Goal: Task Accomplishment & Management: Use online tool/utility

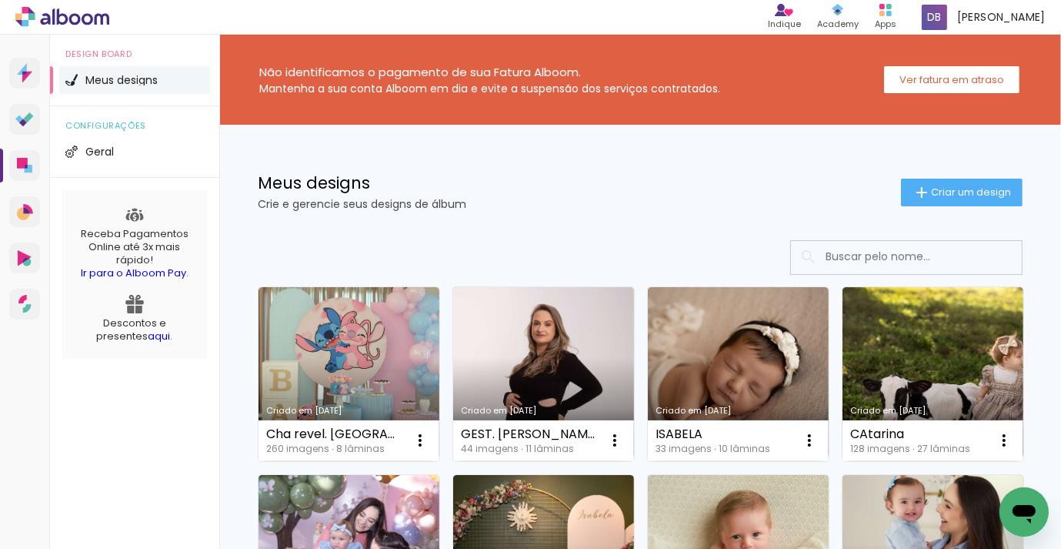
scroll to position [2, 0]
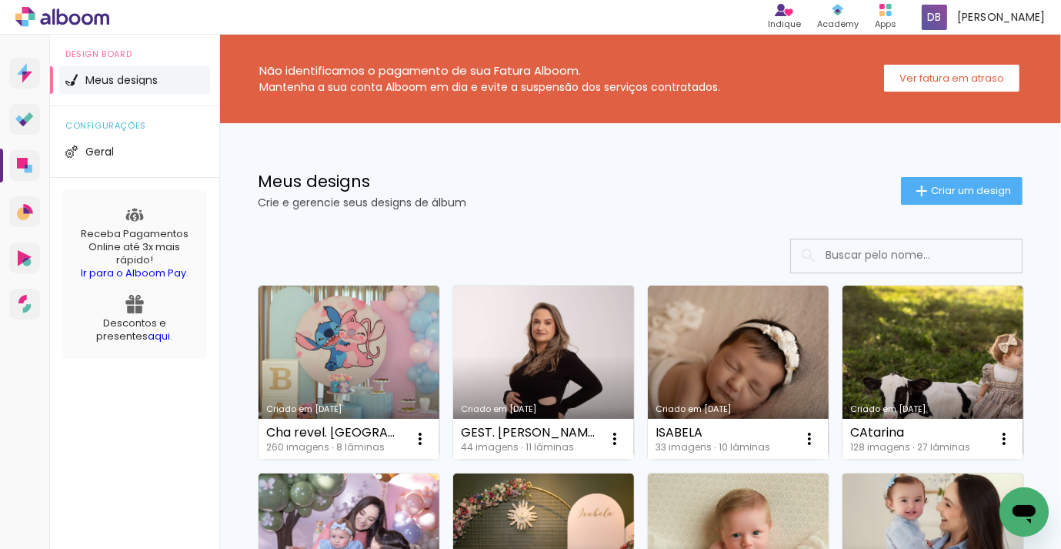
click at [333, 415] on link "Criado em [DATE]" at bounding box center [349, 373] width 181 height 174
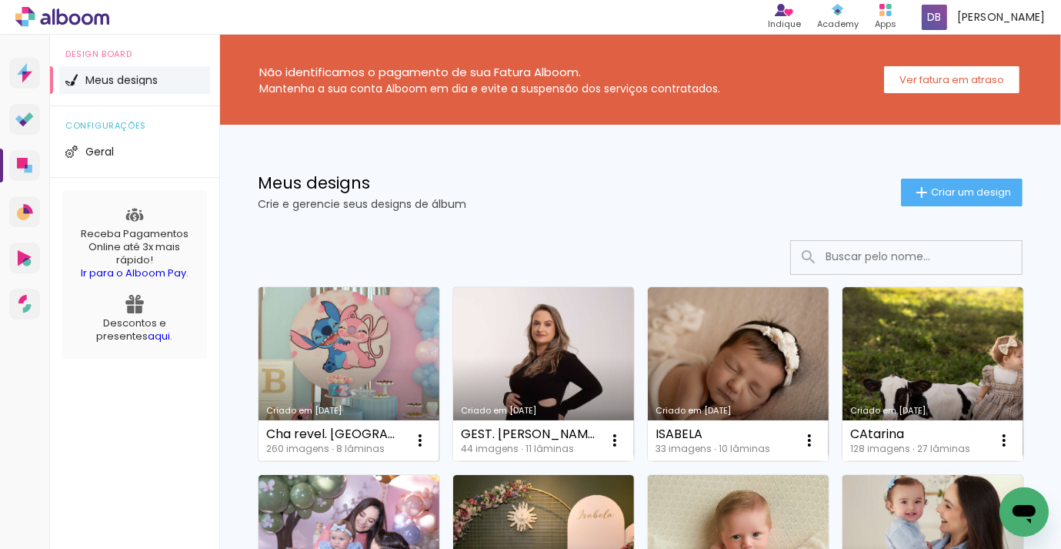
click at [341, 313] on link "Criado em [DATE]" at bounding box center [349, 374] width 181 height 174
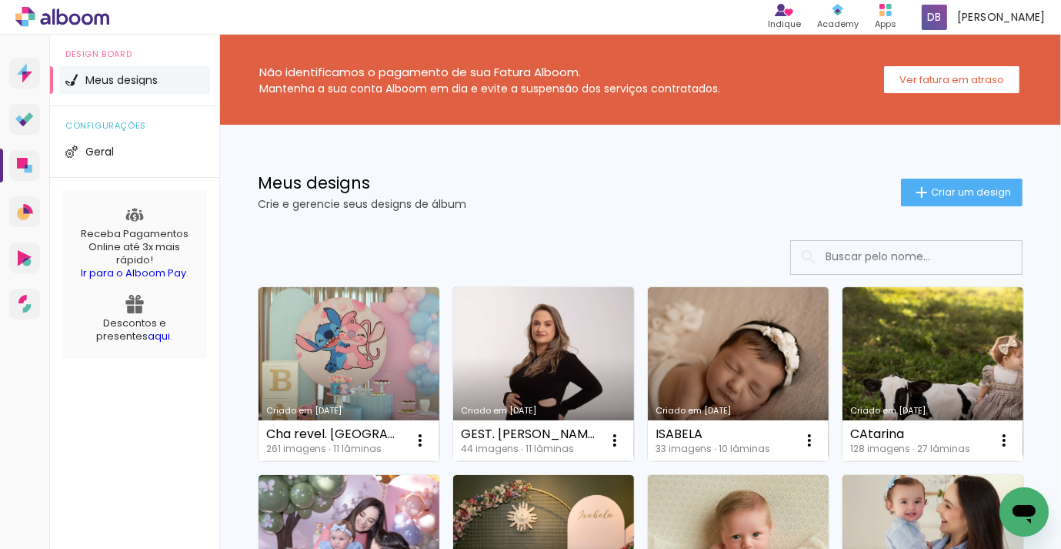
click at [908, 253] on input at bounding box center [927, 257] width 219 height 32
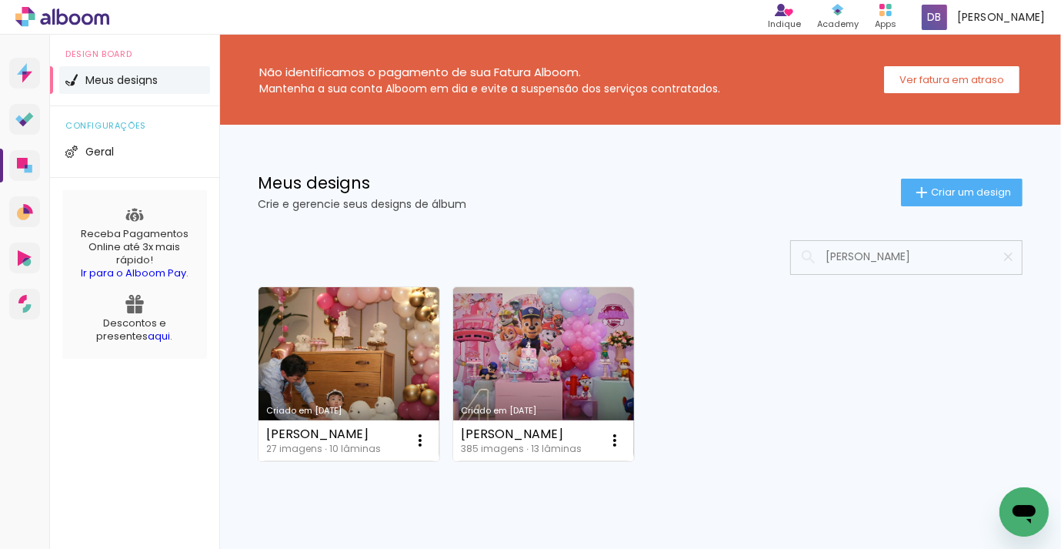
click at [900, 259] on input "aniver martina" at bounding box center [914, 257] width 192 height 32
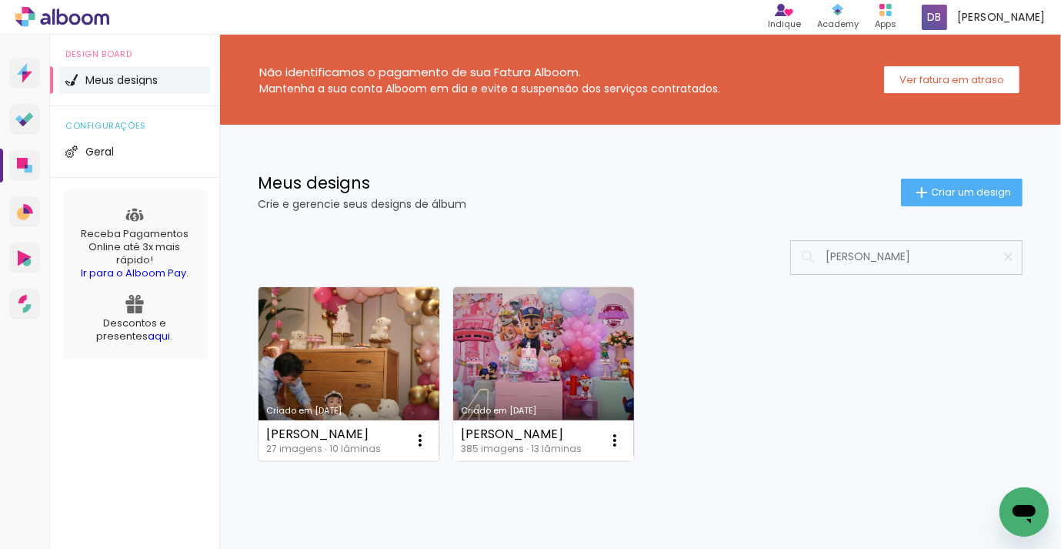
type input "aniver martina"
type paper-input "aniver martina"
click at [342, 339] on link "Criado em [DATE]" at bounding box center [349, 374] width 181 height 174
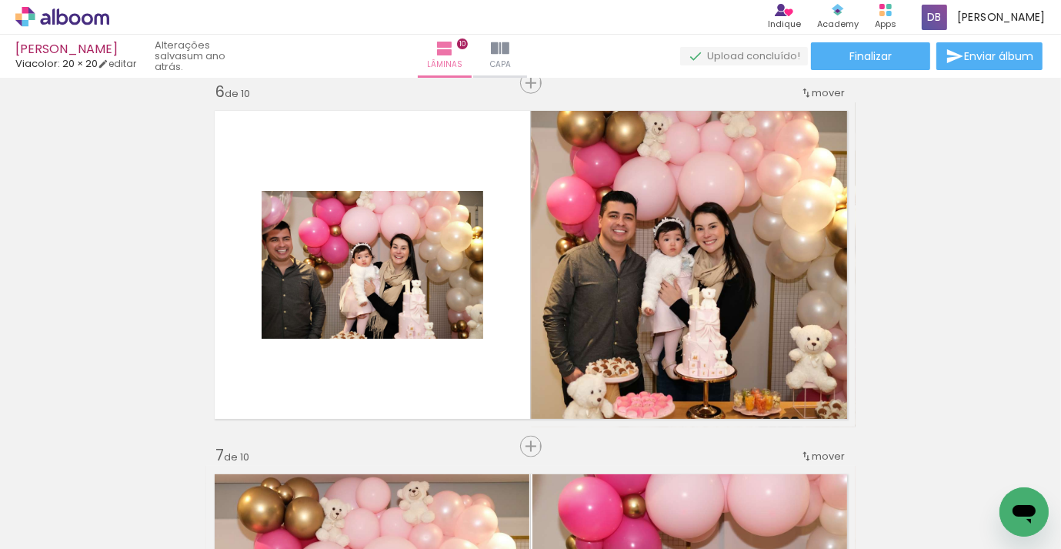
scroll to position [1840, 0]
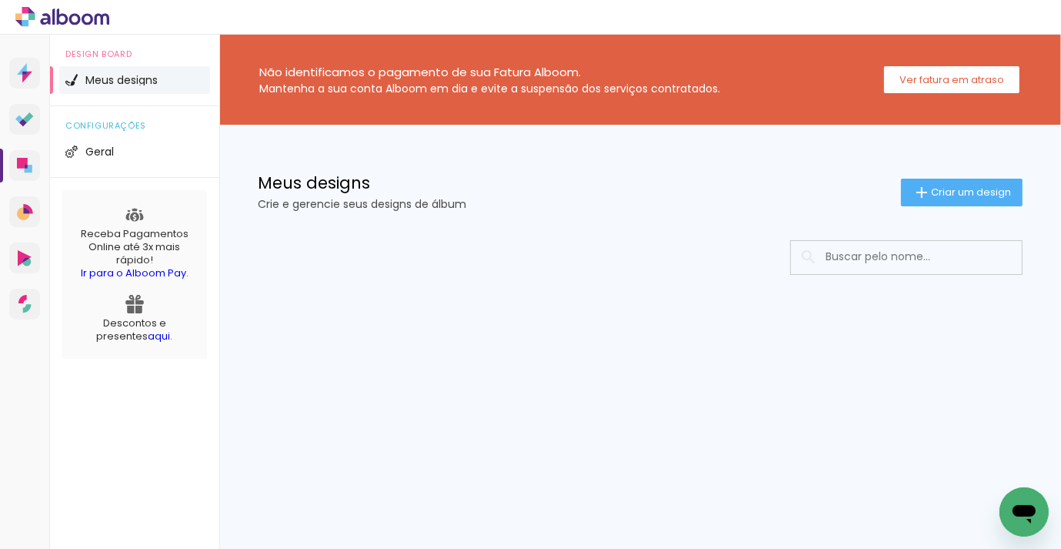
click at [907, 256] on input at bounding box center [927, 257] width 219 height 32
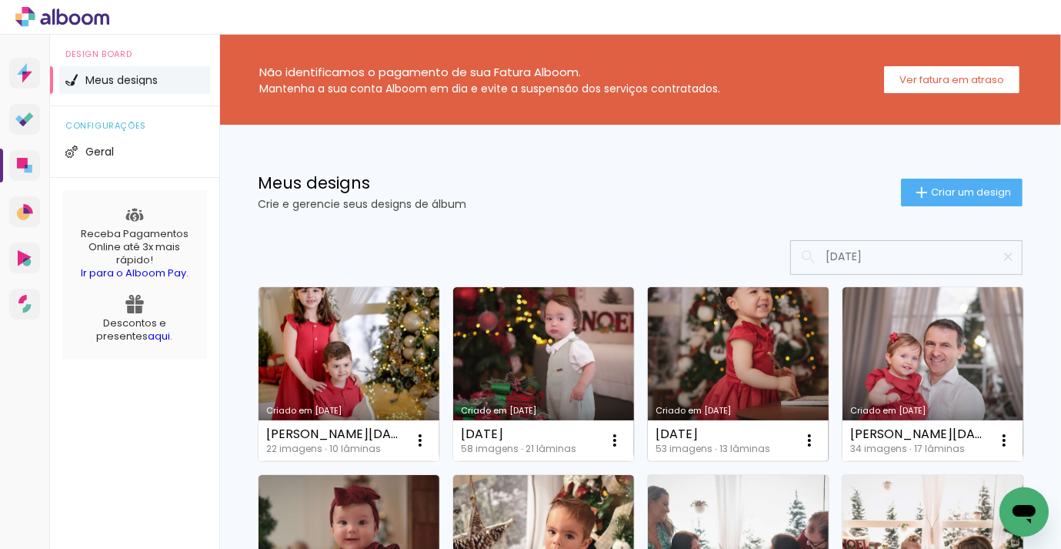
type input "[DATE]"
type paper-input "[DATE]"
click at [778, 368] on link "Criado em [DATE]" at bounding box center [738, 374] width 181 height 174
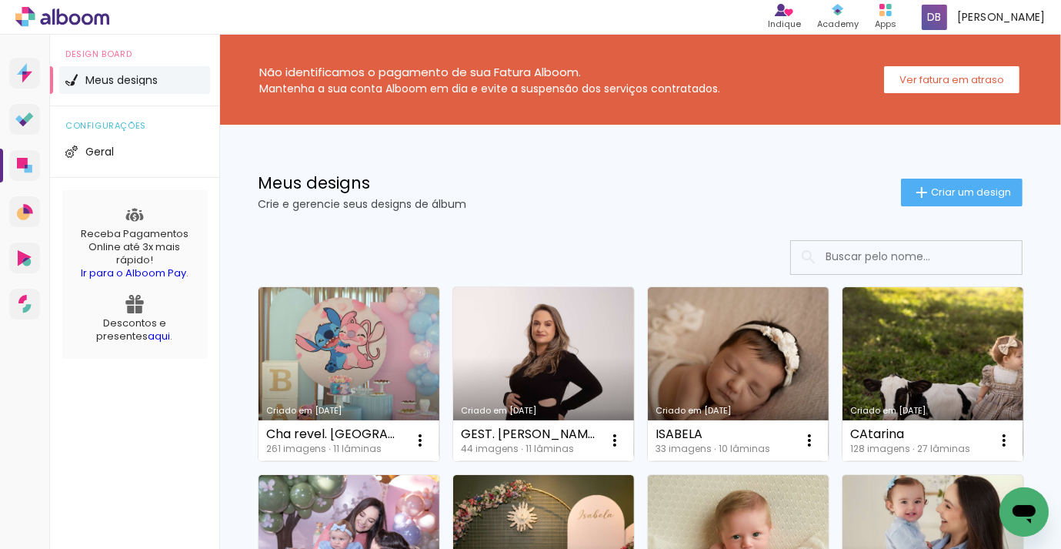
click at [906, 253] on input at bounding box center [927, 257] width 219 height 32
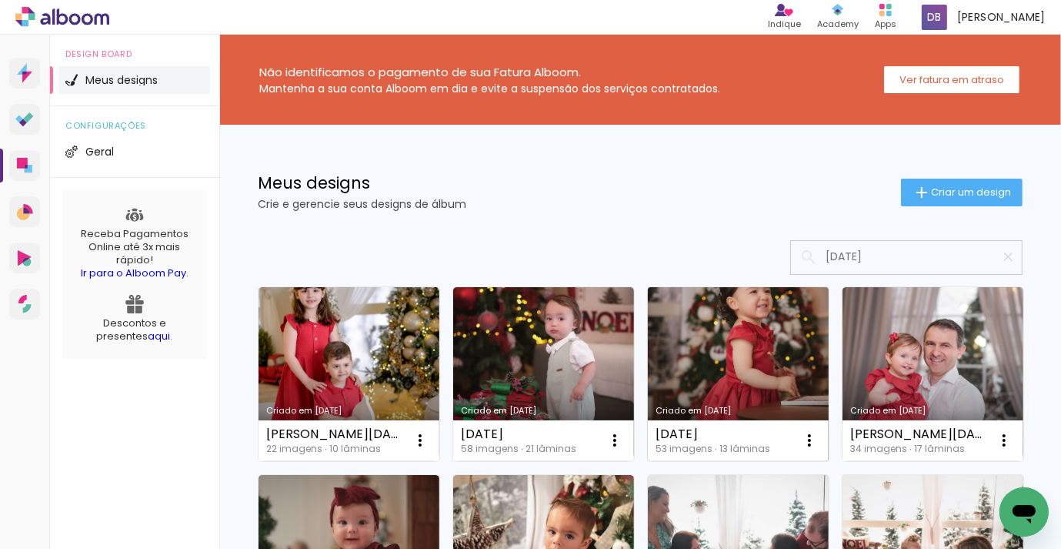
type input "[DATE]"
type paper-input "[DATE]"
click at [782, 337] on link "Criado em [DATE]" at bounding box center [738, 374] width 181 height 174
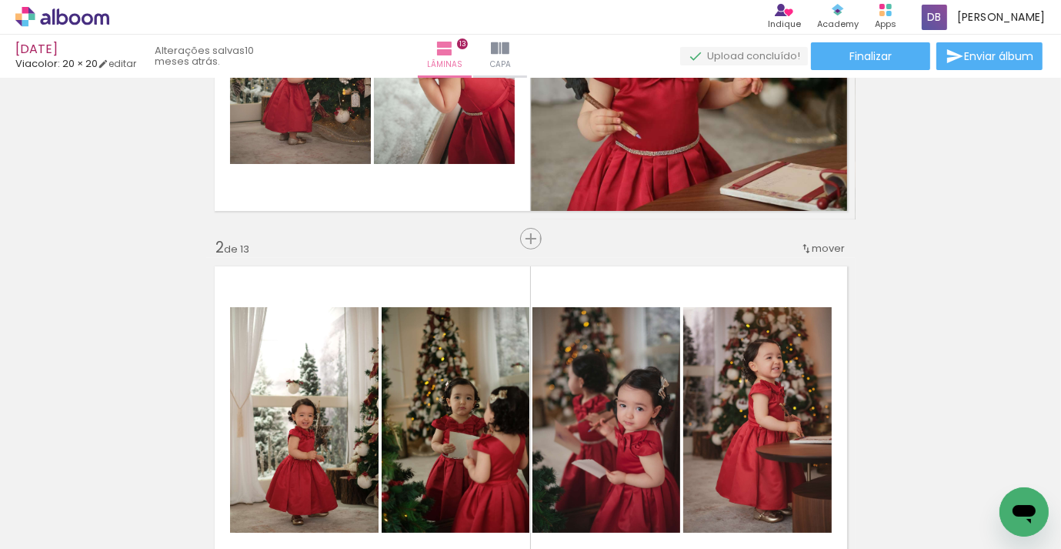
scroll to position [226, 0]
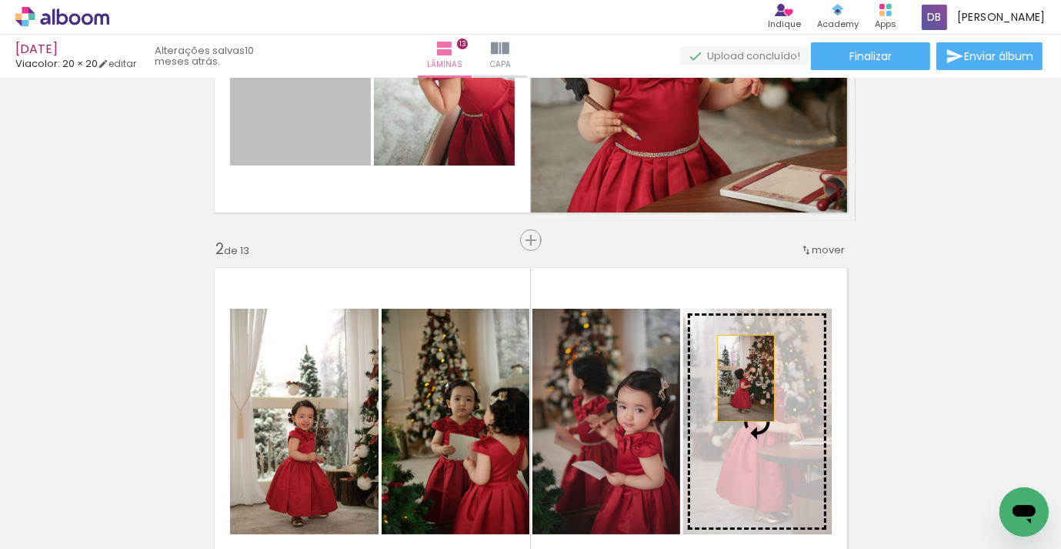
drag, startPoint x: 317, startPoint y: 145, endPoint x: 746, endPoint y: 378, distance: 487.7
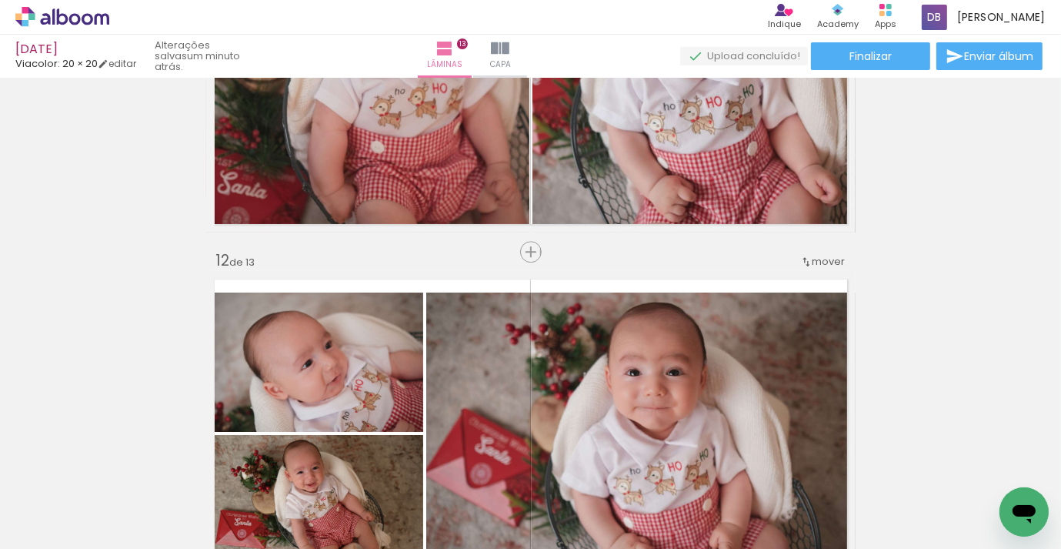
scroll to position [3907, 0]
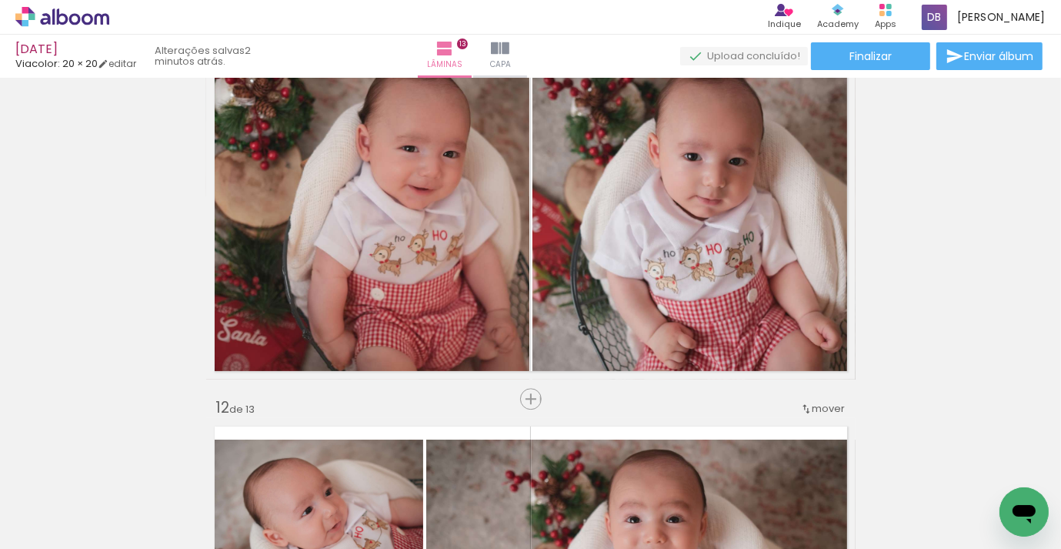
scroll to position [3599, 0]
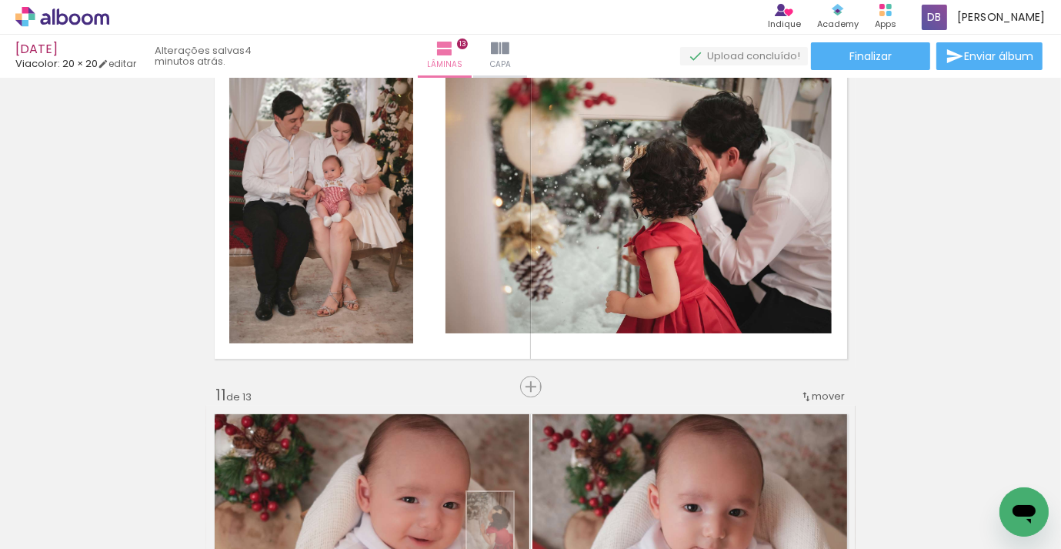
scroll to position [3347, 0]
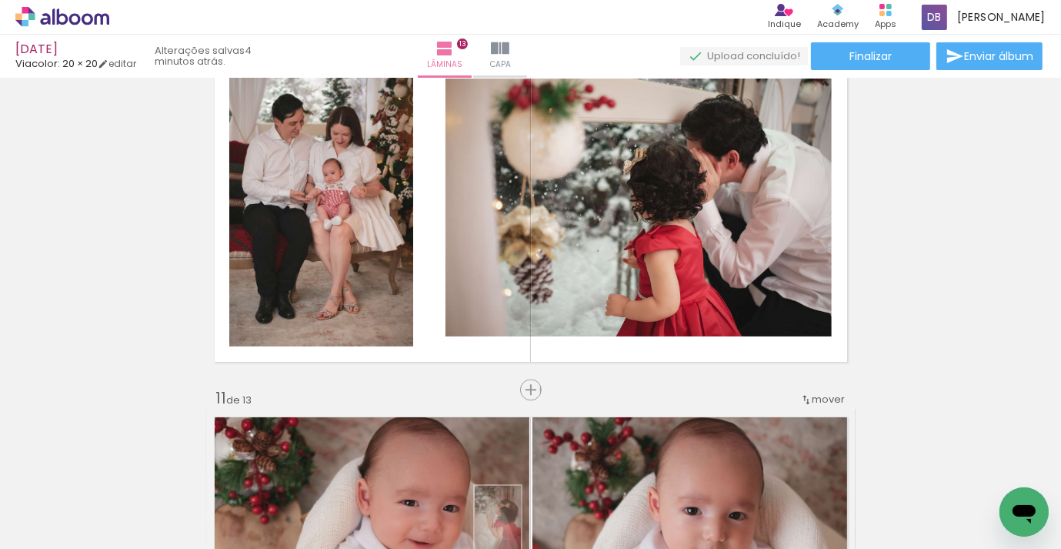
drag, startPoint x: 517, startPoint y: 501, endPoint x: 521, endPoint y: 531, distance: 30.3
click at [521, 532] on div at bounding box center [498, 497] width 51 height 76
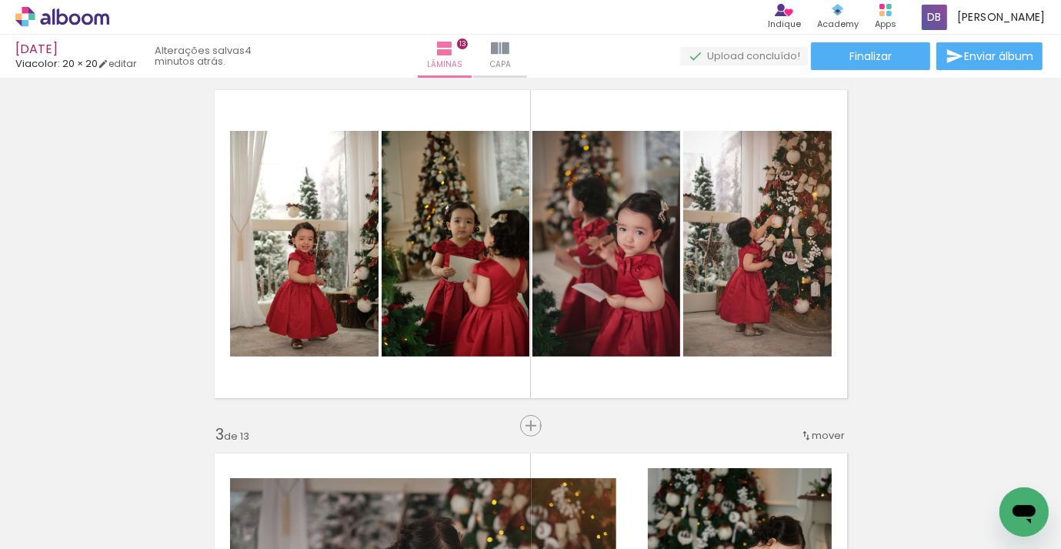
scroll to position [0, 0]
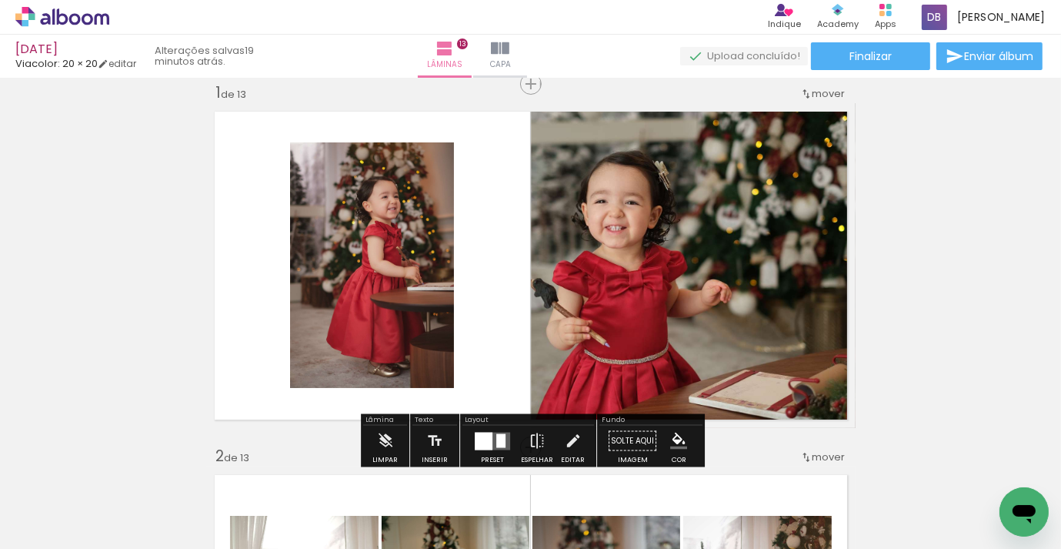
scroll to position [0, 862]
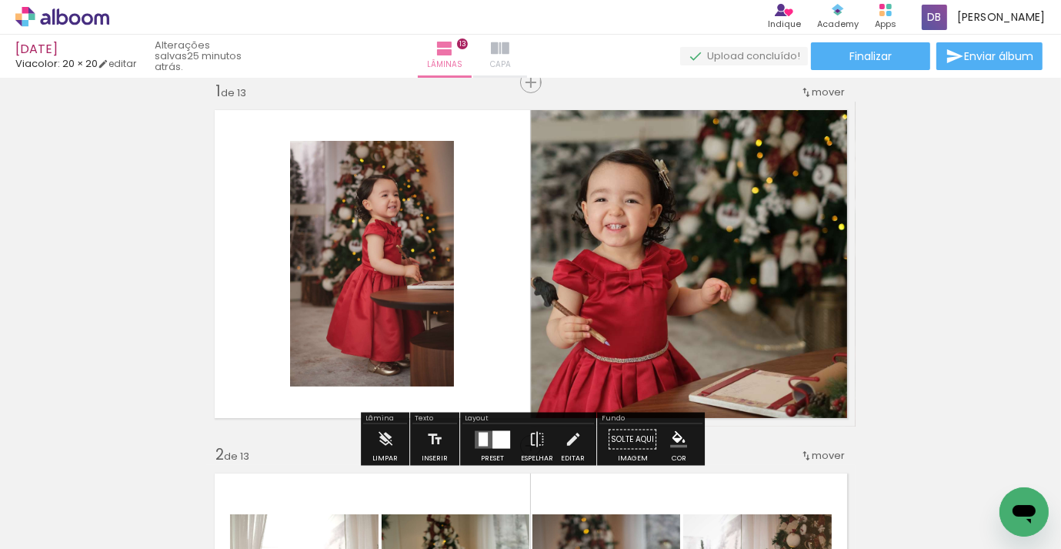
click at [511, 61] on span "Capa" at bounding box center [500, 65] width 21 height 14
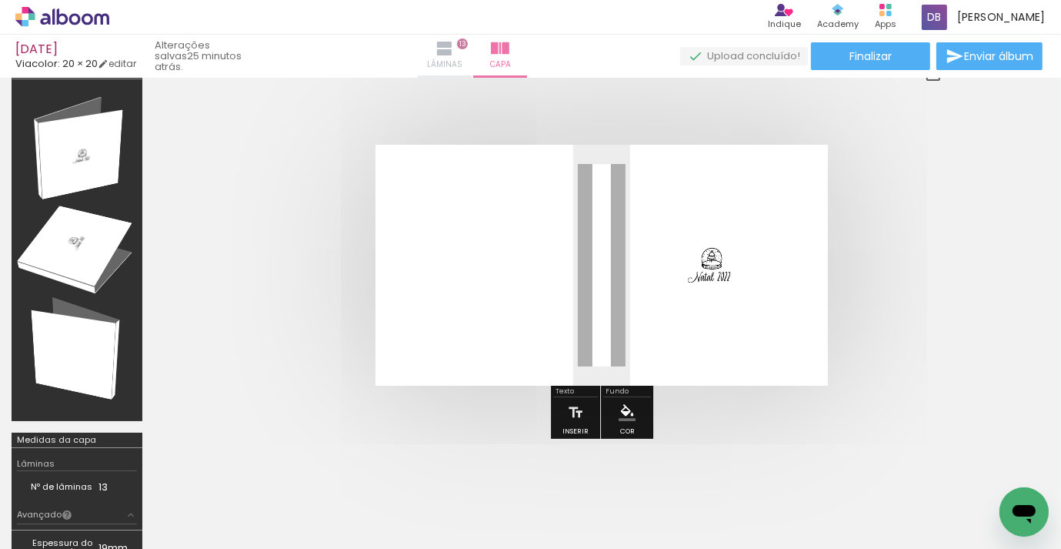
click at [454, 53] on iron-icon at bounding box center [445, 48] width 18 height 18
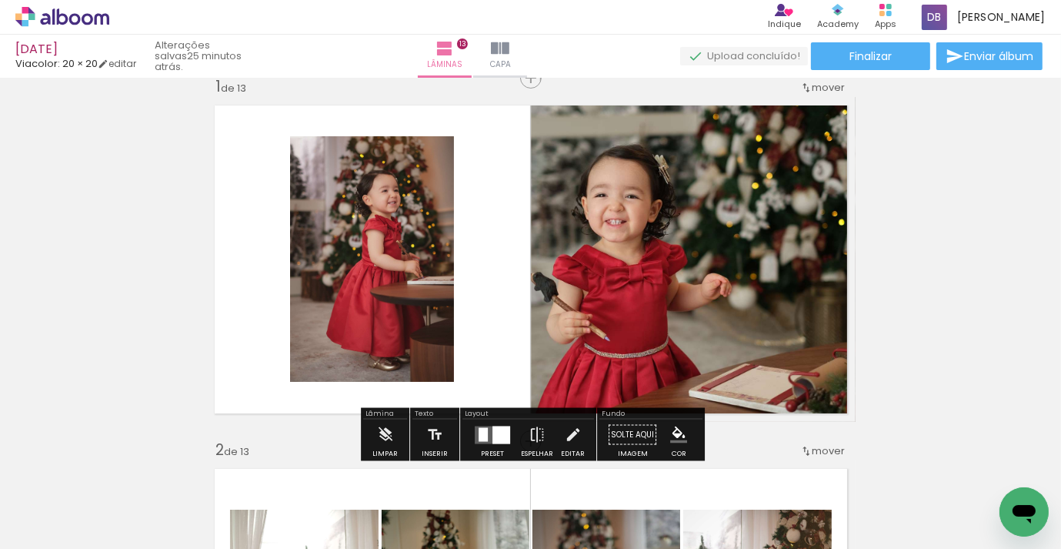
scroll to position [28, 0]
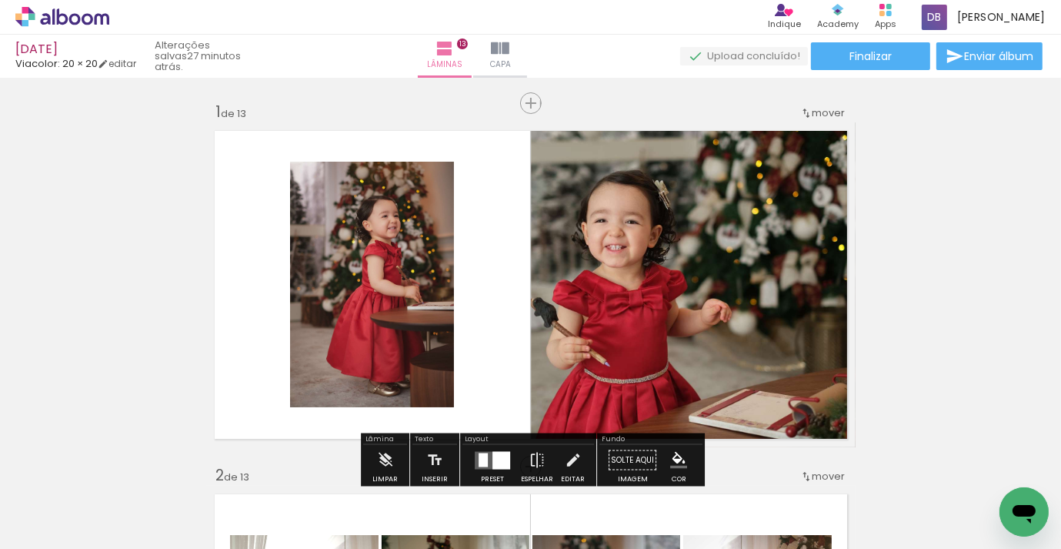
scroll to position [0, 862]
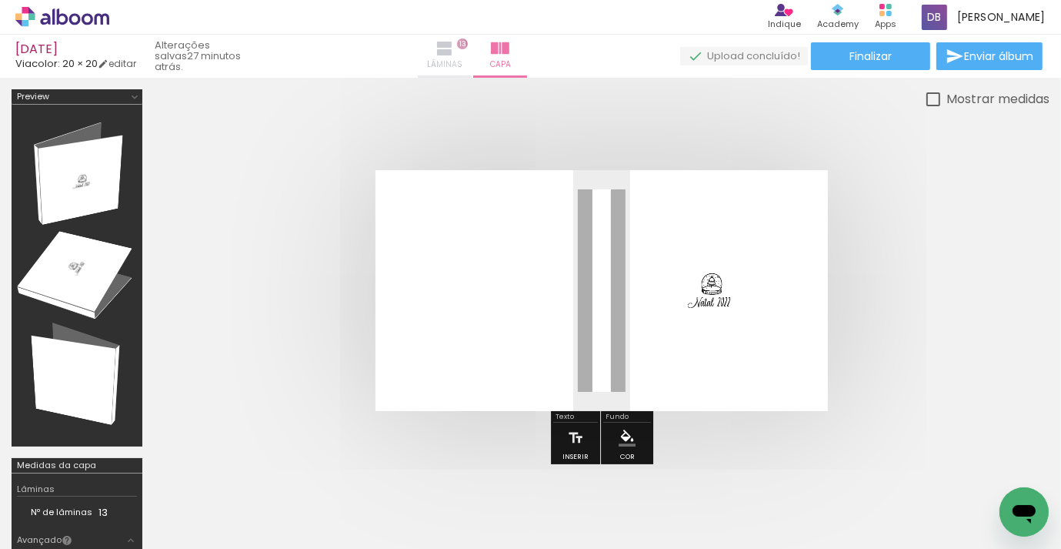
click at [454, 49] on iron-icon at bounding box center [445, 48] width 18 height 18
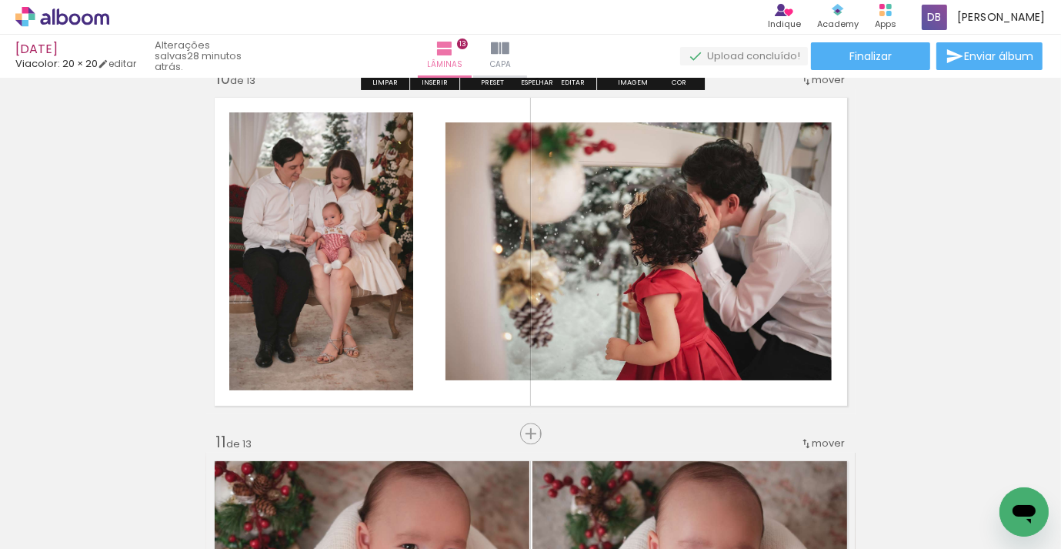
scroll to position [3305, 0]
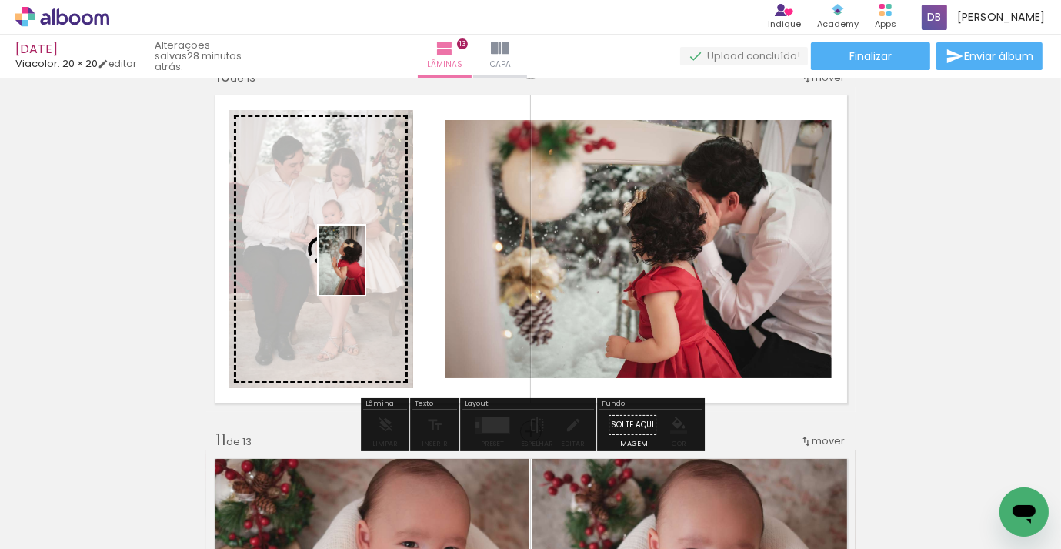
drag, startPoint x: 513, startPoint y: 484, endPoint x: 365, endPoint y: 272, distance: 258.8
click at [365, 272] on quentale-workspace at bounding box center [530, 274] width 1061 height 549
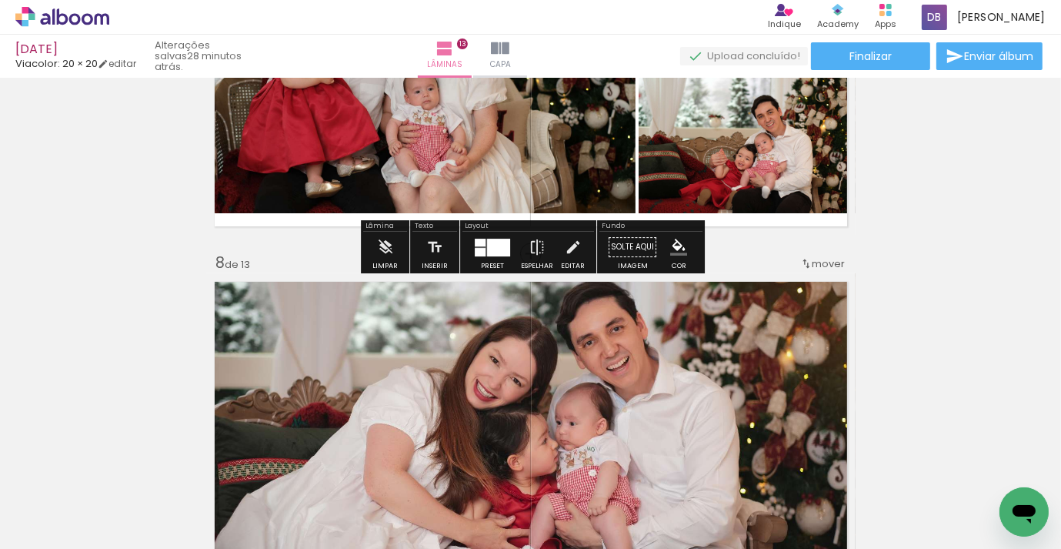
scroll to position [2378, 0]
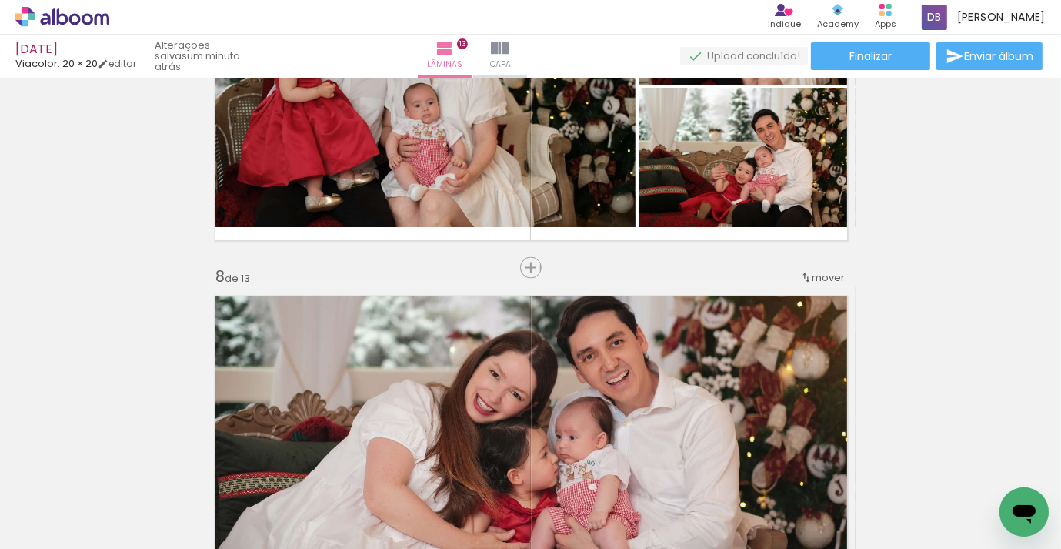
scroll to position [0, 862]
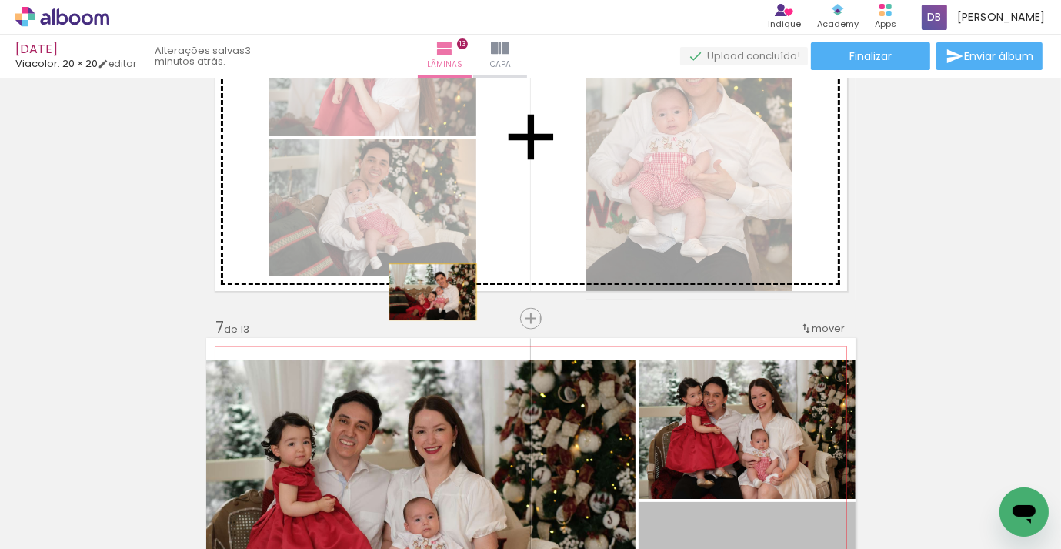
scroll to position [1967, 0]
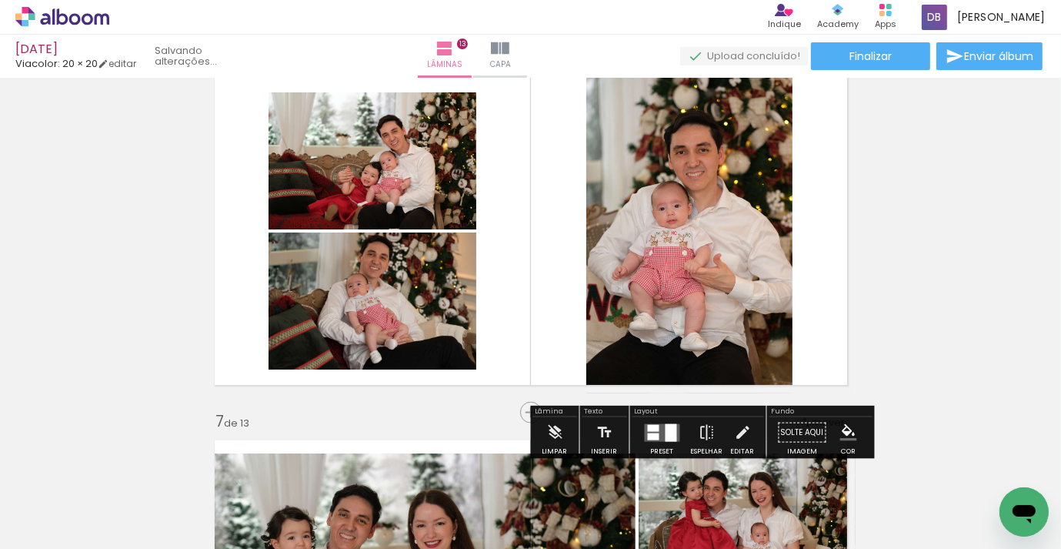
scroll to position [1869, 0]
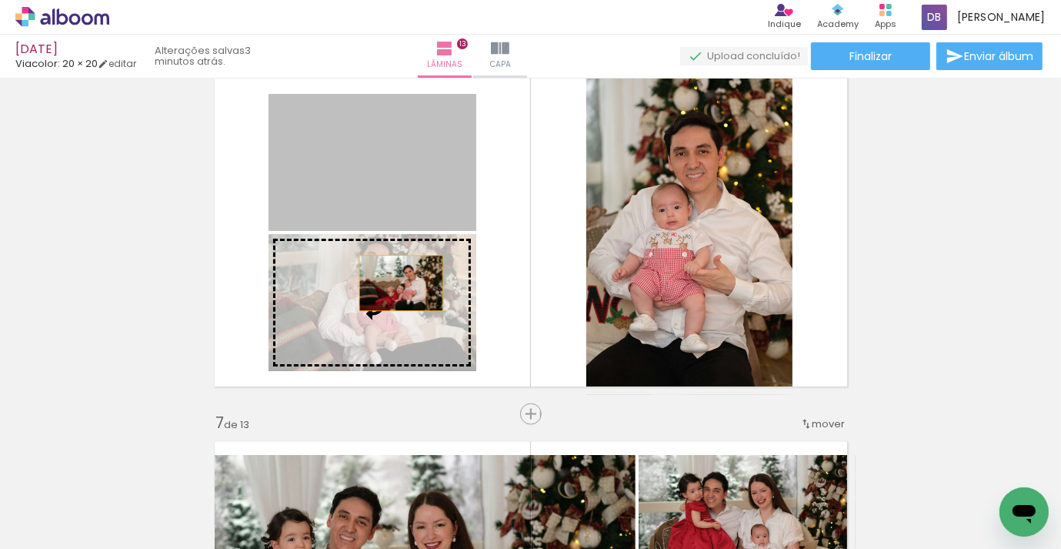
drag, startPoint x: 404, startPoint y: 180, endPoint x: 401, endPoint y: 286, distance: 106.3
click at [0, 0] on slot at bounding box center [0, 0] width 0 height 0
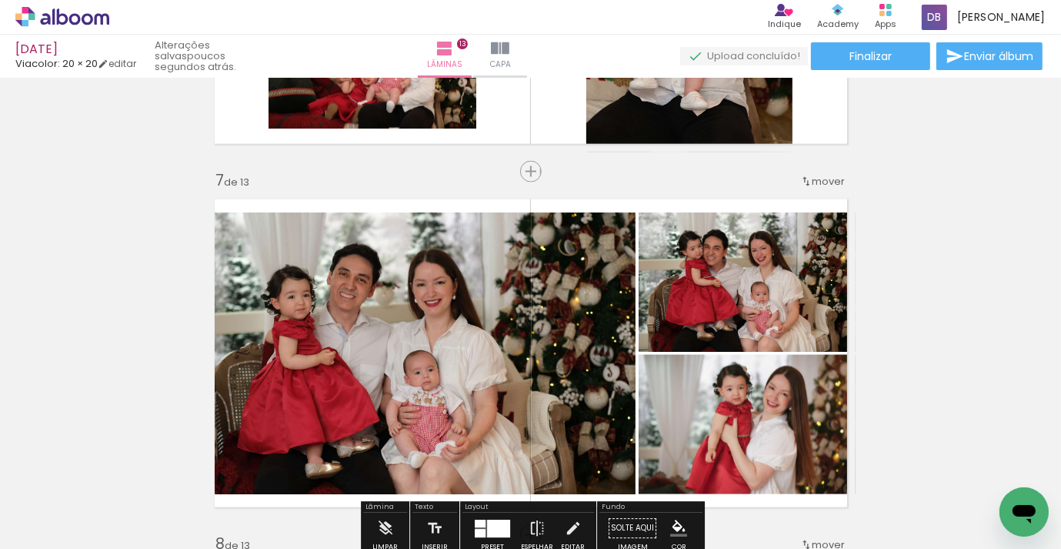
scroll to position [2108, 0]
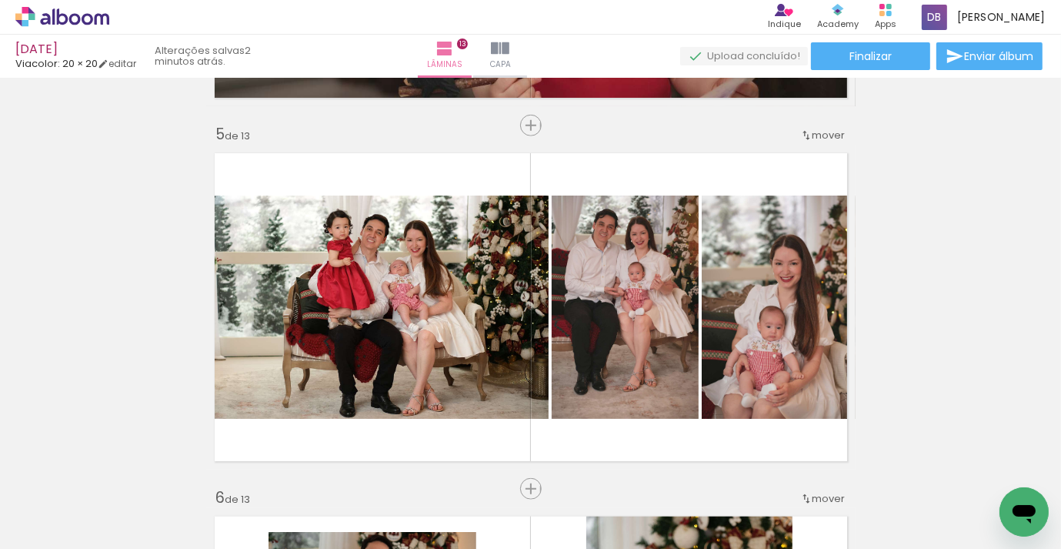
scroll to position [0, 97]
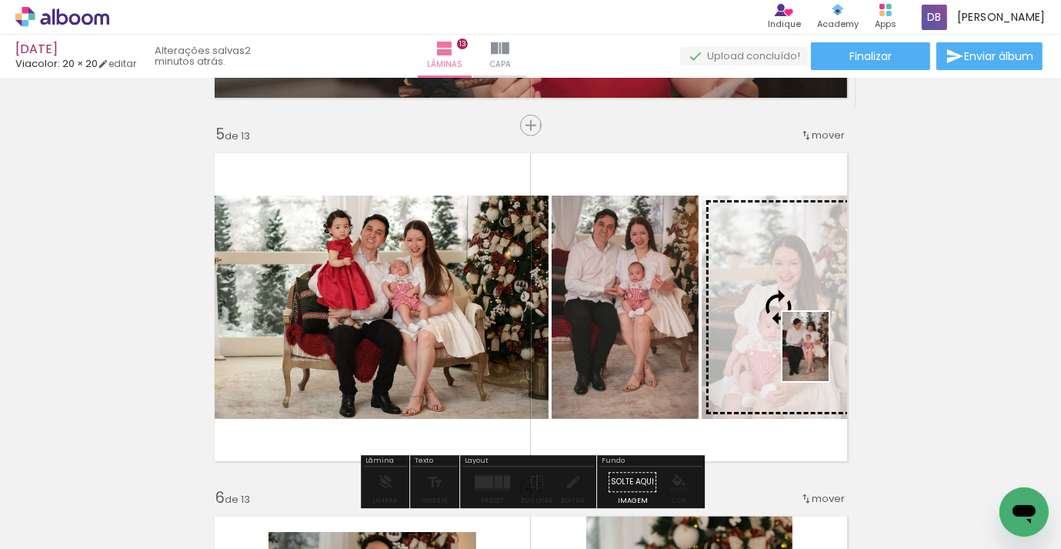
drag, startPoint x: 570, startPoint y: 503, endPoint x: 829, endPoint y: 358, distance: 297.0
click at [829, 358] on quentale-workspace at bounding box center [530, 274] width 1061 height 549
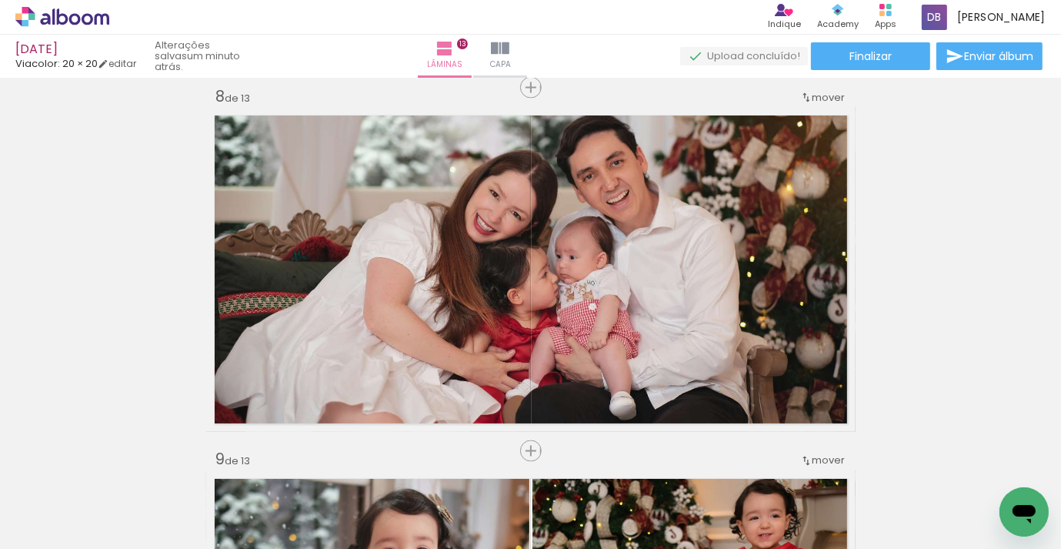
scroll to position [2572, 0]
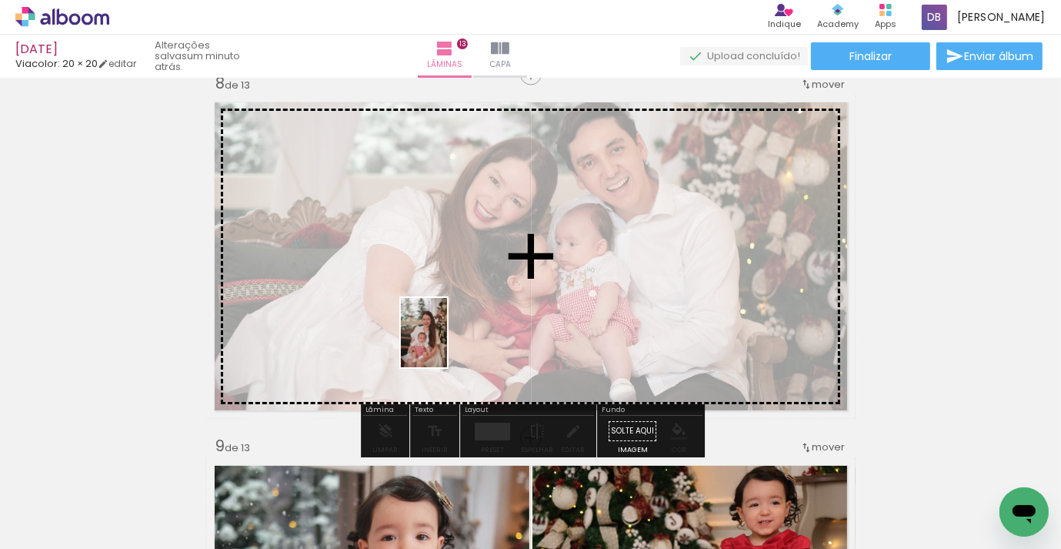
drag, startPoint x: 665, startPoint y: 506, endPoint x: 447, endPoint y: 344, distance: 271.7
click at [447, 344] on quentale-workspace at bounding box center [530, 274] width 1061 height 549
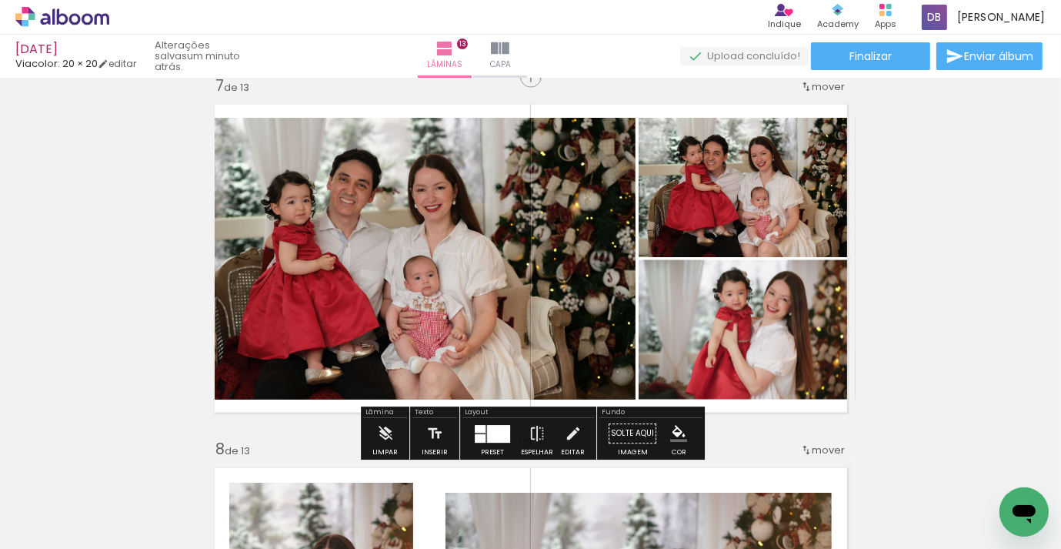
scroll to position [2201, 0]
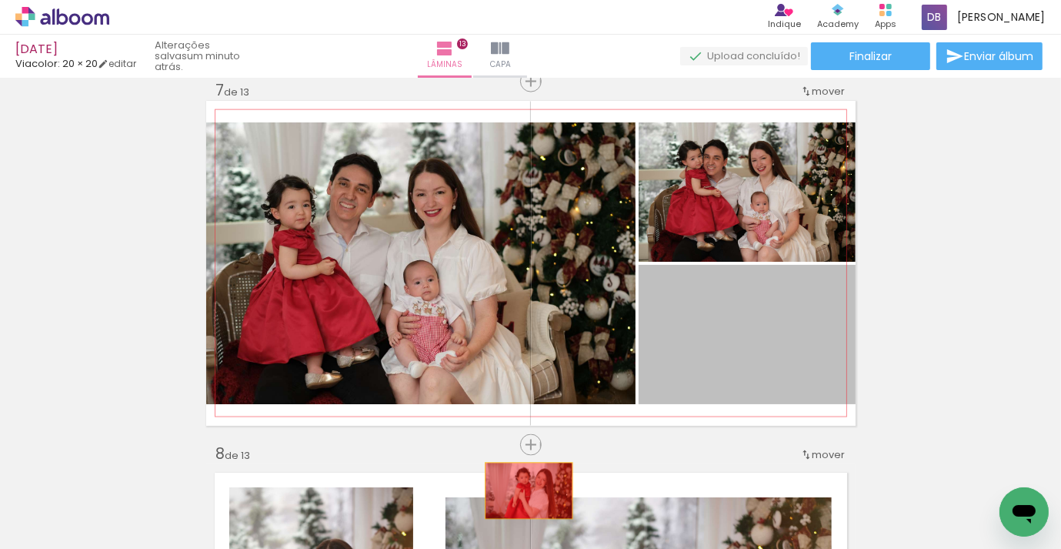
drag, startPoint x: 757, startPoint y: 332, endPoint x: 529, endPoint y: 490, distance: 278.2
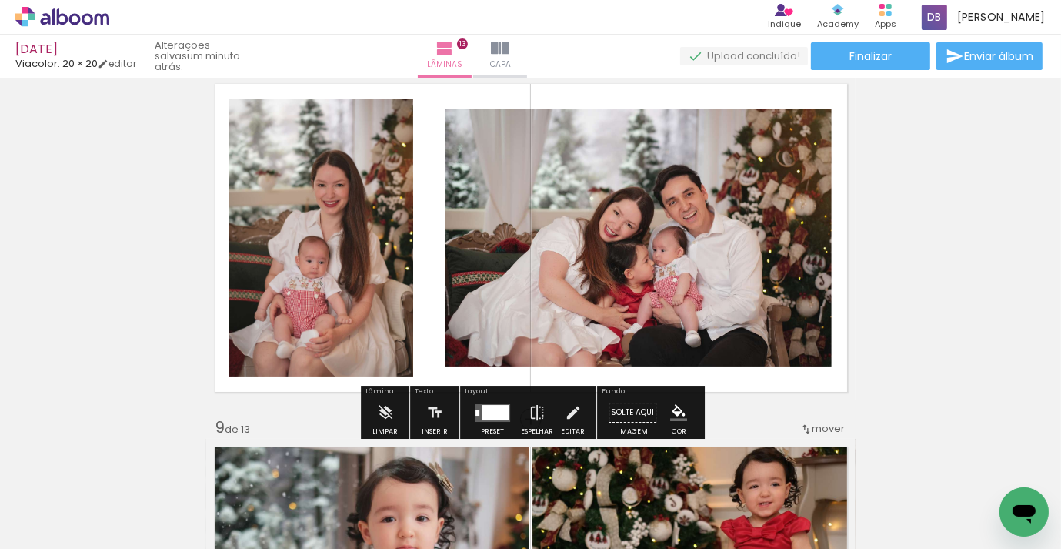
scroll to position [2591, 0]
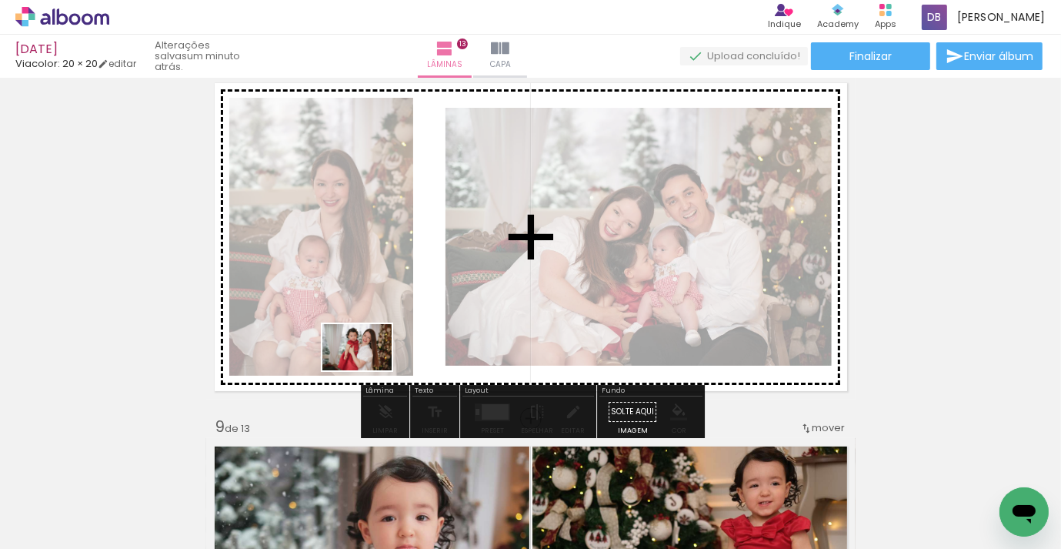
drag, startPoint x: 350, startPoint y: 496, endPoint x: 369, endPoint y: 368, distance: 130.0
click at [369, 368] on quentale-workspace at bounding box center [530, 274] width 1061 height 549
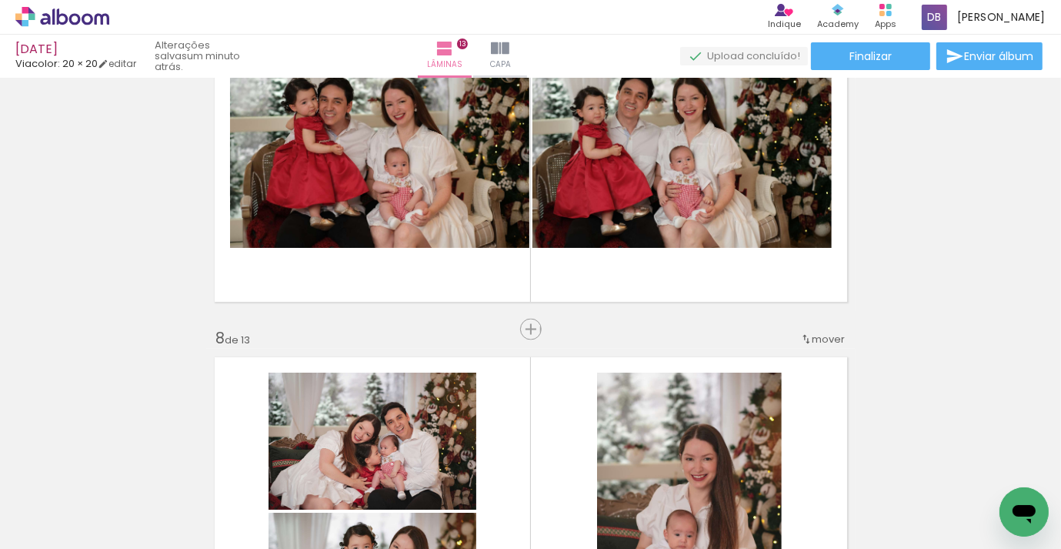
scroll to position [2312, 0]
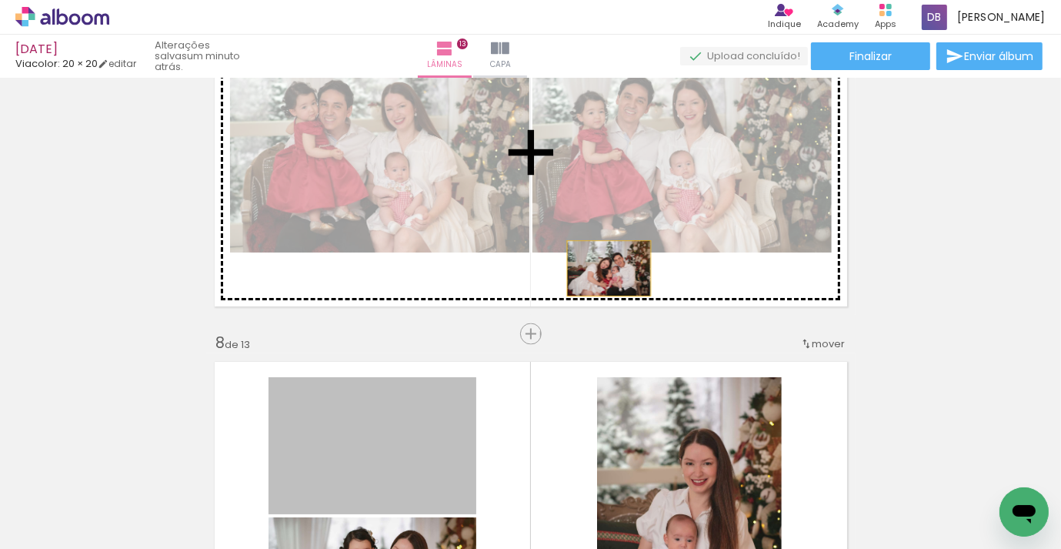
drag, startPoint x: 396, startPoint y: 438, endPoint x: 610, endPoint y: 268, distance: 273.4
click at [610, 268] on div "Inserir lâmina 1 de 13 Inserir lâmina 2 de 13 Inserir lâmina 3 de 13 Inserir lâ…" at bounding box center [530, 314] width 1061 height 5087
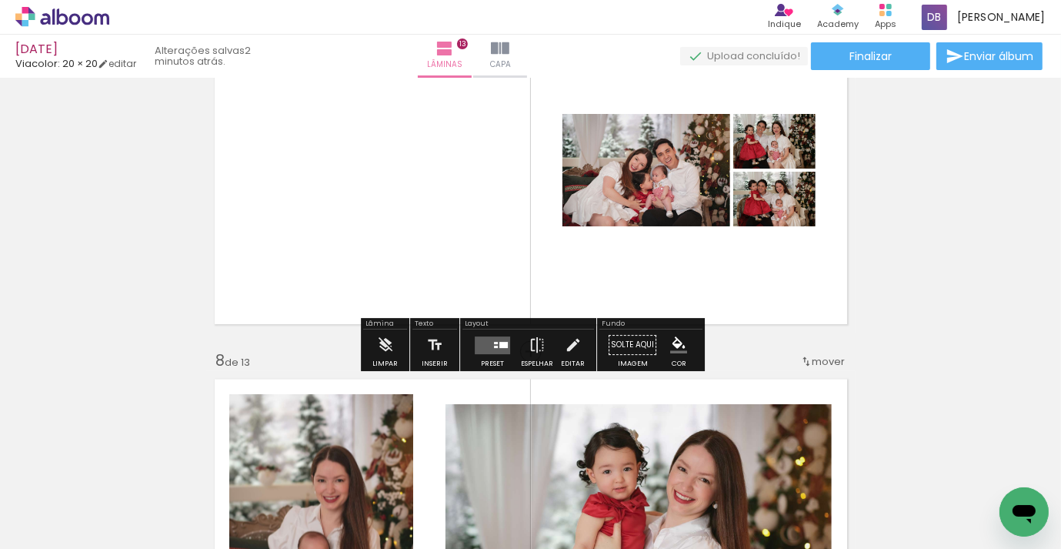
scroll to position [2297, 0]
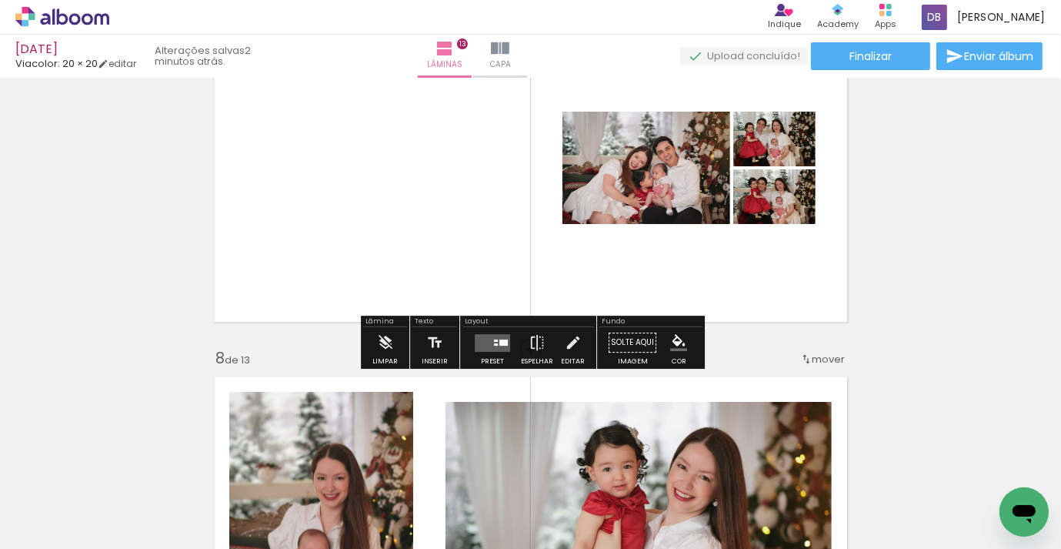
click at [497, 338] on quentale-layouter at bounding box center [492, 343] width 35 height 18
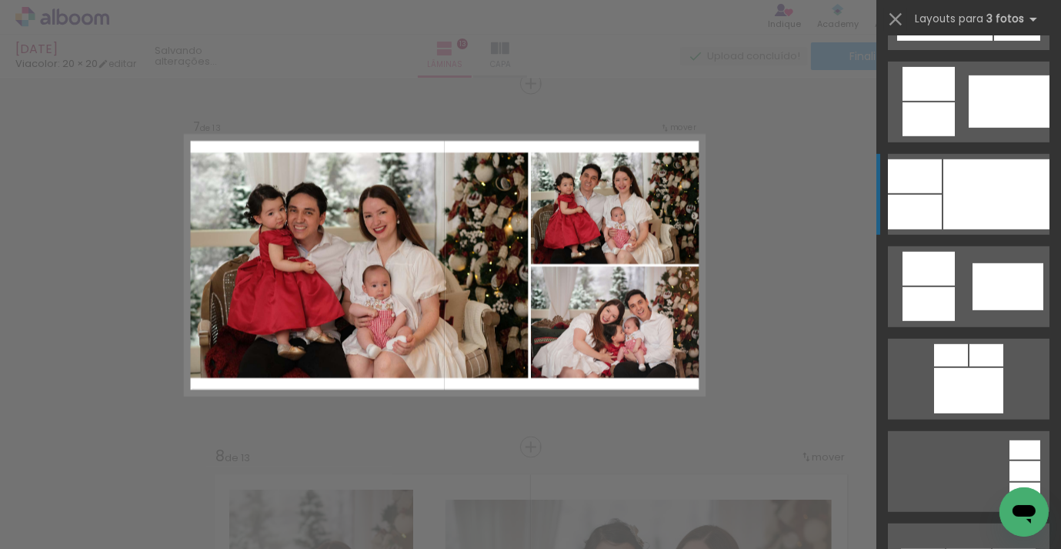
scroll to position [903, 0]
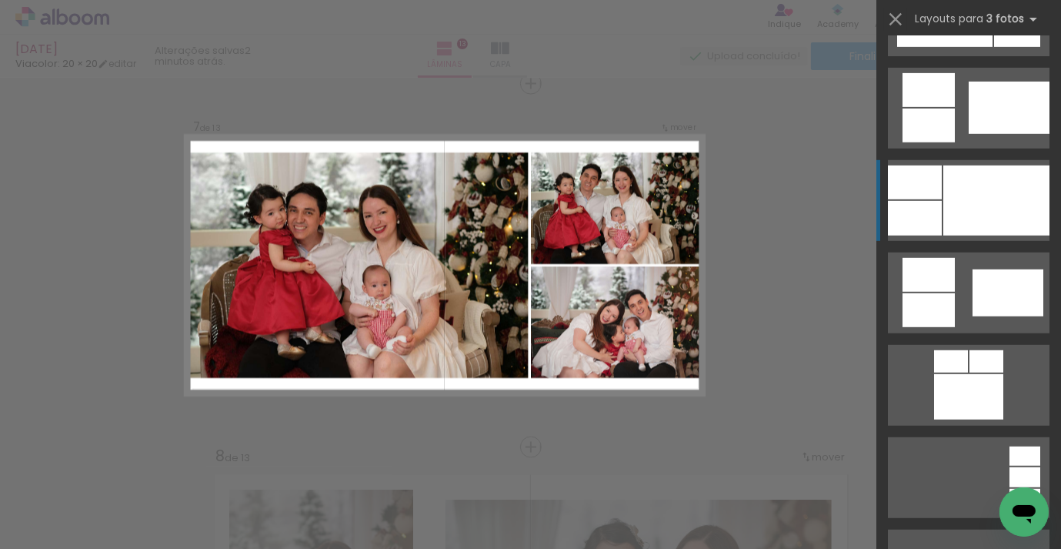
click at [966, 192] on div at bounding box center [997, 200] width 106 height 70
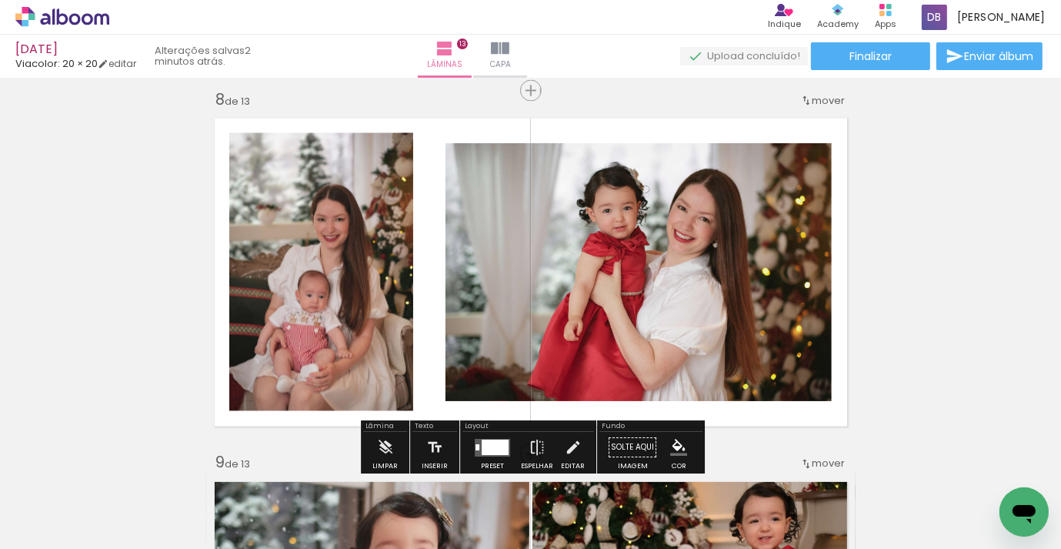
scroll to position [2596, 0]
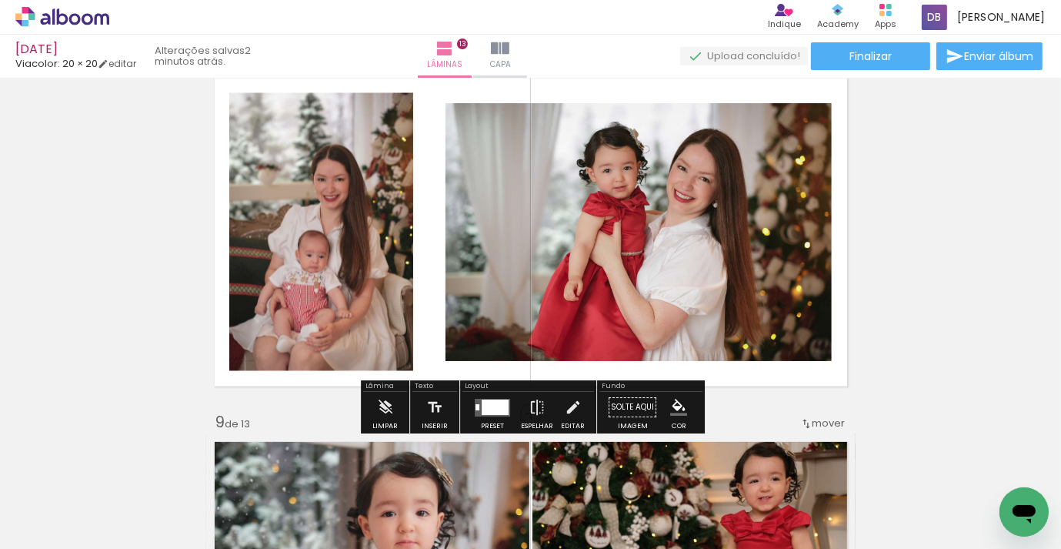
click at [484, 424] on div "Preset" at bounding box center [492, 426] width 23 height 7
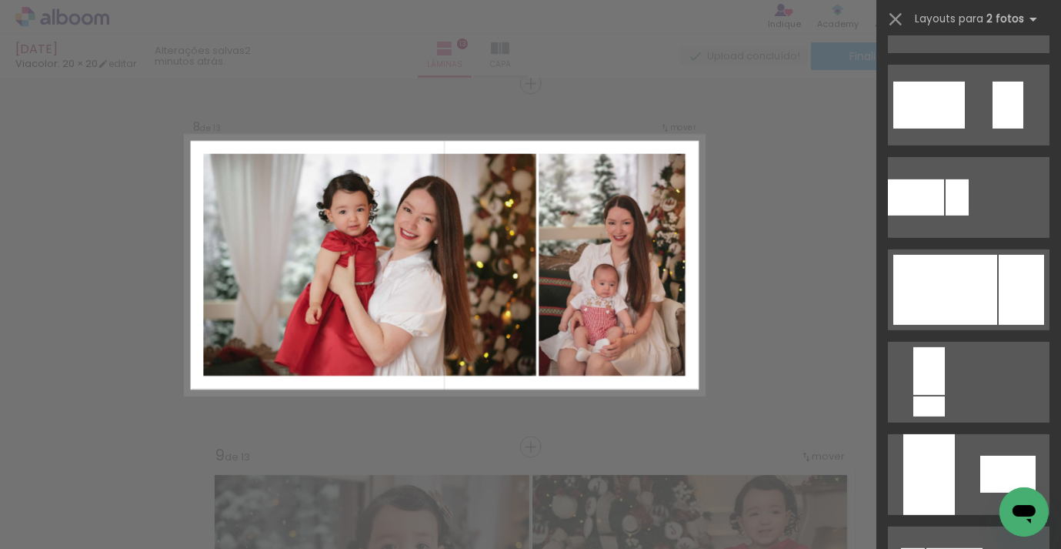
scroll to position [582, 0]
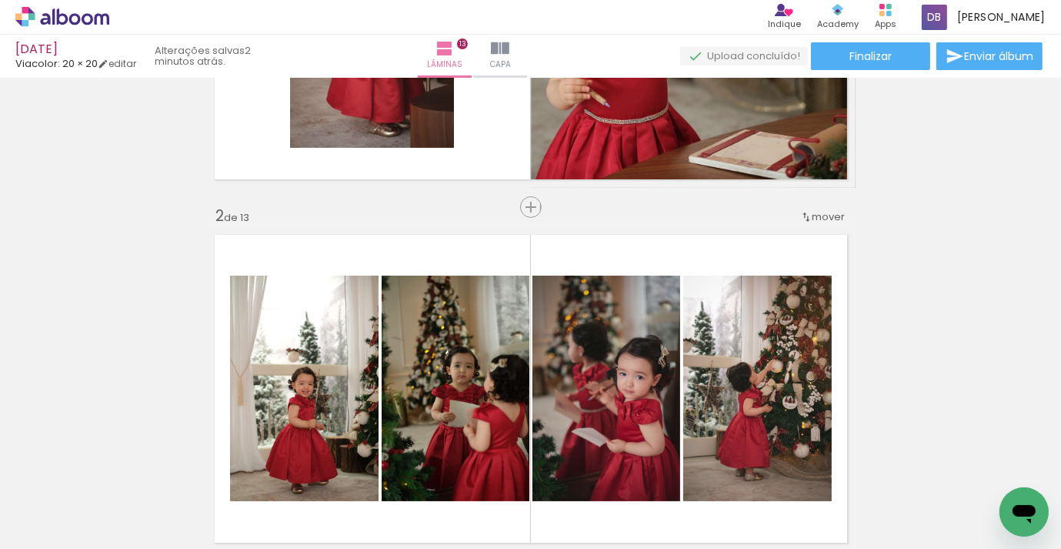
scroll to position [268, 0]
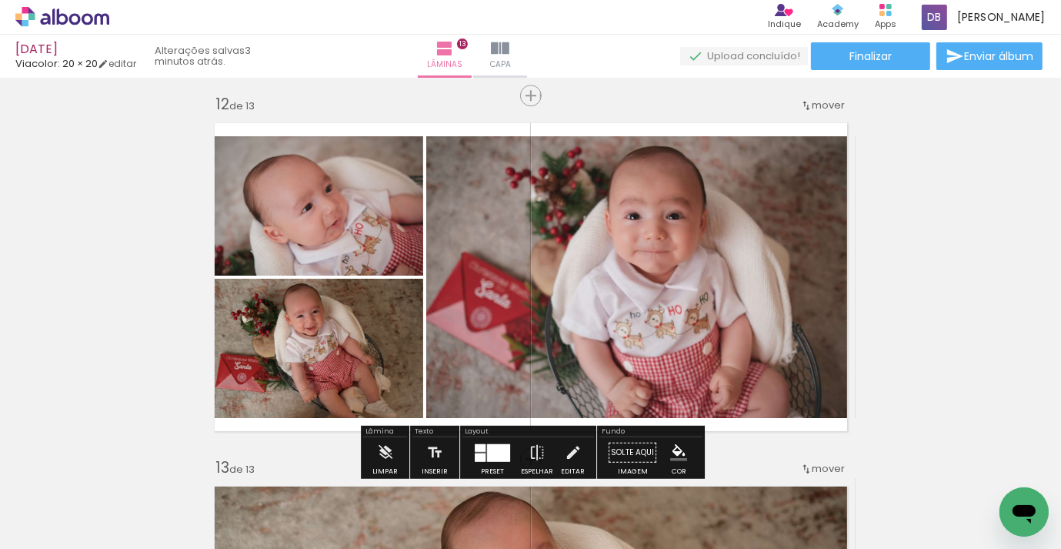
scroll to position [4020, 0]
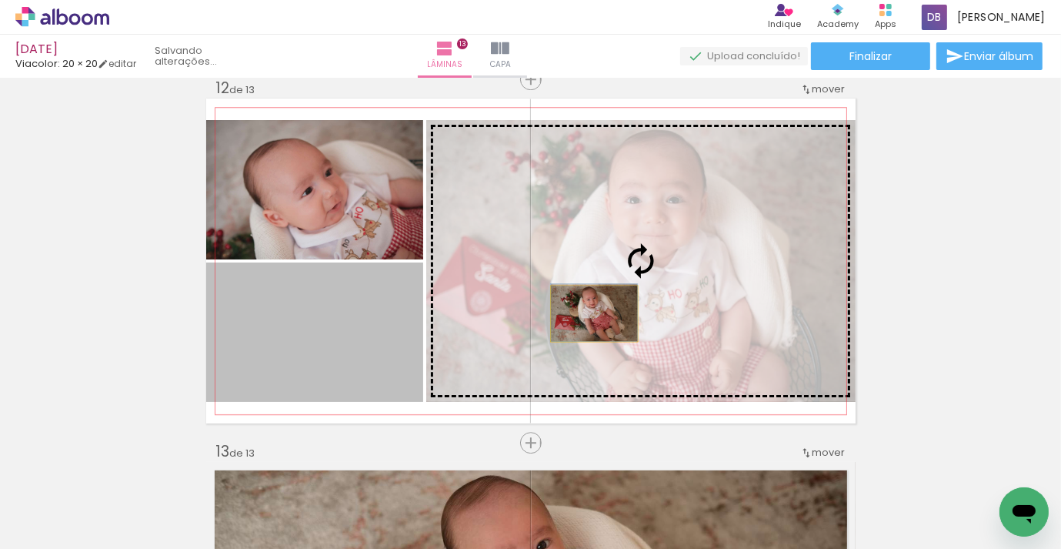
drag, startPoint x: 358, startPoint y: 346, endPoint x: 594, endPoint y: 313, distance: 238.5
click at [0, 0] on slot at bounding box center [0, 0] width 0 height 0
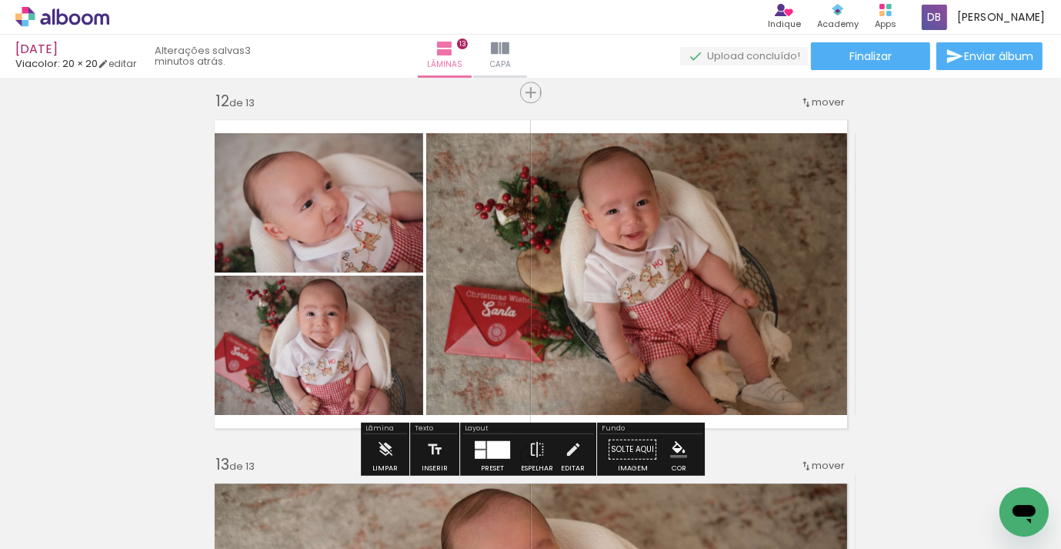
scroll to position [3993, 0]
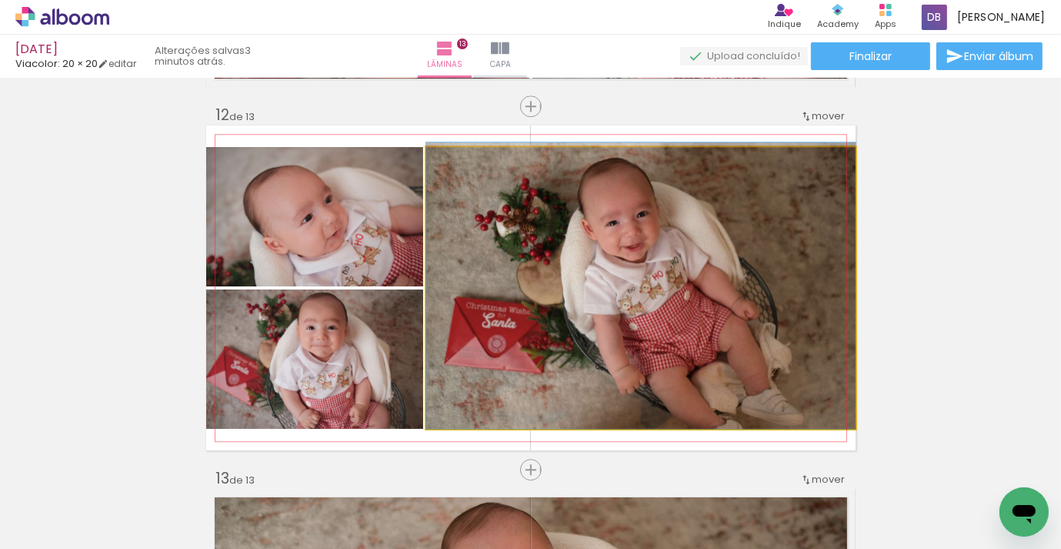
drag, startPoint x: 595, startPoint y: 313, endPoint x: 595, endPoint y: 303, distance: 10.0
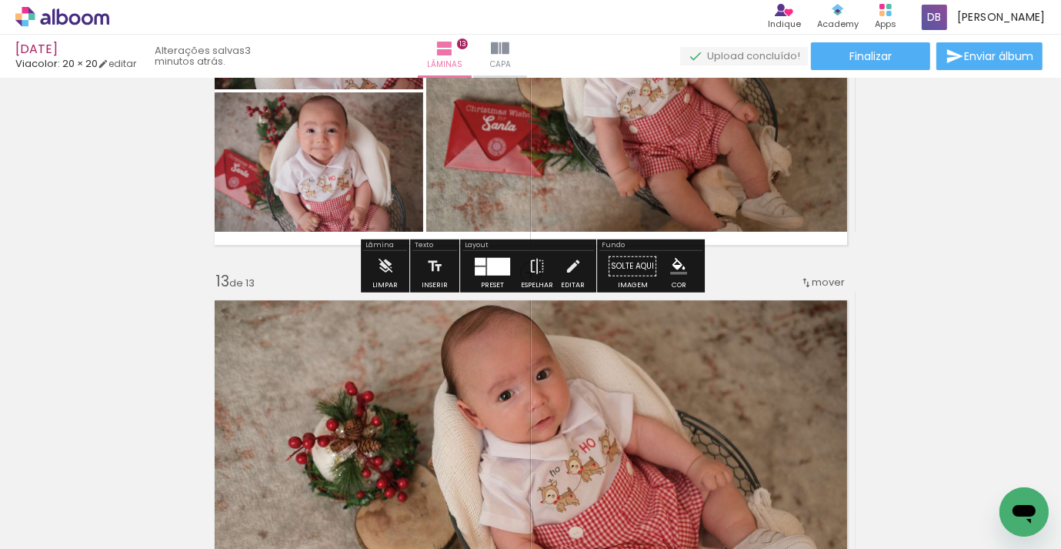
scroll to position [4197, 0]
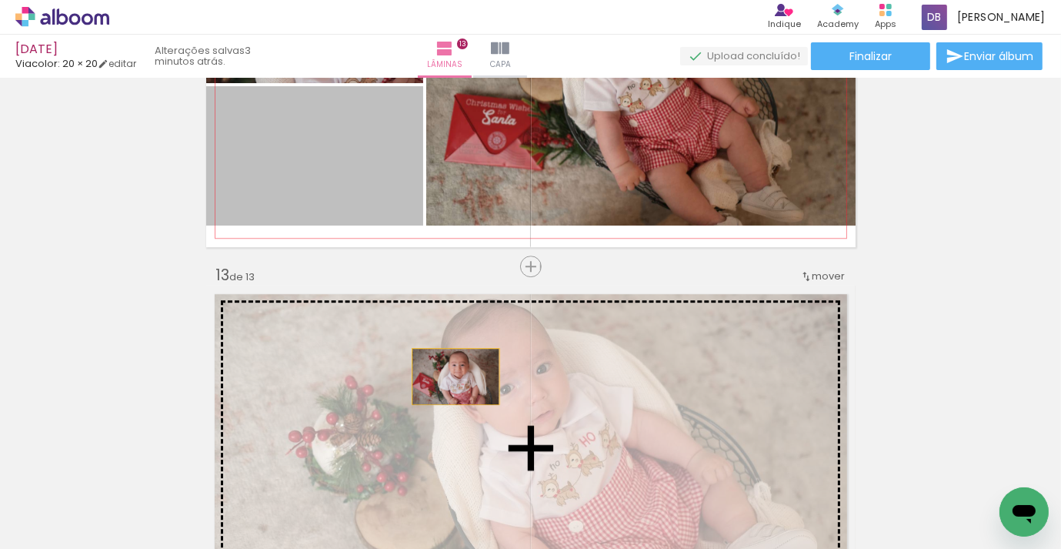
drag, startPoint x: 323, startPoint y: 187, endPoint x: 456, endPoint y: 376, distance: 231.5
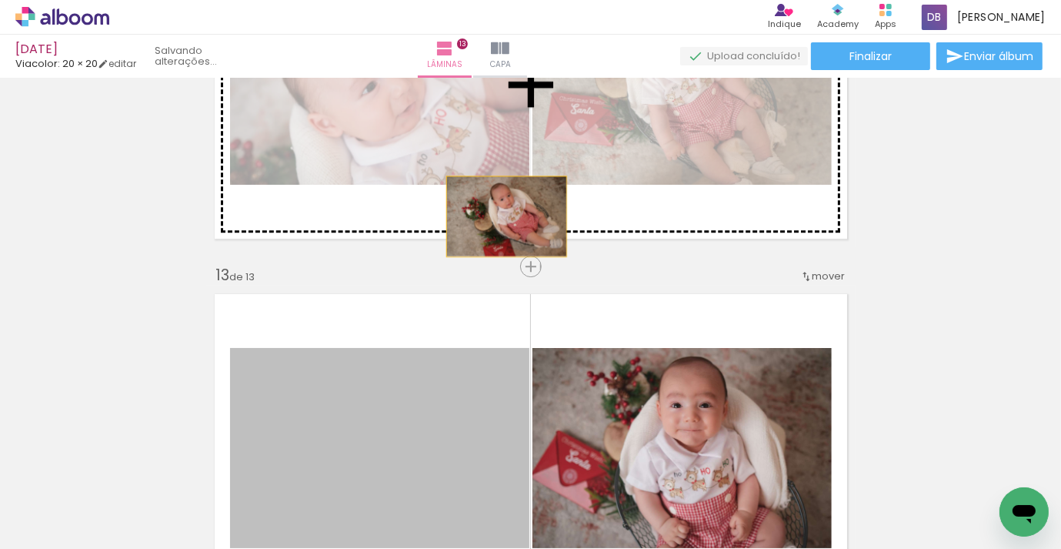
drag, startPoint x: 465, startPoint y: 391, endPoint x: 506, endPoint y: 216, distance: 180.4
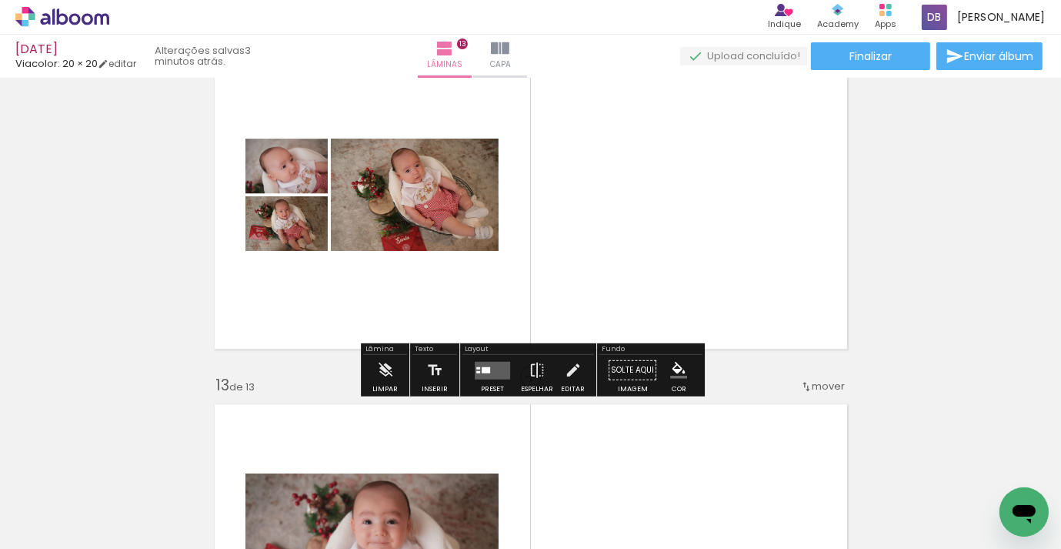
scroll to position [4085, 0]
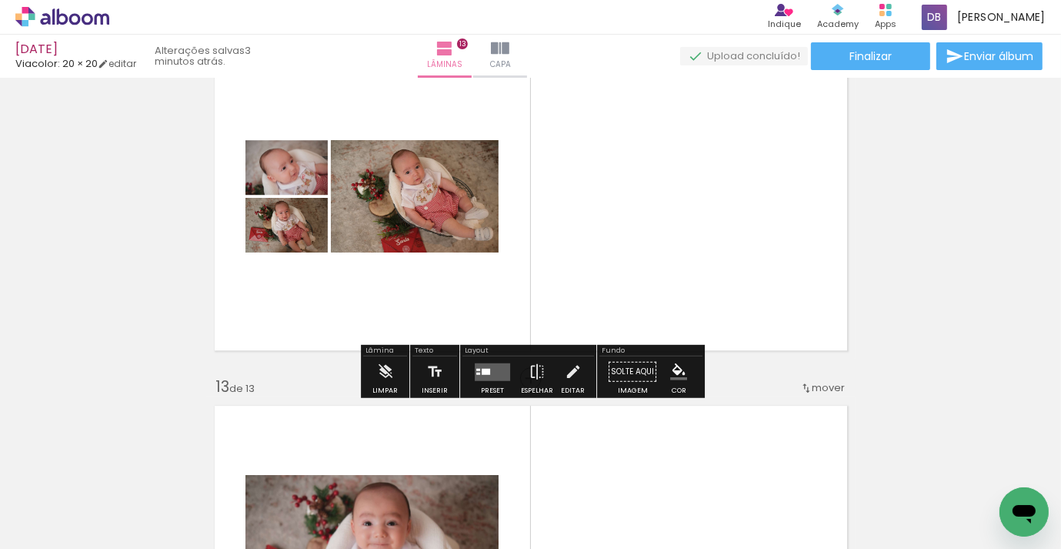
drag, startPoint x: 476, startPoint y: 374, endPoint x: 466, endPoint y: 371, distance: 10.5
click at [476, 373] on quentale-layouter at bounding box center [492, 372] width 35 height 18
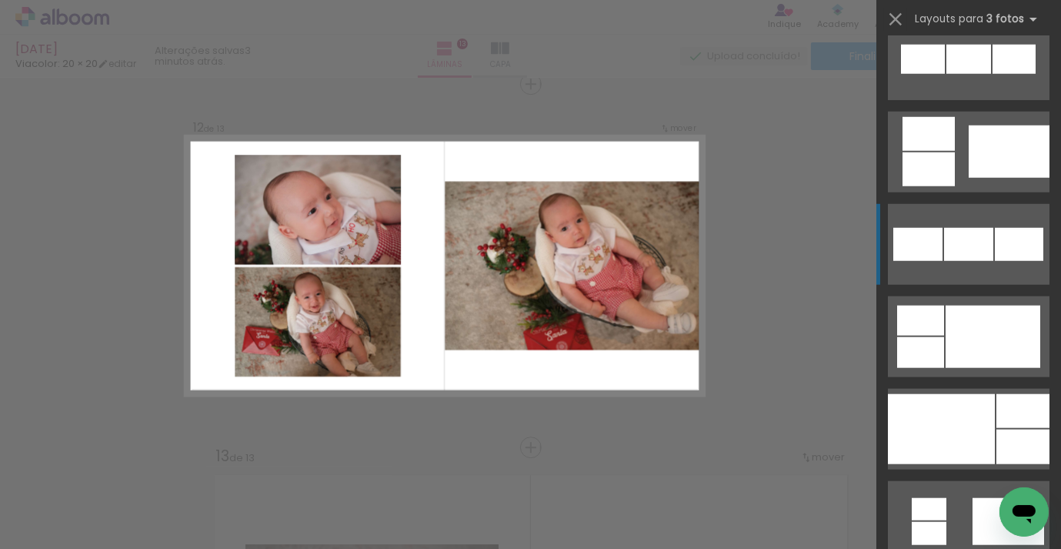
scroll to position [1453, 0]
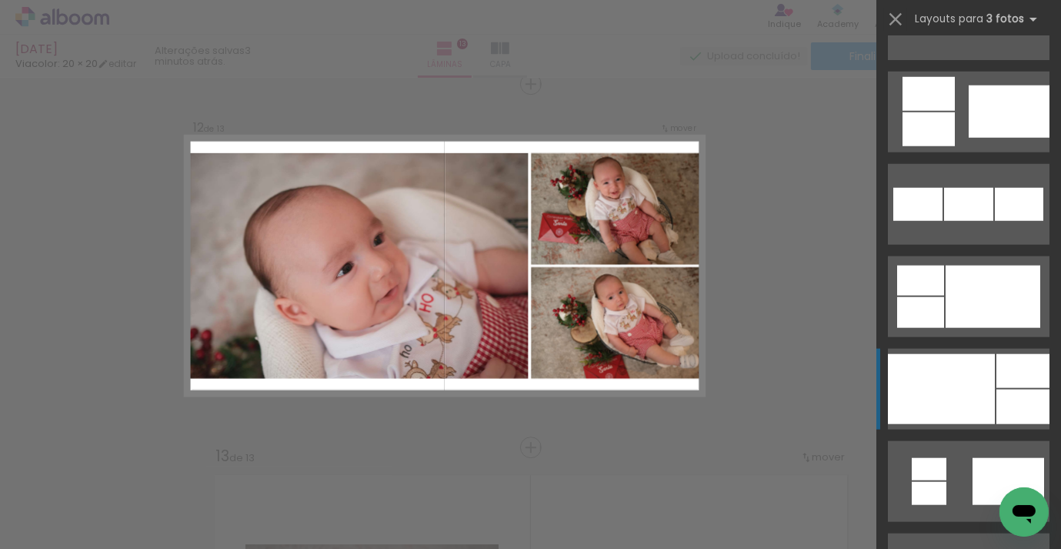
click at [926, 376] on div at bounding box center [941, 389] width 107 height 70
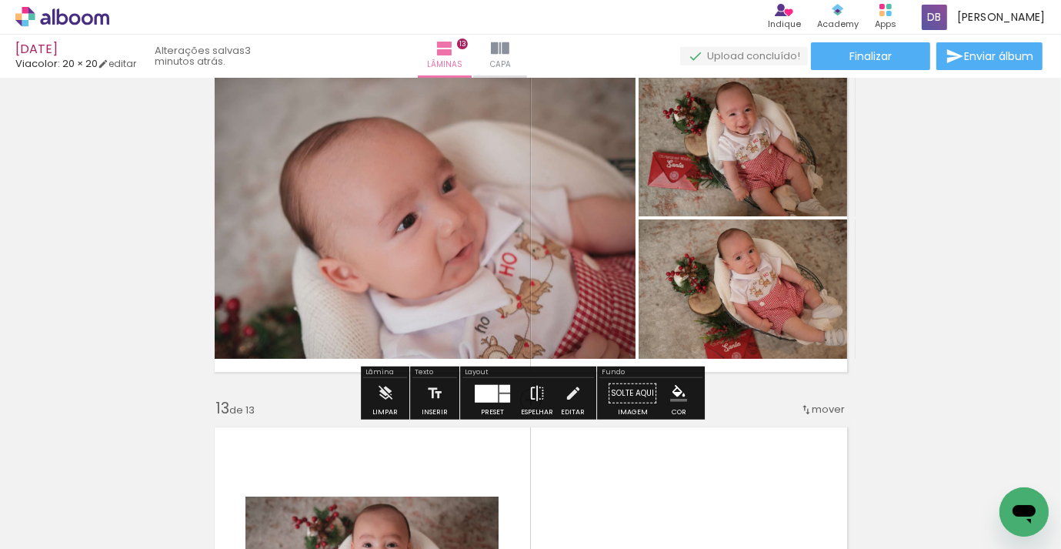
scroll to position [4066, 0]
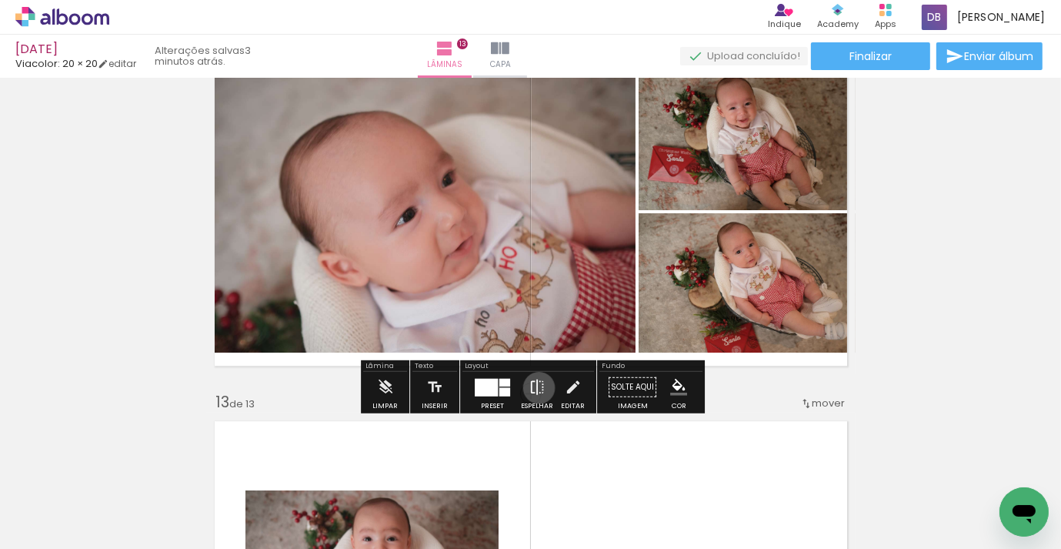
click at [536, 391] on iron-icon at bounding box center [537, 387] width 17 height 31
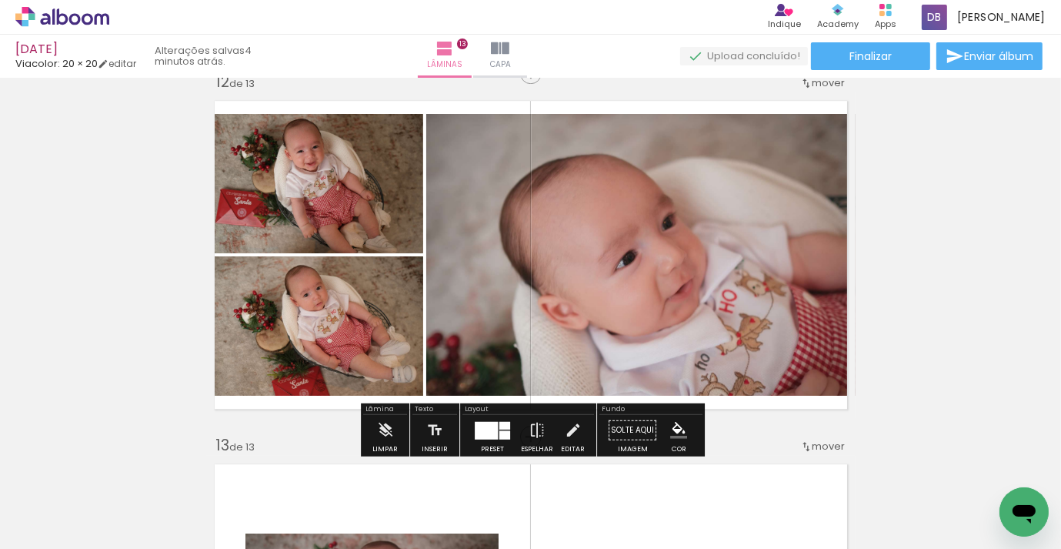
scroll to position [3987, 0]
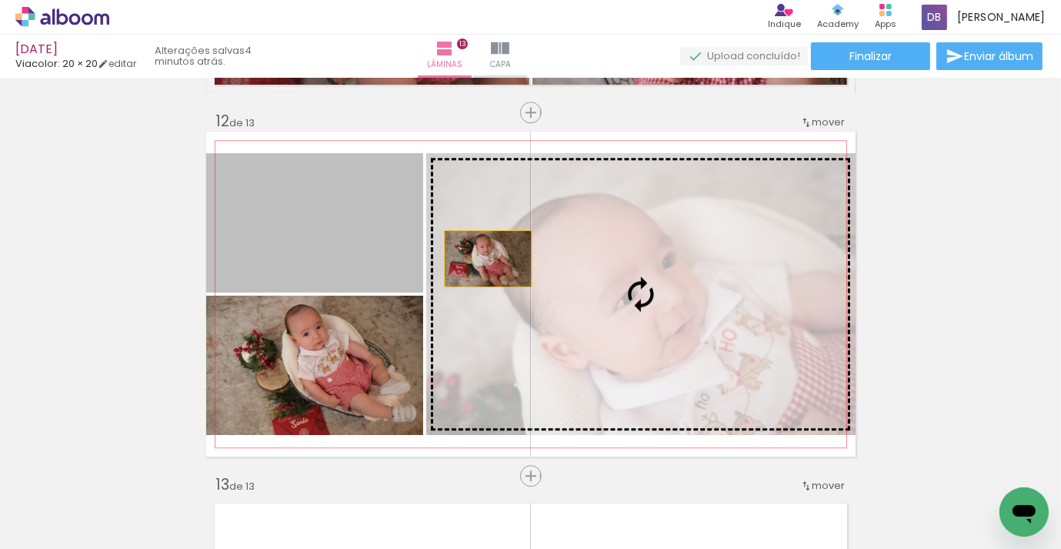
drag, startPoint x: 368, startPoint y: 242, endPoint x: 490, endPoint y: 258, distance: 123.4
click at [0, 0] on slot at bounding box center [0, 0] width 0 height 0
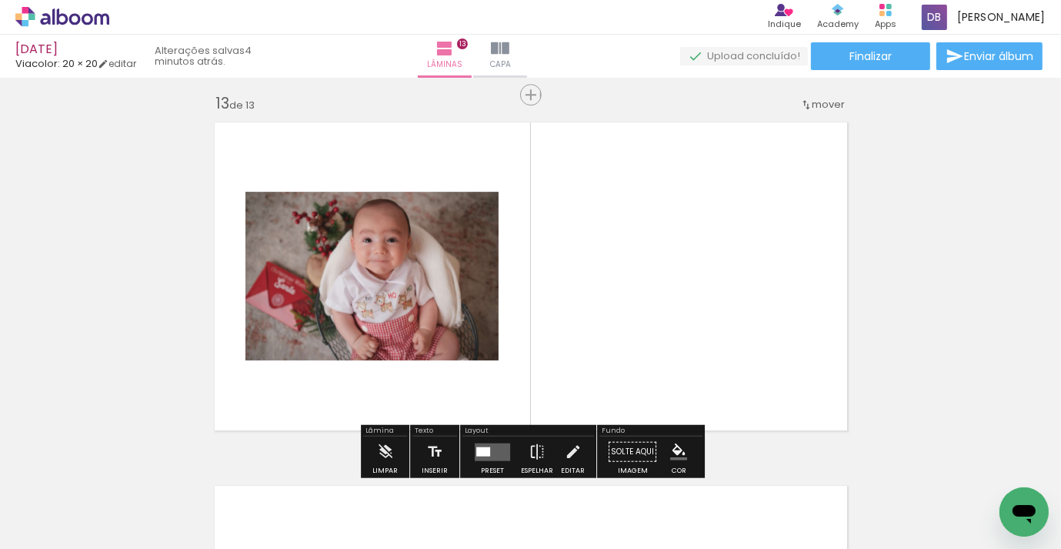
scroll to position [4375, 0]
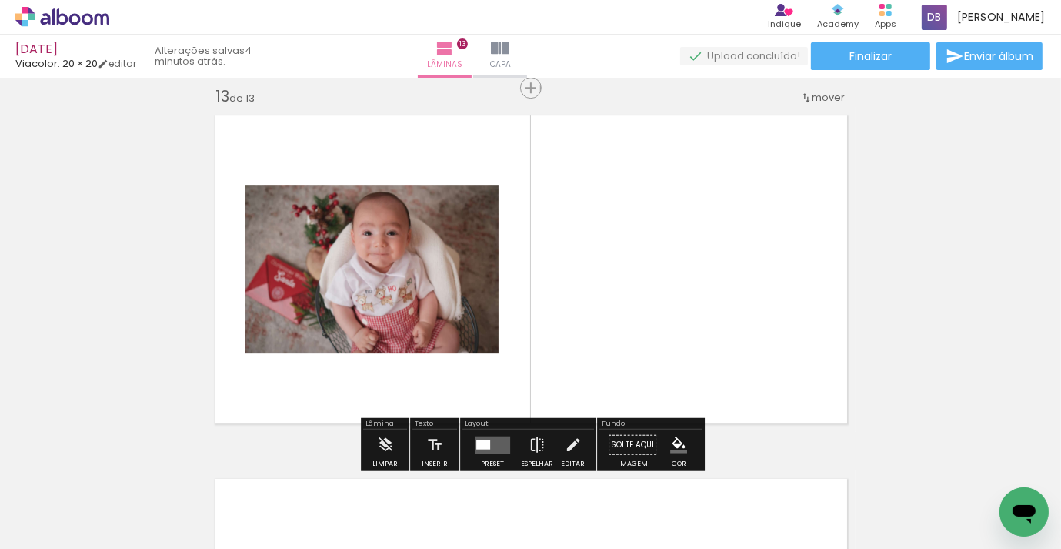
click at [490, 448] on quentale-layouter at bounding box center [492, 445] width 35 height 18
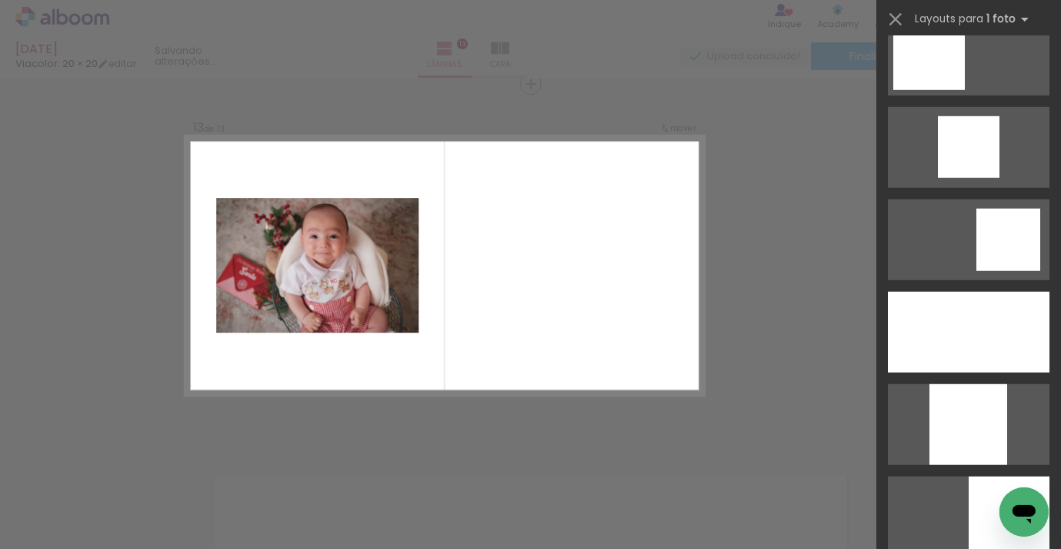
scroll to position [1136, 0]
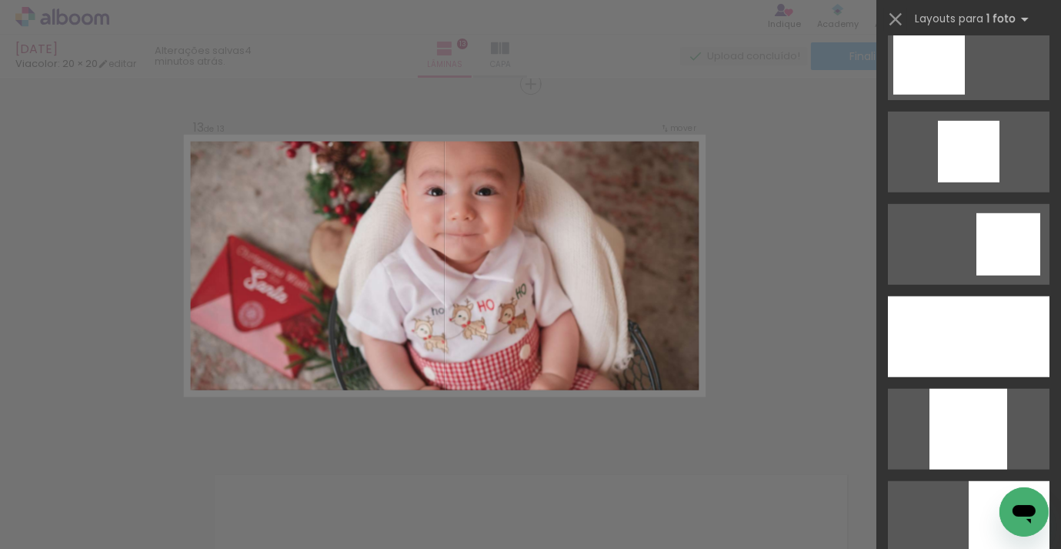
click at [965, 362] on div at bounding box center [969, 336] width 162 height 81
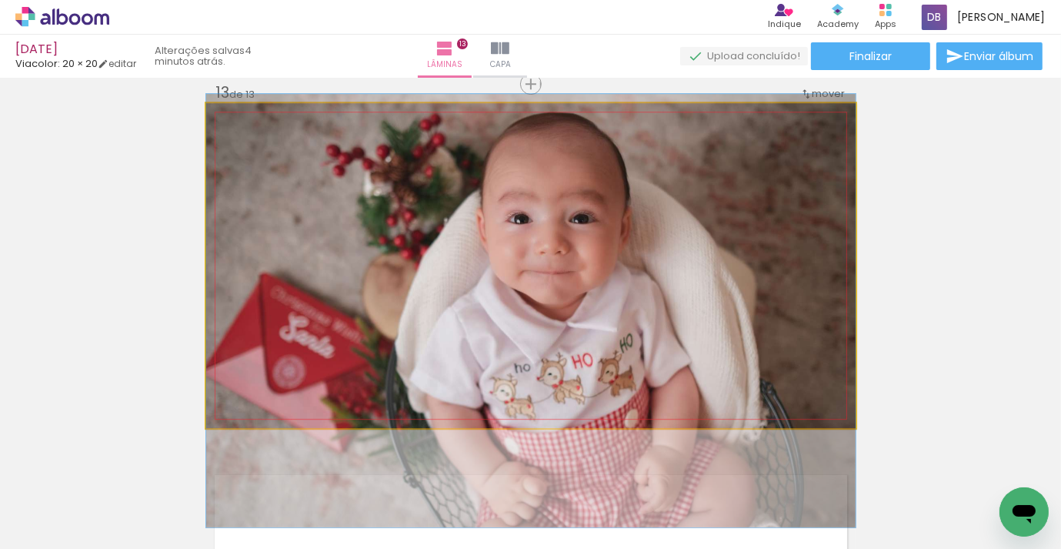
drag, startPoint x: 565, startPoint y: 272, endPoint x: 557, endPoint y: 318, distance: 46.1
drag, startPoint x: 399, startPoint y: 233, endPoint x: 376, endPoint y: 233, distance: 23.1
drag, startPoint x: 349, startPoint y: 189, endPoint x: 329, endPoint y: 189, distance: 20.0
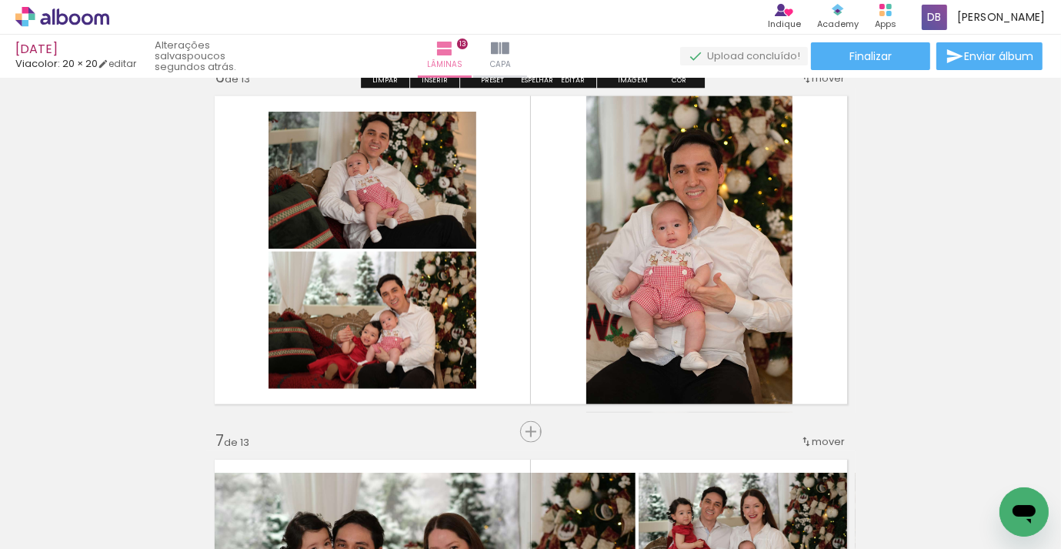
scroll to position [1888, 0]
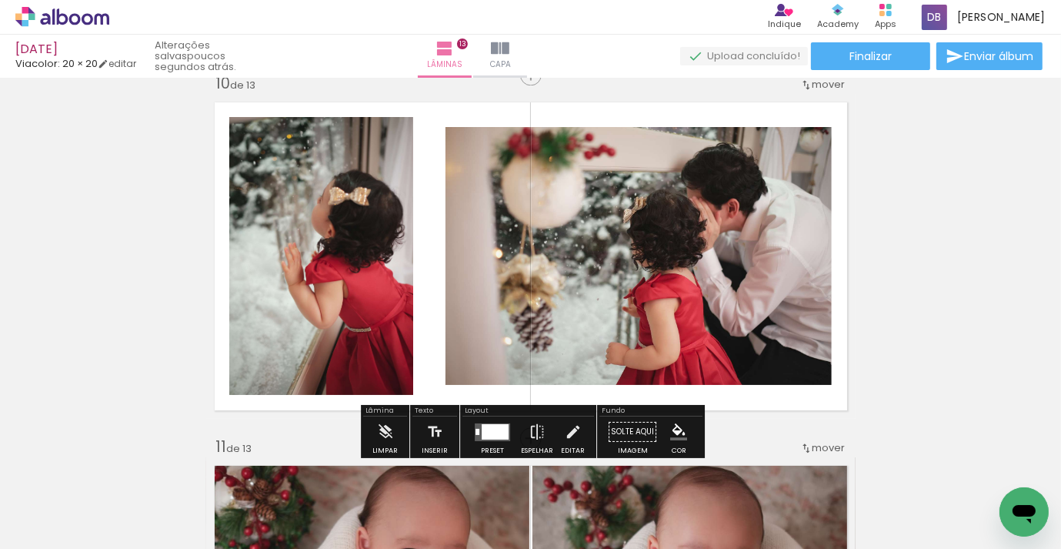
scroll to position [3294, 0]
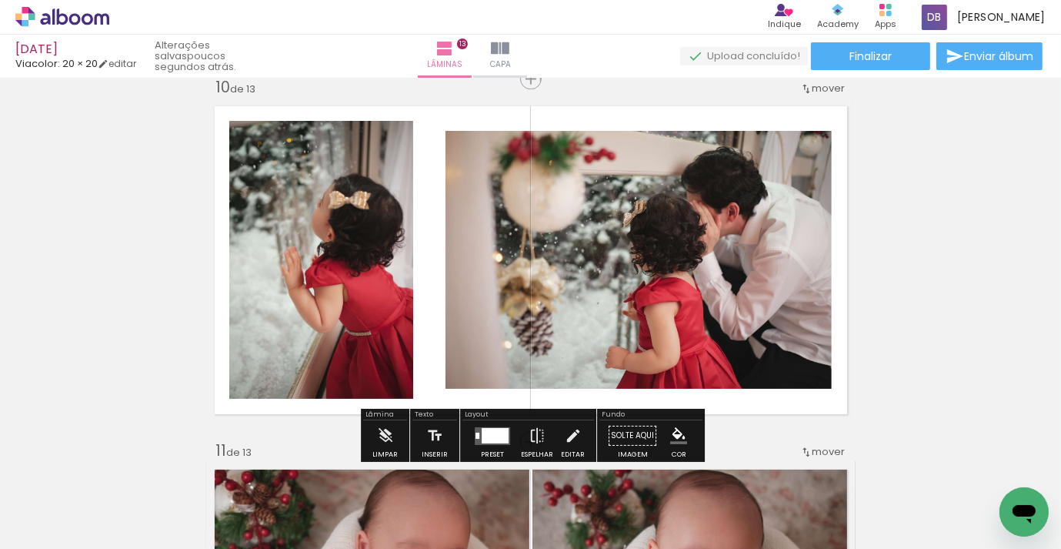
click at [483, 432] on div at bounding box center [495, 434] width 27 height 15
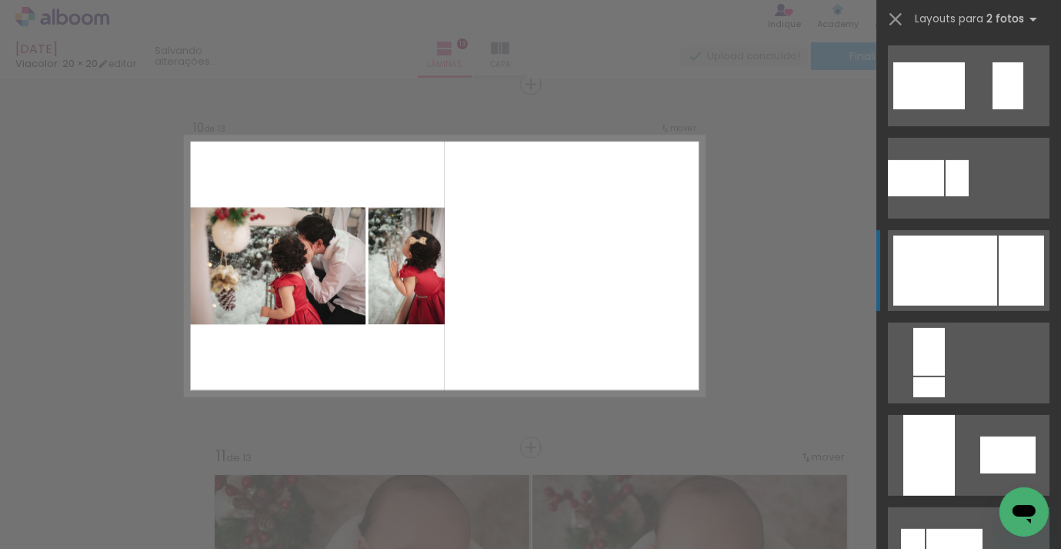
scroll to position [590, 0]
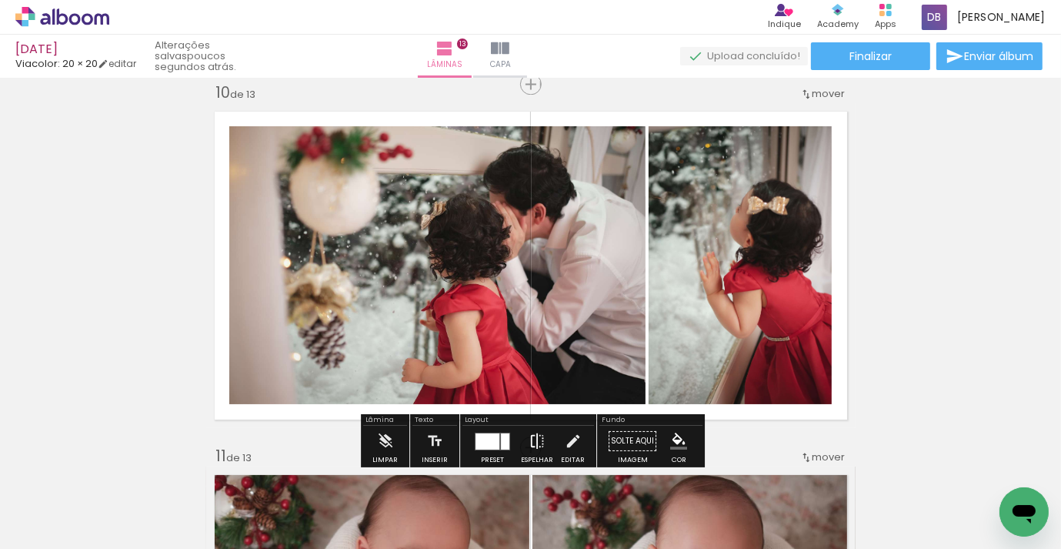
click at [524, 440] on paper-button "Espelhar" at bounding box center [537, 445] width 40 height 39
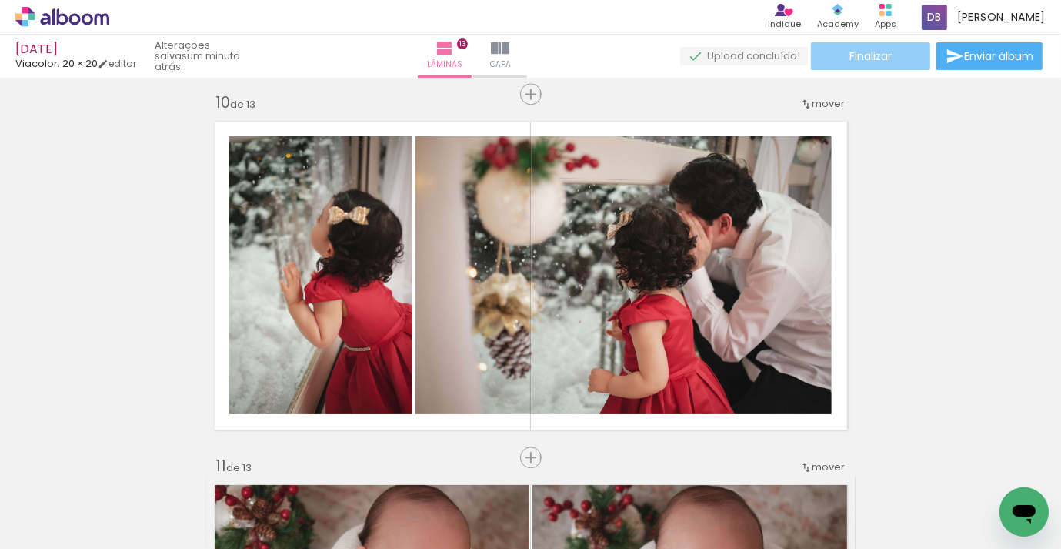
scroll to position [3276, 0]
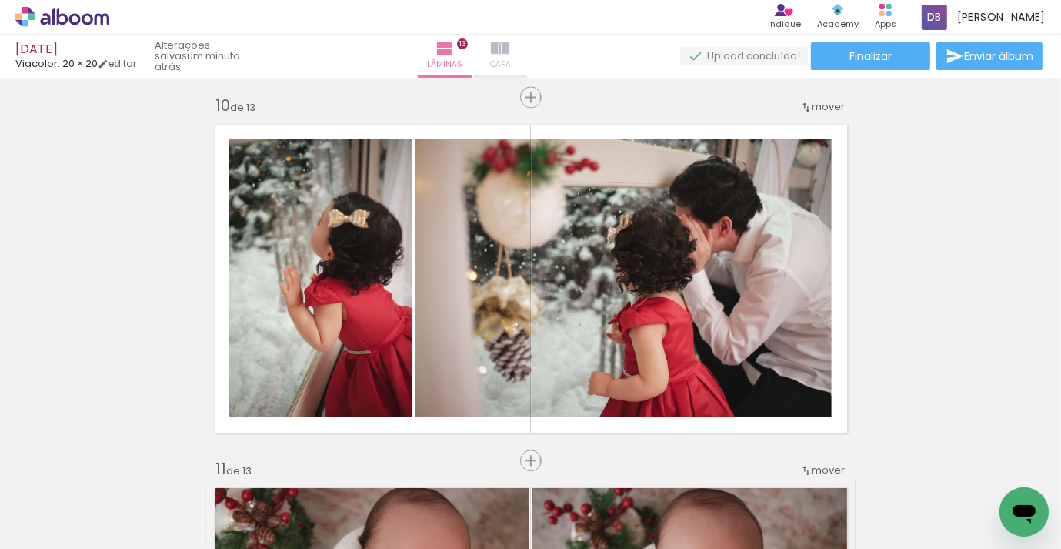
click at [510, 55] on iron-icon at bounding box center [500, 48] width 18 height 18
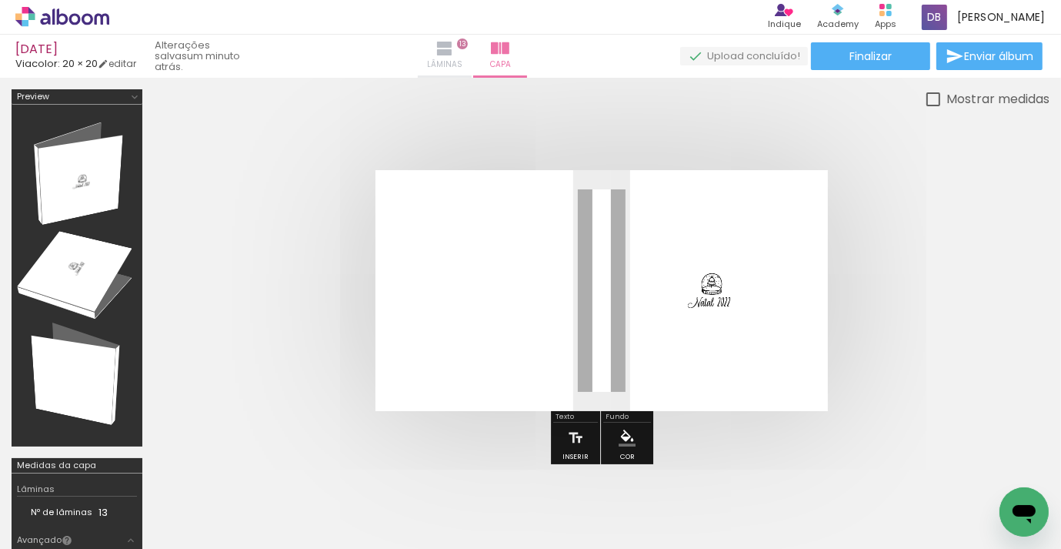
click at [463, 61] on span "Lâminas" at bounding box center [444, 65] width 35 height 14
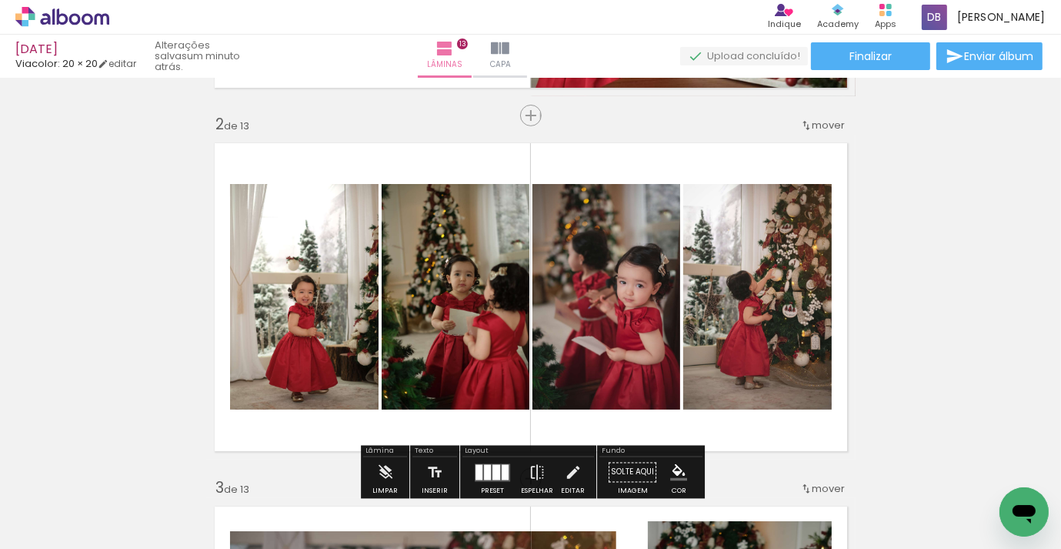
scroll to position [353, 0]
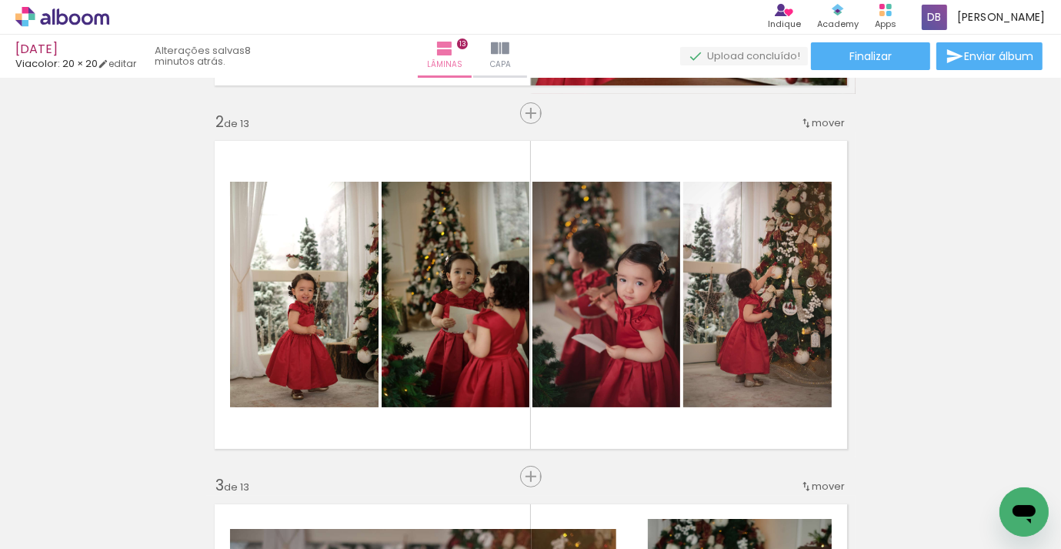
scroll to position [0, 506]
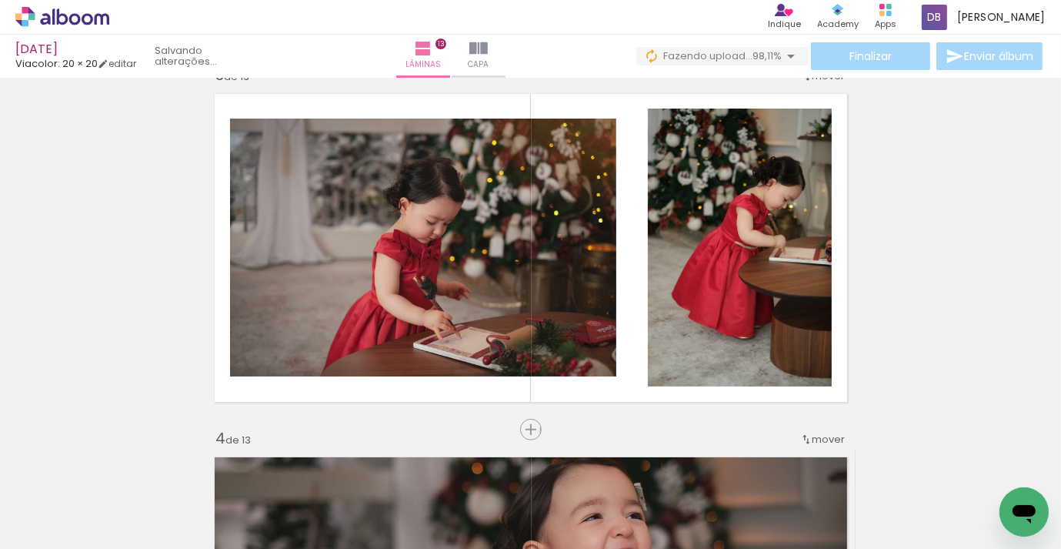
scroll to position [766, 0]
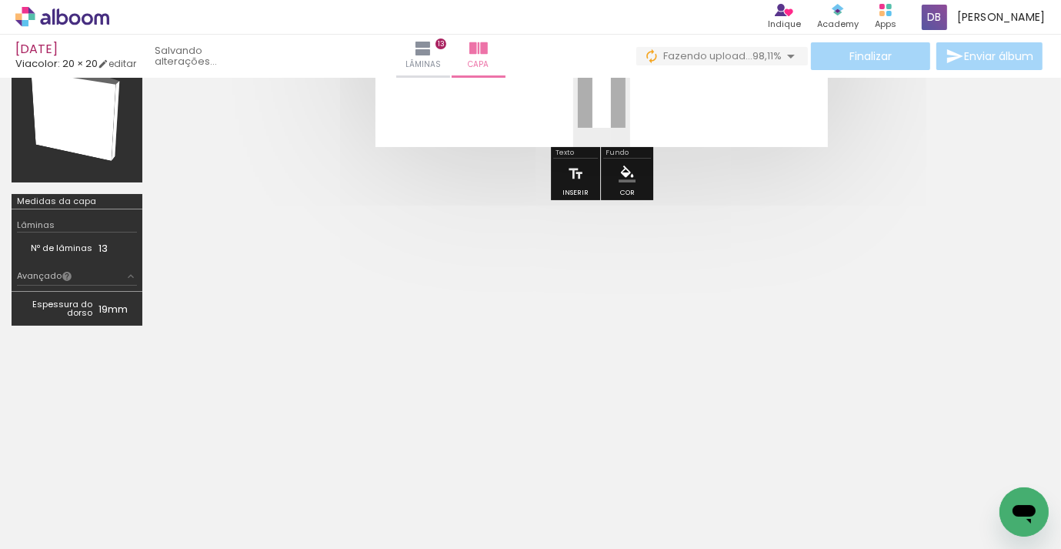
scroll to position [263, 0]
click at [433, 50] on iron-icon at bounding box center [423, 48] width 18 height 18
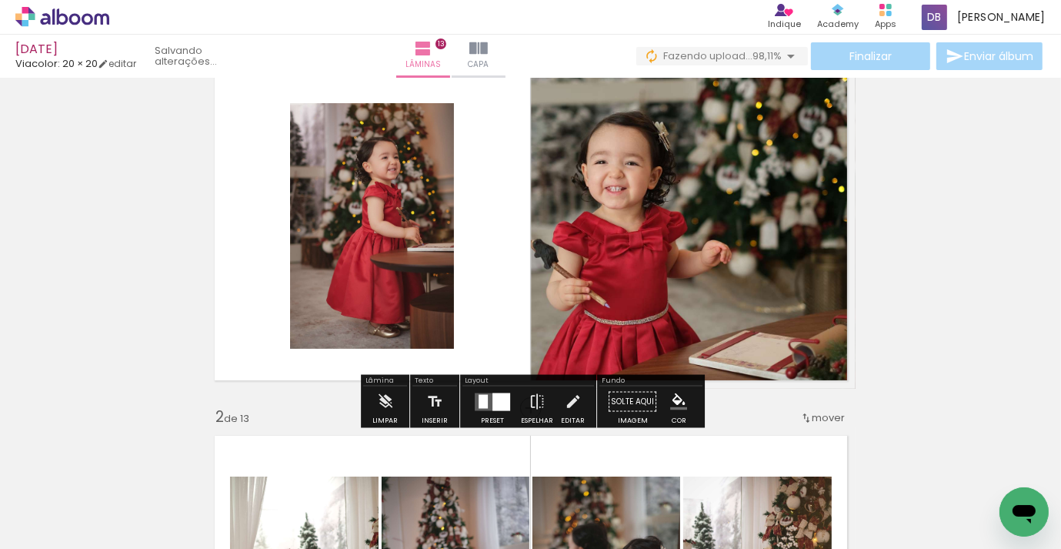
scroll to position [23, 0]
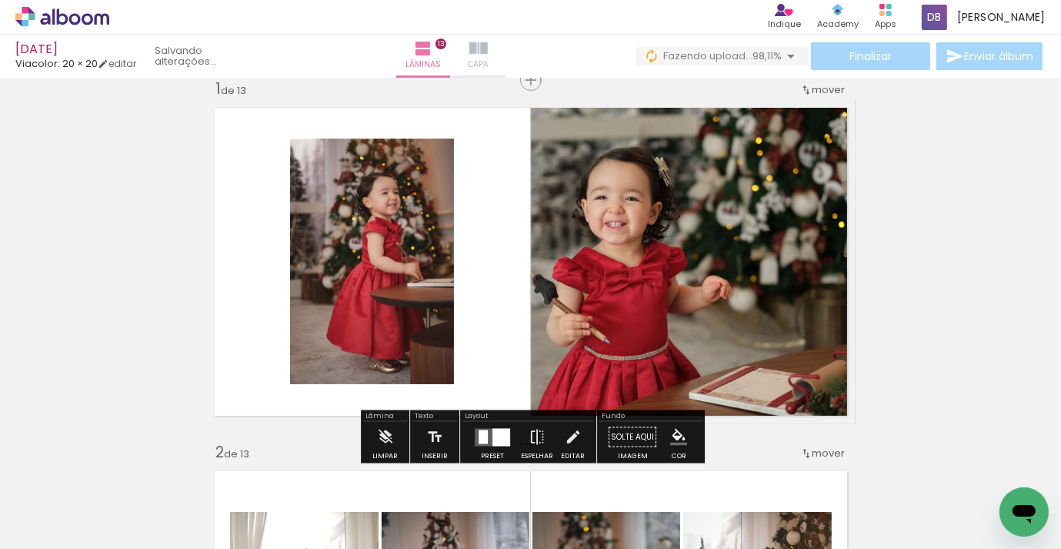
click at [488, 55] on iron-icon at bounding box center [479, 48] width 18 height 18
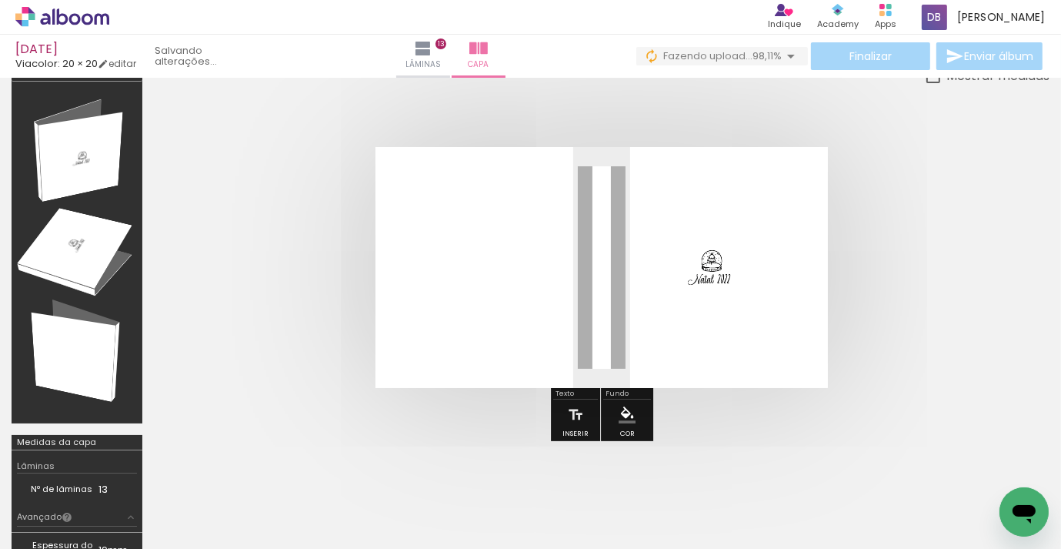
scroll to position [0, 506]
drag, startPoint x: 711, startPoint y: 318, endPoint x: 718, endPoint y: 286, distance: 33.1
click at [710, 325] on quentale-layouter at bounding box center [602, 267] width 453 height 241
drag, startPoint x: 711, startPoint y: 268, endPoint x: 639, endPoint y: 513, distance: 255.2
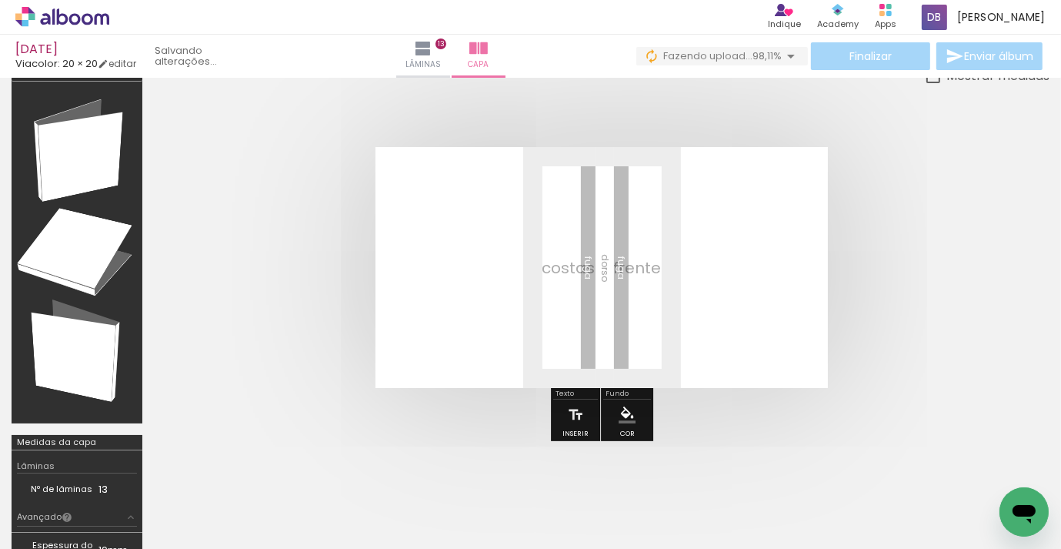
scroll to position [0, 3638]
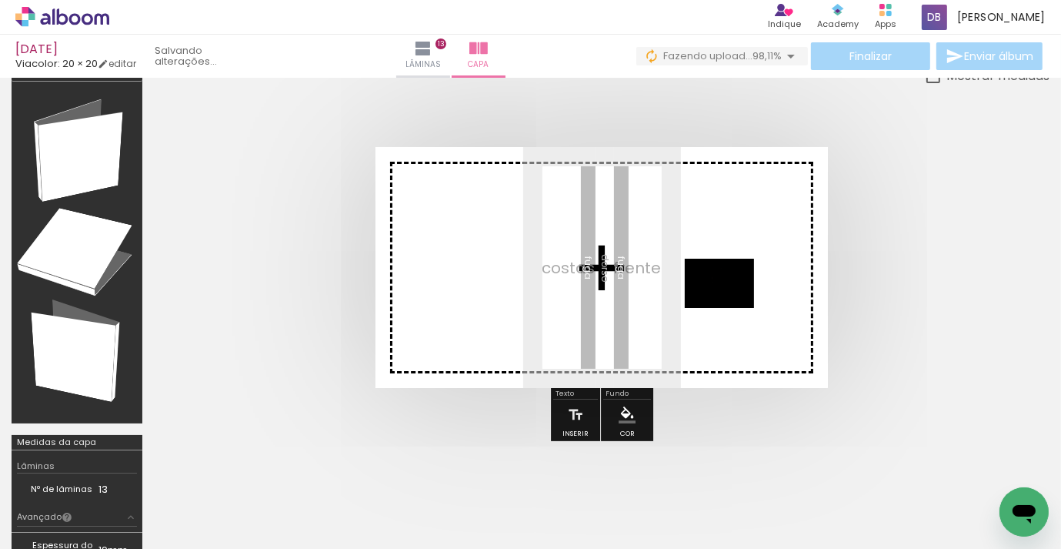
drag, startPoint x: 912, startPoint y: 503, endPoint x: 731, endPoint y: 305, distance: 268.1
click at [731, 305] on quentale-workspace at bounding box center [530, 274] width 1061 height 549
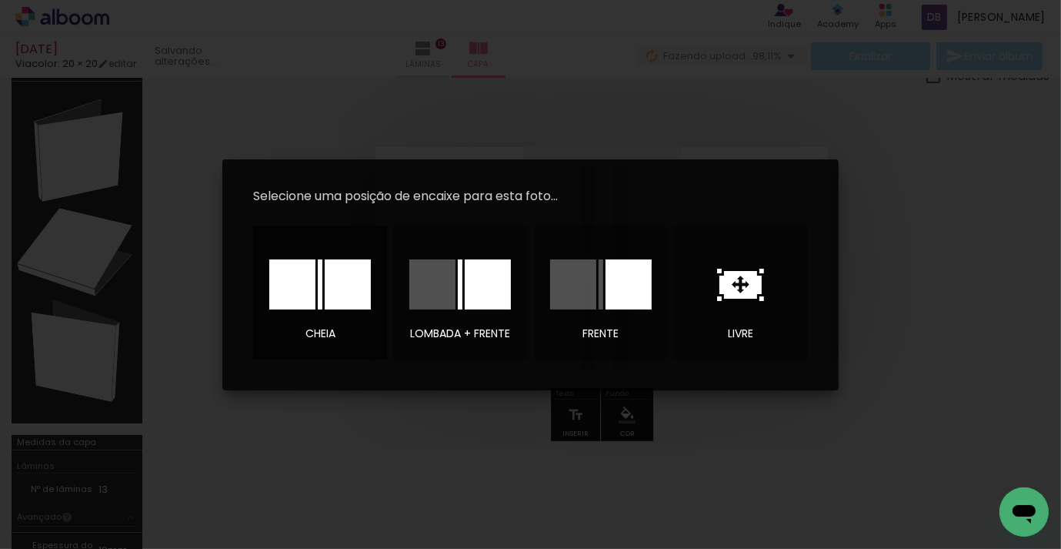
click at [340, 290] on div at bounding box center [348, 284] width 46 height 50
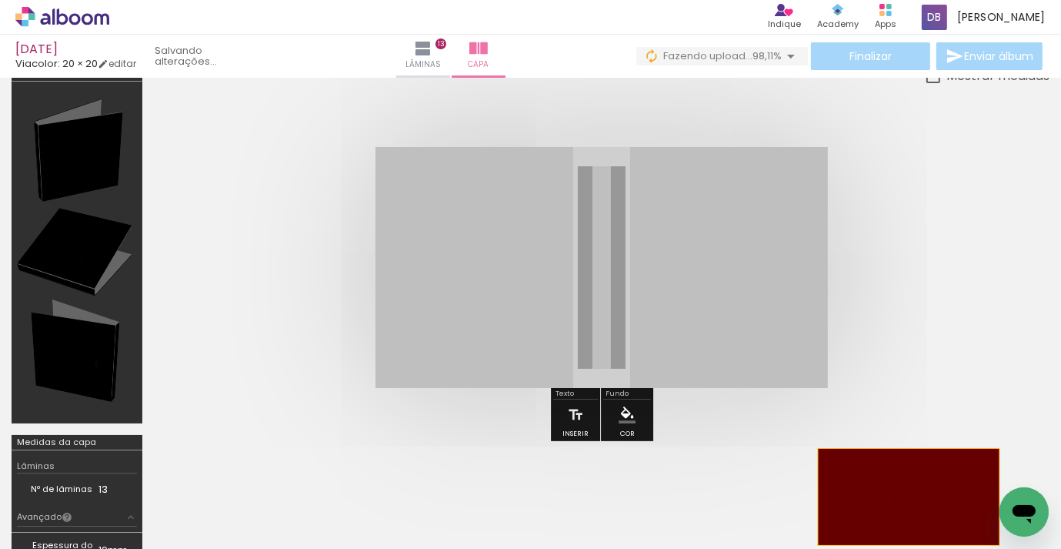
drag, startPoint x: 638, startPoint y: 292, endPoint x: 908, endPoint y: 496, distance: 338.5
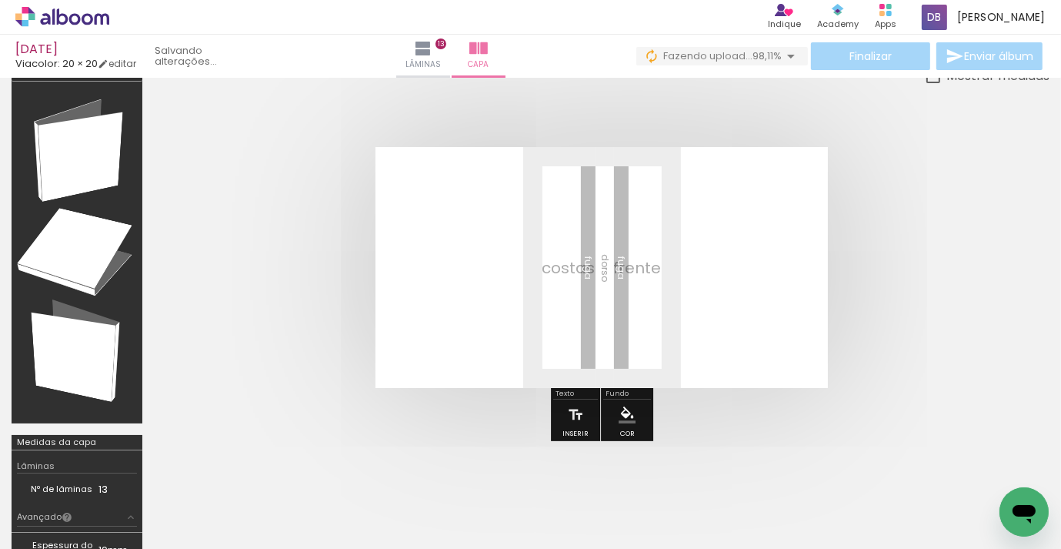
scroll to position [0, 3636]
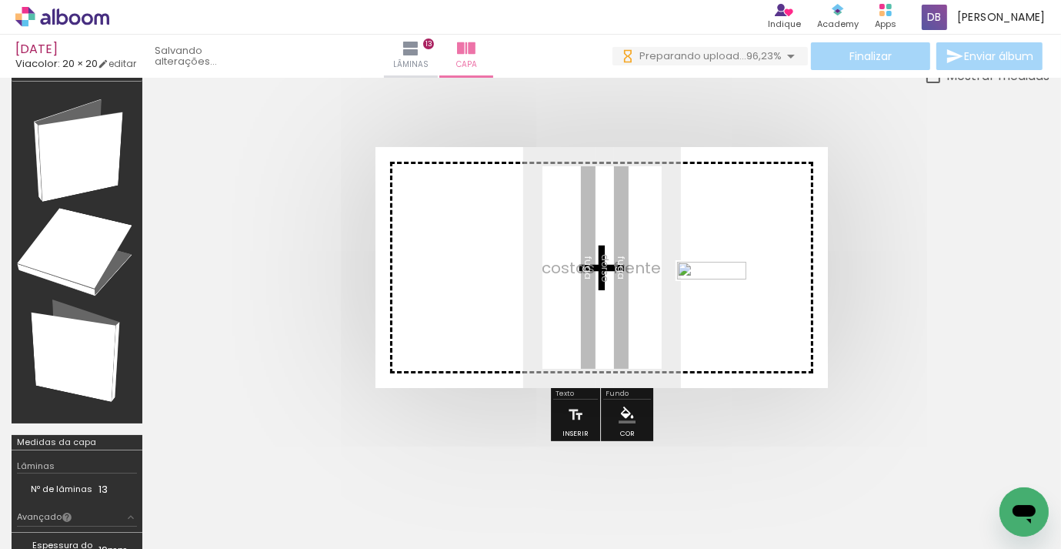
drag, startPoint x: 994, startPoint y: 495, endPoint x: 722, endPoint y: 306, distance: 331.8
click at [722, 306] on quentale-workspace at bounding box center [530, 274] width 1061 height 549
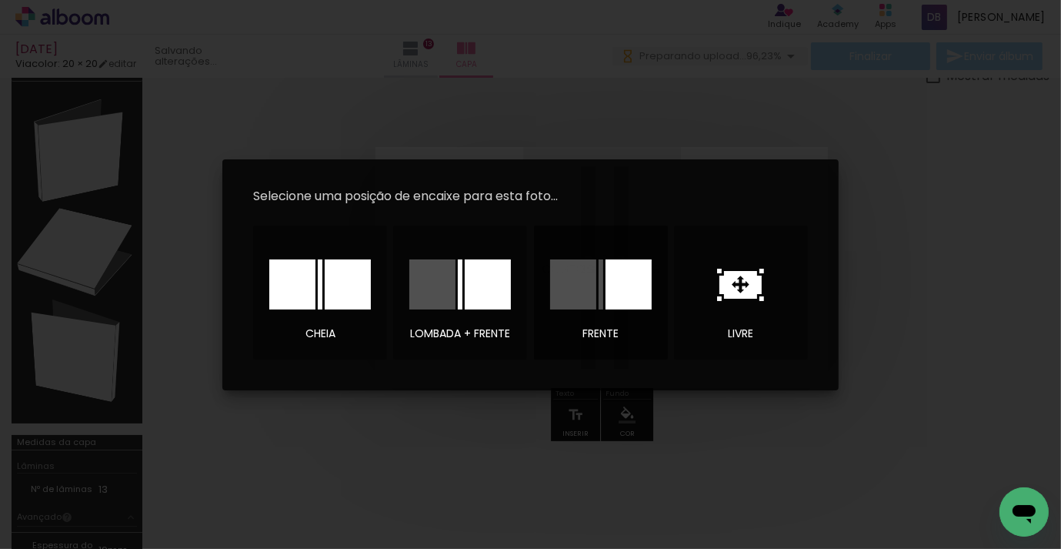
click at [575, 297] on div at bounding box center [573, 284] width 46 height 50
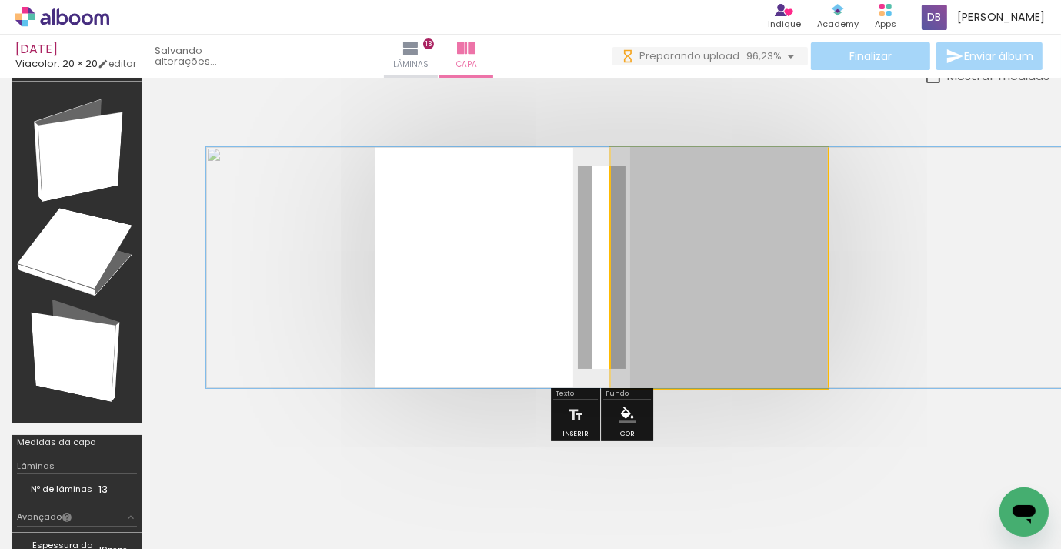
drag, startPoint x: 664, startPoint y: 280, endPoint x: 628, endPoint y: 286, distance: 35.9
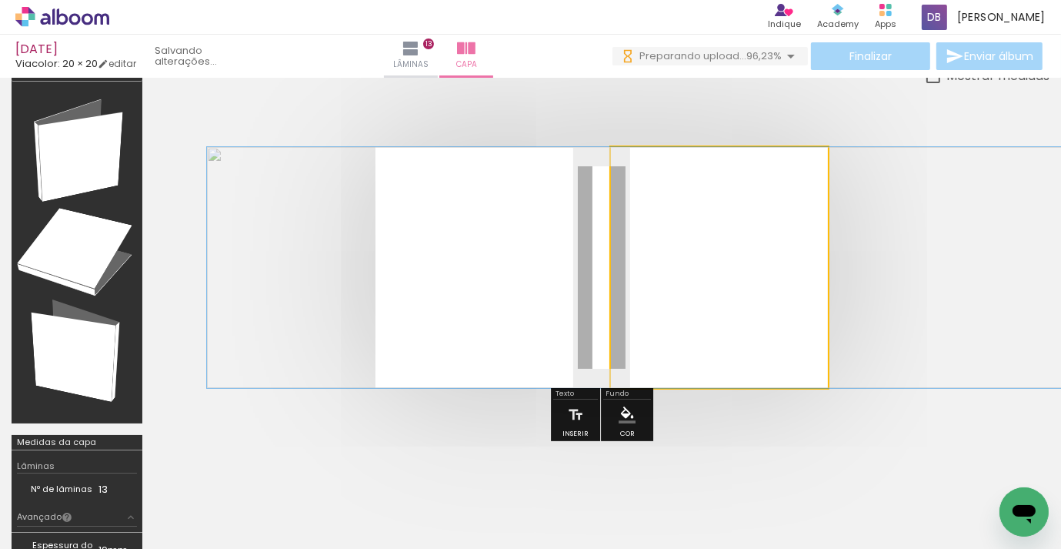
click at [677, 292] on quentale-photo at bounding box center [719, 267] width 217 height 241
click at [668, 280] on quentale-photo at bounding box center [719, 267] width 217 height 241
type paper-slider "100"
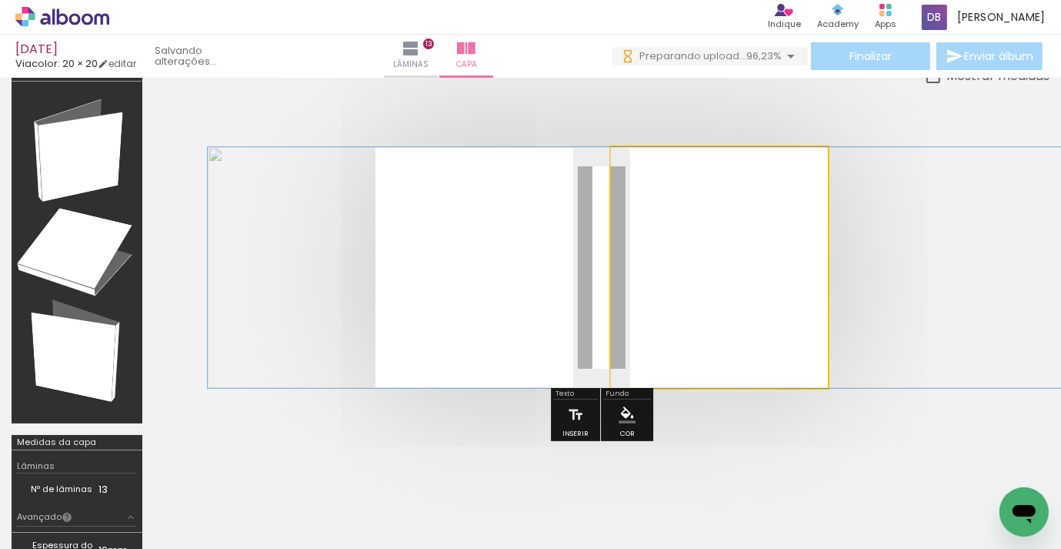
drag, startPoint x: 669, startPoint y: 186, endPoint x: 617, endPoint y: 183, distance: 52.4
click at [612, 182] on quentale-photo at bounding box center [719, 267] width 217 height 241
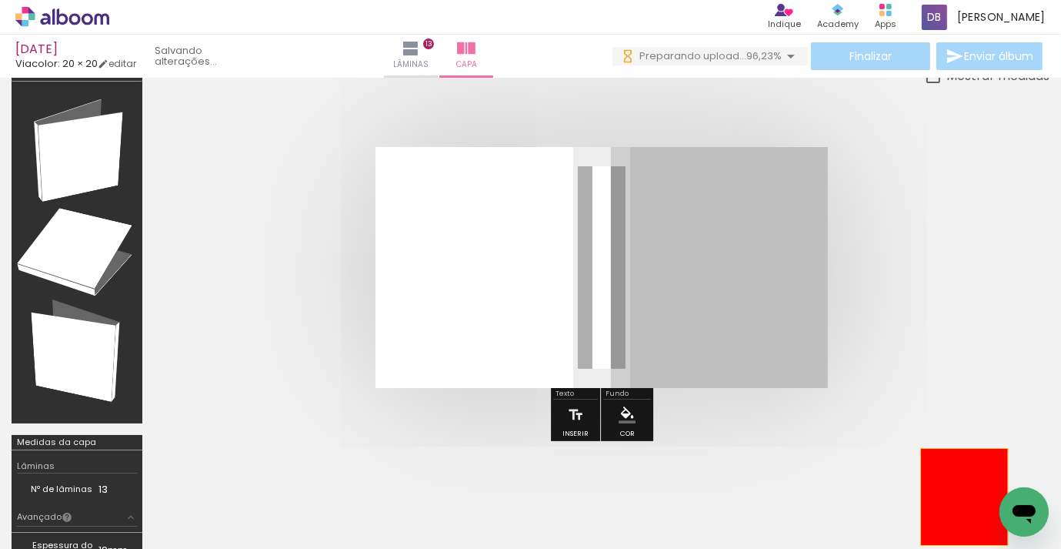
drag, startPoint x: 667, startPoint y: 301, endPoint x: 964, endPoint y: 496, distance: 355.2
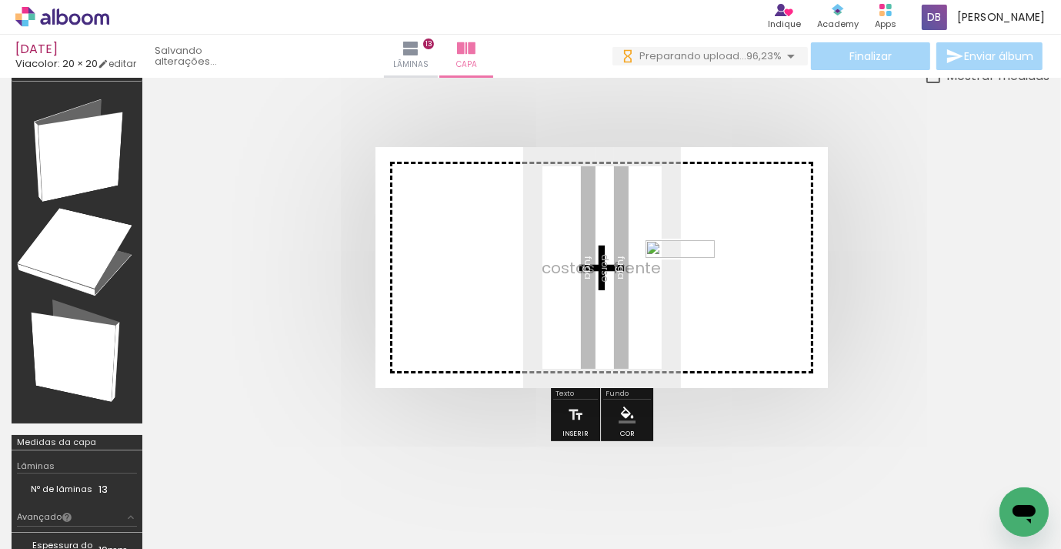
drag, startPoint x: 975, startPoint y: 500, endPoint x: 691, endPoint y: 286, distance: 355.6
click at [691, 286] on quentale-workspace at bounding box center [530, 274] width 1061 height 549
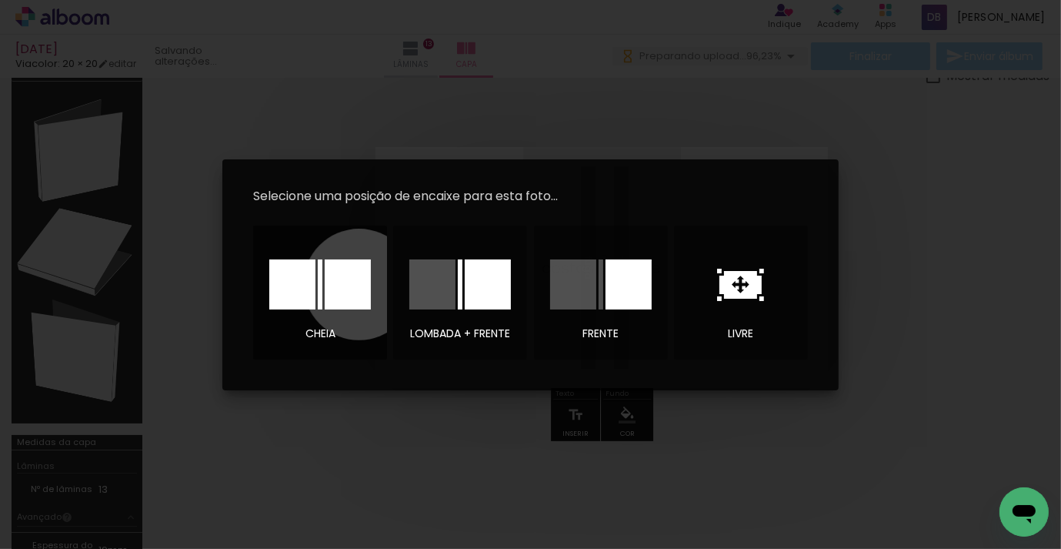
click at [359, 284] on div at bounding box center [348, 284] width 46 height 50
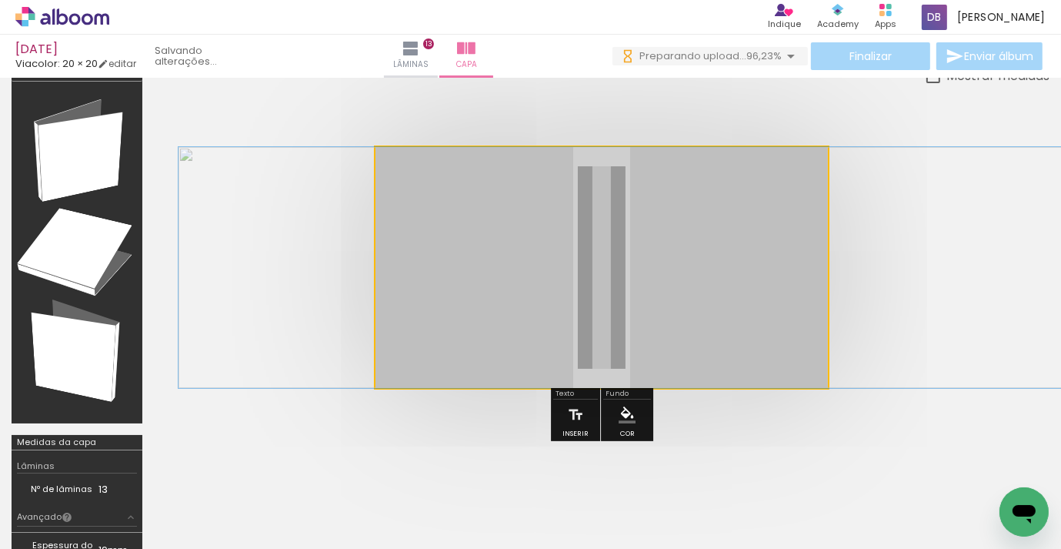
drag, startPoint x: 500, startPoint y: 272, endPoint x: 557, endPoint y: 275, distance: 57.0
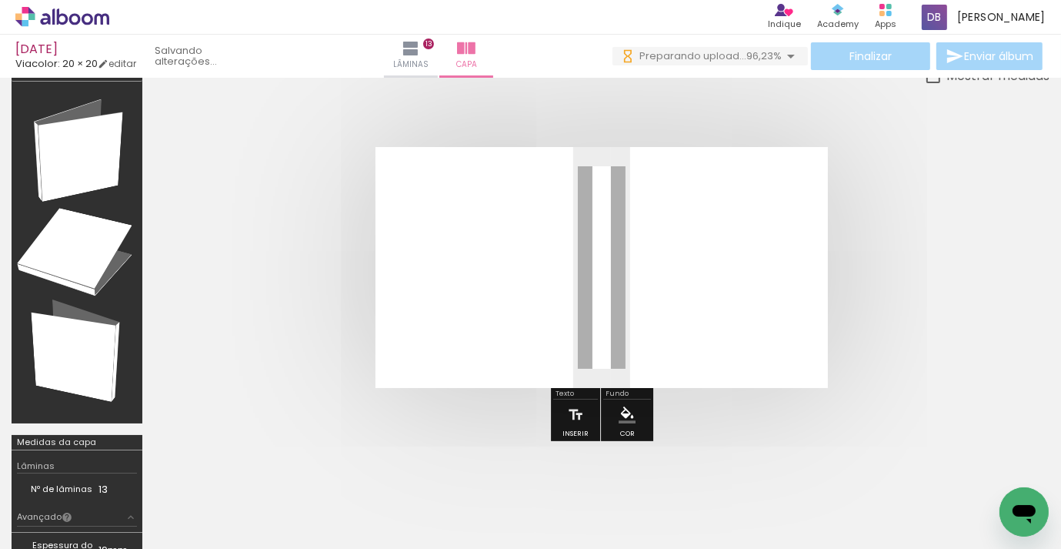
click at [557, 275] on quentale-photo at bounding box center [602, 267] width 453 height 241
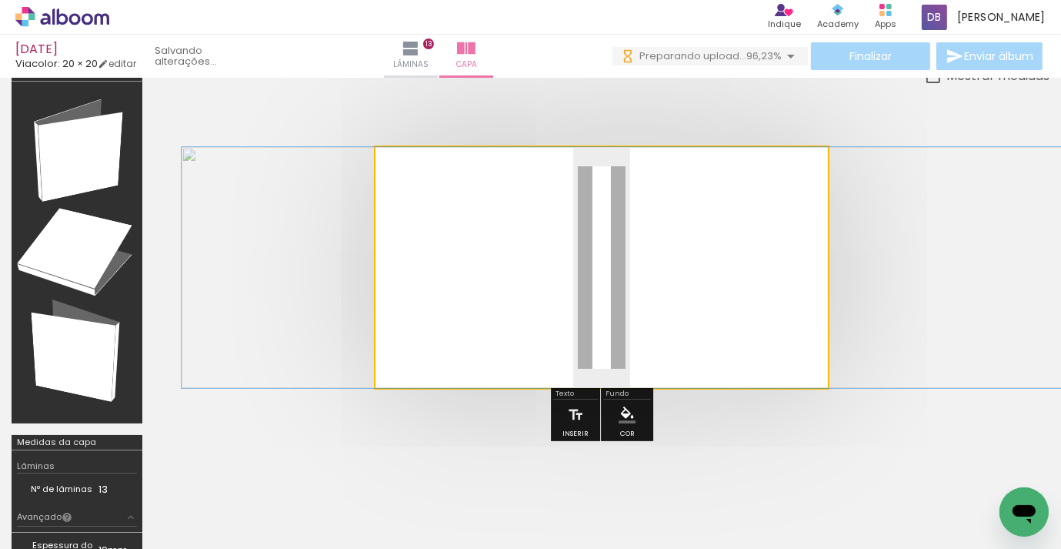
click at [557, 275] on quentale-photo at bounding box center [602, 267] width 453 height 241
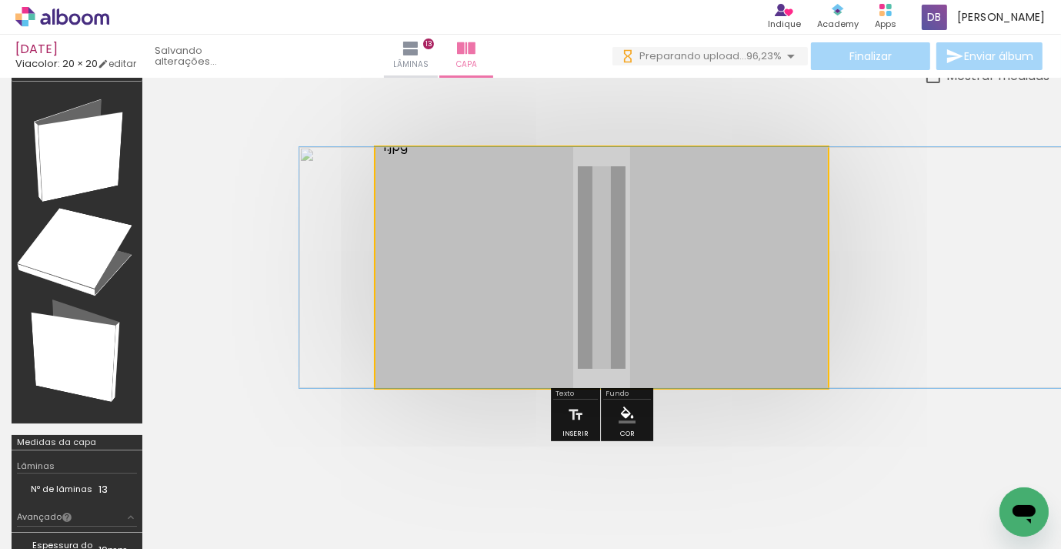
drag, startPoint x: 538, startPoint y: 271, endPoint x: 666, endPoint y: 267, distance: 127.8
drag, startPoint x: 453, startPoint y: 256, endPoint x: 617, endPoint y: 272, distance: 164.7
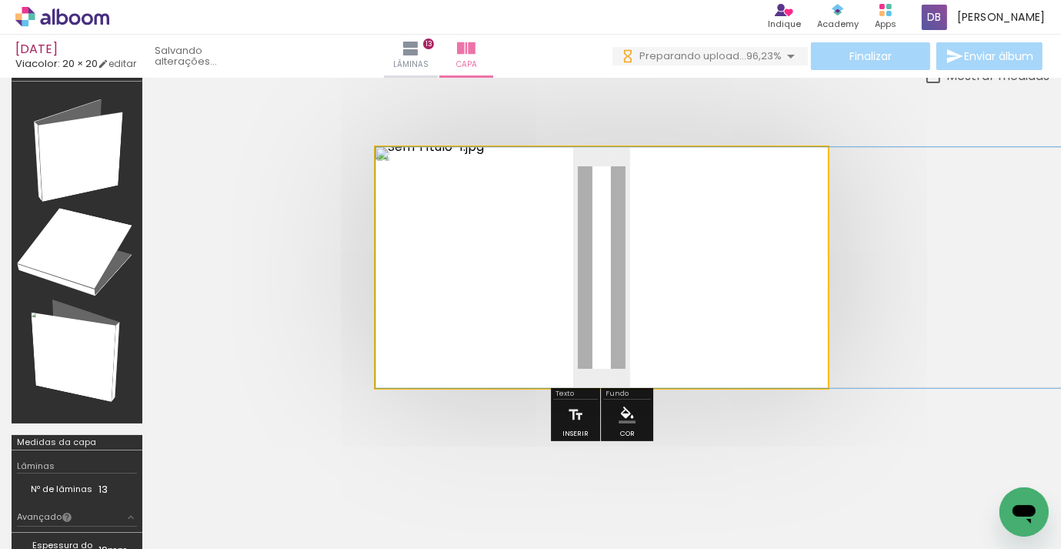
click at [436, 196] on div at bounding box center [435, 186] width 25 height 25
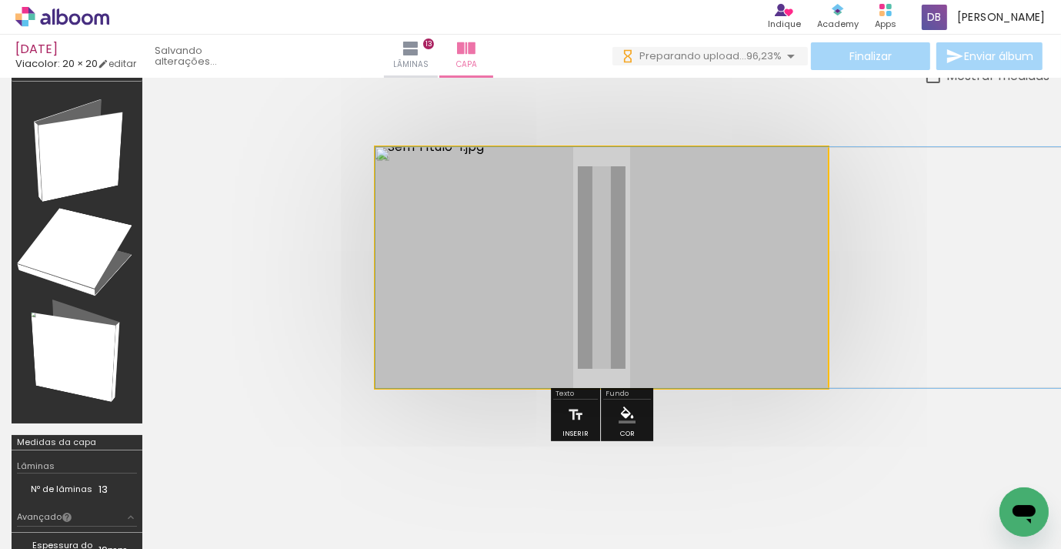
drag, startPoint x: 433, startPoint y: 224, endPoint x: 444, endPoint y: 250, distance: 28.3
click at [445, 244] on div at bounding box center [853, 267] width 954 height 241
drag, startPoint x: 684, startPoint y: 280, endPoint x: 638, endPoint y: 256, distance: 51.7
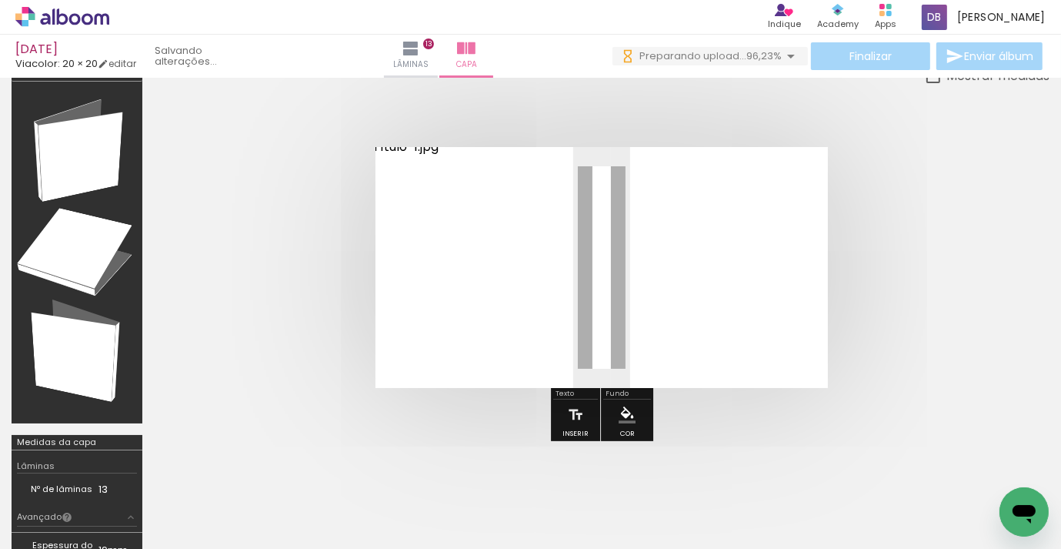
click at [978, 495] on div at bounding box center [999, 496] width 76 height 19
click at [971, 466] on iron-icon at bounding box center [966, 466] width 16 height 16
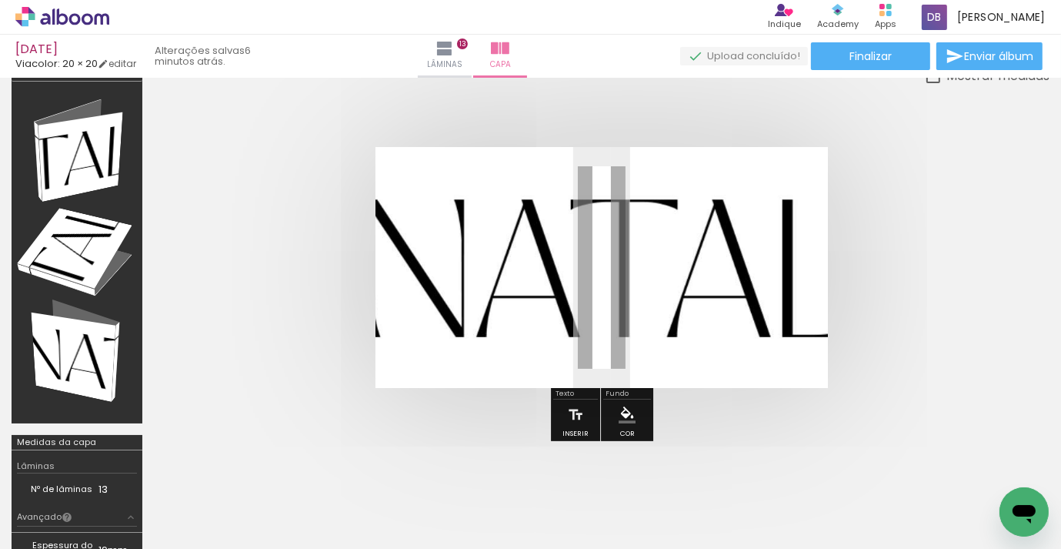
scroll to position [0, 3638]
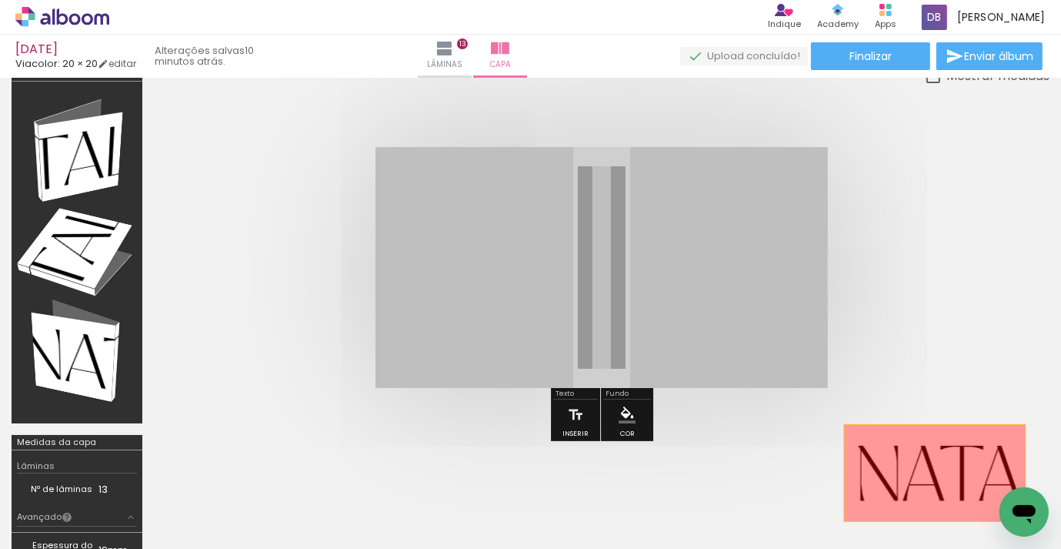
scroll to position [0, 3638]
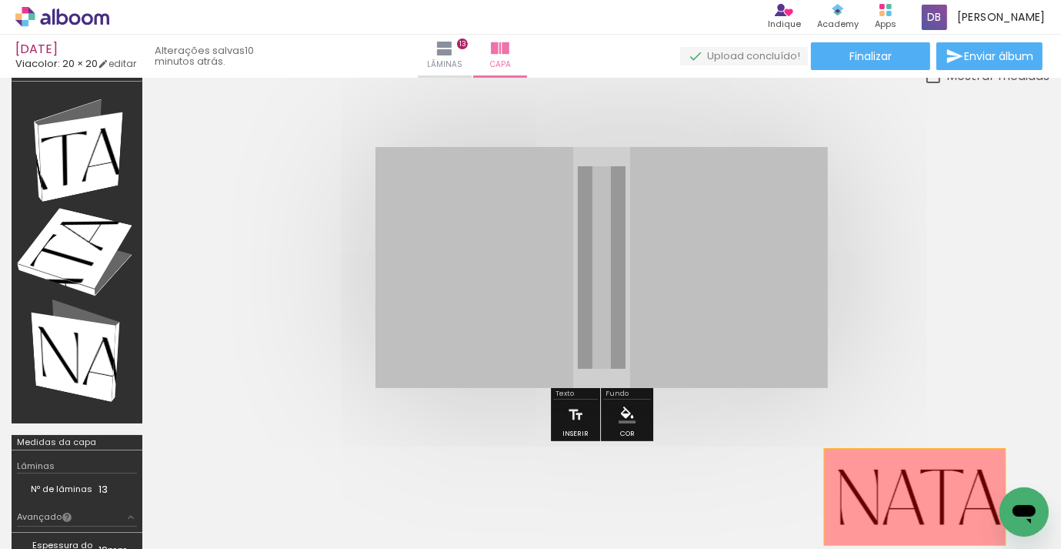
drag, startPoint x: 827, startPoint y: 391, endPoint x: 915, endPoint y: 496, distance: 137.1
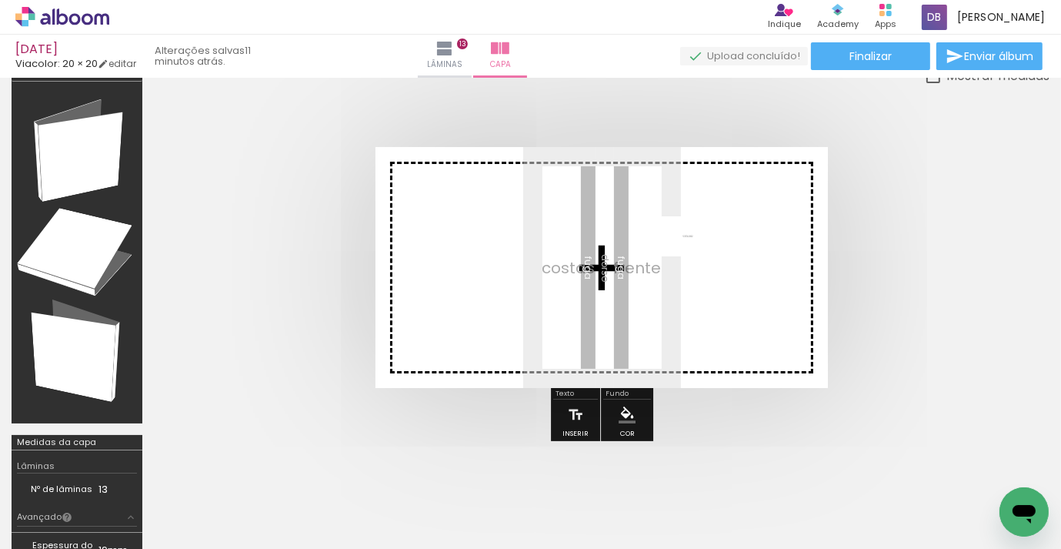
drag, startPoint x: 983, startPoint y: 486, endPoint x: 684, endPoint y: 264, distance: 373.0
click at [684, 264] on quentale-workspace at bounding box center [530, 274] width 1061 height 549
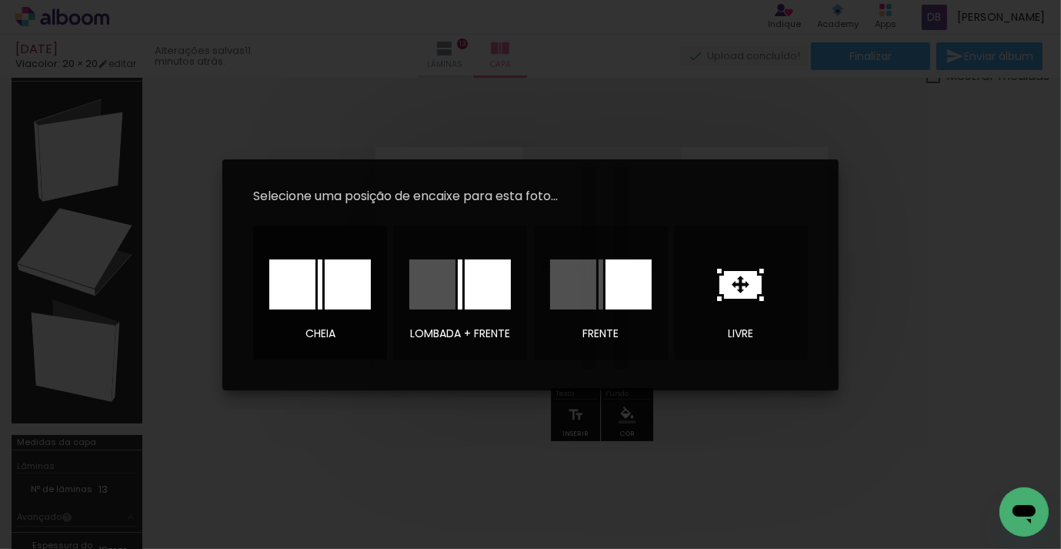
click at [303, 281] on div at bounding box center [292, 284] width 46 height 50
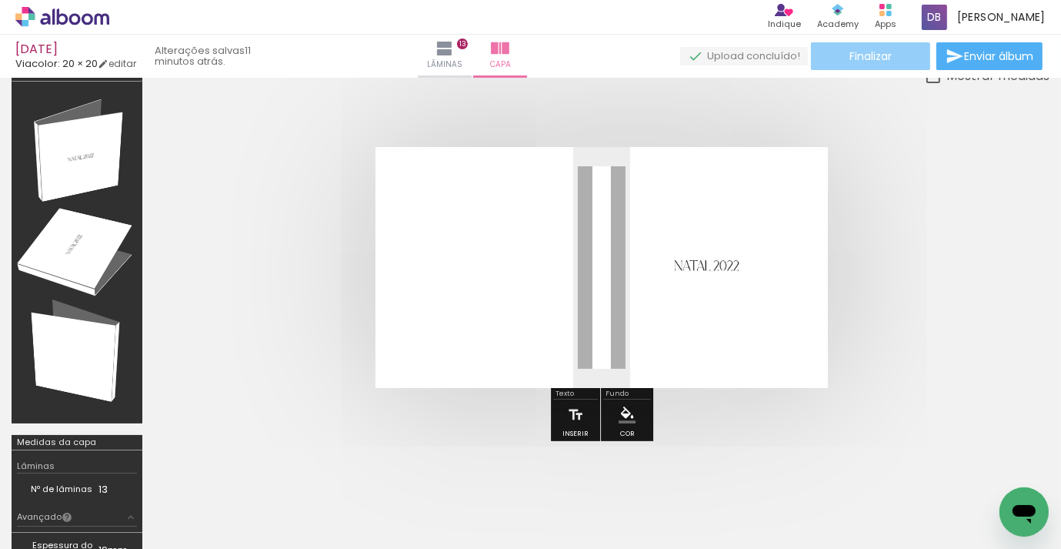
click at [878, 57] on span "Finalizar" at bounding box center [871, 56] width 42 height 11
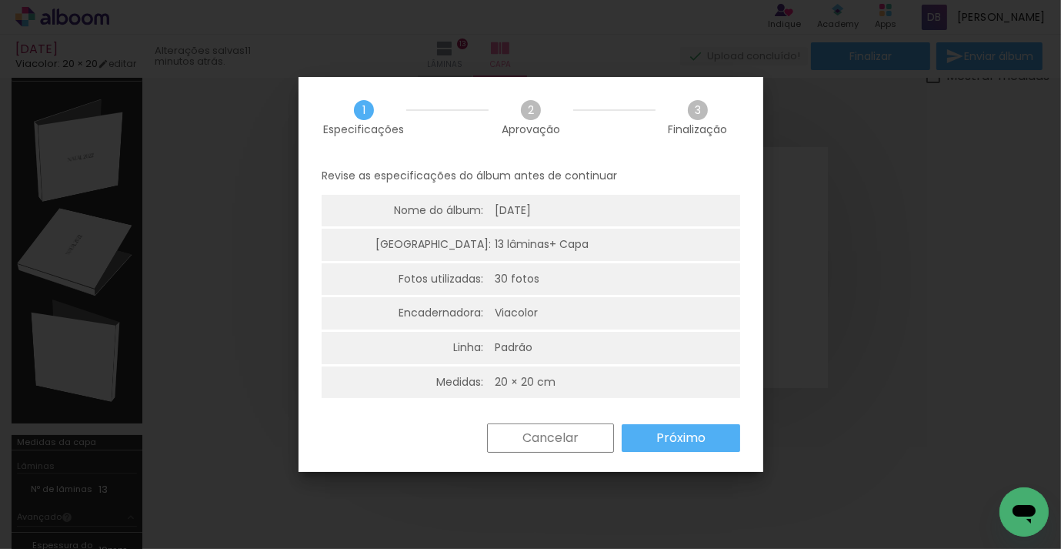
click at [0, 0] on slot "Próximo" at bounding box center [0, 0] width 0 height 0
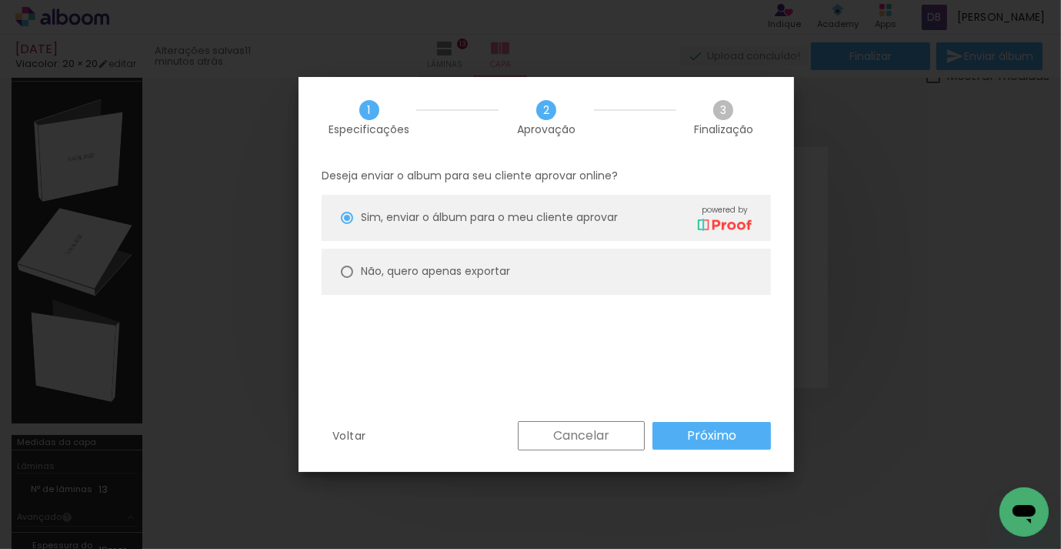
click at [0, 0] on slot "Próximo" at bounding box center [0, 0] width 0 height 0
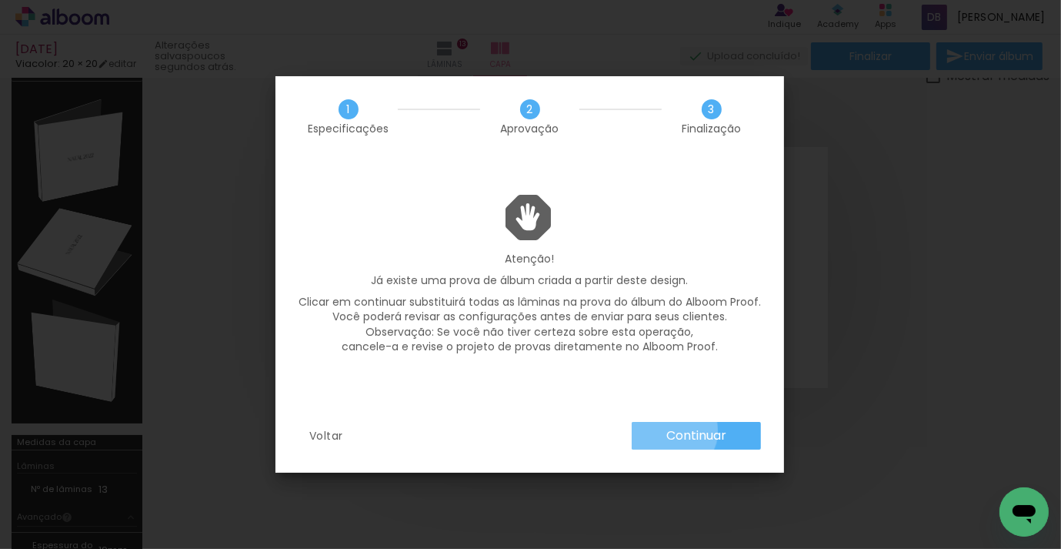
click at [0, 0] on slot "Continuar" at bounding box center [0, 0] width 0 height 0
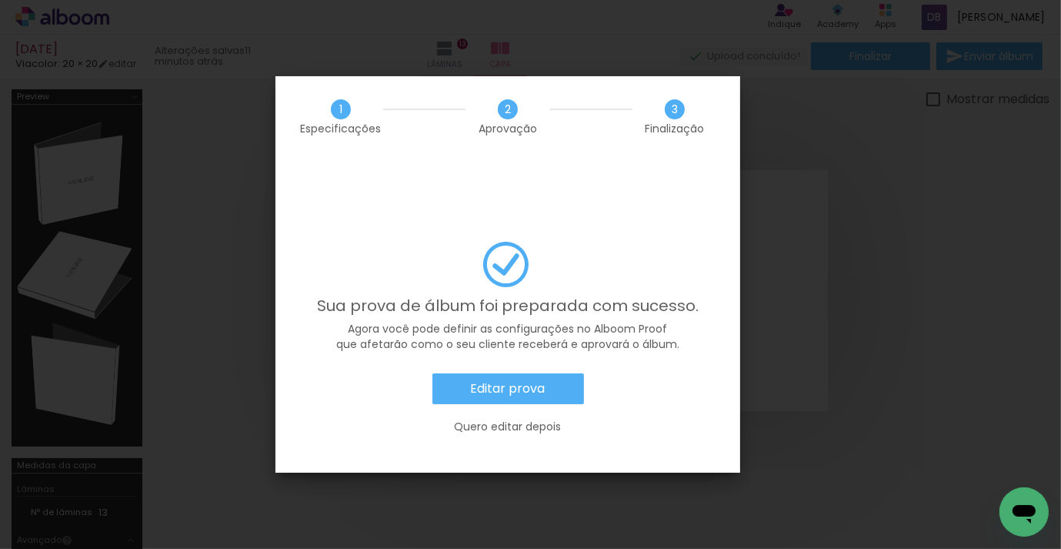
scroll to position [0, 3552]
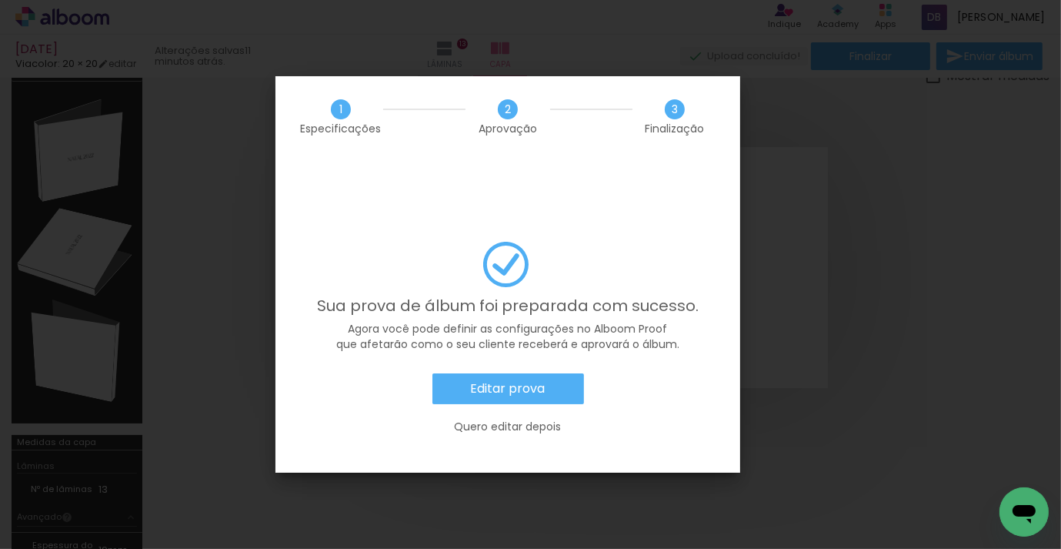
click at [822, 316] on iron-overlay-backdrop at bounding box center [530, 274] width 1061 height 549
click at [0, 0] on slot "Editar prova" at bounding box center [0, 0] width 0 height 0
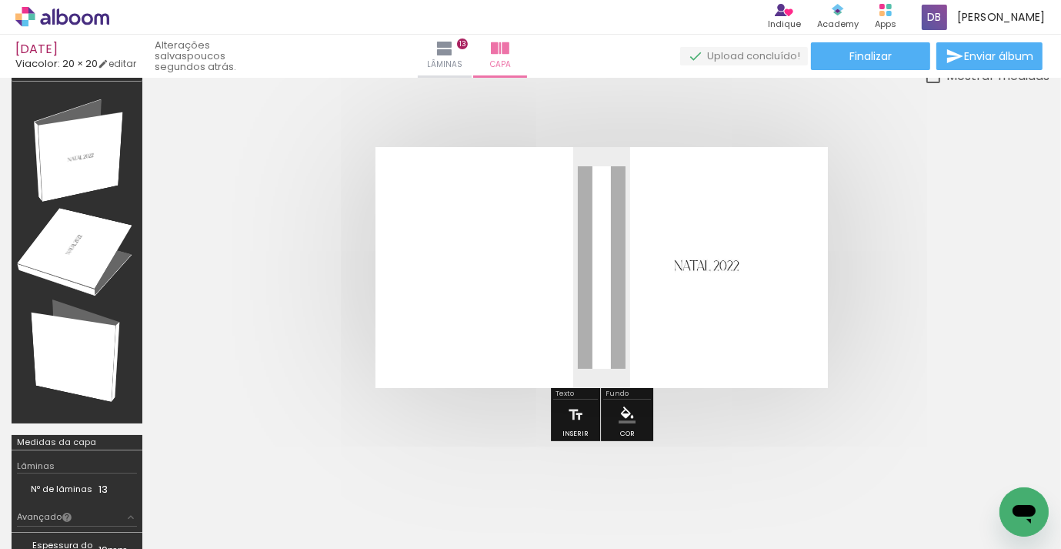
scroll to position [0, 3552]
click at [850, 53] on span "Finalizar" at bounding box center [871, 56] width 42 height 11
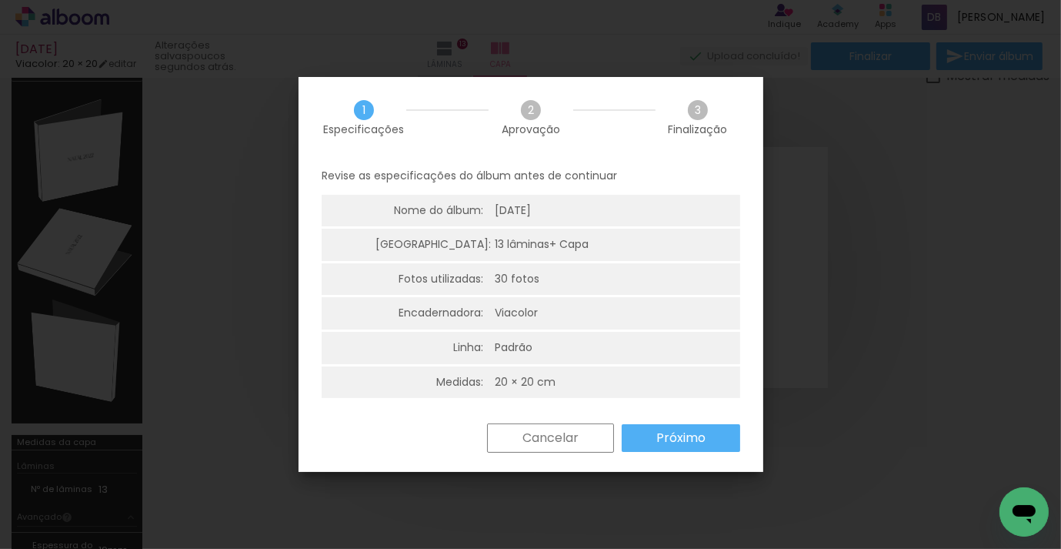
click at [0, 0] on slot "Próximo" at bounding box center [0, 0] width 0 height 0
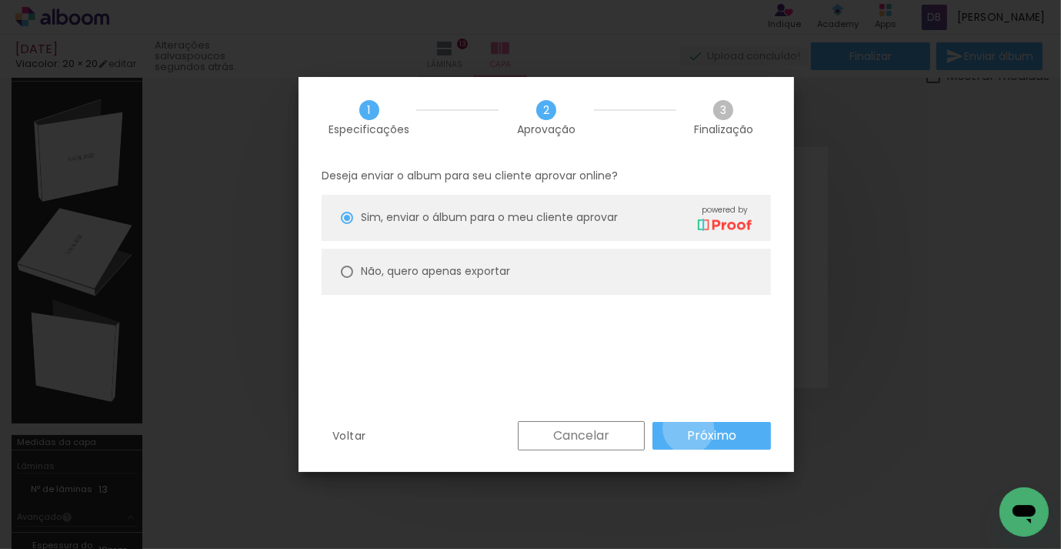
click at [0, 0] on slot "Próximo" at bounding box center [0, 0] width 0 height 0
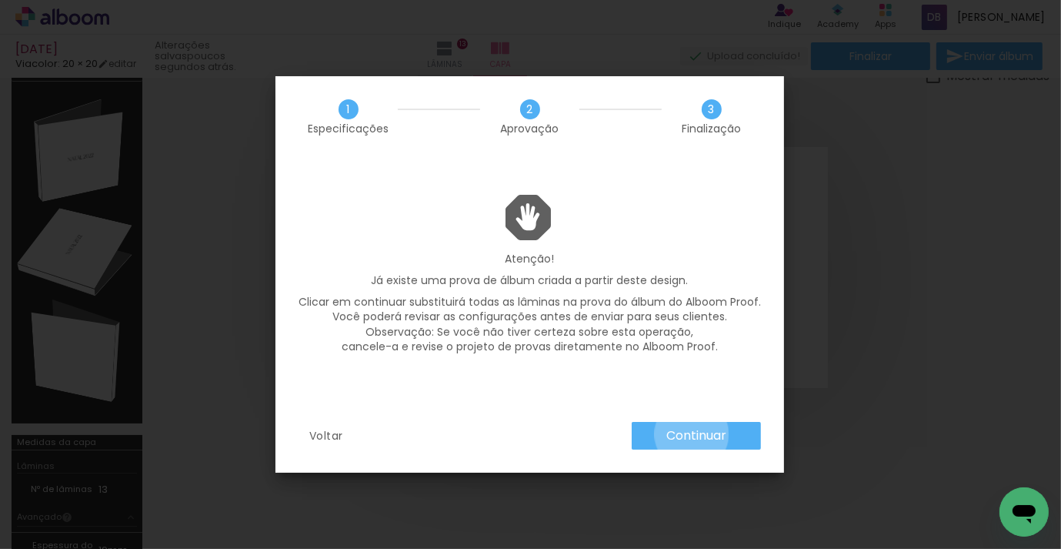
click at [0, 0] on slot "Continuar" at bounding box center [0, 0] width 0 height 0
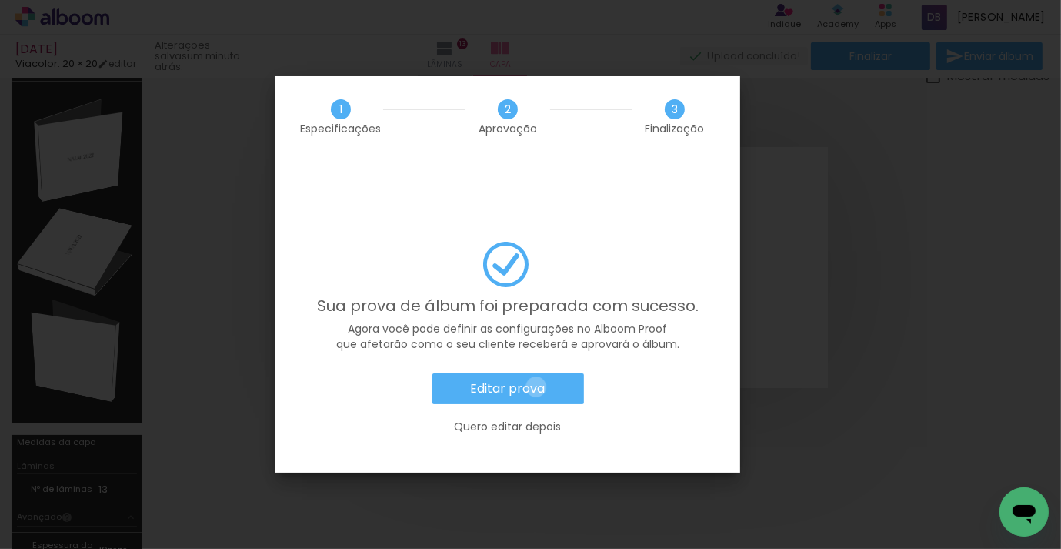
click at [0, 0] on slot "Editar prova" at bounding box center [0, 0] width 0 height 0
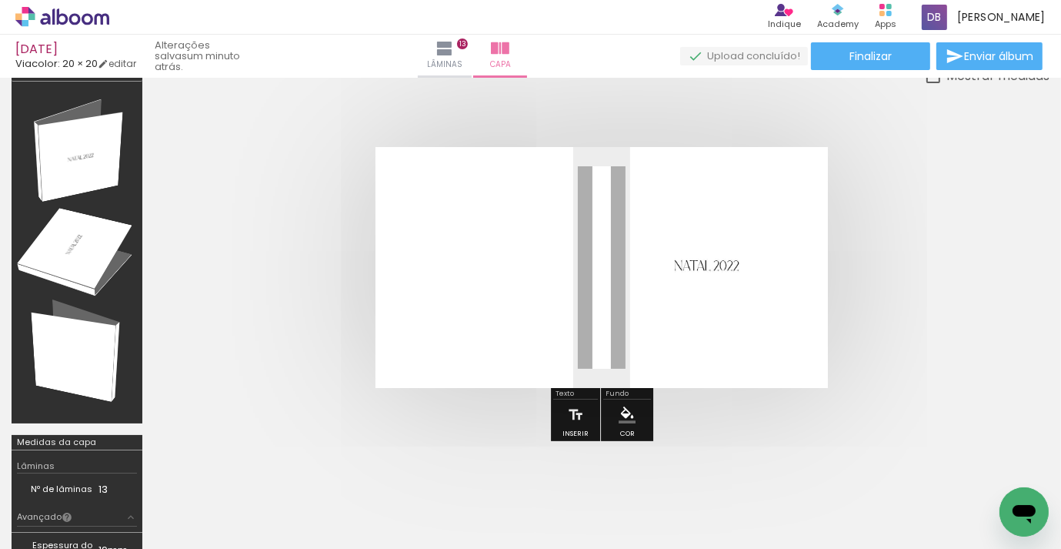
click at [64, 24] on icon at bounding box center [63, 16] width 12 height 16
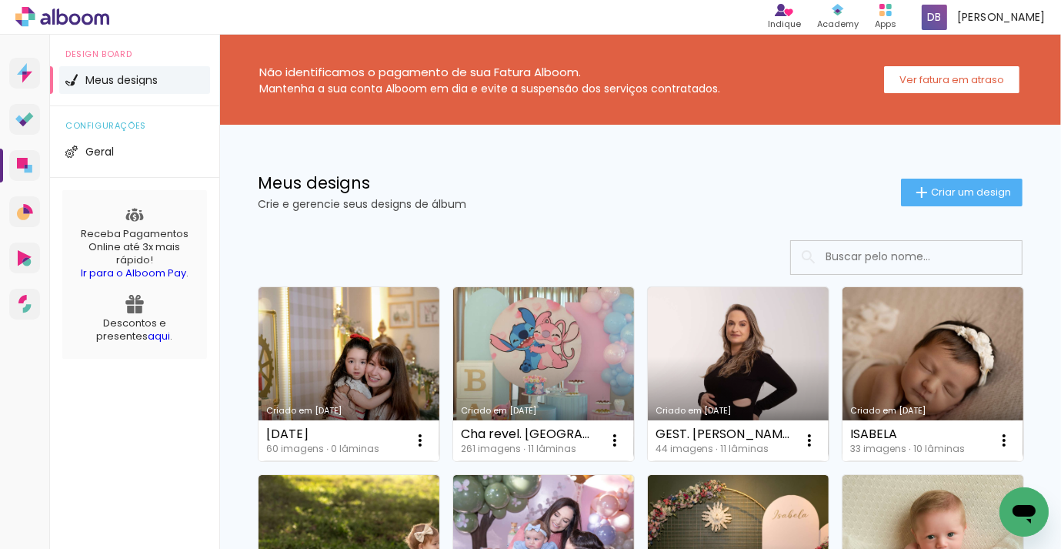
click at [878, 245] on input at bounding box center [927, 257] width 219 height 32
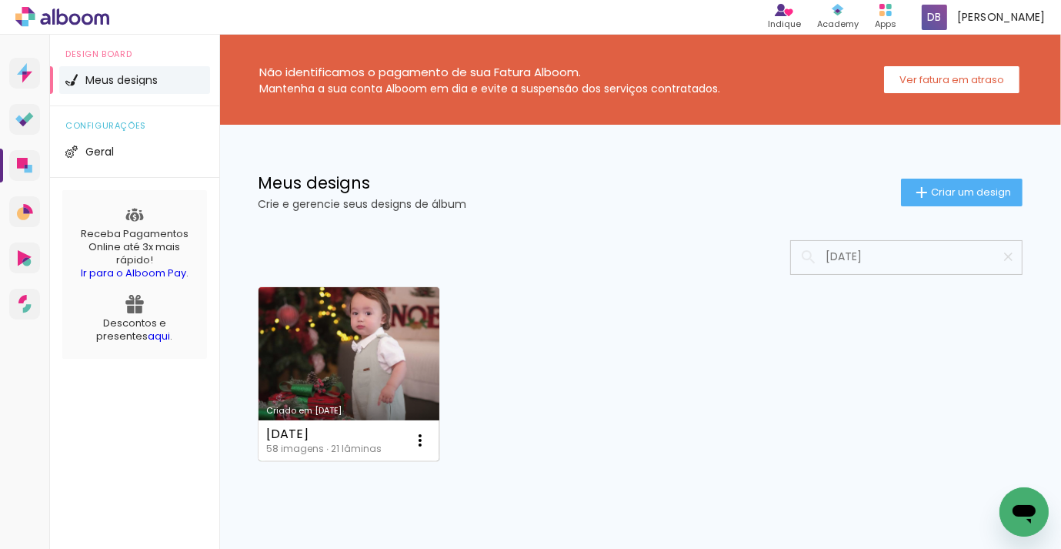
type input "[DATE]"
type paper-input "[DATE]"
click at [342, 354] on link "Criado em [DATE]" at bounding box center [349, 374] width 181 height 174
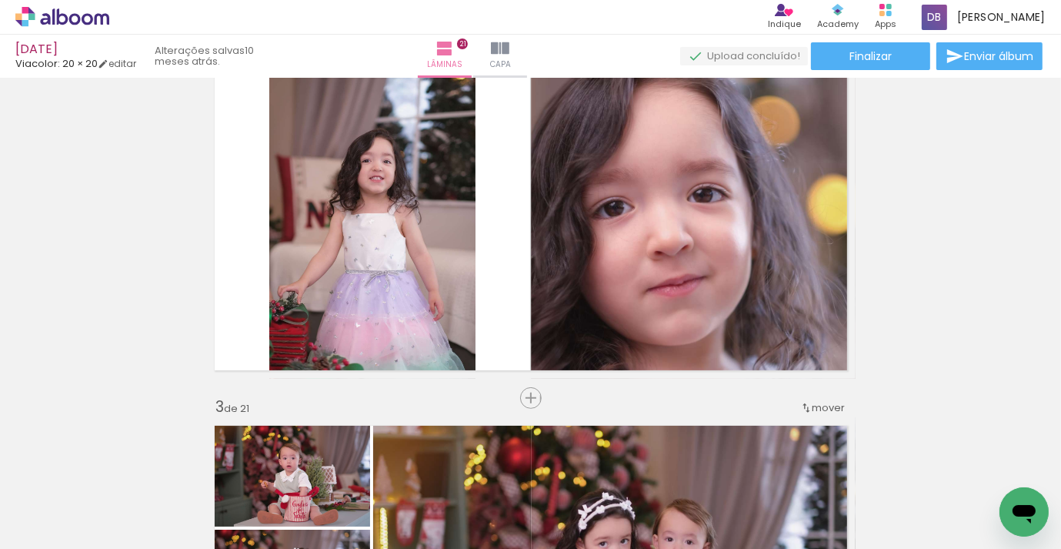
scroll to position [433, 0]
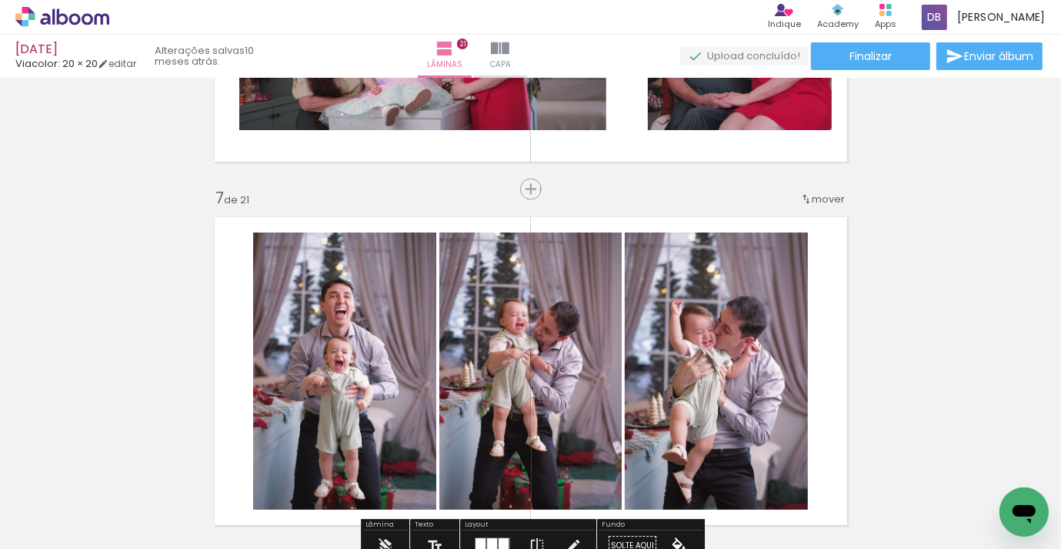
scroll to position [2046, 0]
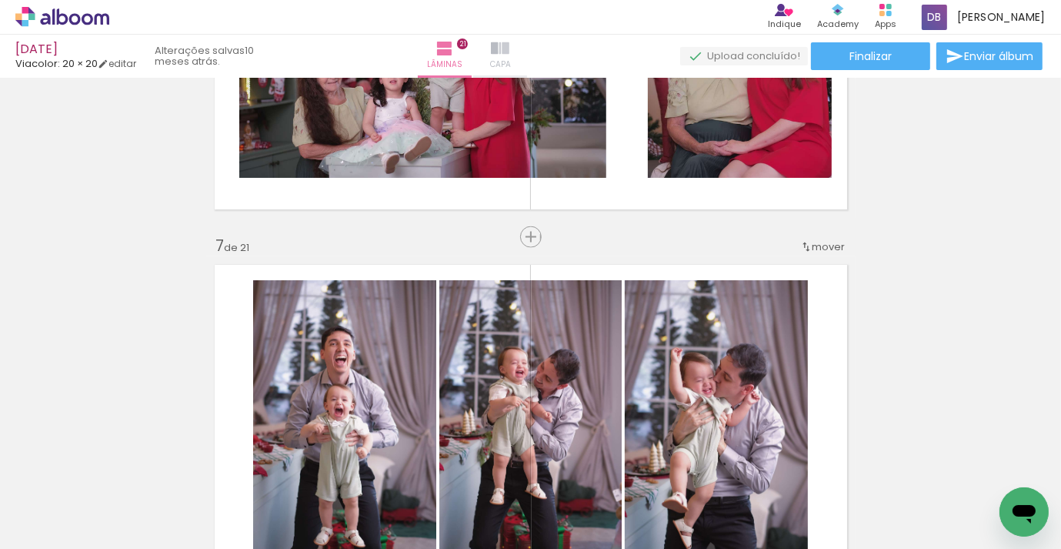
click at [527, 47] on paper-button "Capa" at bounding box center [500, 56] width 54 height 43
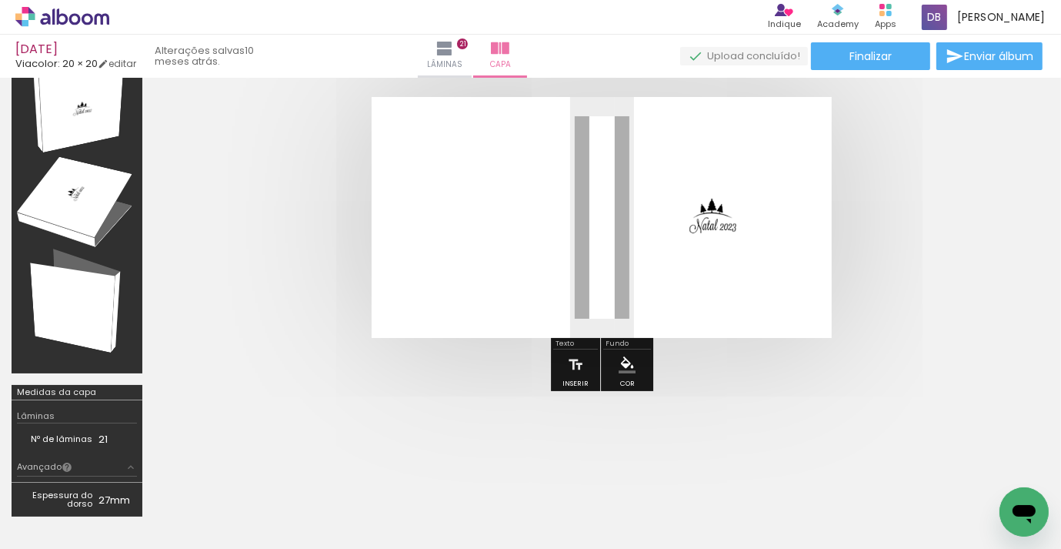
scroll to position [75, 0]
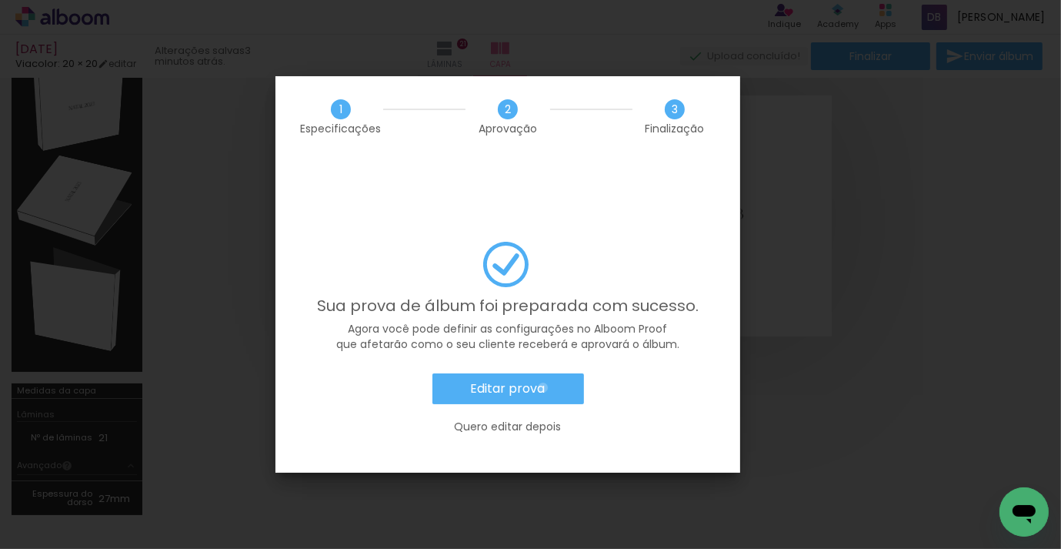
click at [0, 0] on slot "Editar prova" at bounding box center [0, 0] width 0 height 0
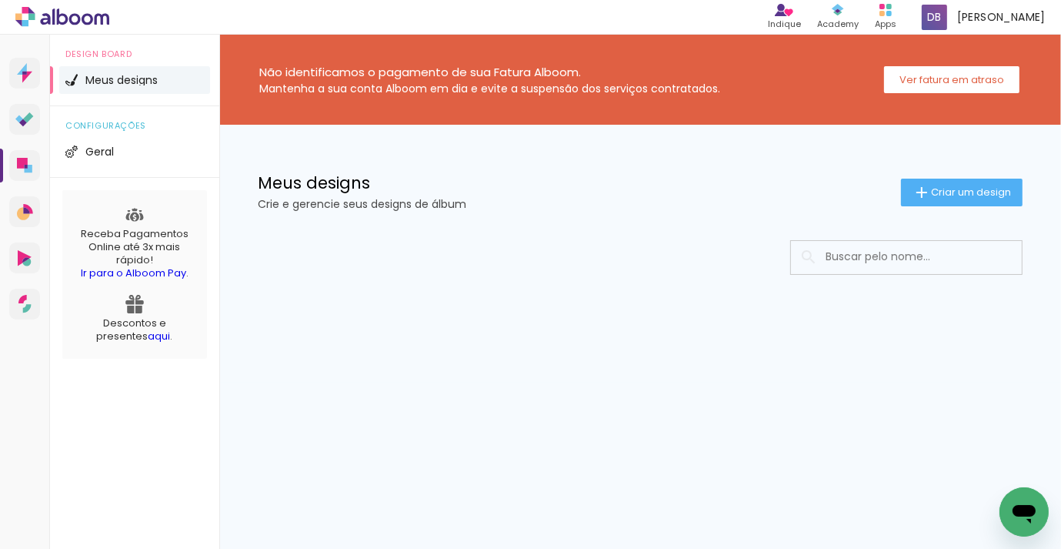
click at [849, 259] on input at bounding box center [927, 257] width 219 height 32
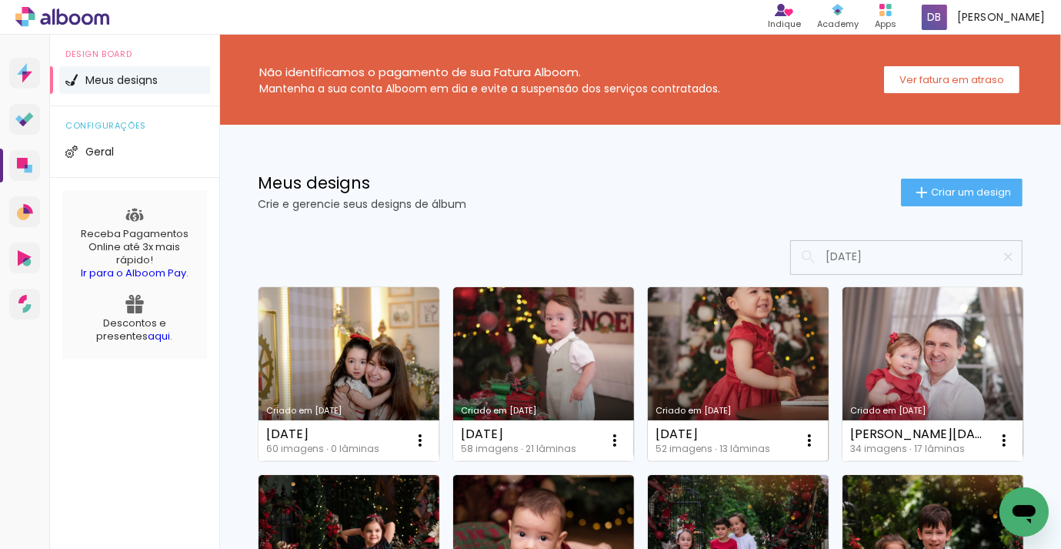
type input "[DATE]"
type paper-input "natal"
click at [717, 348] on link "Criado em 27/08/24" at bounding box center [738, 374] width 181 height 174
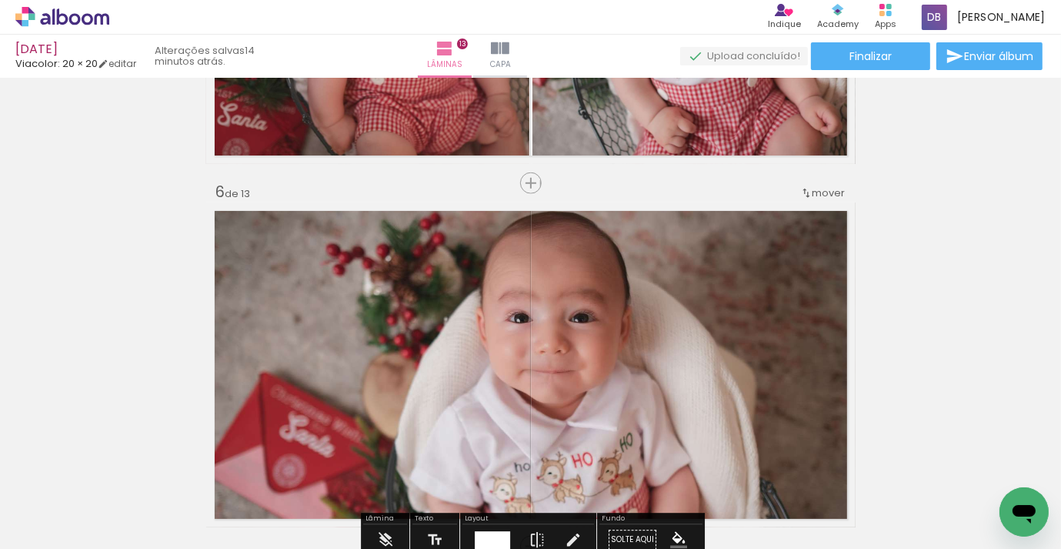
scroll to position [1735, 0]
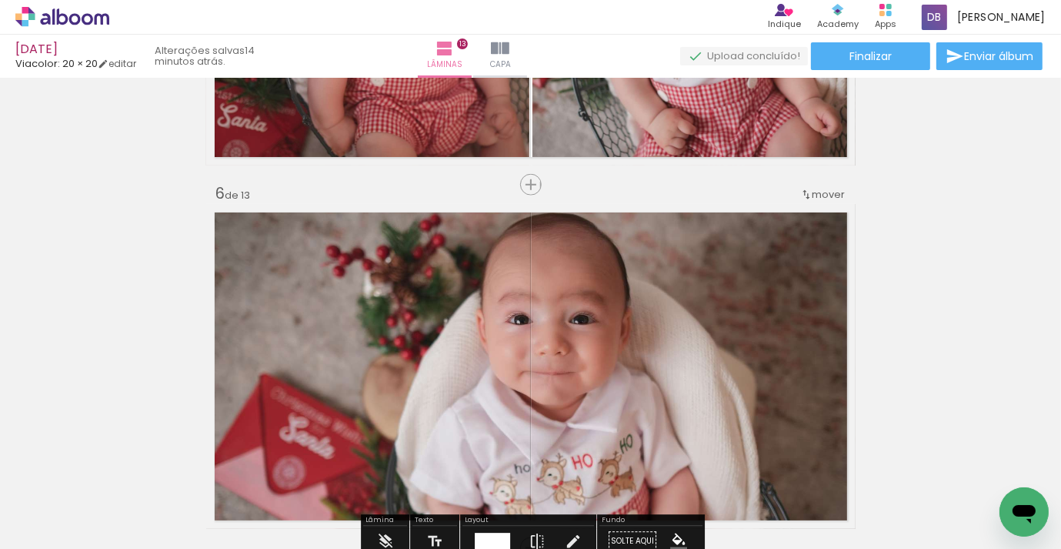
click at [824, 196] on span "mover" at bounding box center [829, 194] width 33 height 15
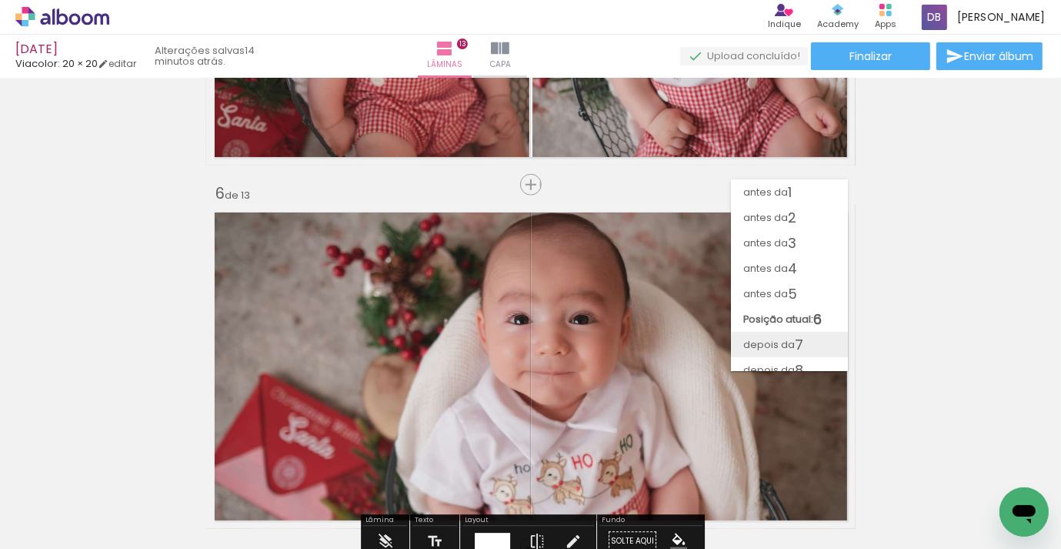
click at [772, 338] on span "depois da" at bounding box center [770, 344] width 52 height 25
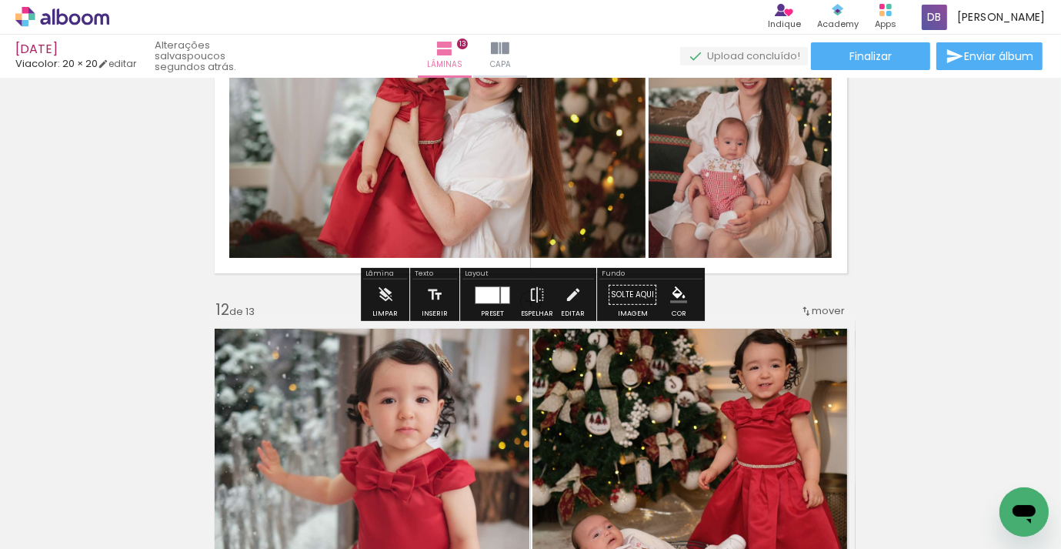
scroll to position [3801, 0]
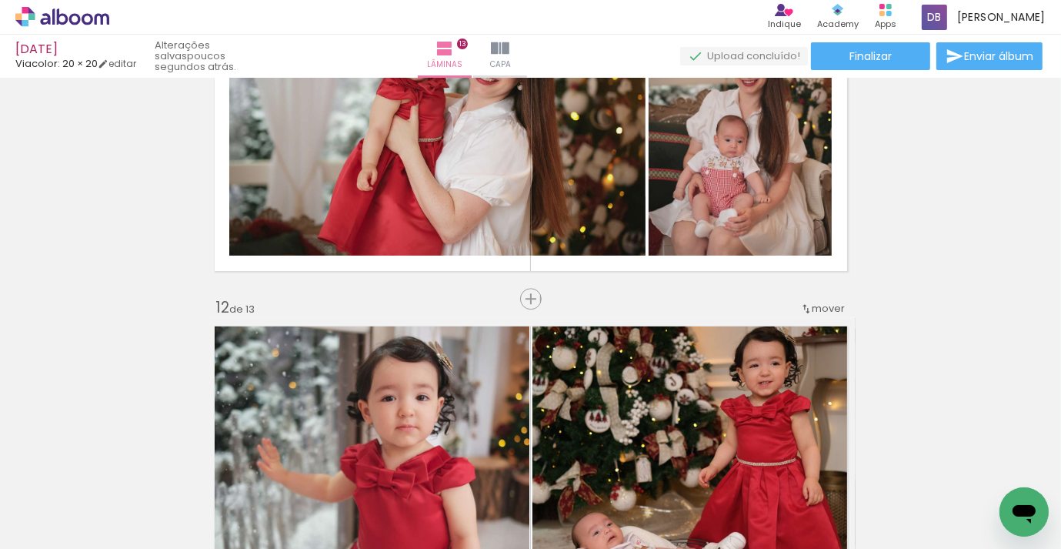
click at [814, 310] on span "mover" at bounding box center [829, 308] width 33 height 15
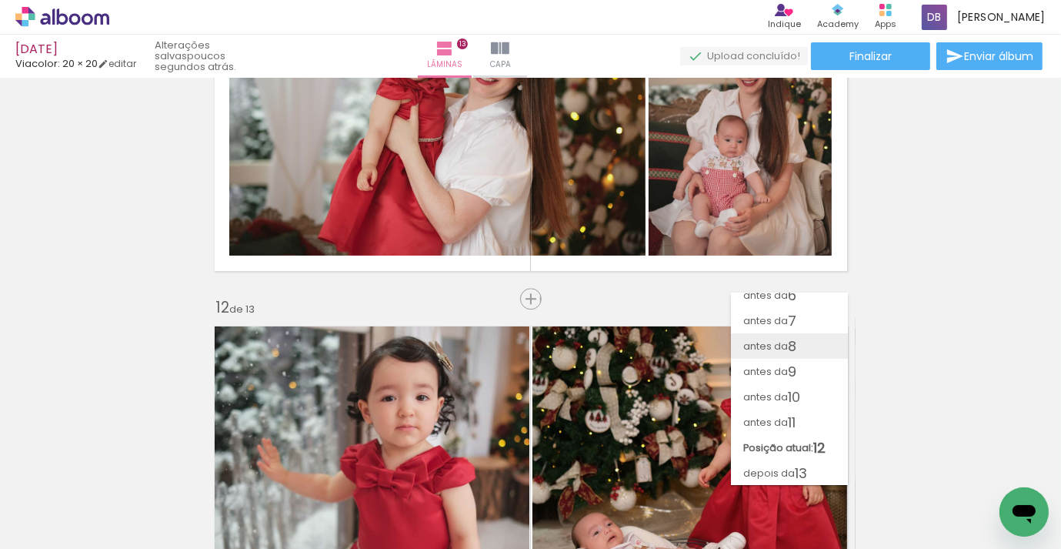
click at [801, 353] on paper-item "antes da 8" at bounding box center [789, 345] width 117 height 25
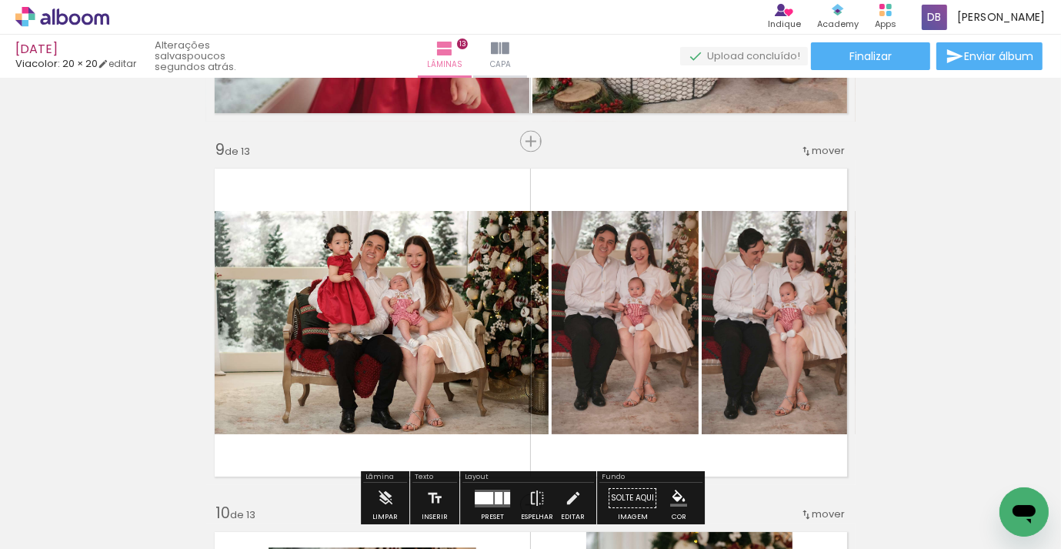
scroll to position [2855, 0]
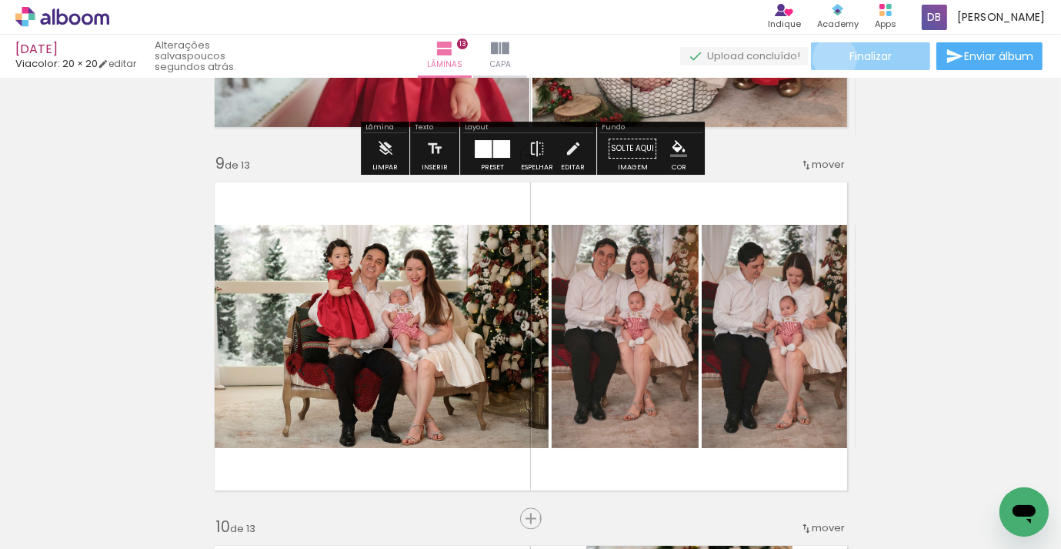
click at [830, 58] on paper-button "Finalizar" at bounding box center [870, 56] width 119 height 28
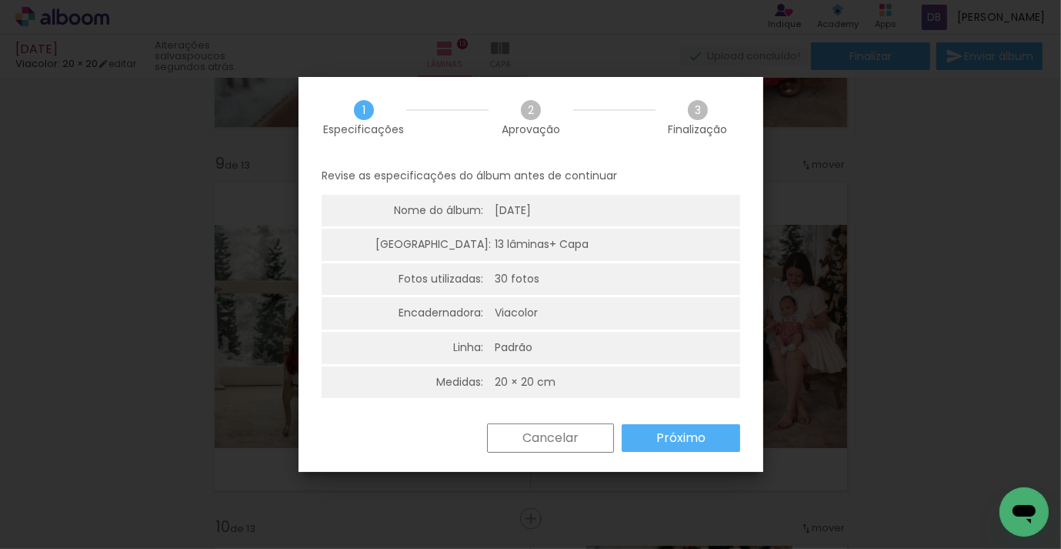
click at [729, 441] on paper-button "Próximo" at bounding box center [681, 438] width 119 height 28
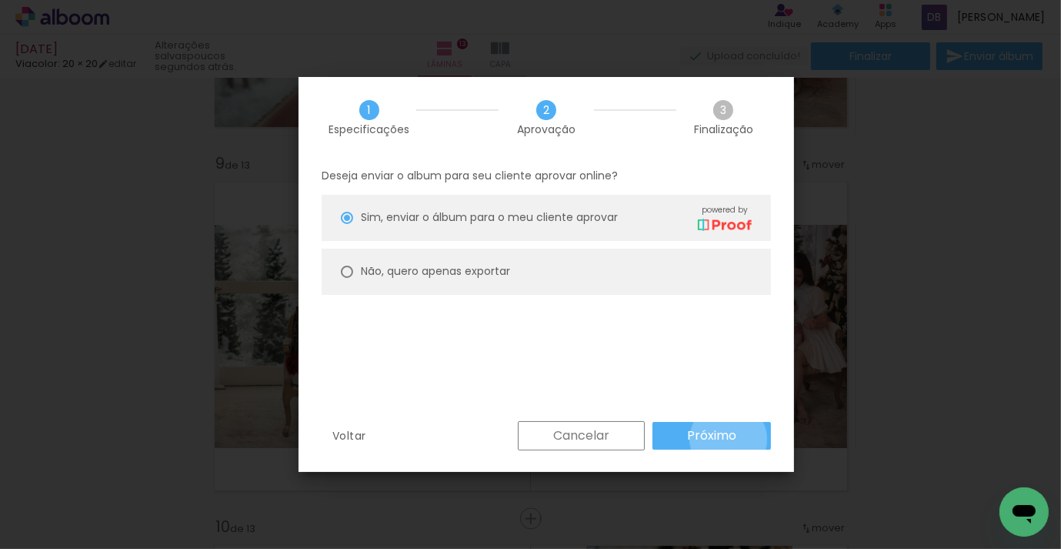
click at [0, 0] on slot "Próximo" at bounding box center [0, 0] width 0 height 0
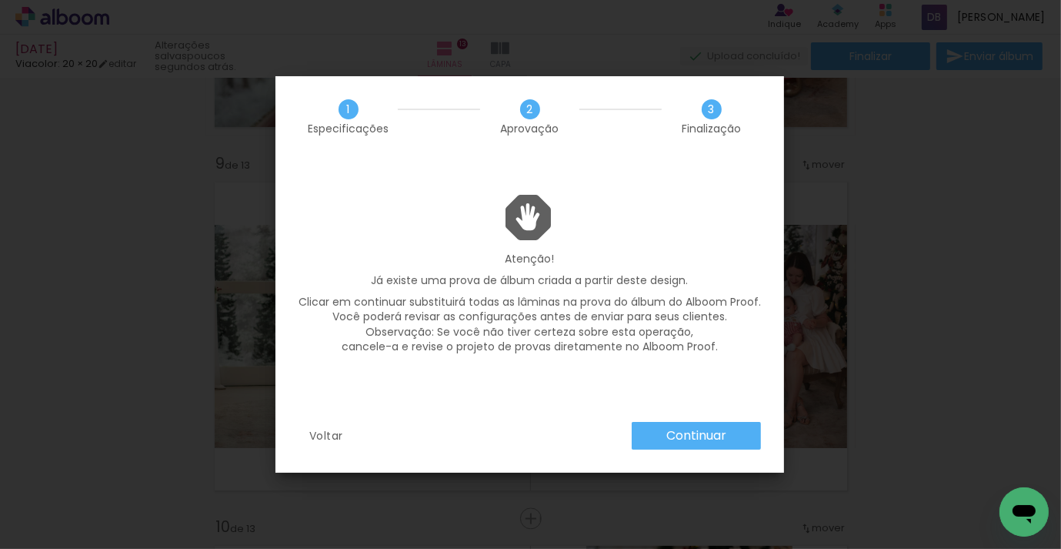
click at [0, 0] on slot "Continuar" at bounding box center [0, 0] width 0 height 0
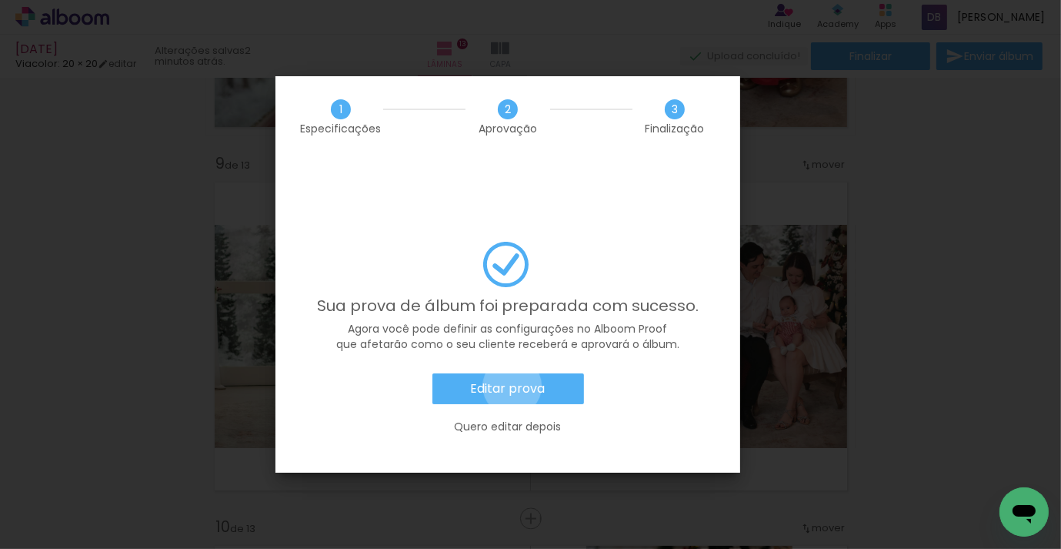
click at [0, 0] on slot "Editar prova" at bounding box center [0, 0] width 0 height 0
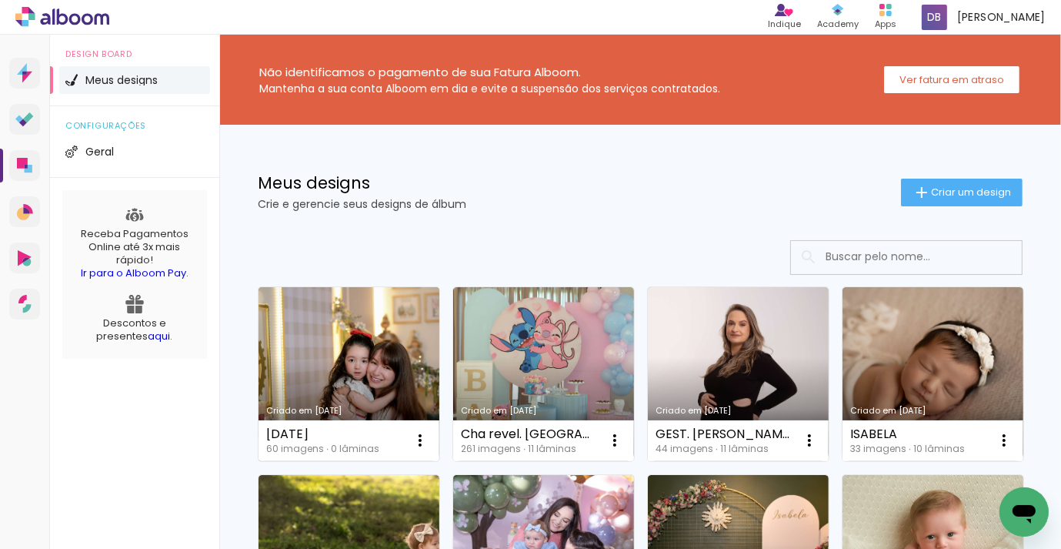
click at [358, 323] on link "Criado em [DATE]" at bounding box center [349, 374] width 181 height 174
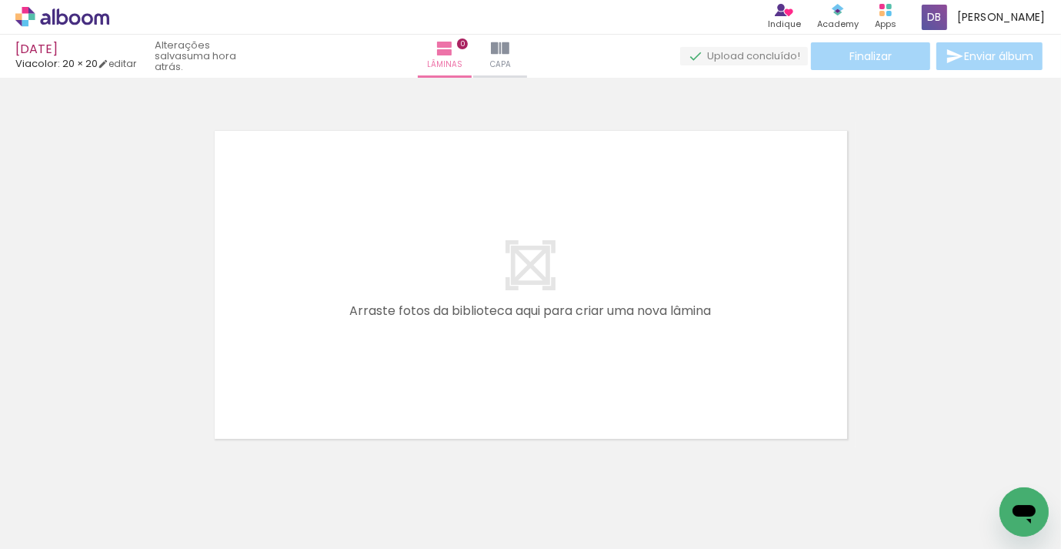
scroll to position [0, 220]
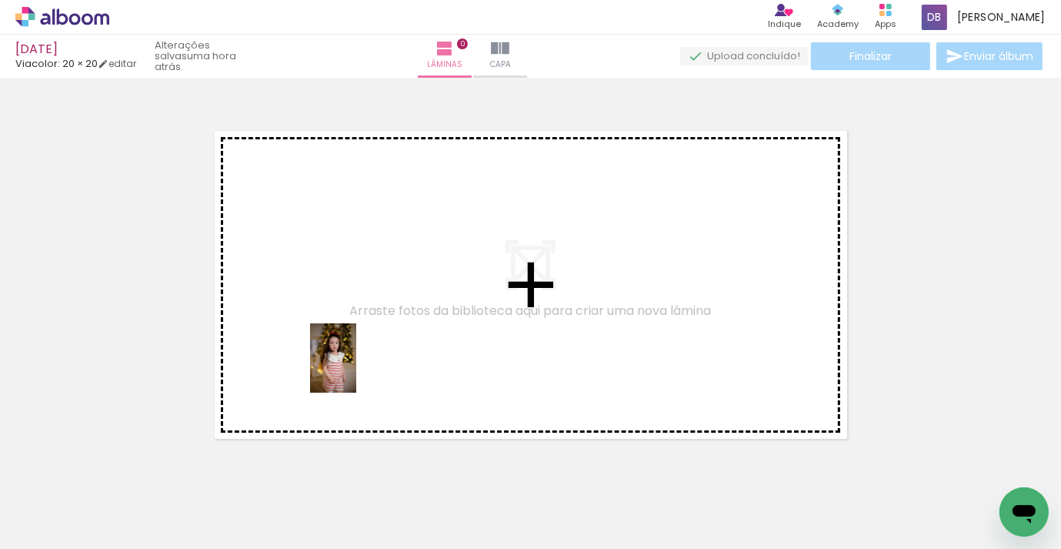
drag, startPoint x: 293, startPoint y: 501, endPoint x: 356, endPoint y: 369, distance: 146.0
click at [356, 369] on quentale-workspace at bounding box center [530, 274] width 1061 height 549
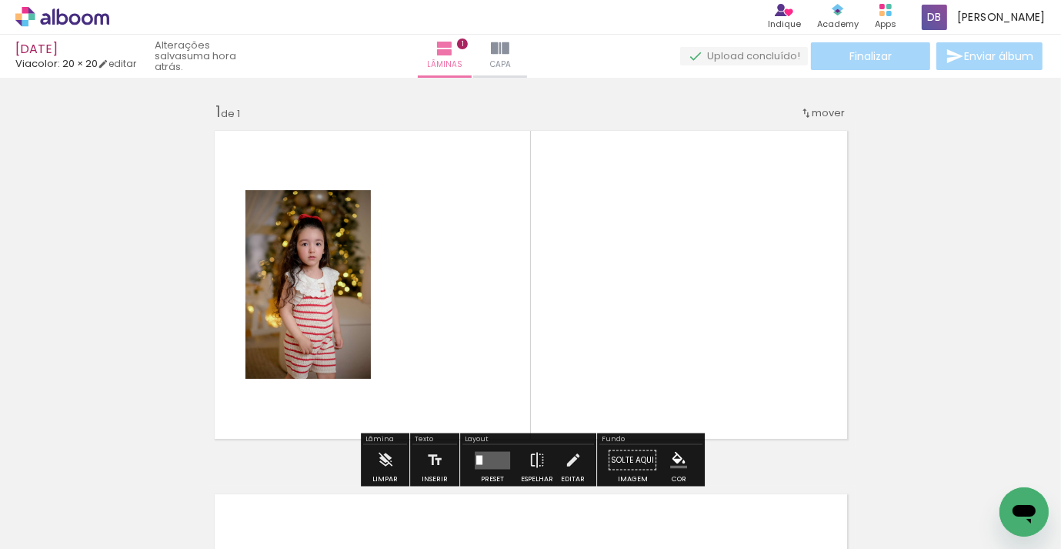
scroll to position [19, 0]
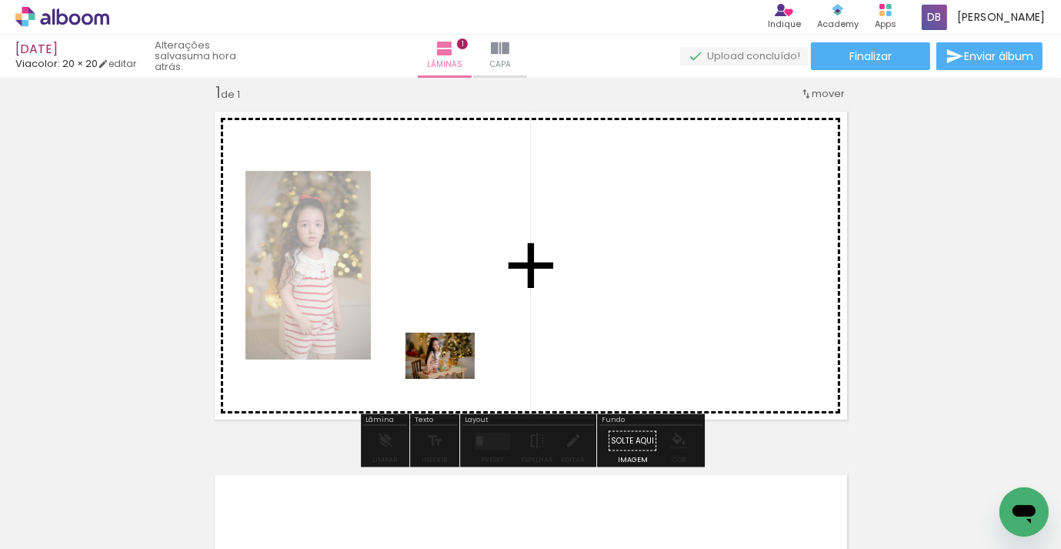
drag, startPoint x: 445, startPoint y: 497, endPoint x: 452, endPoint y: 379, distance: 118.7
click at [452, 379] on quentale-workspace at bounding box center [530, 274] width 1061 height 549
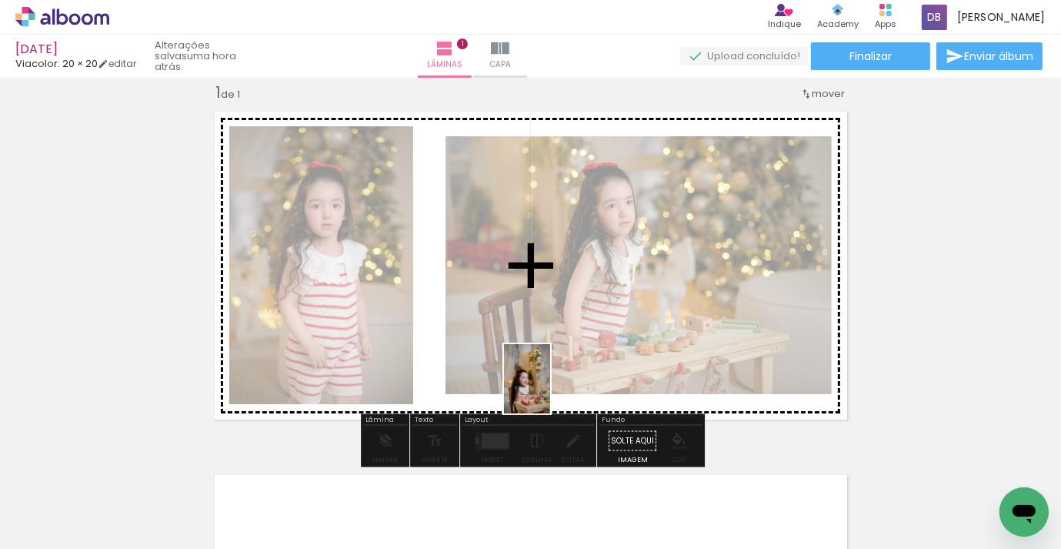
drag, startPoint x: 538, startPoint y: 492, endPoint x: 616, endPoint y: 469, distance: 81.1
click at [551, 387] on quentale-workspace at bounding box center [530, 274] width 1061 height 549
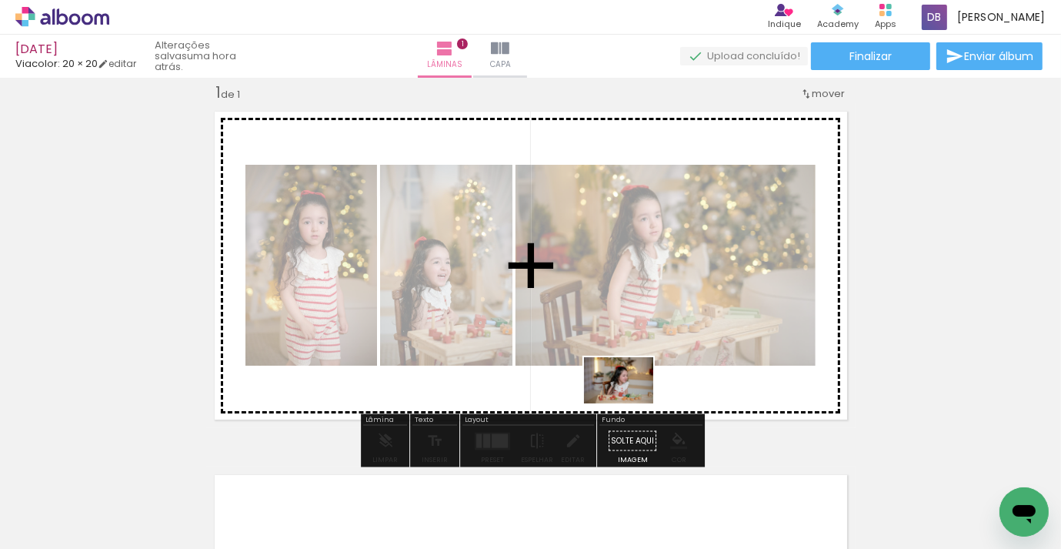
drag, startPoint x: 634, startPoint y: 496, endPoint x: 703, endPoint y: 495, distance: 68.5
click at [630, 400] on quentale-workspace at bounding box center [530, 274] width 1061 height 549
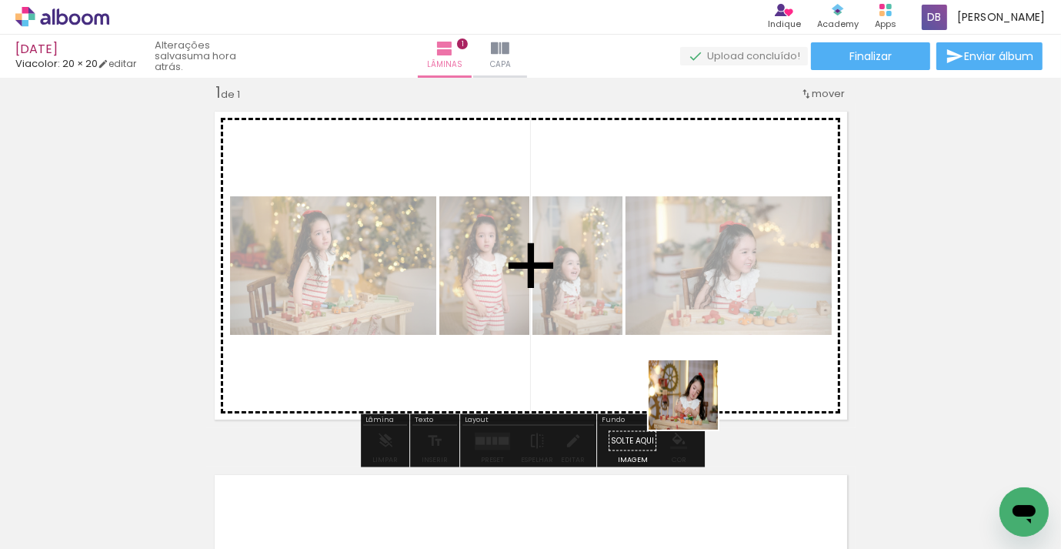
drag, startPoint x: 704, startPoint y: 494, endPoint x: 694, endPoint y: 389, distance: 105.2
click at [694, 389] on quentale-workspace at bounding box center [530, 274] width 1061 height 549
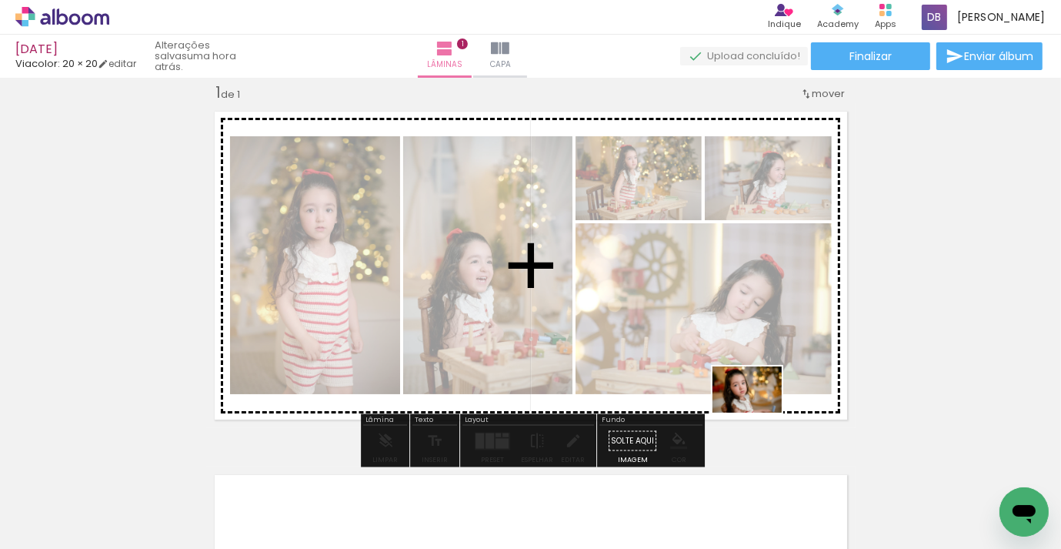
drag, startPoint x: 801, startPoint y: 500, endPoint x: 759, endPoint y: 413, distance: 96.7
click at [759, 413] on quentale-workspace at bounding box center [530, 274] width 1061 height 549
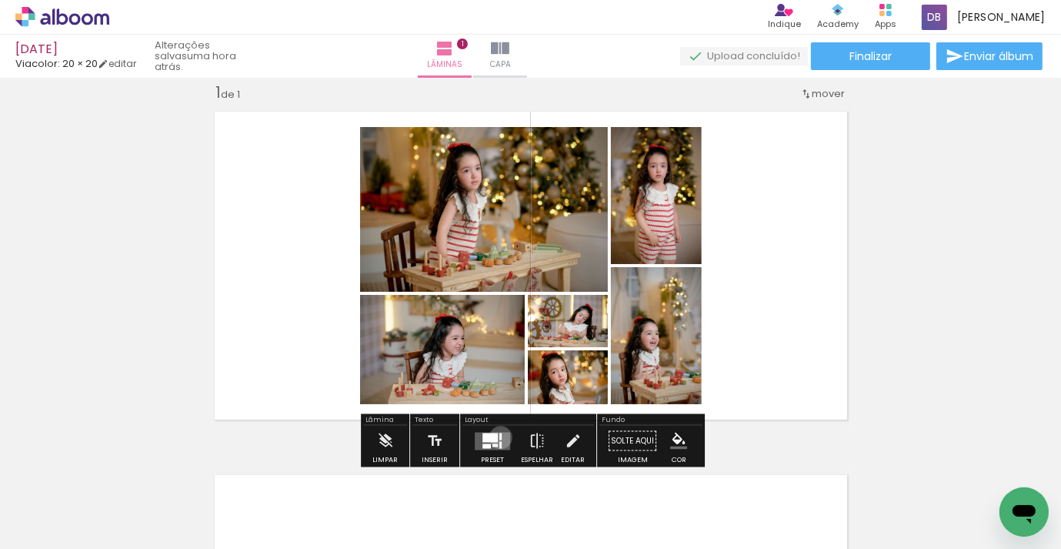
click at [500, 436] on div at bounding box center [501, 436] width 2 height 7
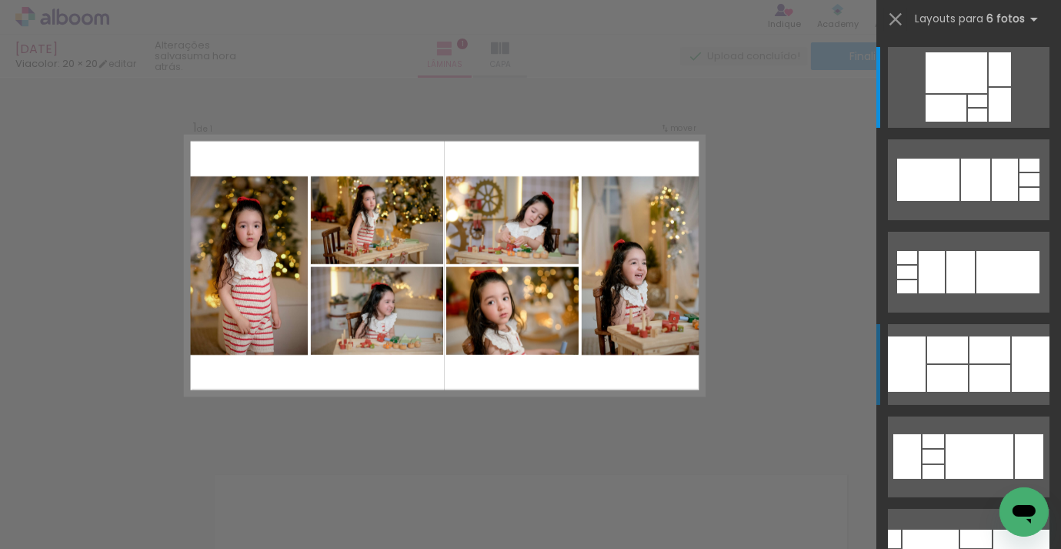
click at [928, 122] on div at bounding box center [946, 108] width 41 height 27
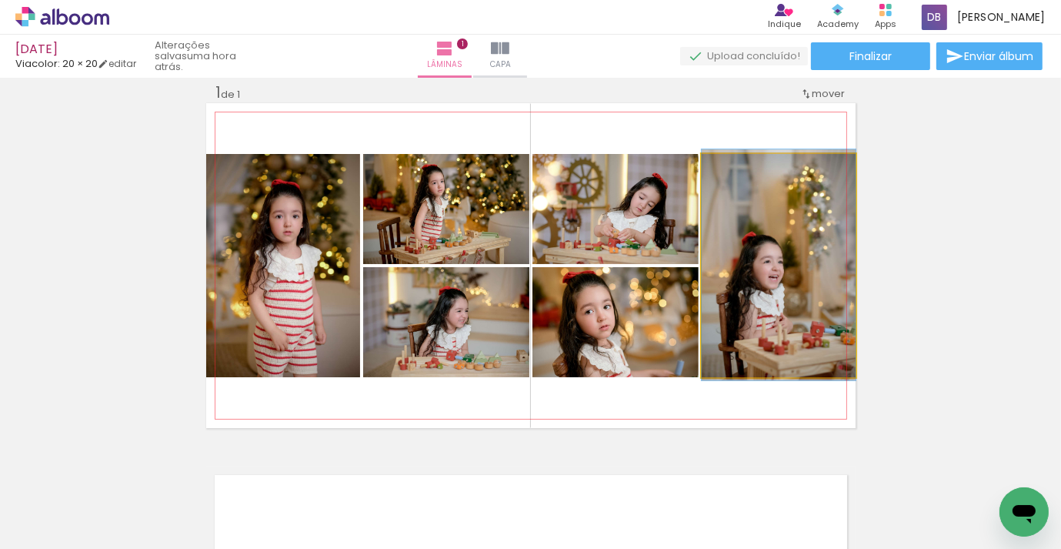
drag, startPoint x: 808, startPoint y: 351, endPoint x: 801, endPoint y: 350, distance: 7.7
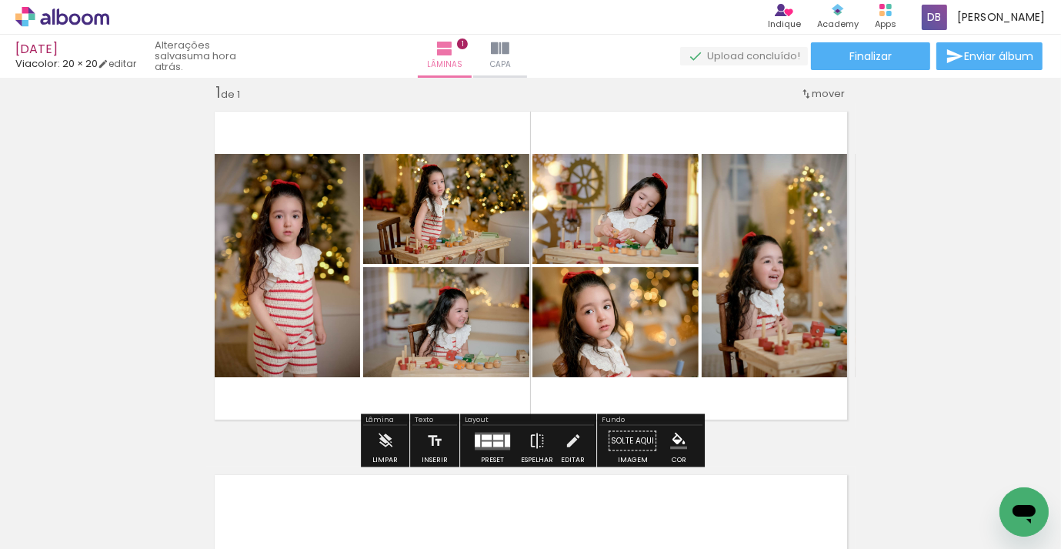
click at [482, 441] on div at bounding box center [487, 443] width 10 height 5
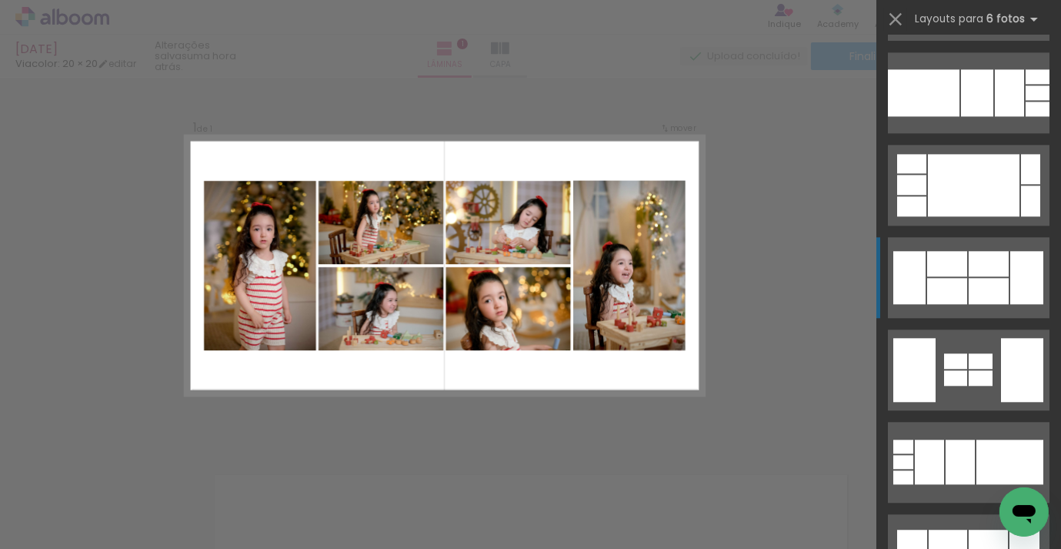
scroll to position [3506, 0]
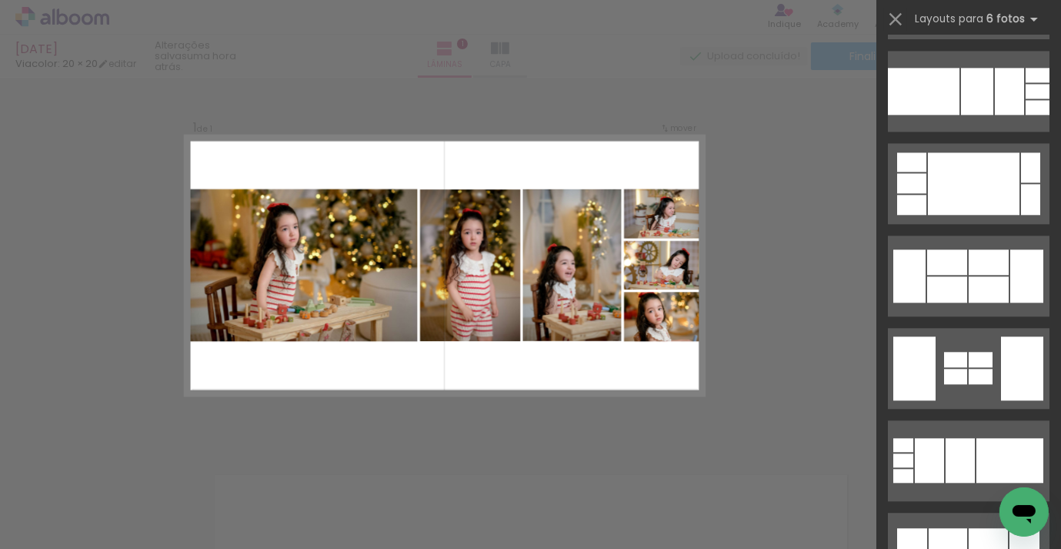
click at [898, 22] on iron-icon at bounding box center [896, 19] width 22 height 22
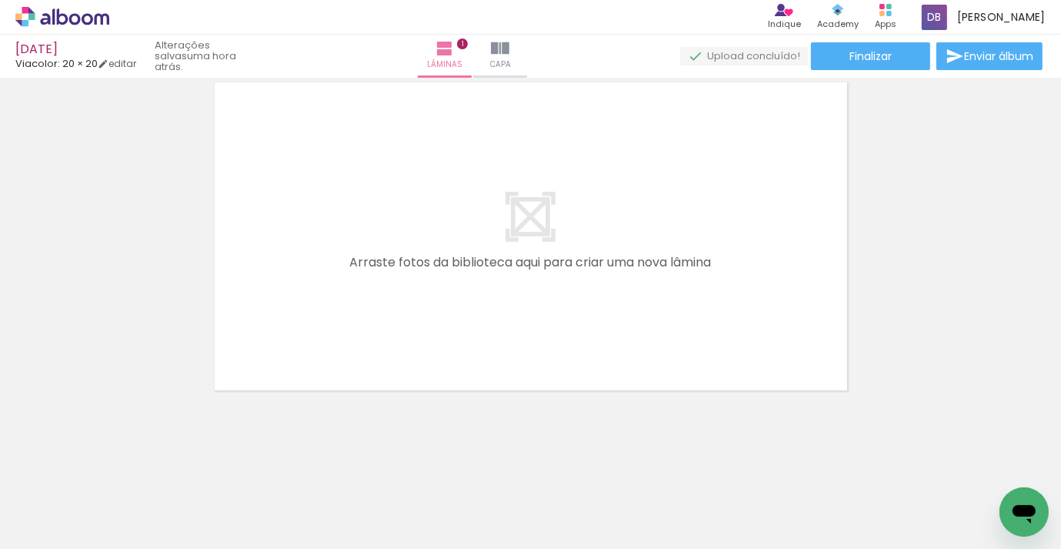
scroll to position [0, 1041]
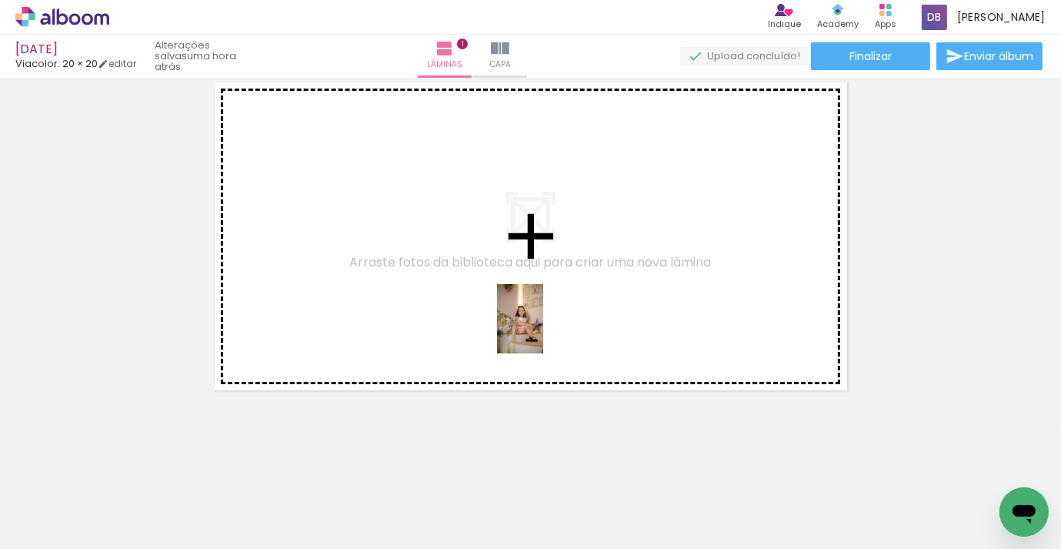
drag, startPoint x: 573, startPoint y: 500, endPoint x: 674, endPoint y: 469, distance: 105.7
click at [545, 325] on quentale-workspace at bounding box center [530, 274] width 1061 height 549
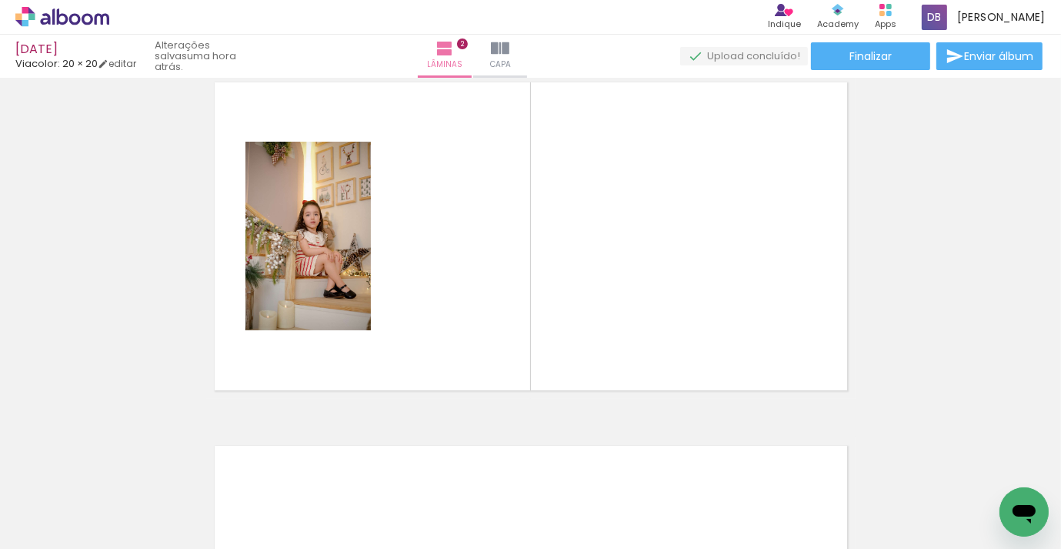
scroll to position [383, 0]
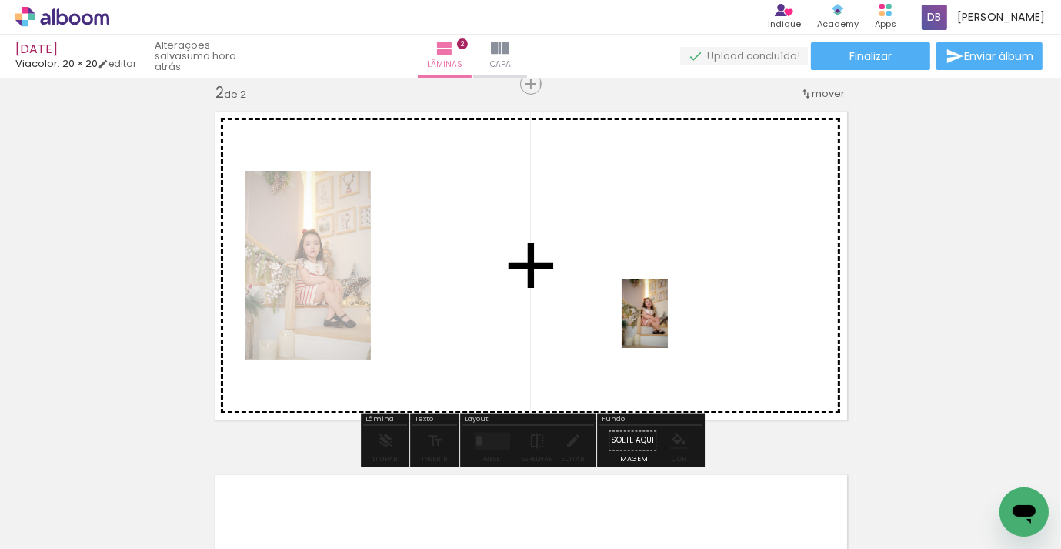
drag, startPoint x: 668, startPoint y: 490, endPoint x: 668, endPoint y: 325, distance: 165.5
click at [668, 325] on quentale-workspace at bounding box center [530, 274] width 1061 height 549
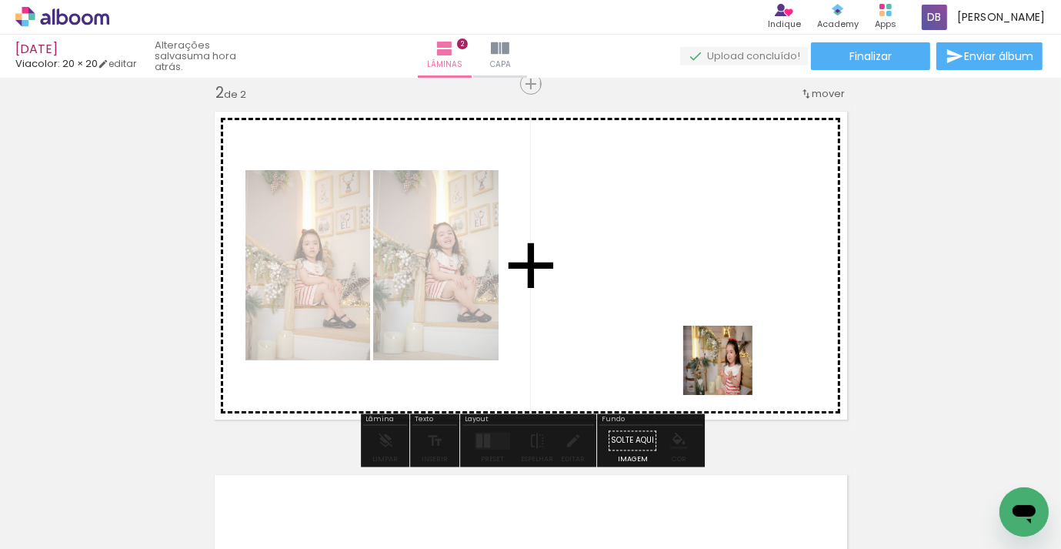
drag, startPoint x: 764, startPoint y: 502, endPoint x: 756, endPoint y: 436, distance: 66.6
click at [730, 346] on quentale-workspace at bounding box center [530, 274] width 1061 height 549
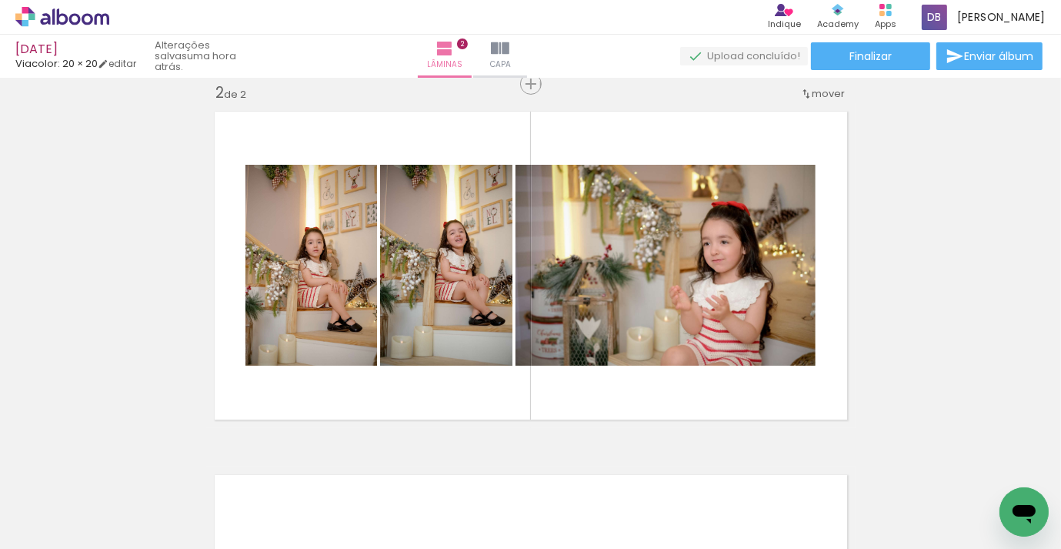
scroll to position [0, 1820]
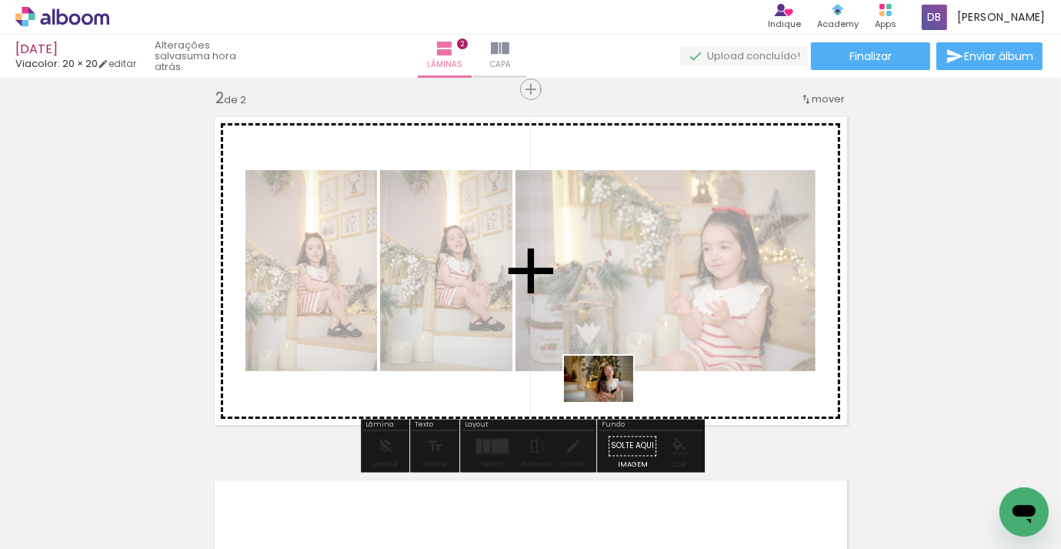
drag, startPoint x: 603, startPoint y: 496, endPoint x: 647, endPoint y: 472, distance: 51.0
click at [610, 402] on quentale-workspace at bounding box center [530, 274] width 1061 height 549
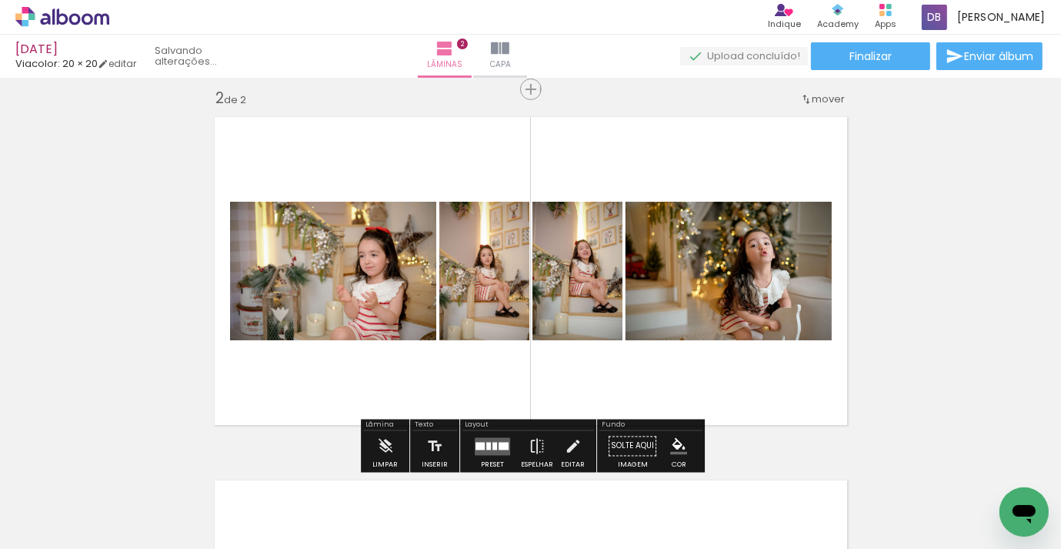
scroll to position [372, 0]
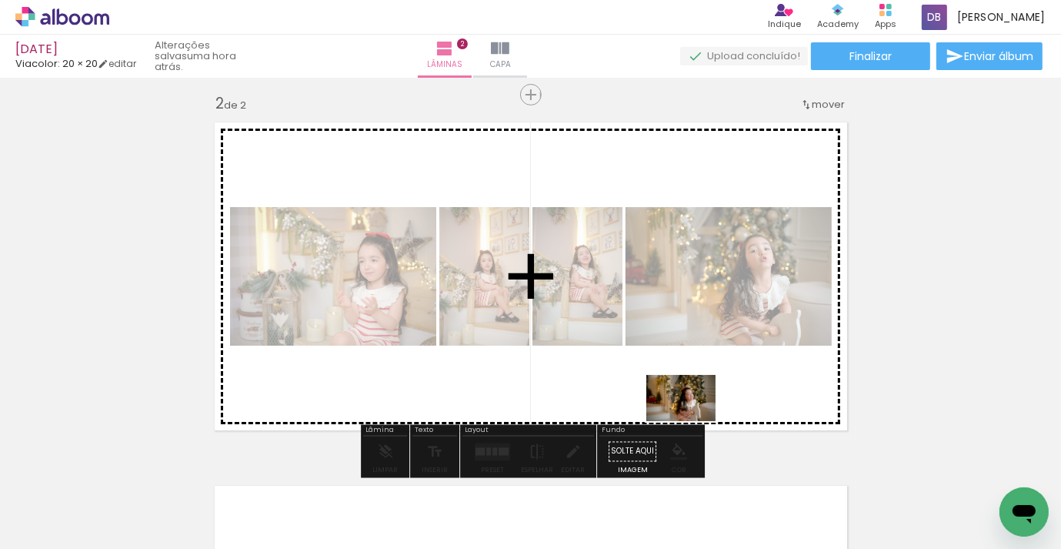
drag, startPoint x: 660, startPoint y: 490, endPoint x: 693, endPoint y: 421, distance: 76.1
click at [693, 421] on quentale-workspace at bounding box center [530, 274] width 1061 height 549
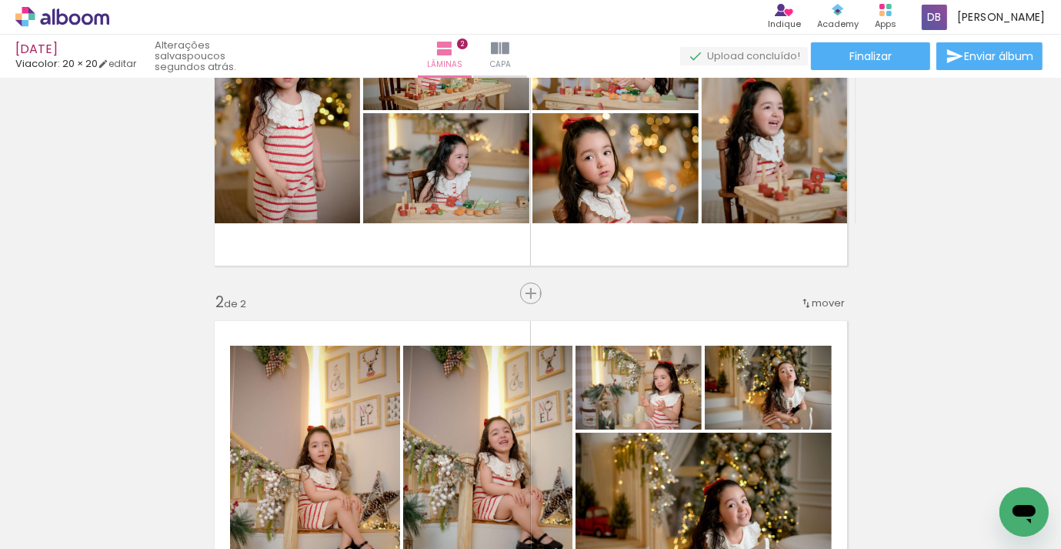
scroll to position [189, 0]
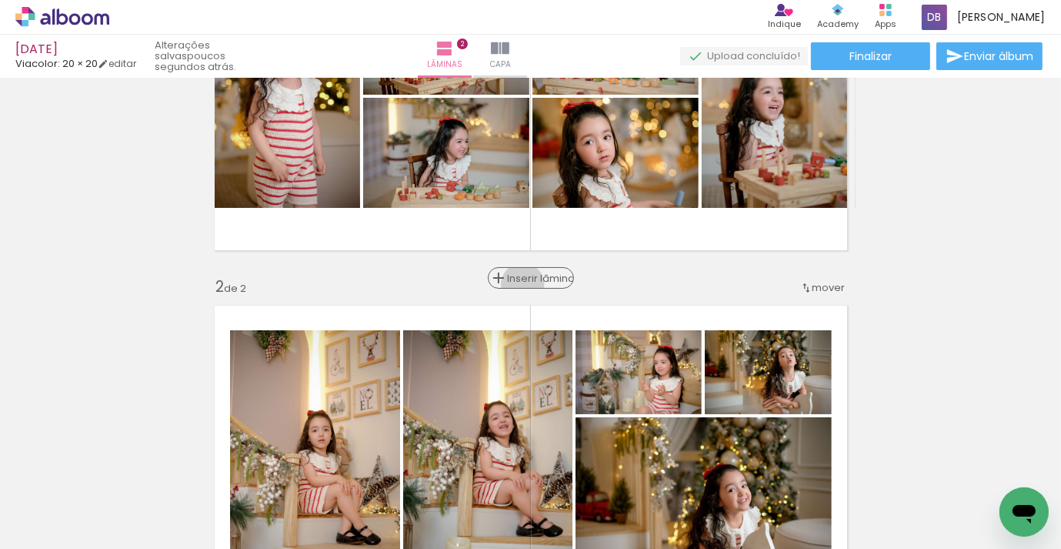
click at [532, 284] on div "Inserir lâmina" at bounding box center [531, 278] width 83 height 18
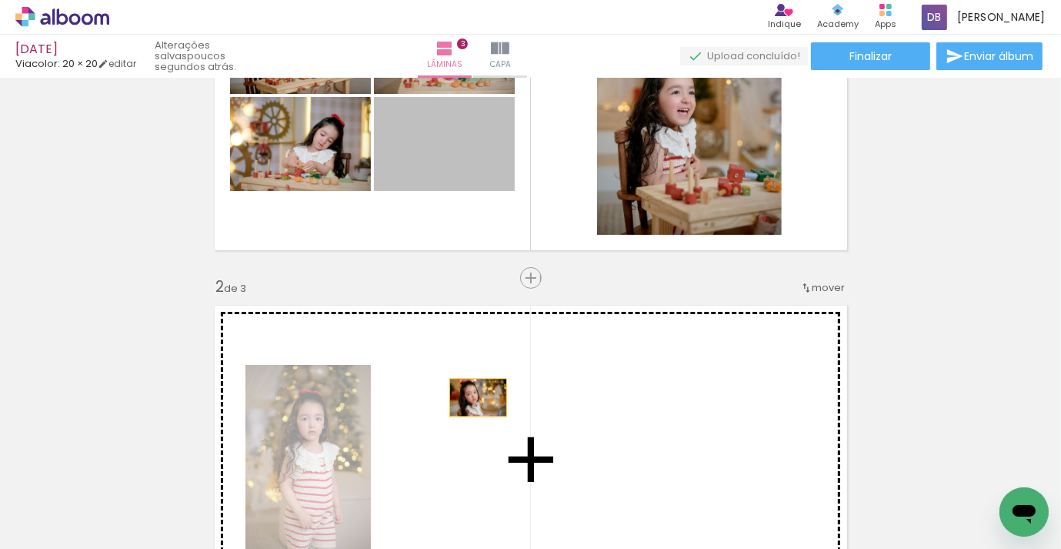
drag, startPoint x: 456, startPoint y: 175, endPoint x: 478, endPoint y: 397, distance: 222.8
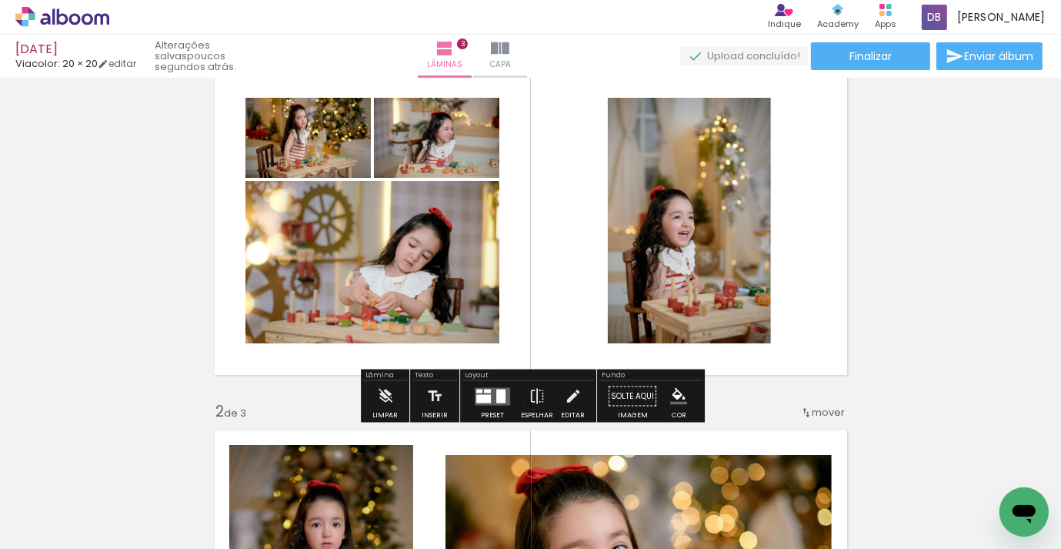
scroll to position [89, 0]
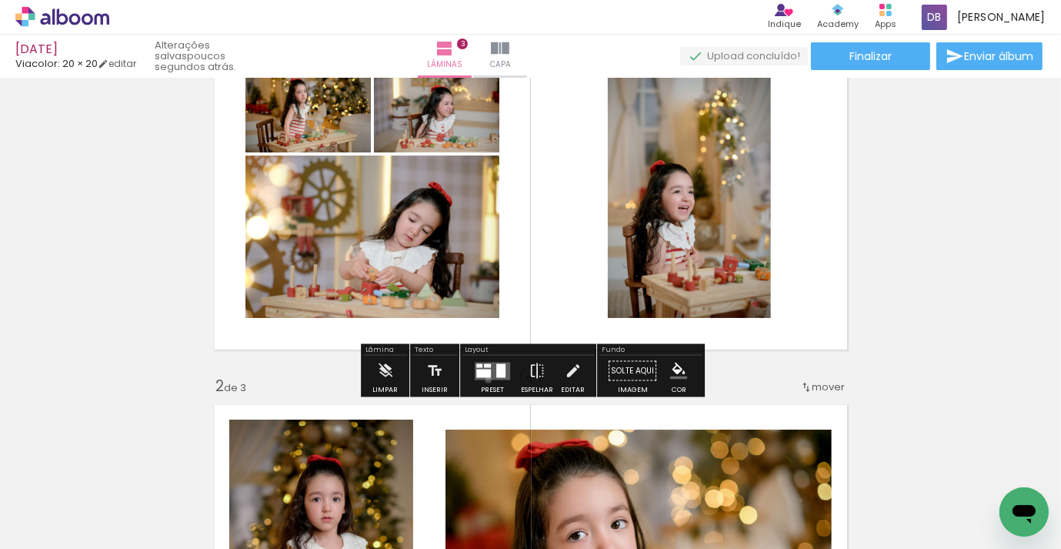
click at [485, 379] on div at bounding box center [493, 371] width 42 height 31
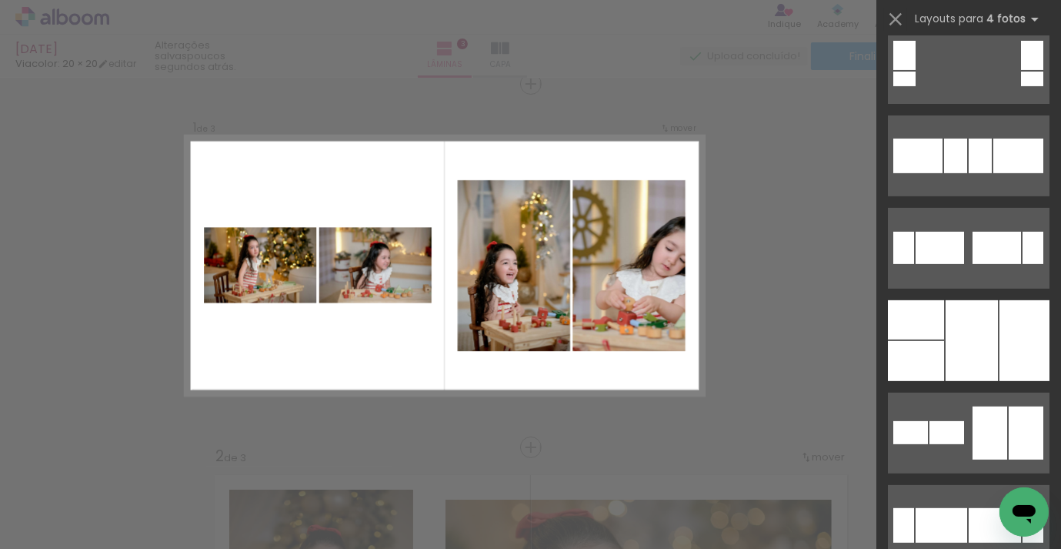
scroll to position [5840, 0]
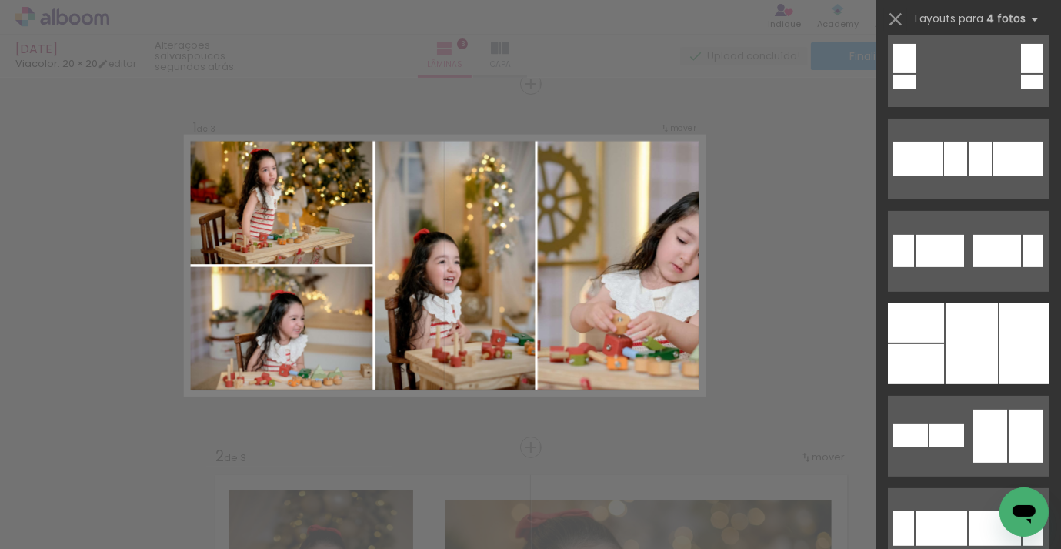
click at [954, 347] on div at bounding box center [972, 343] width 52 height 81
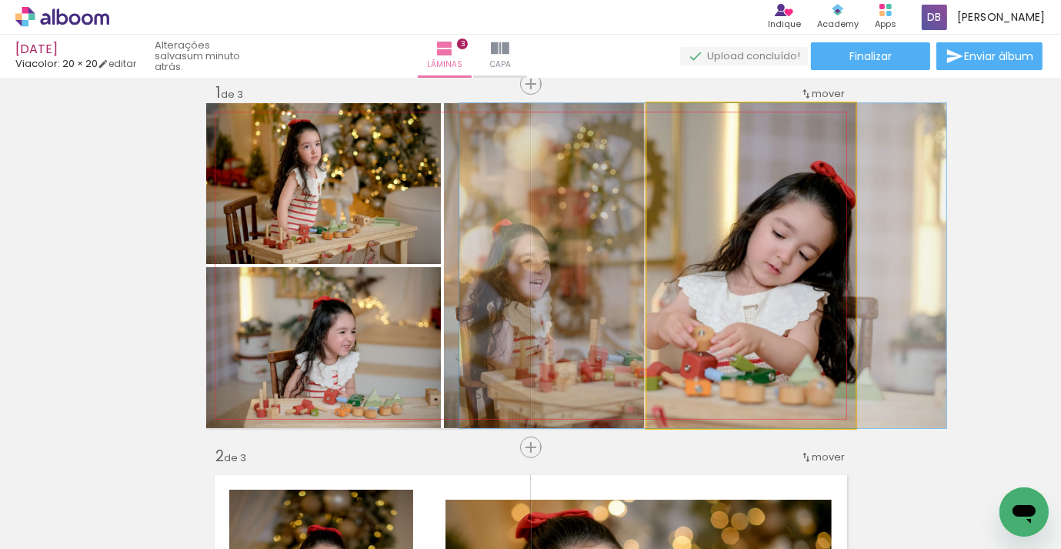
drag, startPoint x: 792, startPoint y: 271, endPoint x: 744, endPoint y: 270, distance: 48.5
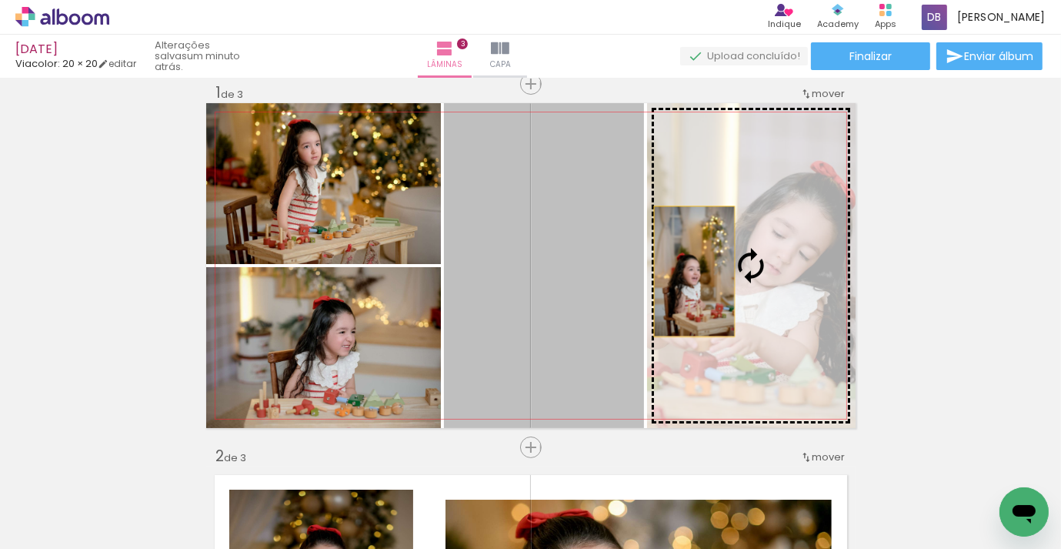
drag, startPoint x: 582, startPoint y: 272, endPoint x: 694, endPoint y: 271, distance: 112.4
click at [0, 0] on slot at bounding box center [0, 0] width 0 height 0
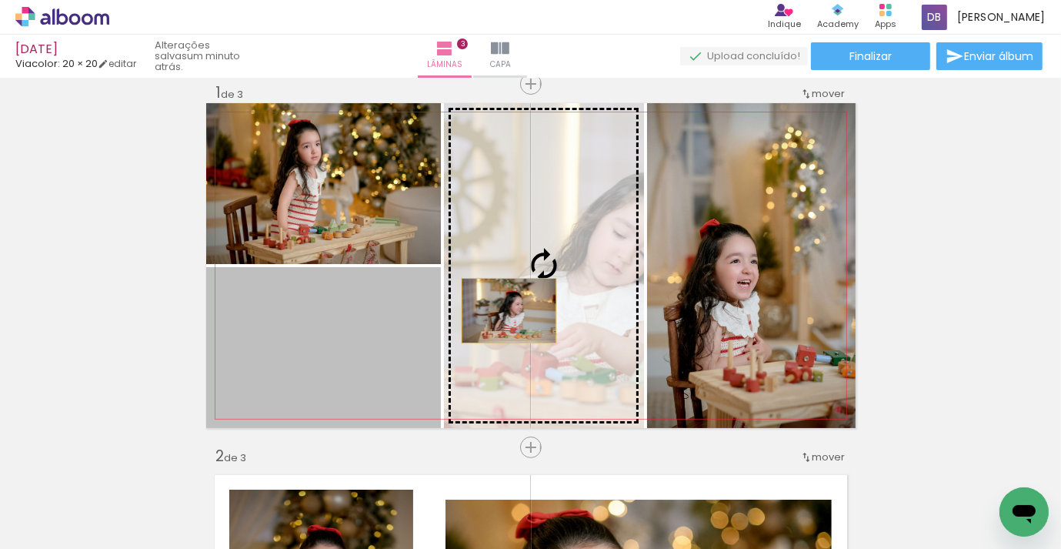
drag, startPoint x: 356, startPoint y: 329, endPoint x: 509, endPoint y: 310, distance: 153.6
click at [0, 0] on slot at bounding box center [0, 0] width 0 height 0
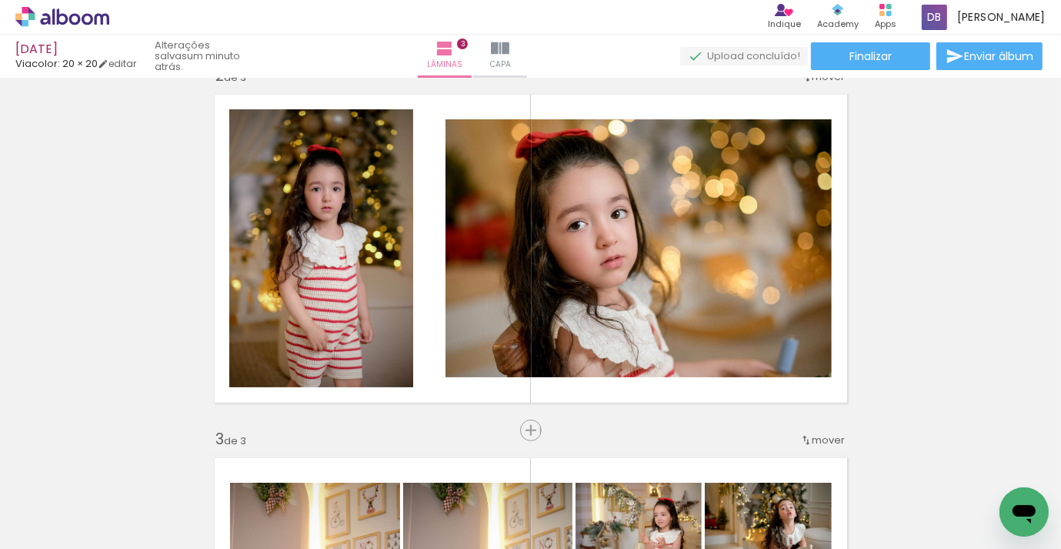
scroll to position [400, 0]
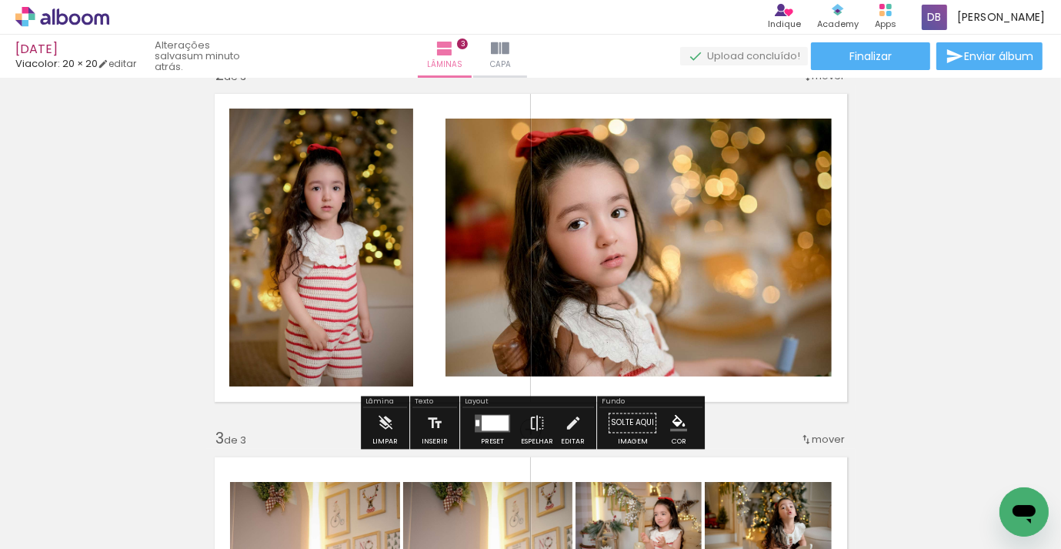
click at [490, 421] on div at bounding box center [495, 422] width 27 height 15
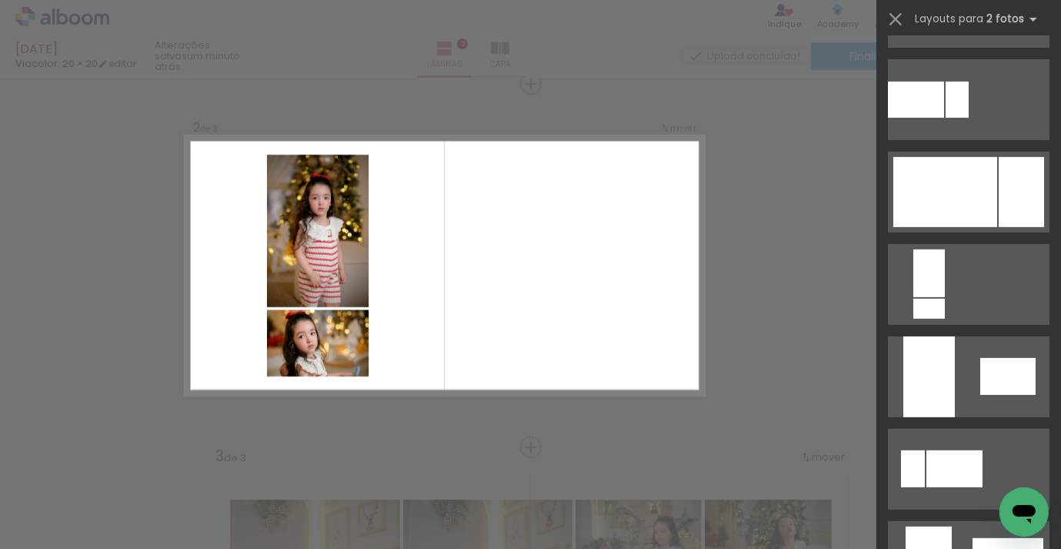
scroll to position [623, 0]
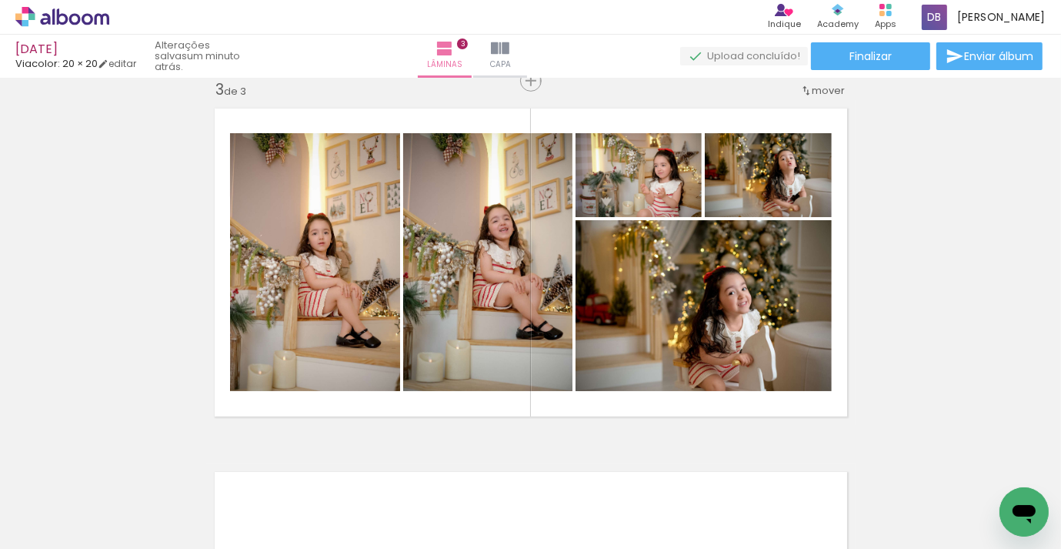
scroll to position [753, 0]
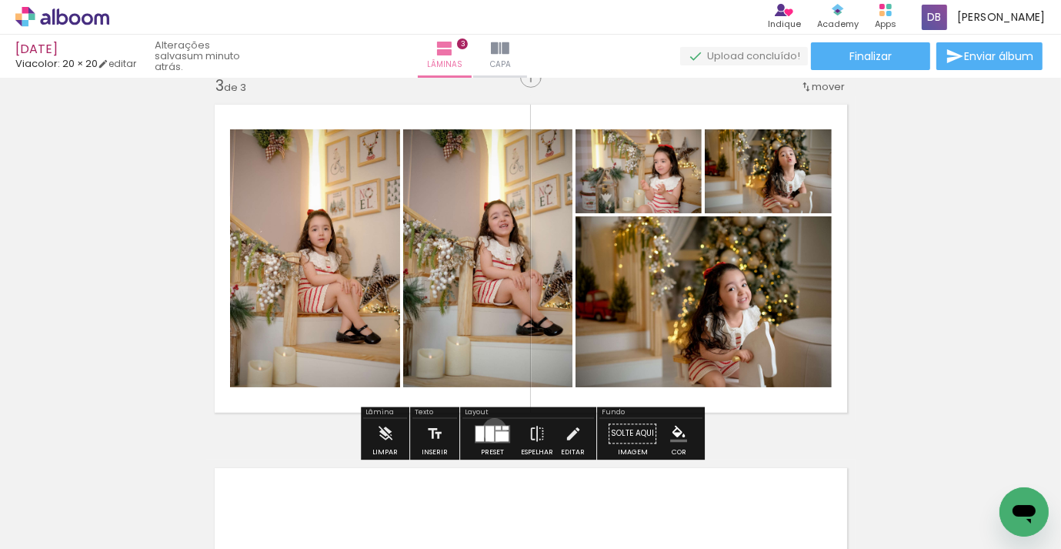
click at [491, 430] on quentale-layouter at bounding box center [492, 434] width 35 height 18
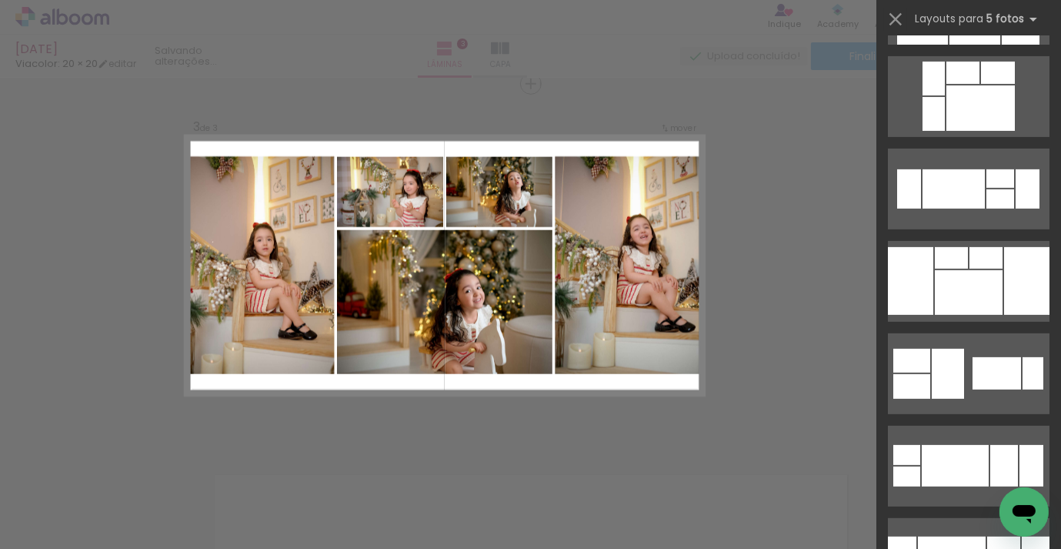
scroll to position [543, 0]
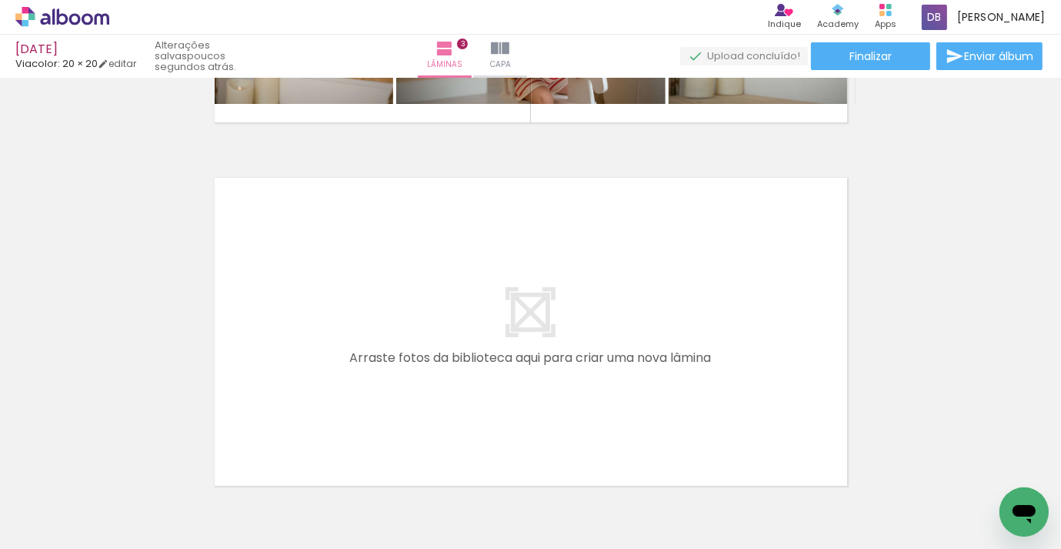
scroll to position [0, 2208]
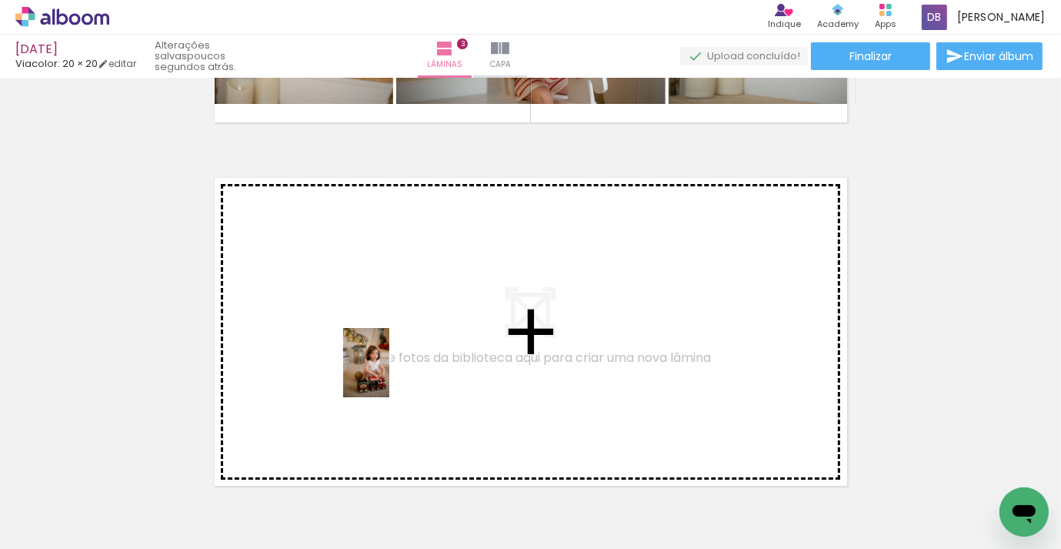
drag, startPoint x: 361, startPoint y: 500, endPoint x: 389, endPoint y: 374, distance: 128.7
click at [389, 374] on quentale-workspace at bounding box center [530, 274] width 1061 height 549
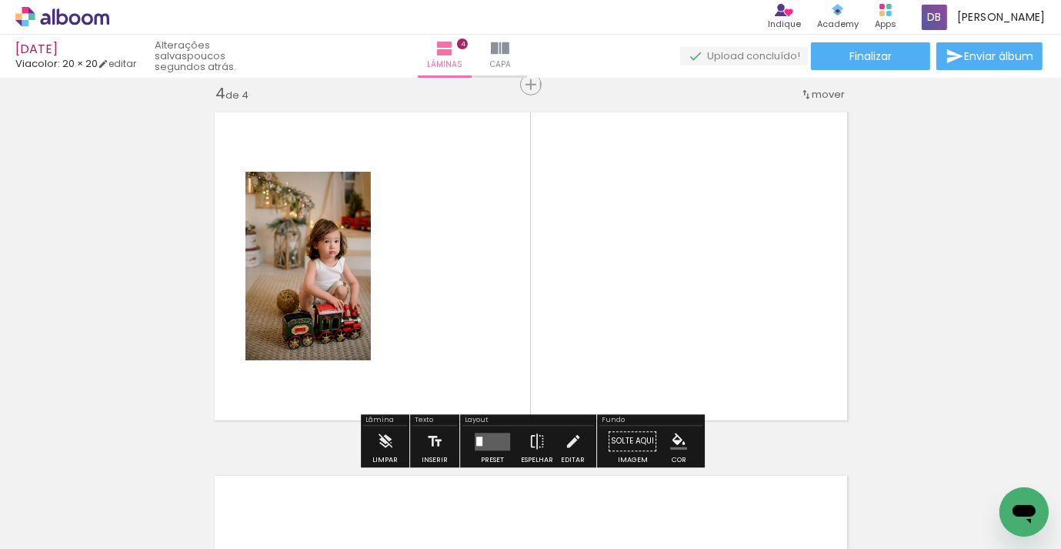
scroll to position [1109, 0]
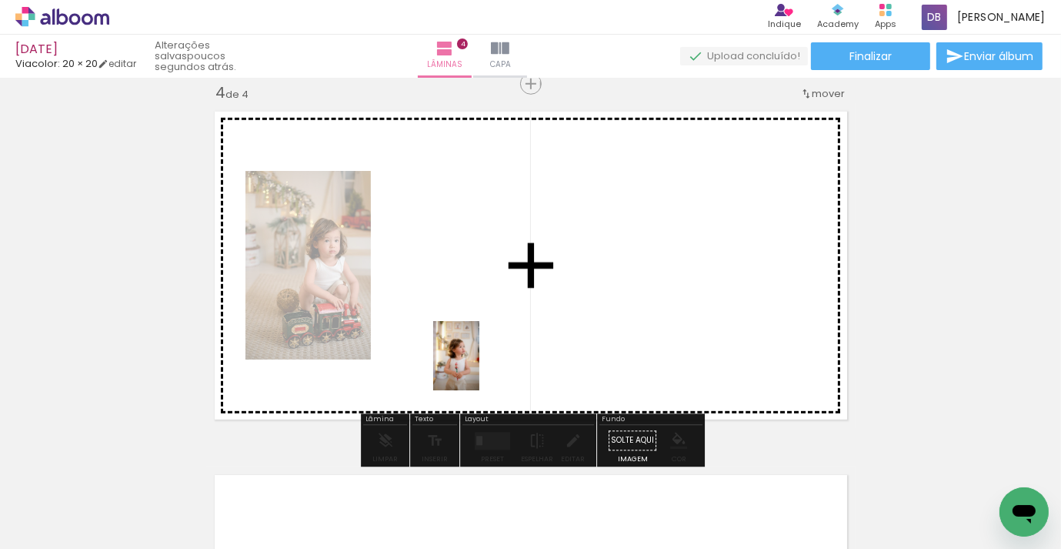
drag, startPoint x: 460, startPoint y: 481, endPoint x: 548, endPoint y: 462, distance: 89.8
click at [480, 366] on quentale-workspace at bounding box center [530, 274] width 1061 height 549
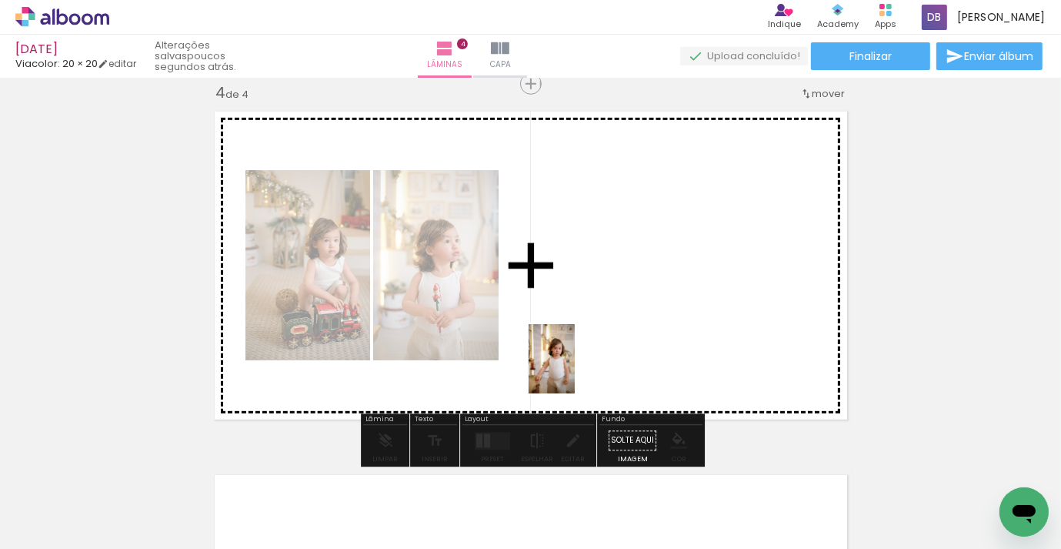
drag, startPoint x: 547, startPoint y: 485, endPoint x: 580, endPoint y: 363, distance: 126.2
click at [580, 363] on quentale-workspace at bounding box center [530, 274] width 1061 height 549
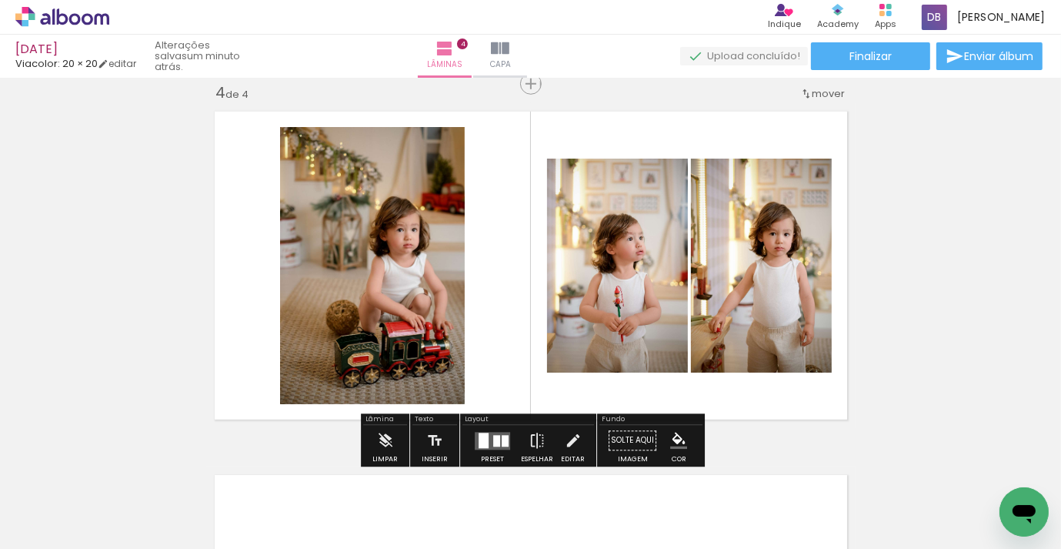
scroll to position [1134, 0]
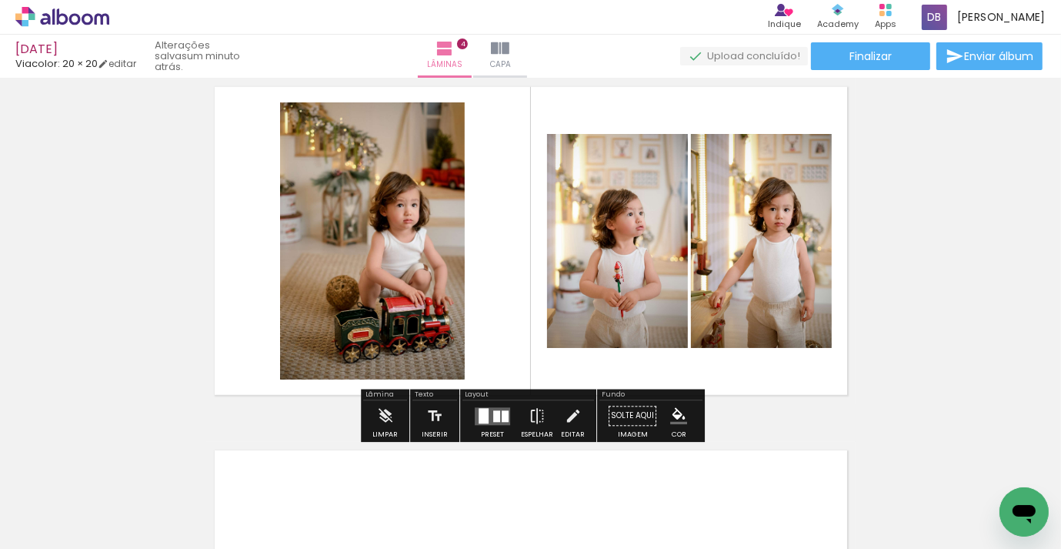
click at [503, 413] on div at bounding box center [505, 416] width 7 height 12
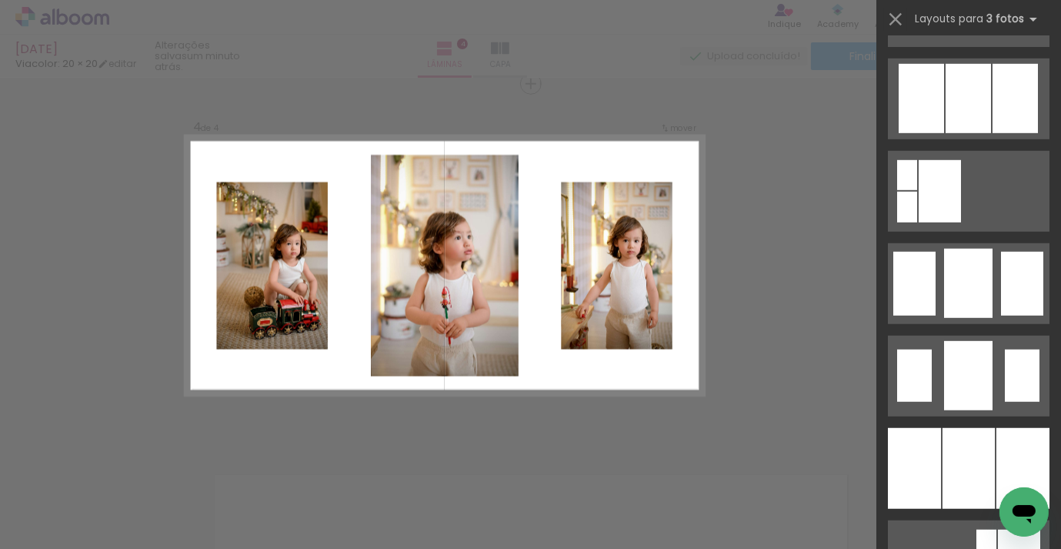
scroll to position [1090, 0]
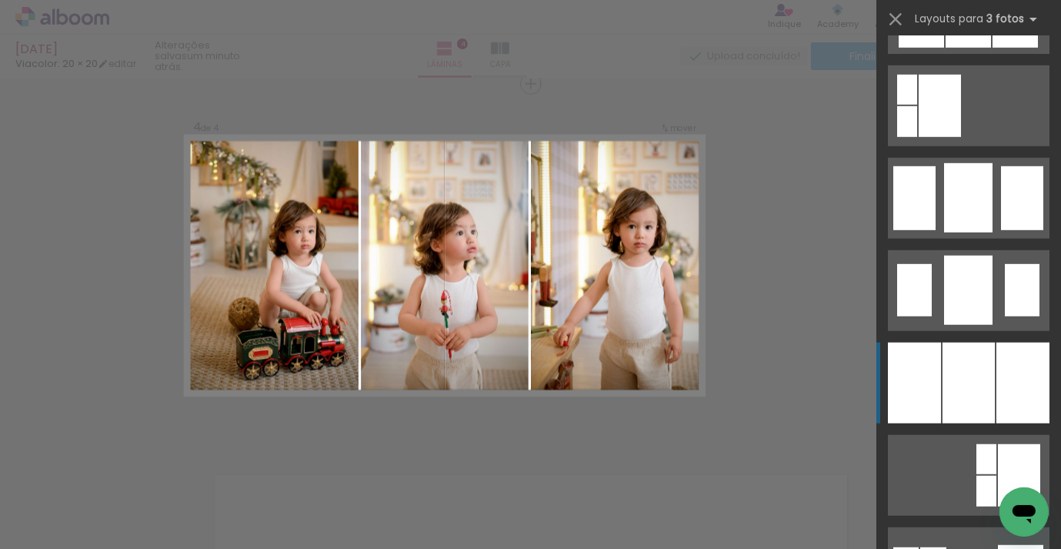
click at [925, 356] on div at bounding box center [914, 383] width 53 height 81
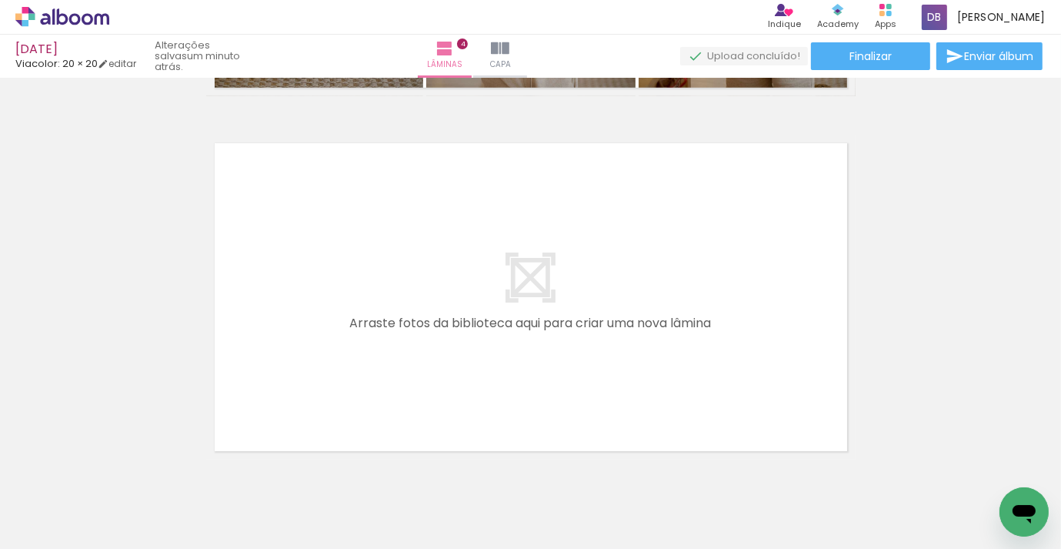
scroll to position [1441, 0]
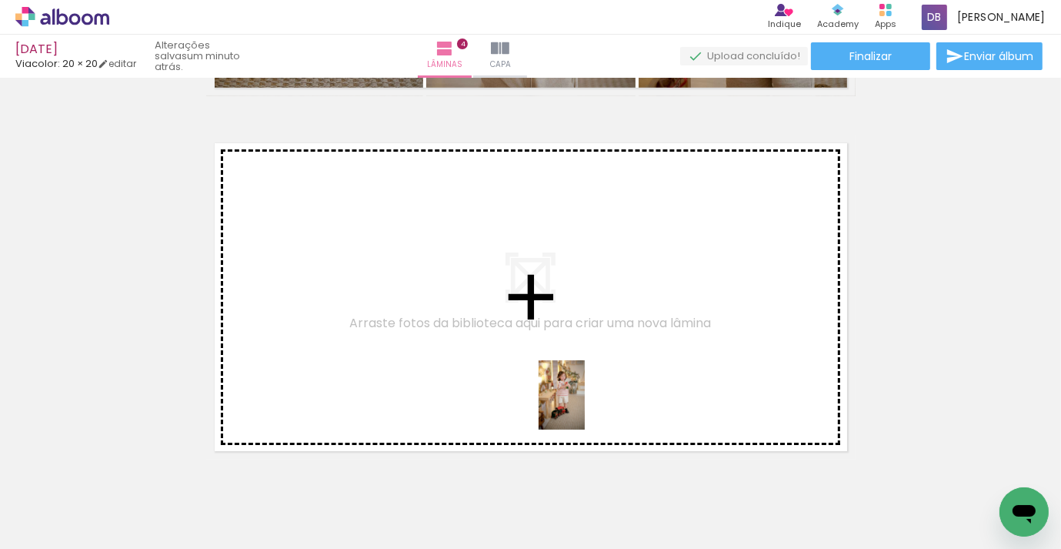
drag, startPoint x: 640, startPoint y: 503, endPoint x: 583, endPoint y: 401, distance: 116.5
click at [583, 401] on quentale-workspace at bounding box center [530, 274] width 1061 height 549
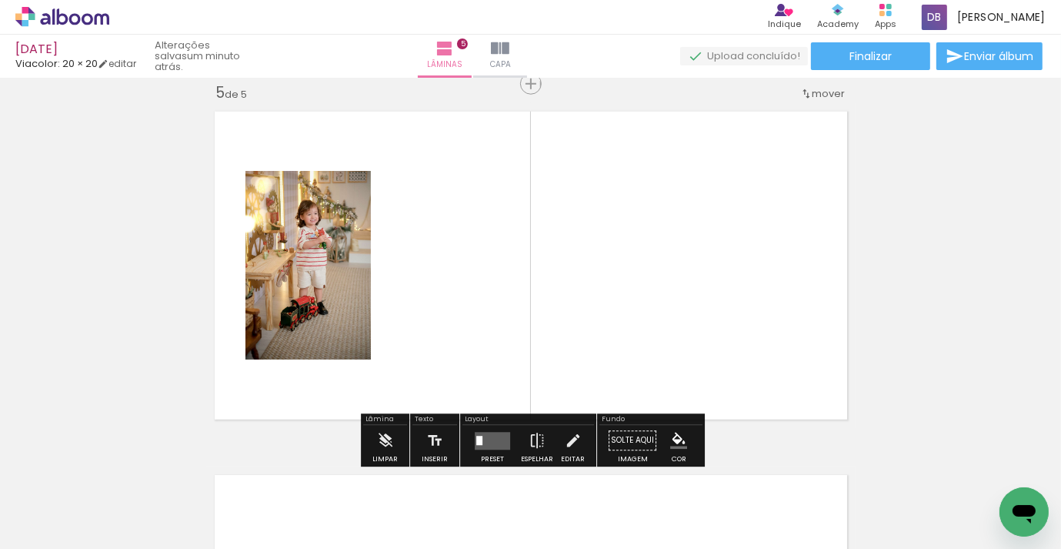
scroll to position [1472, 0]
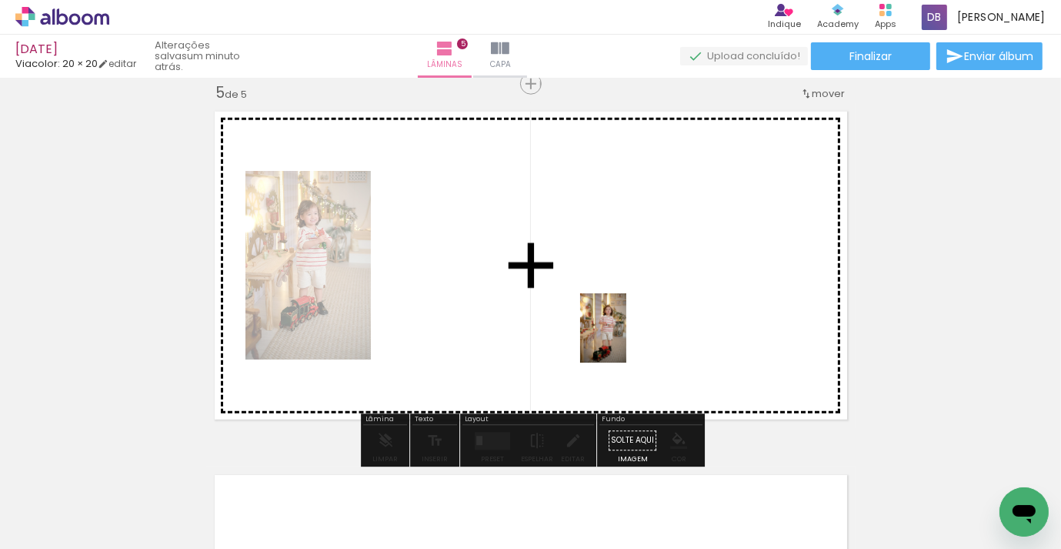
drag, startPoint x: 777, startPoint y: 499, endPoint x: 627, endPoint y: 339, distance: 219.4
click at [627, 339] on quentale-workspace at bounding box center [530, 274] width 1061 height 549
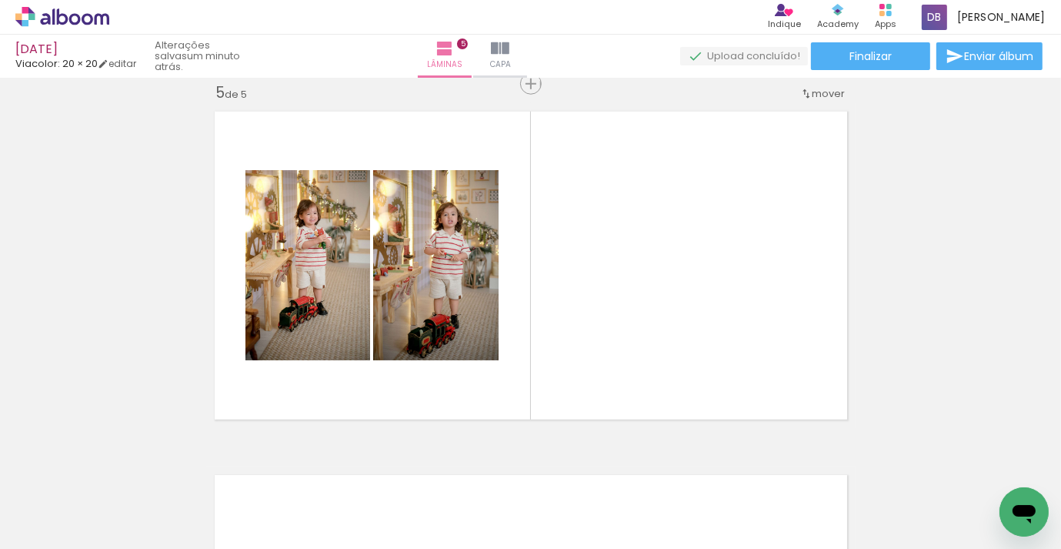
scroll to position [0, 2970]
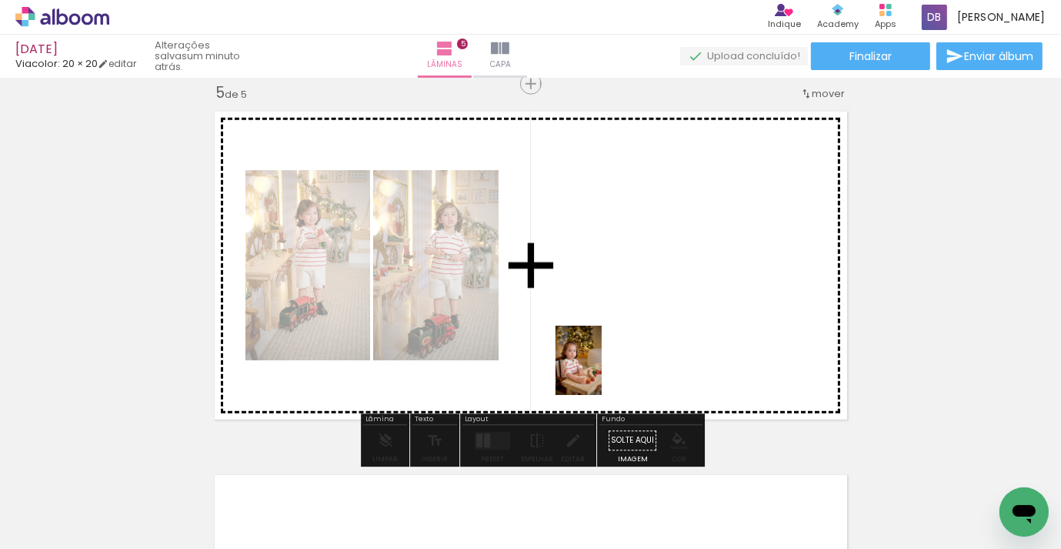
drag, startPoint x: 537, startPoint y: 504, endPoint x: 602, endPoint y: 372, distance: 147.3
click at [602, 372] on quentale-workspace at bounding box center [530, 274] width 1061 height 549
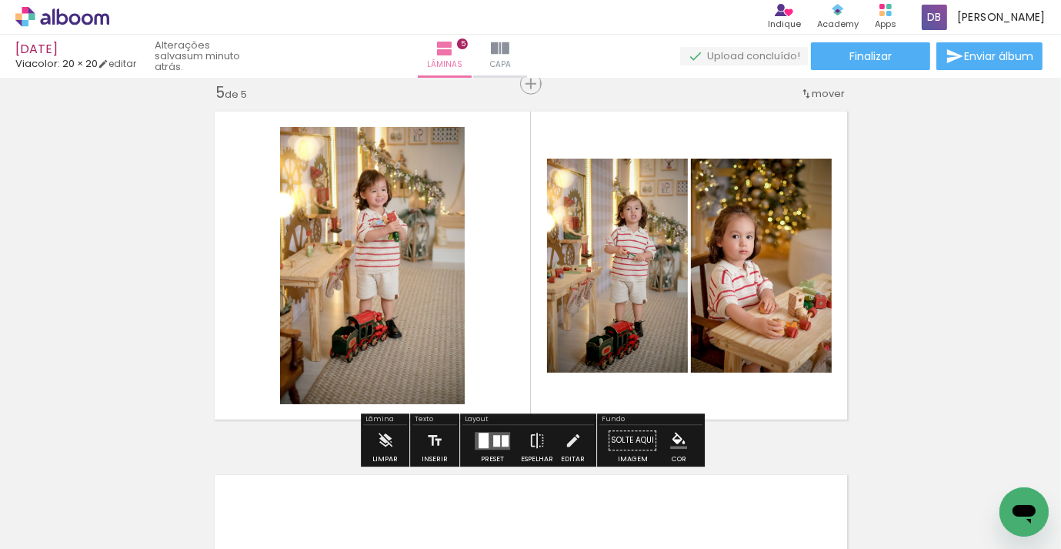
scroll to position [0, 3321]
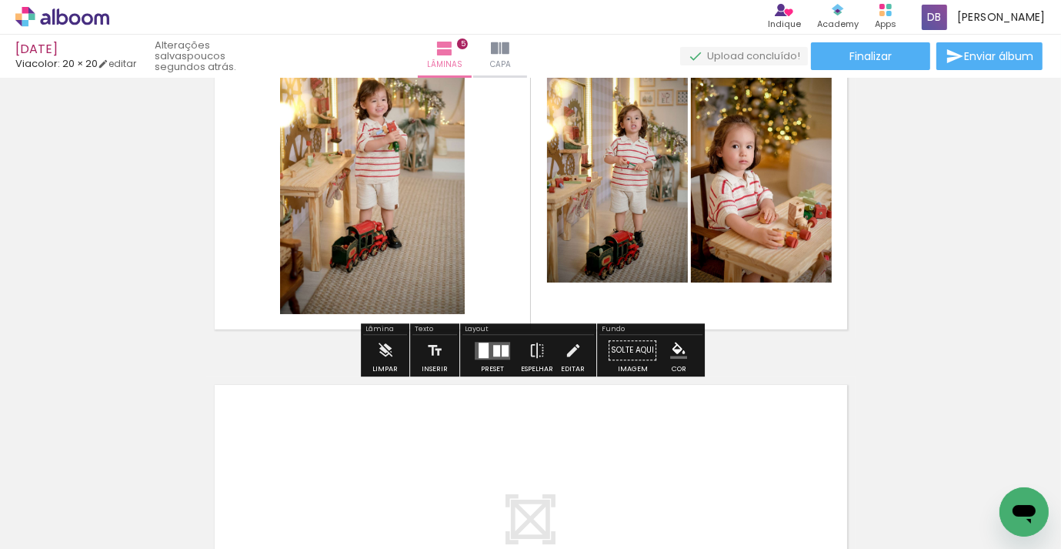
scroll to position [1564, 0]
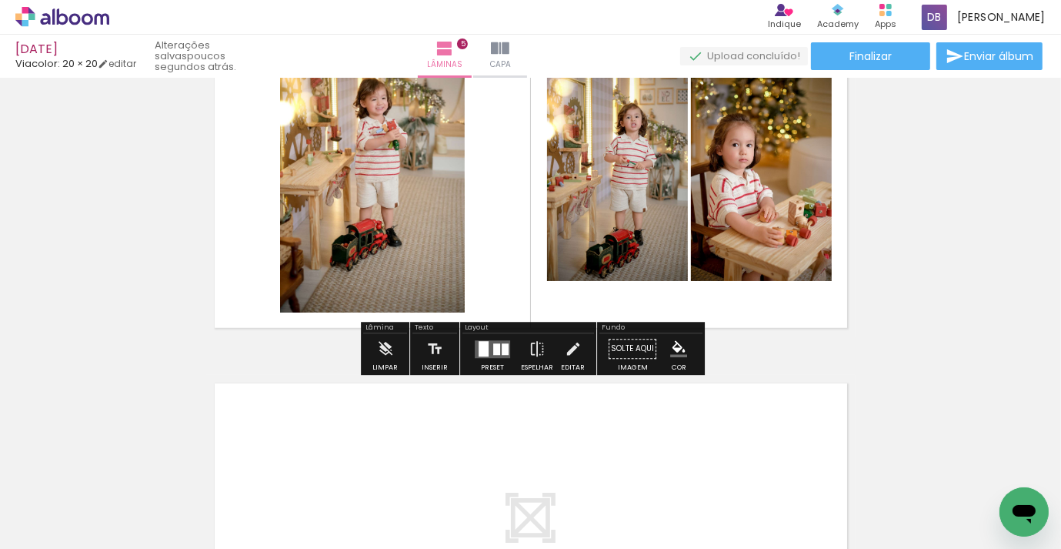
click at [502, 349] on div at bounding box center [505, 349] width 7 height 12
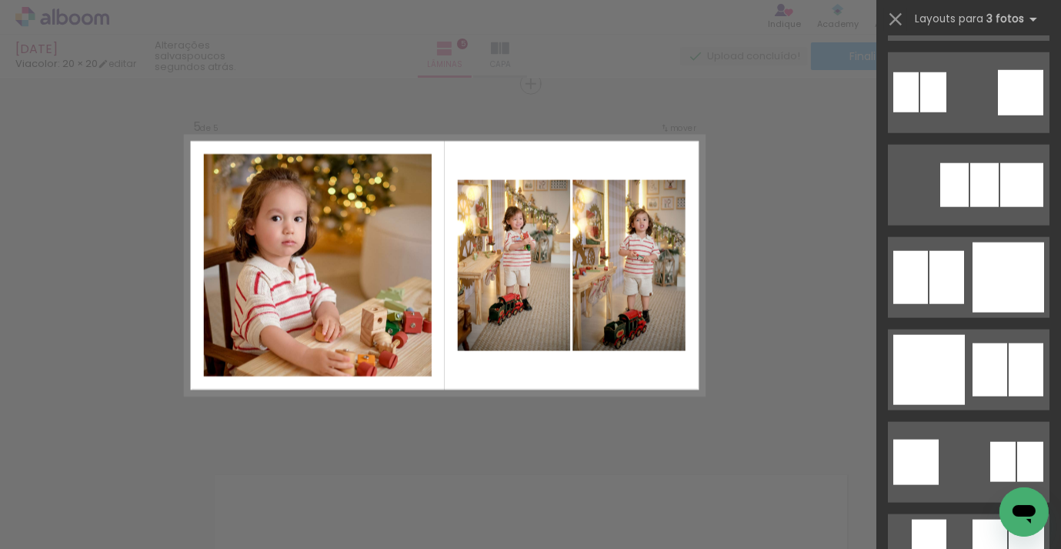
scroll to position [1560, 0]
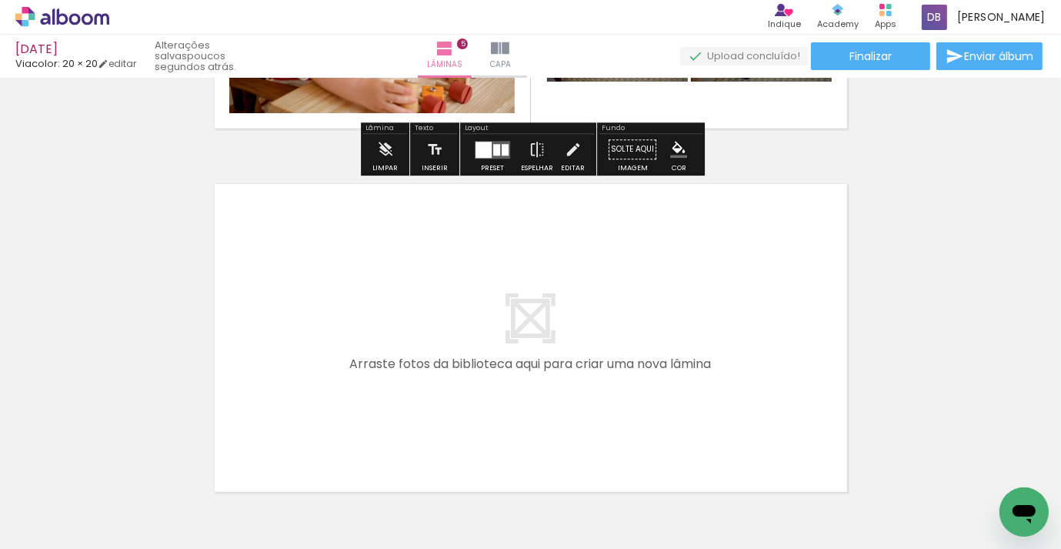
scroll to position [1767, 0]
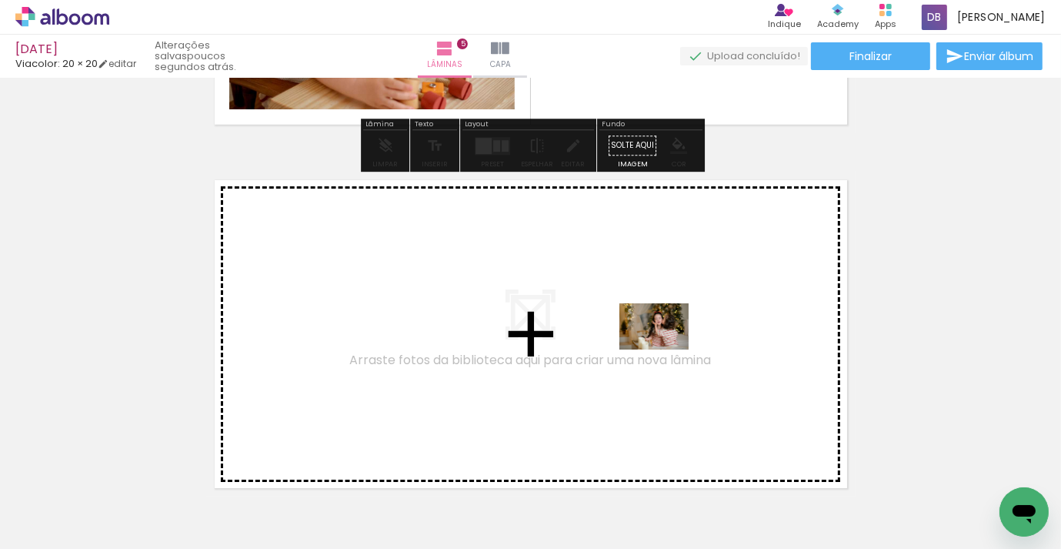
click at [666, 350] on quentale-workspace at bounding box center [530, 274] width 1061 height 549
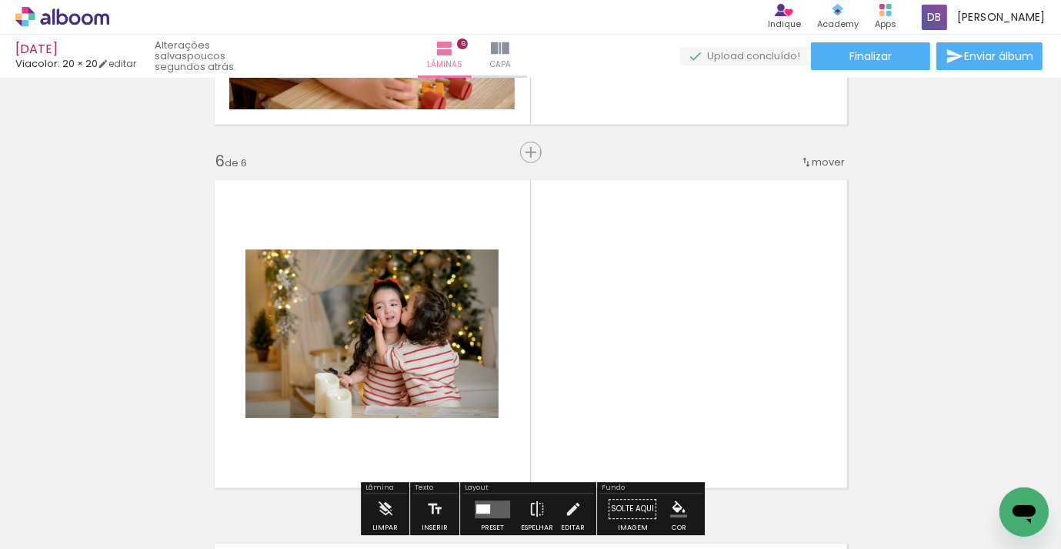
scroll to position [1836, 0]
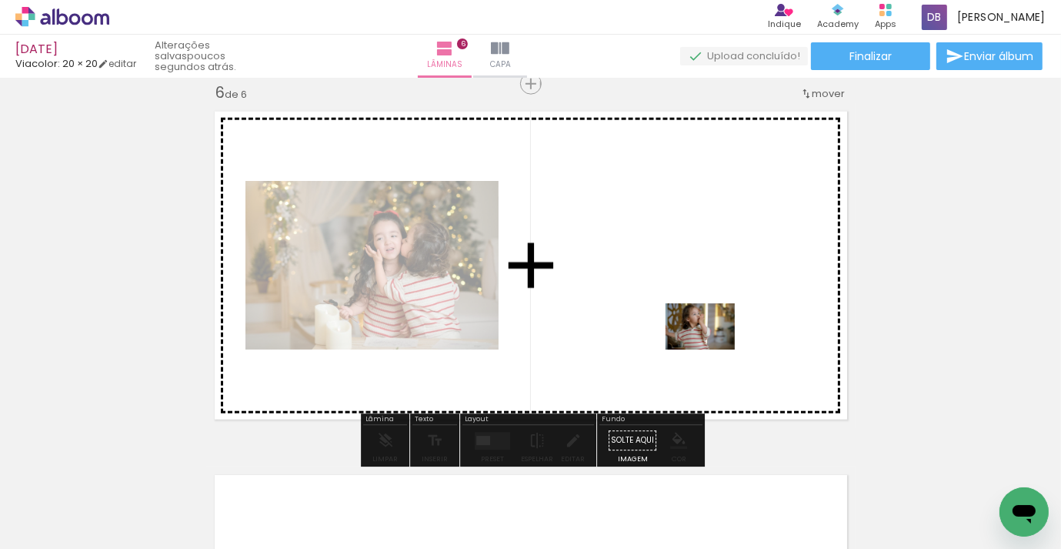
drag, startPoint x: 815, startPoint y: 483, endPoint x: 712, endPoint y: 349, distance: 169.0
click at [712, 349] on quentale-workspace at bounding box center [530, 274] width 1061 height 549
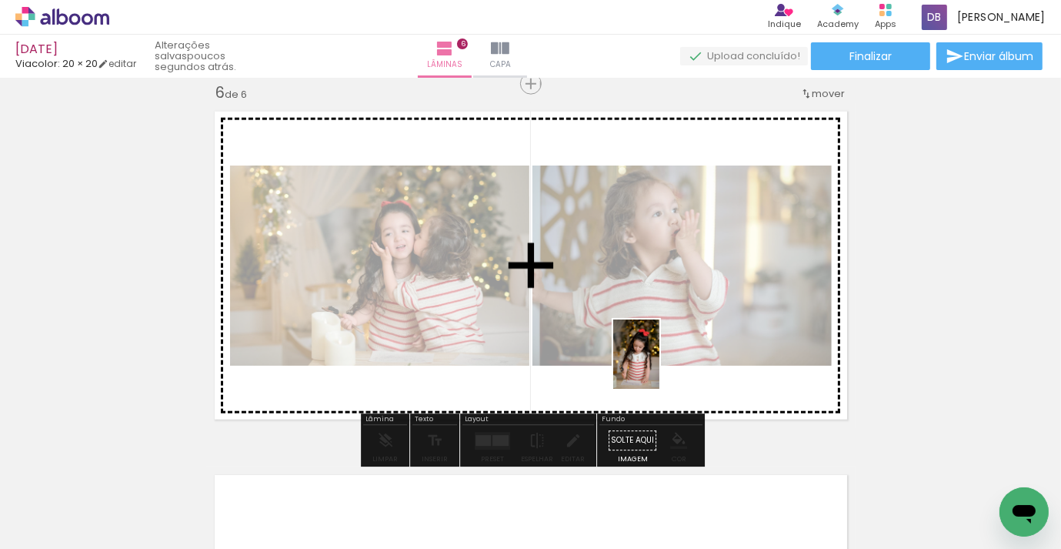
drag, startPoint x: 656, startPoint y: 494, endPoint x: 486, endPoint y: 396, distance: 196.6
click at [660, 360] on quentale-workspace at bounding box center [530, 274] width 1061 height 549
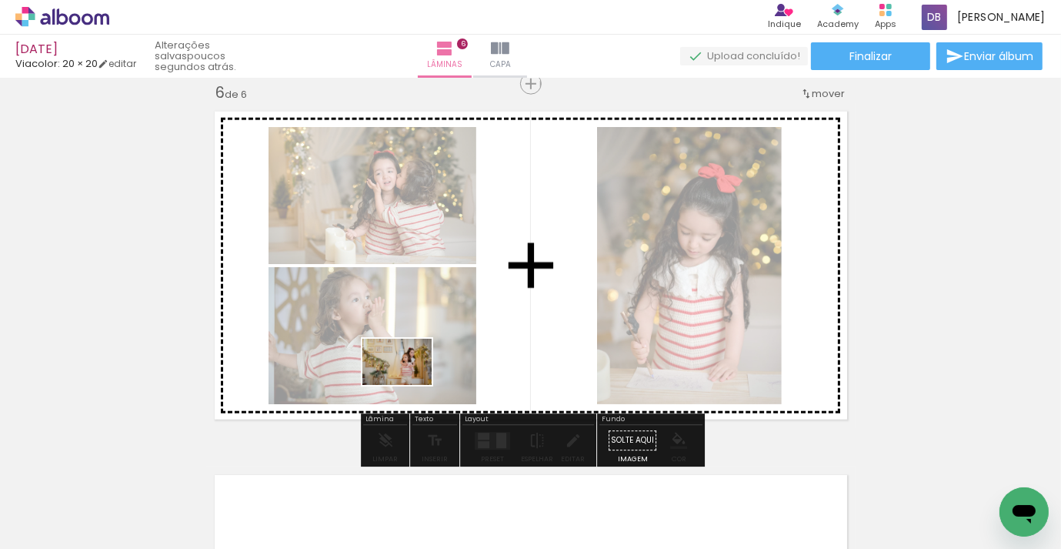
drag, startPoint x: 330, startPoint y: 499, endPoint x: 367, endPoint y: 443, distance: 66.6
click at [409, 384] on quentale-workspace at bounding box center [530, 274] width 1061 height 549
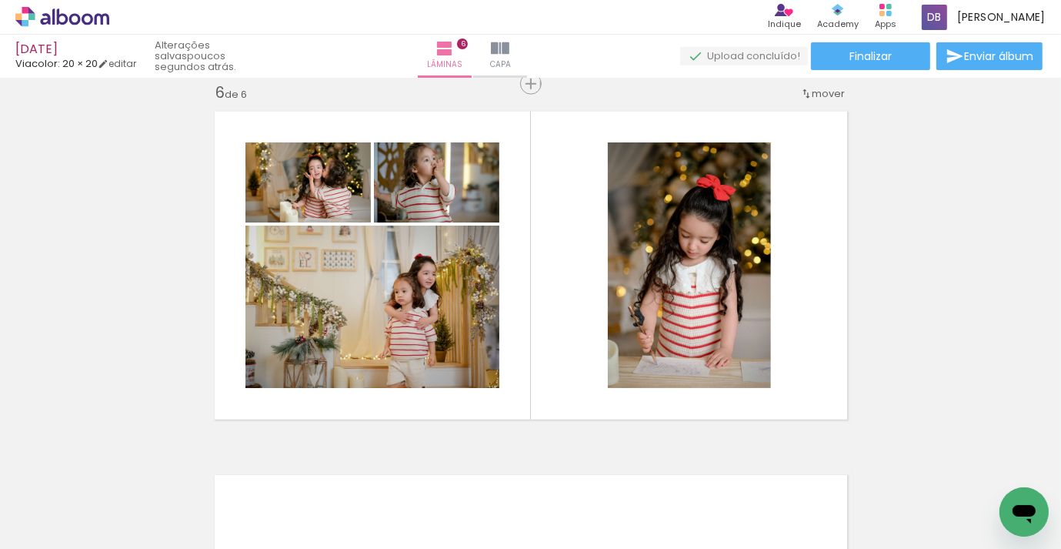
scroll to position [0, 3010]
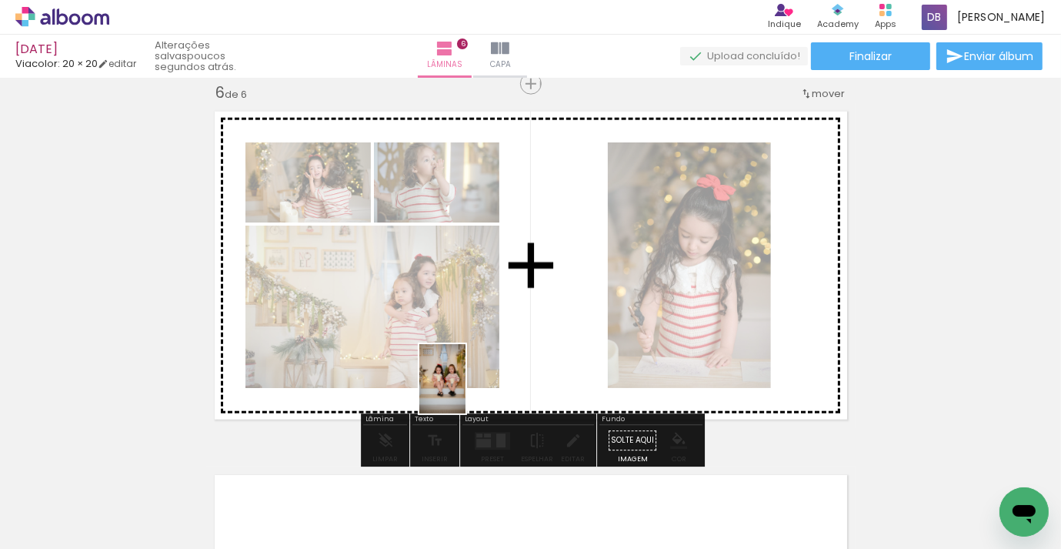
drag, startPoint x: 426, startPoint y: 503, endPoint x: 466, endPoint y: 390, distance: 119.8
click at [466, 390] on quentale-workspace at bounding box center [530, 274] width 1061 height 549
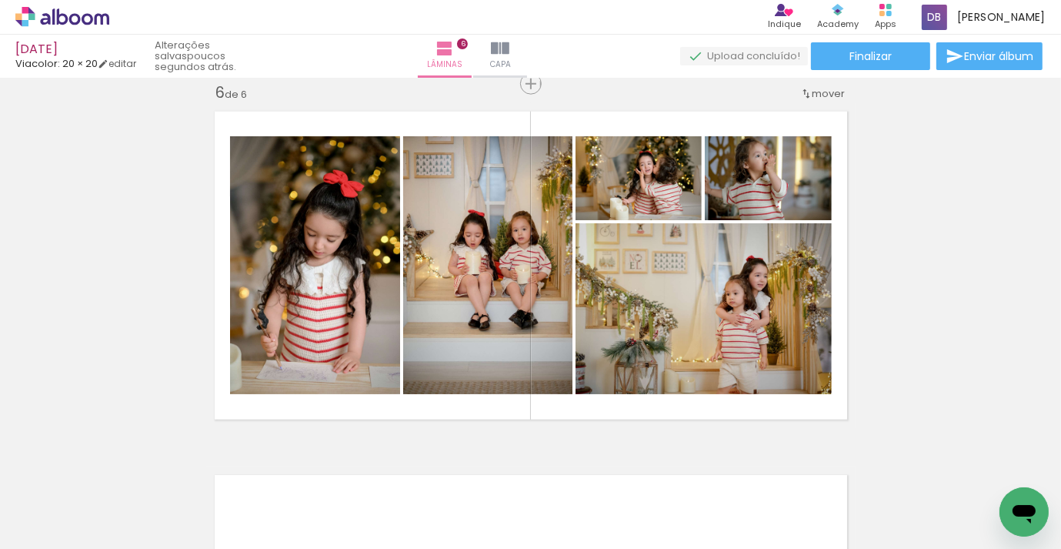
scroll to position [0, 2577]
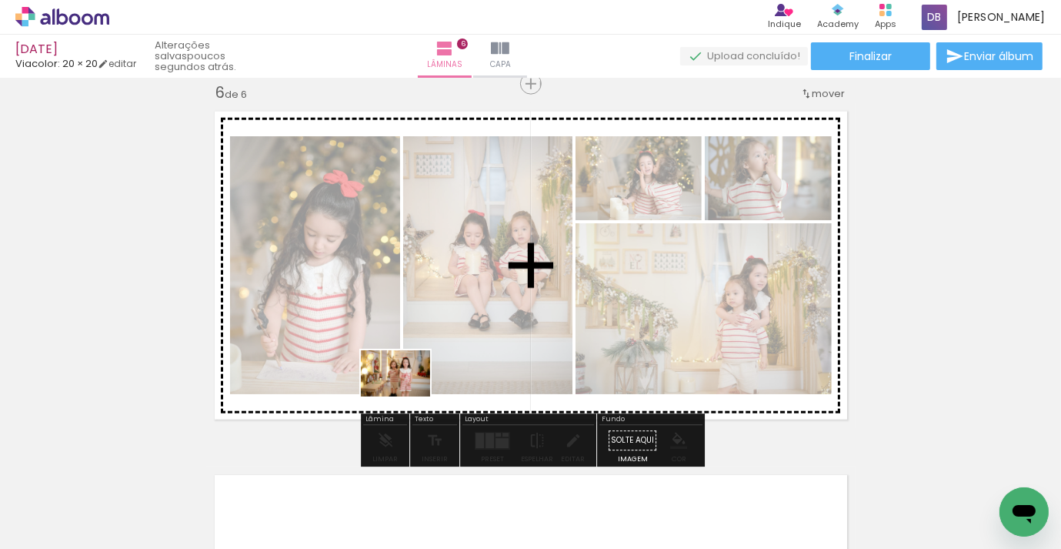
drag, startPoint x: 346, startPoint y: 490, endPoint x: 393, endPoint y: 413, distance: 90.8
click at [409, 393] on quentale-workspace at bounding box center [530, 274] width 1061 height 549
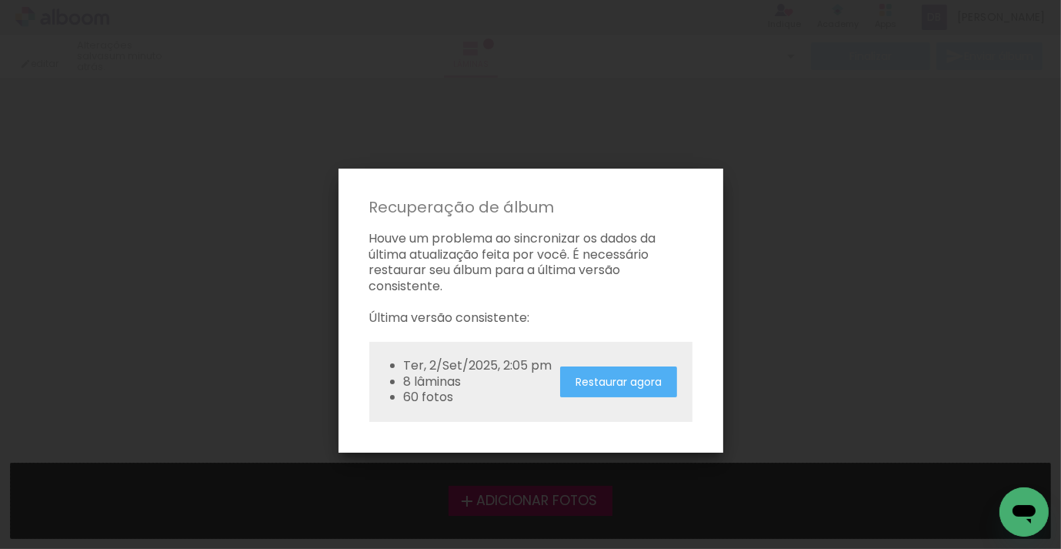
click at [0, 0] on slot "Restaurar agora" at bounding box center [0, 0] width 0 height 0
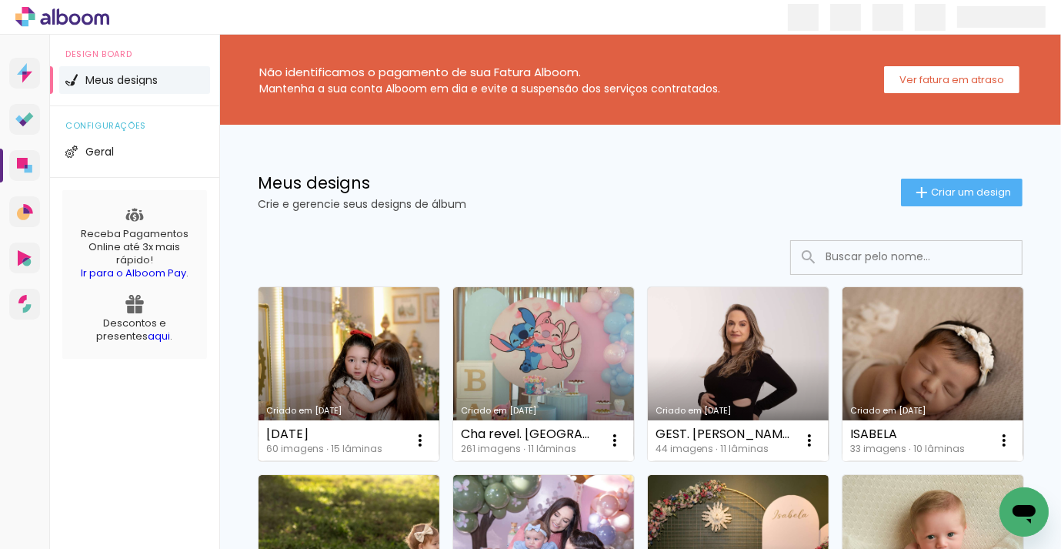
click at [352, 363] on link "Criado em [DATE]" at bounding box center [349, 374] width 181 height 174
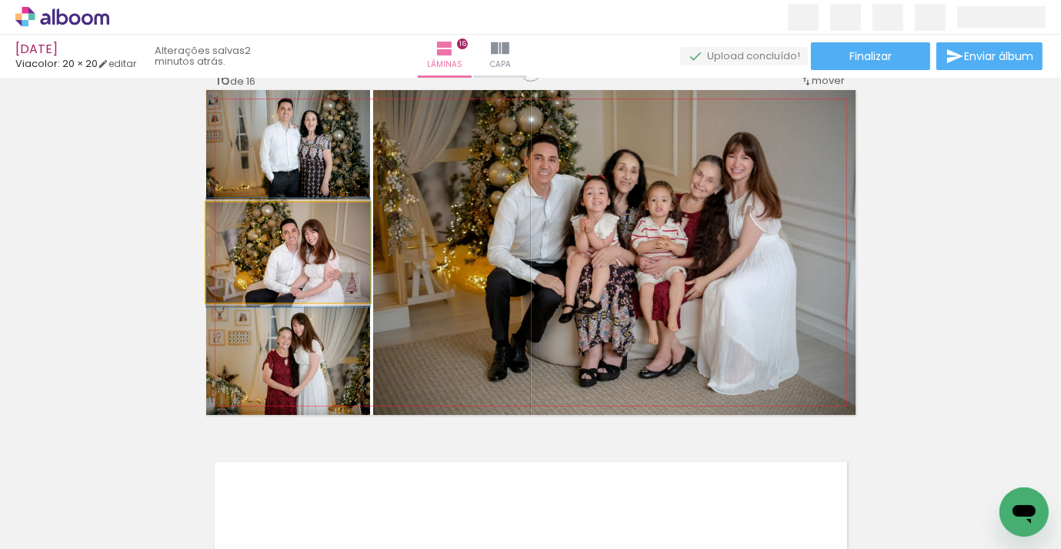
scroll to position [5484, 0]
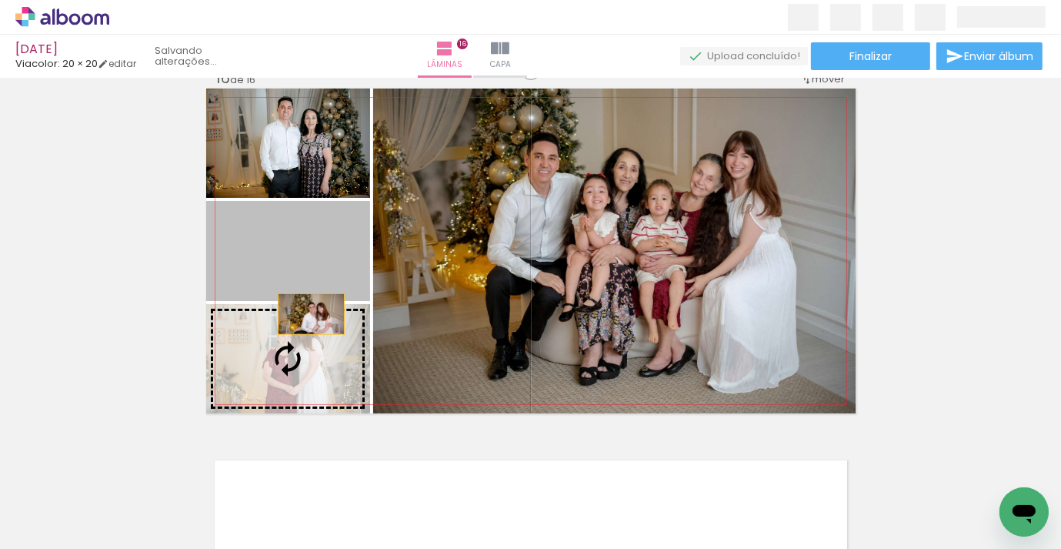
drag, startPoint x: 313, startPoint y: 276, endPoint x: 311, endPoint y: 313, distance: 37.8
click at [0, 0] on slot at bounding box center [0, 0] width 0 height 0
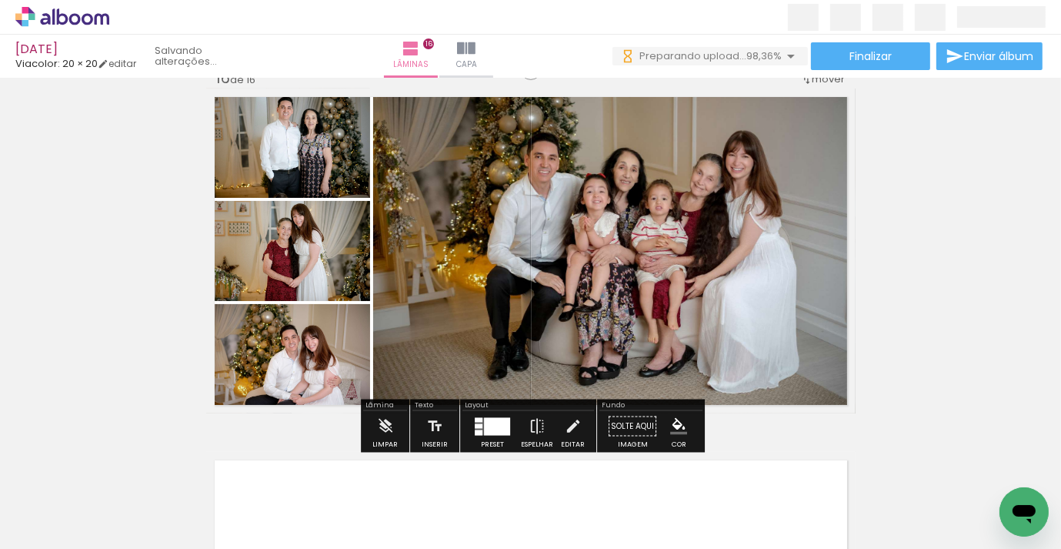
scroll to position [0, 4327]
click at [476, 47] on iron-icon at bounding box center [466, 48] width 18 height 18
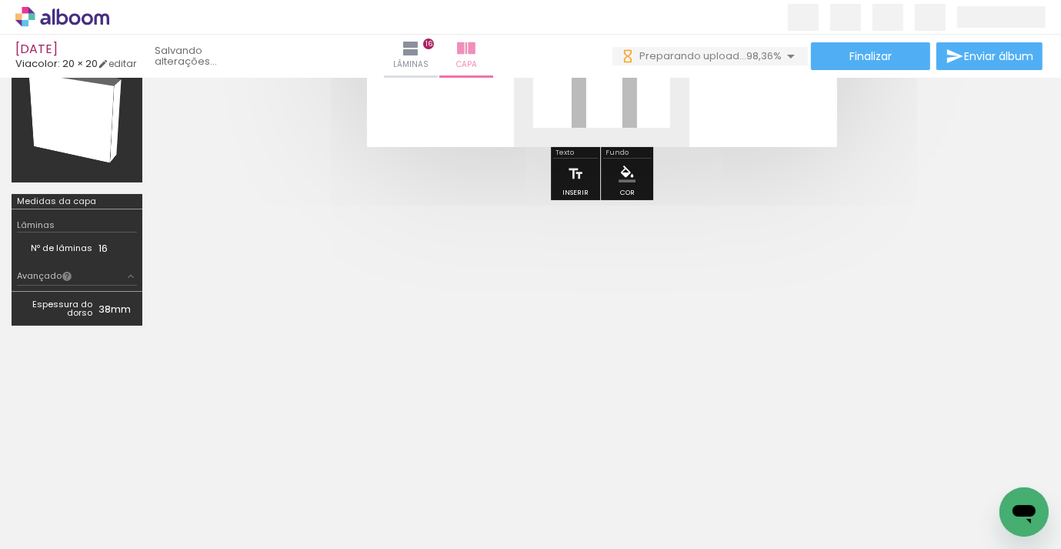
scroll to position [263, 0]
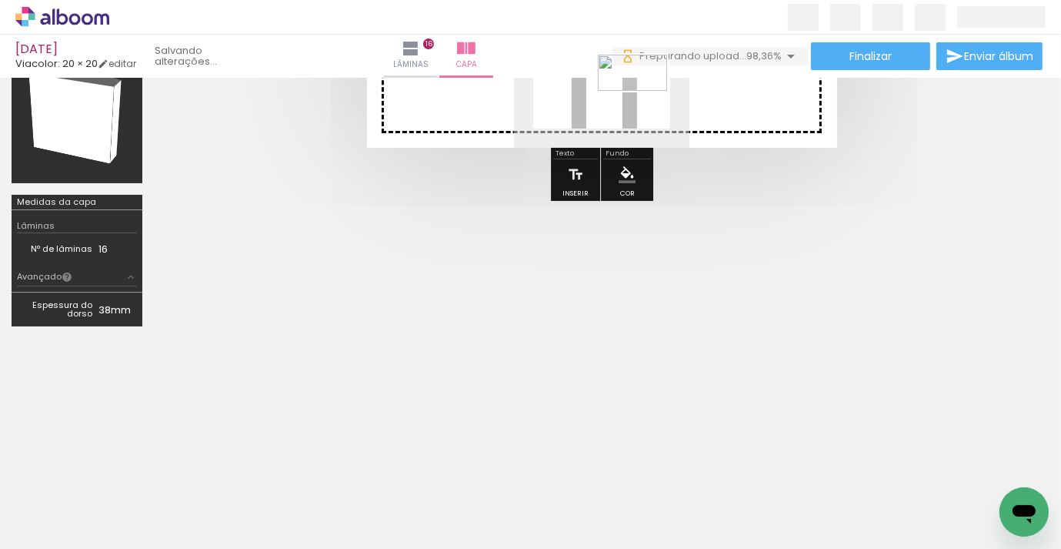
drag, startPoint x: 999, startPoint y: 490, endPoint x: 644, endPoint y: 109, distance: 521.2
click at [644, 108] on quentale-workspace at bounding box center [530, 274] width 1061 height 549
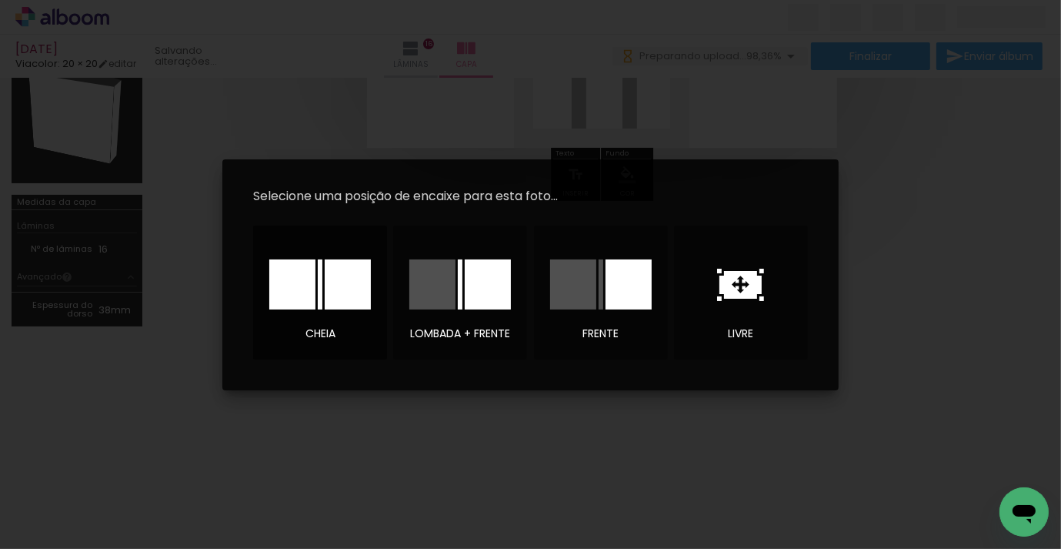
click at [336, 292] on div at bounding box center [348, 284] width 46 height 50
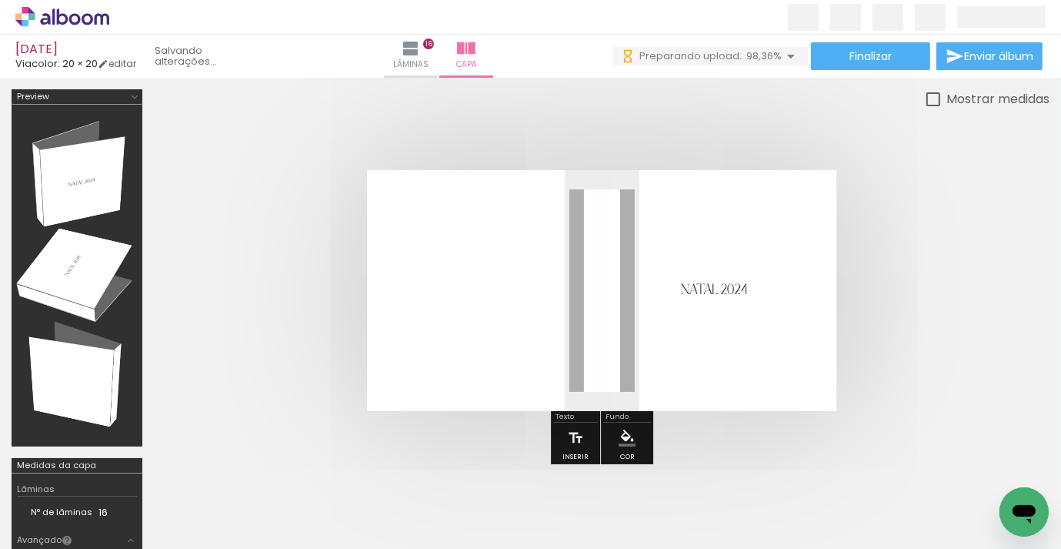
scroll to position [13, 0]
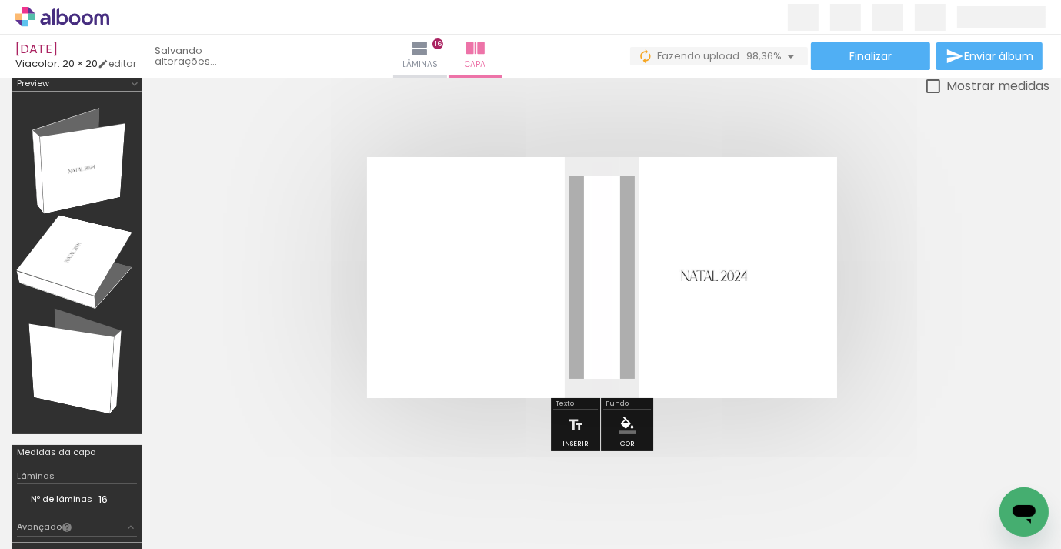
scroll to position [0, 4327]
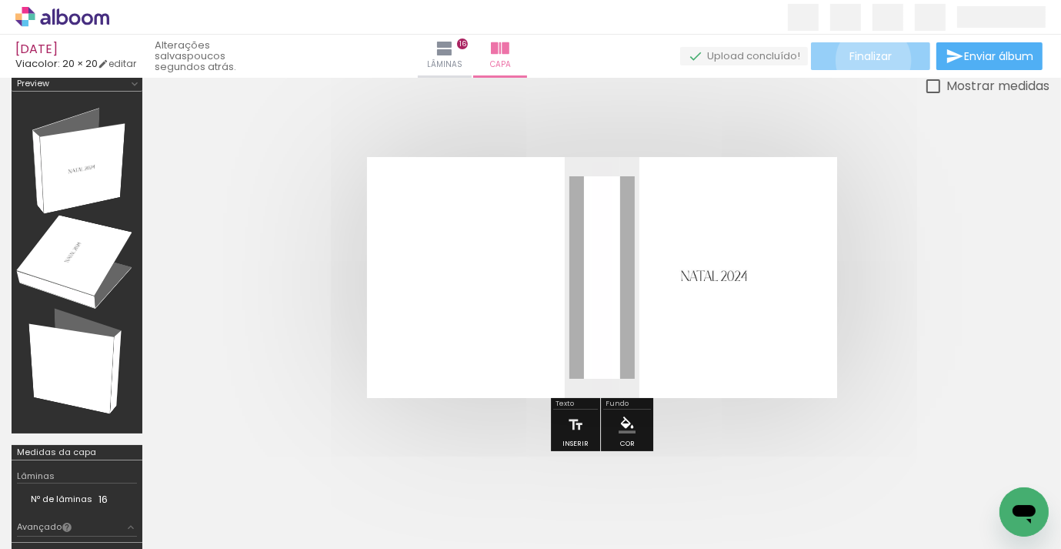
click at [868, 60] on span "Finalizar" at bounding box center [871, 56] width 42 height 11
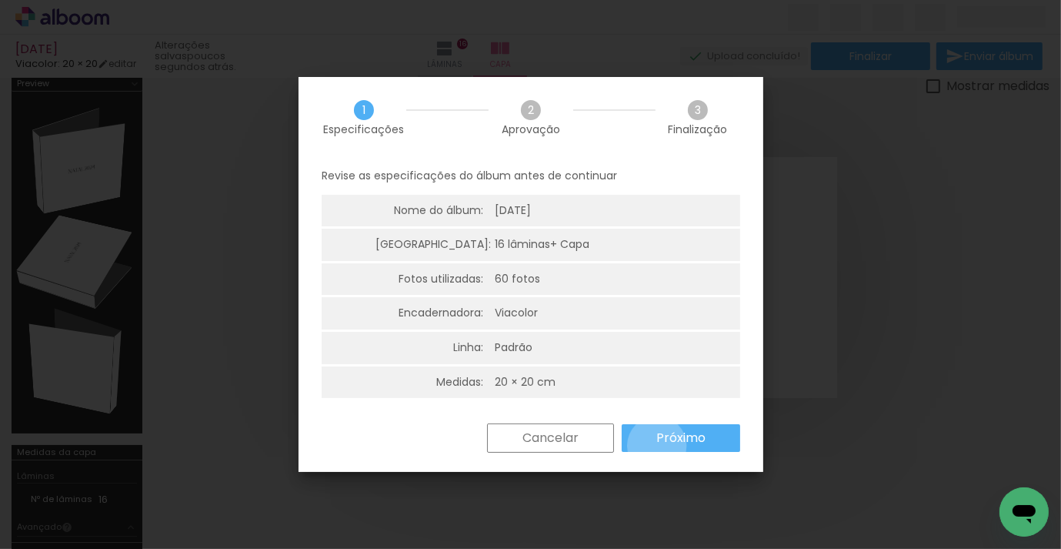
click at [0, 0] on slot "Próximo" at bounding box center [0, 0] width 0 height 0
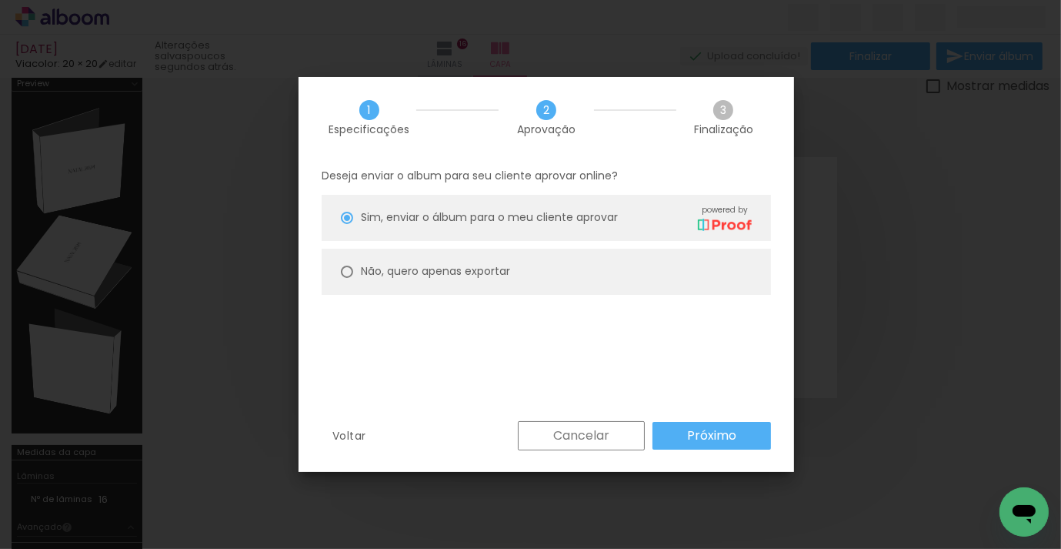
click at [0, 0] on slot "Próximo" at bounding box center [0, 0] width 0 height 0
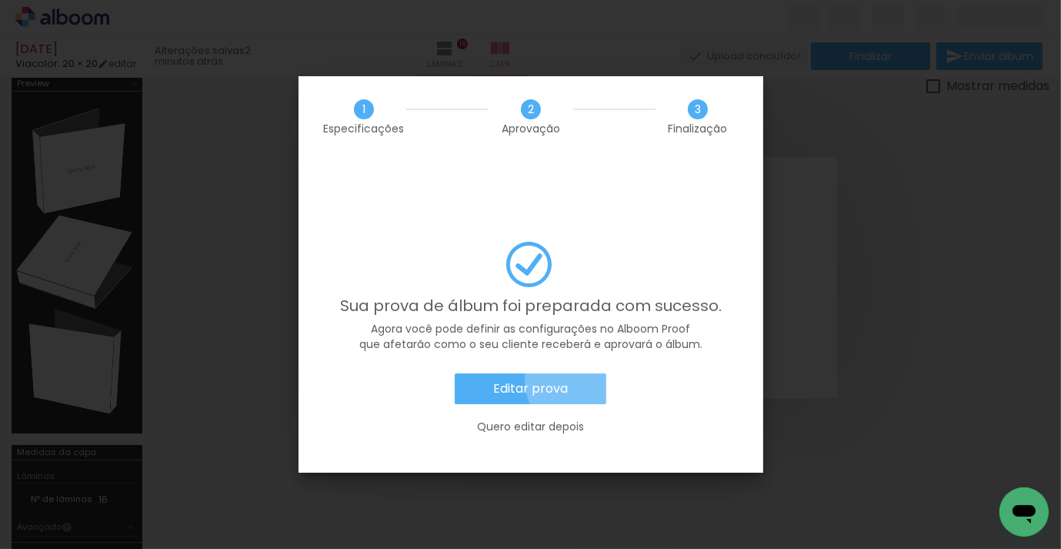
click at [592, 373] on paper-button "Editar prova" at bounding box center [531, 388] width 152 height 31
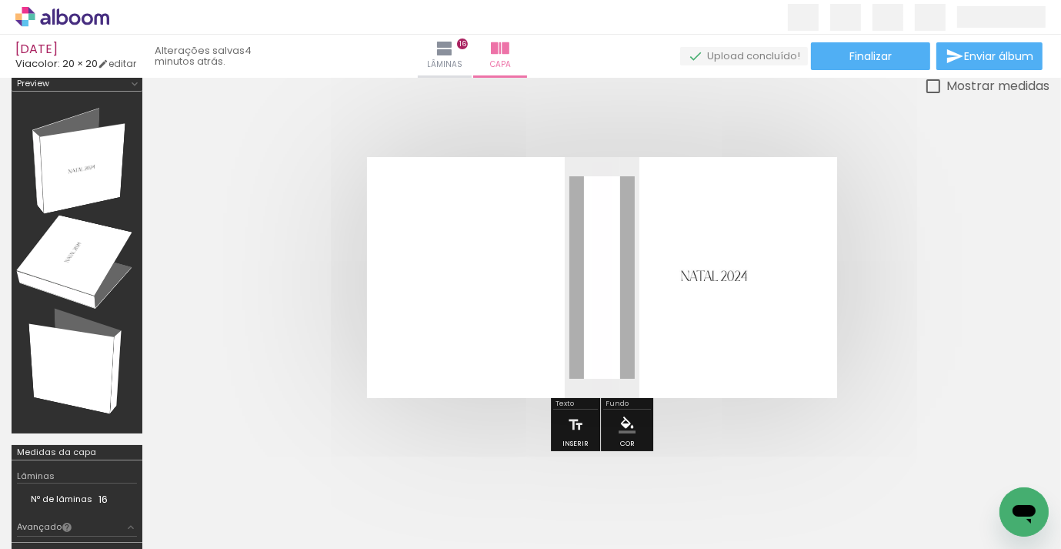
scroll to position [0, 4327]
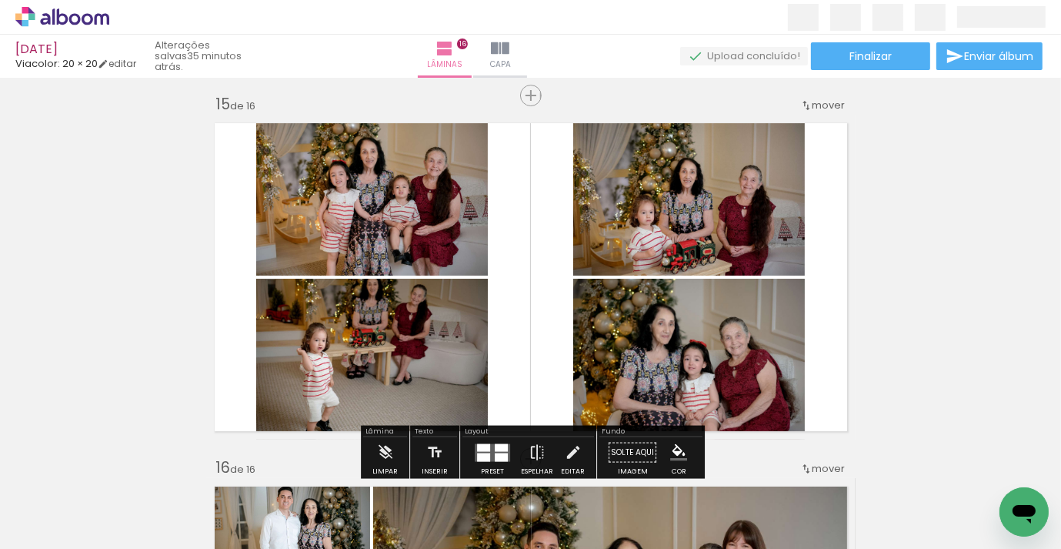
scroll to position [5090, 0]
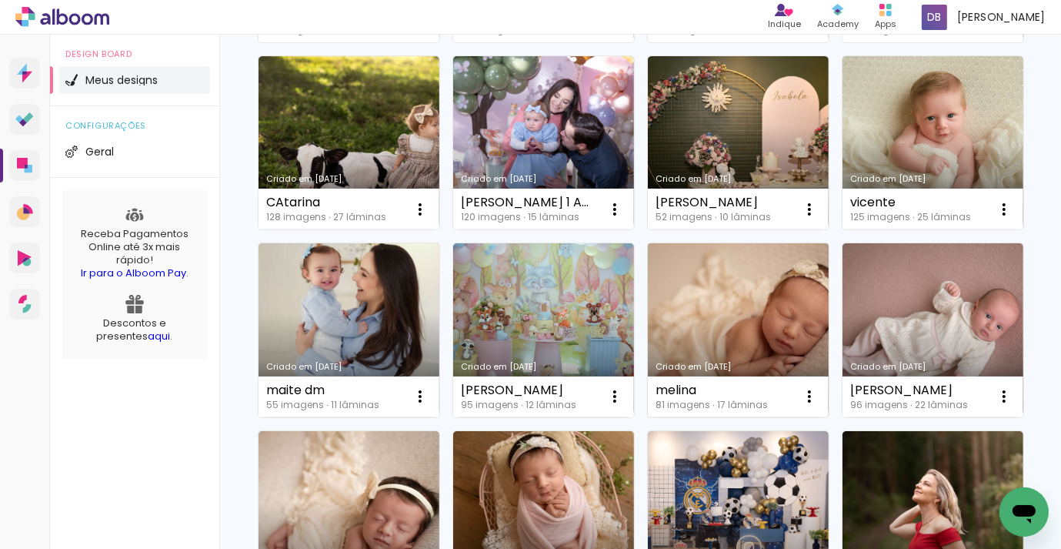
scroll to position [422, 0]
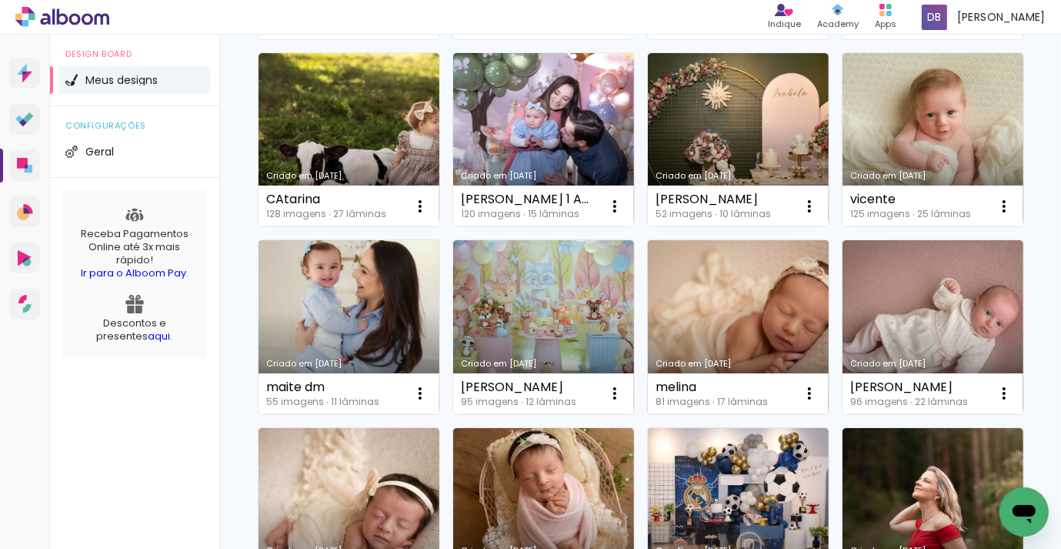
click at [741, 299] on link "Criado em [DATE]" at bounding box center [738, 327] width 181 height 174
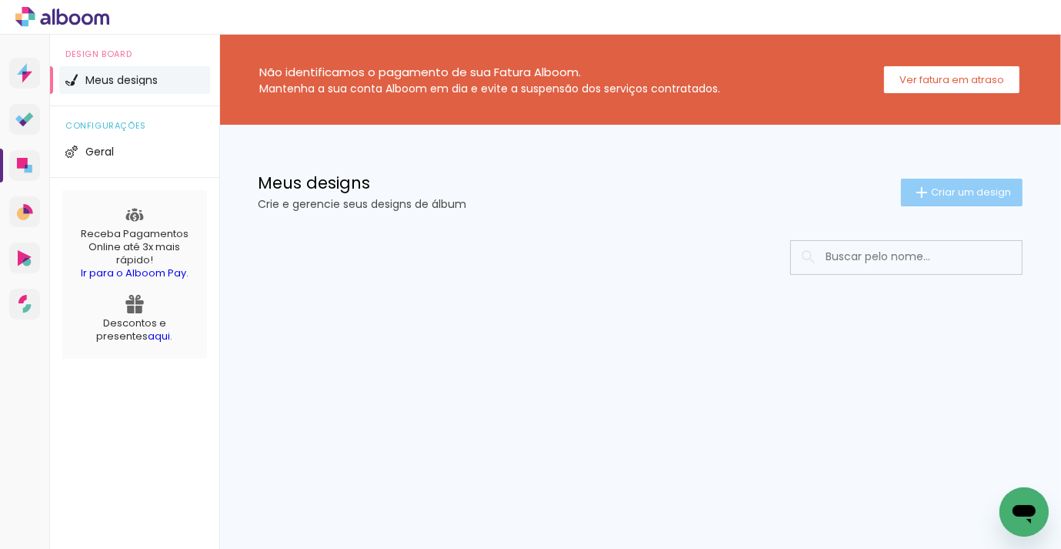
click at [984, 197] on span "Criar um design" at bounding box center [971, 192] width 80 height 10
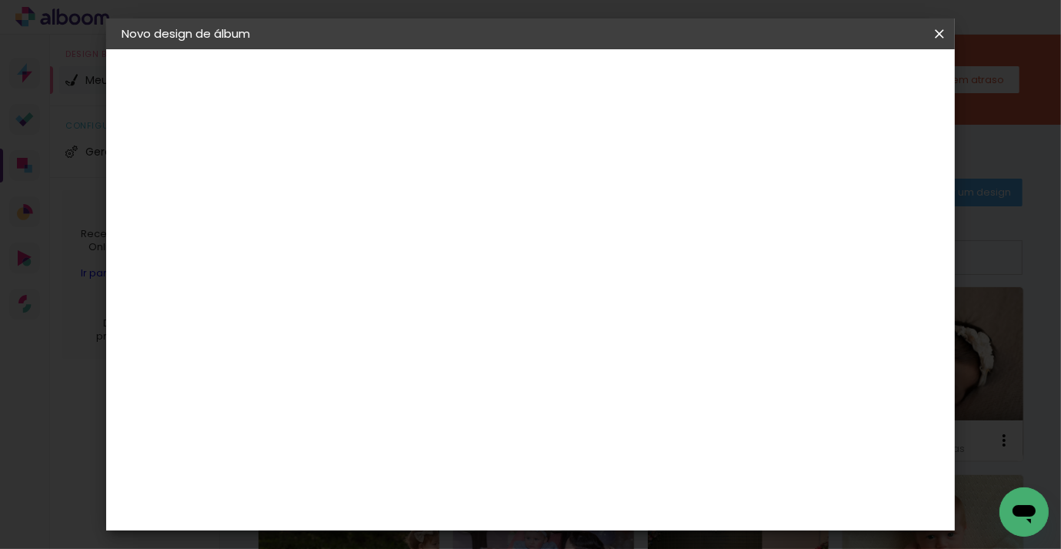
click at [373, 209] on input at bounding box center [373, 207] width 0 height 24
type input "isabela"
type paper-input "isabela"
click at [0, 0] on slot "Avançar" at bounding box center [0, 0] width 0 height 0
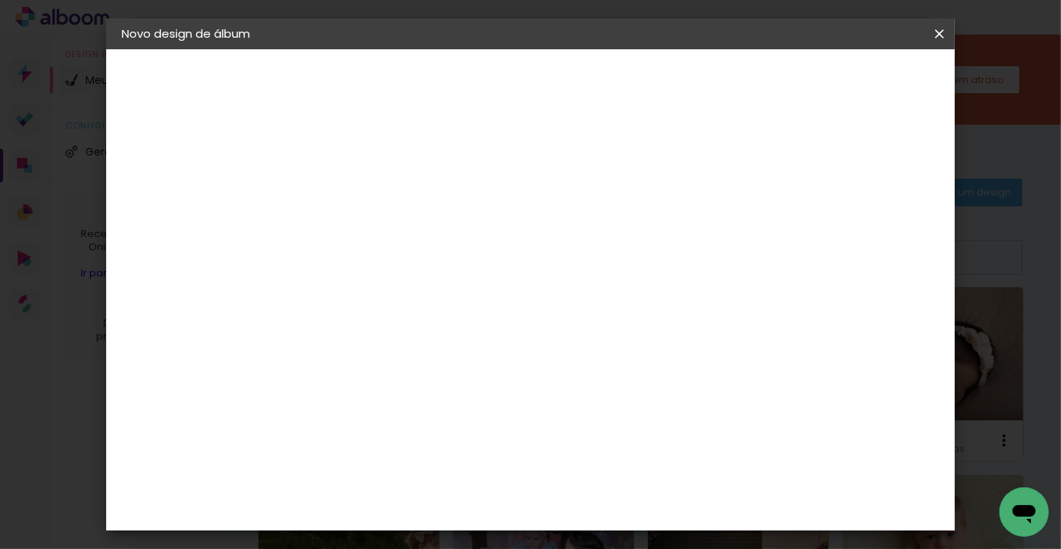
click at [0, 0] on slot "Avançar" at bounding box center [0, 0] width 0 height 0
click at [433, 256] on input "text" at bounding box center [403, 268] width 60 height 24
click at [0, 0] on slot "Padrão" at bounding box center [0, 0] width 0 height 0
type input "Padrão"
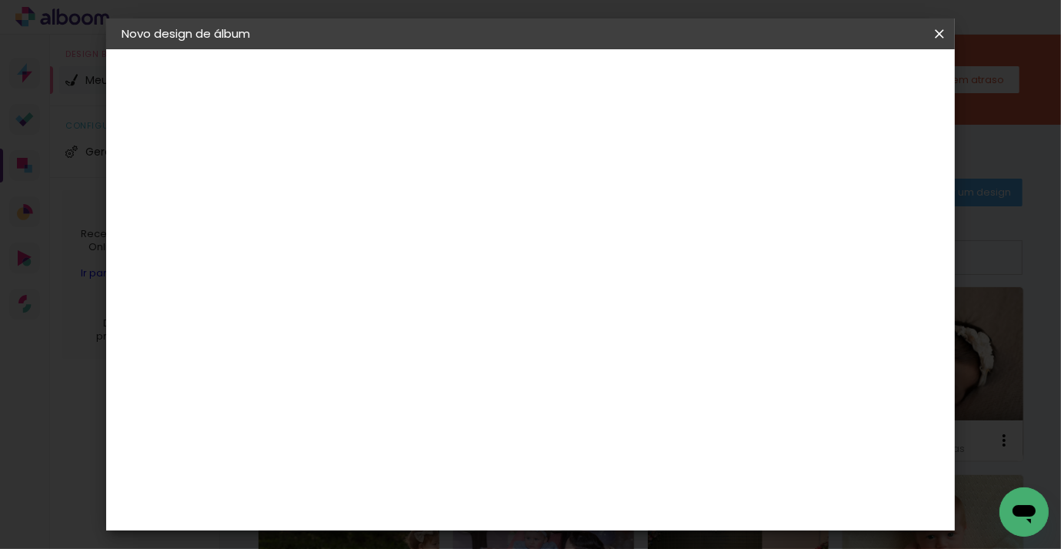
scroll to position [334, 0]
click at [477, 530] on span "25 × 25" at bounding box center [442, 550] width 72 height 41
click at [624, 82] on paper-button "Avançar" at bounding box center [586, 82] width 75 height 26
click at [767, 87] on span "Iniciar design" at bounding box center [732, 81] width 70 height 11
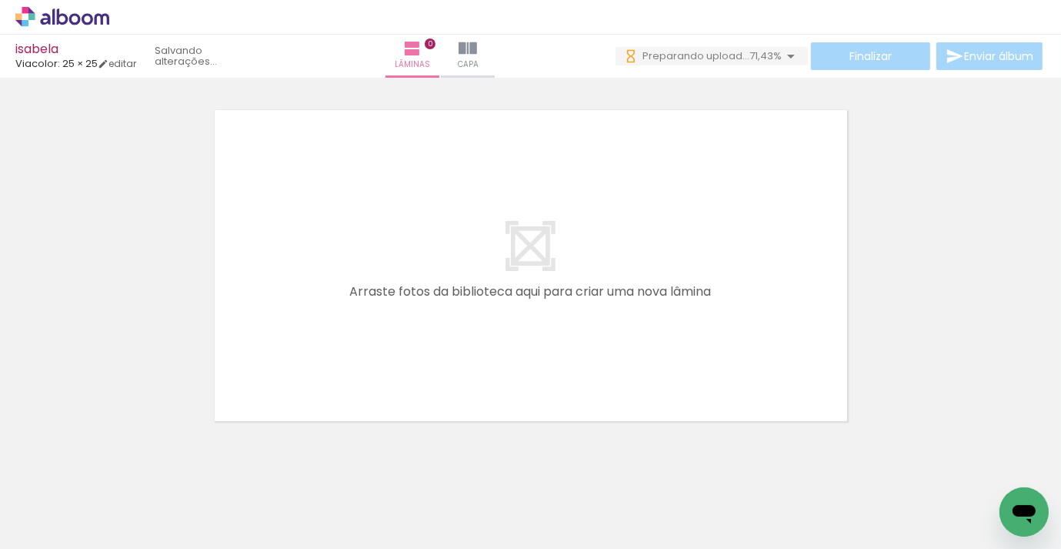
scroll to position [0, 2383]
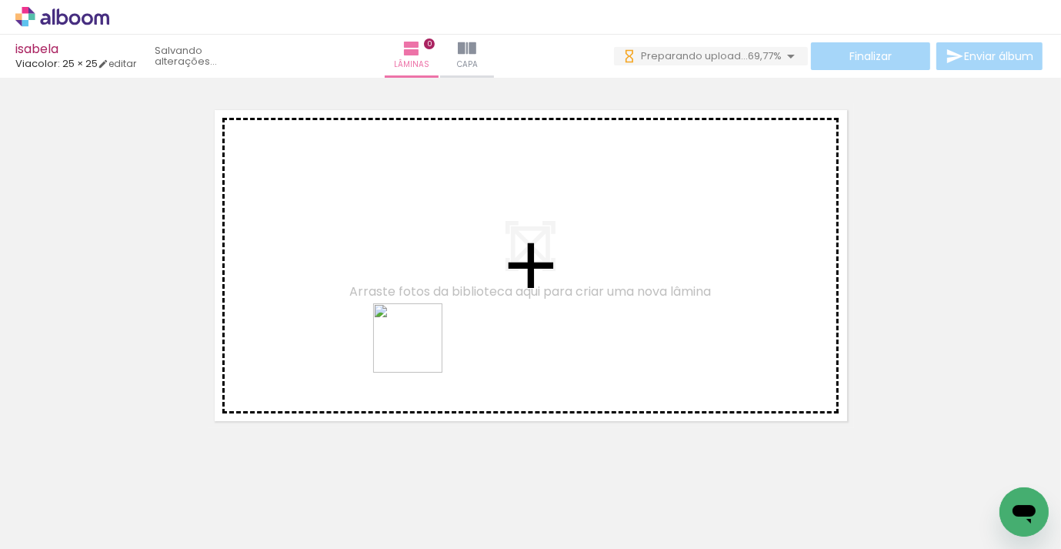
click at [420, 349] on quentale-workspace at bounding box center [530, 274] width 1061 height 549
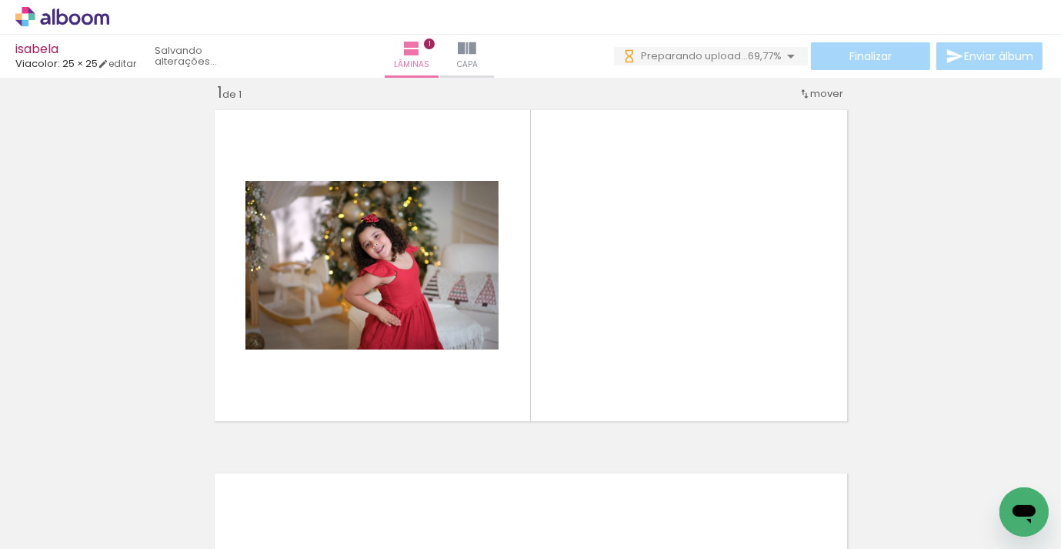
scroll to position [0, 0]
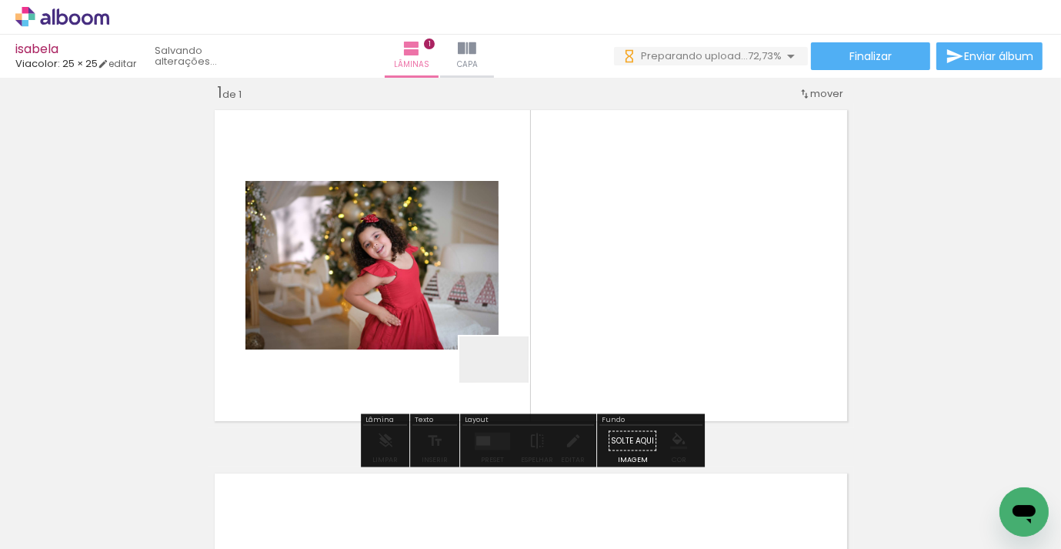
drag, startPoint x: 450, startPoint y: 505, endPoint x: 506, endPoint y: 383, distance: 134.7
click at [506, 383] on quentale-workspace at bounding box center [530, 274] width 1061 height 549
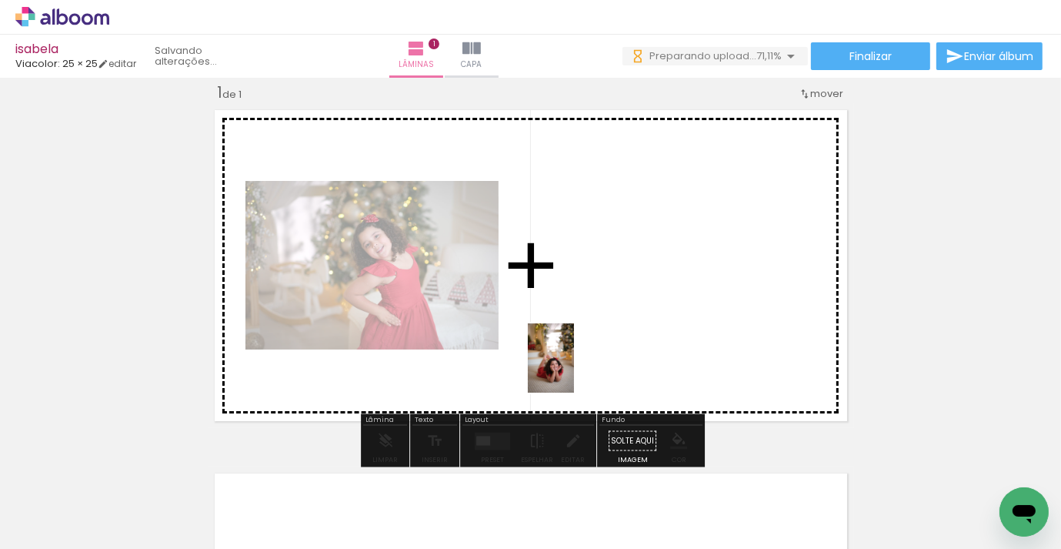
drag, startPoint x: 540, startPoint y: 507, endPoint x: 574, endPoint y: 369, distance: 142.1
click at [574, 369] on quentale-workspace at bounding box center [530, 274] width 1061 height 549
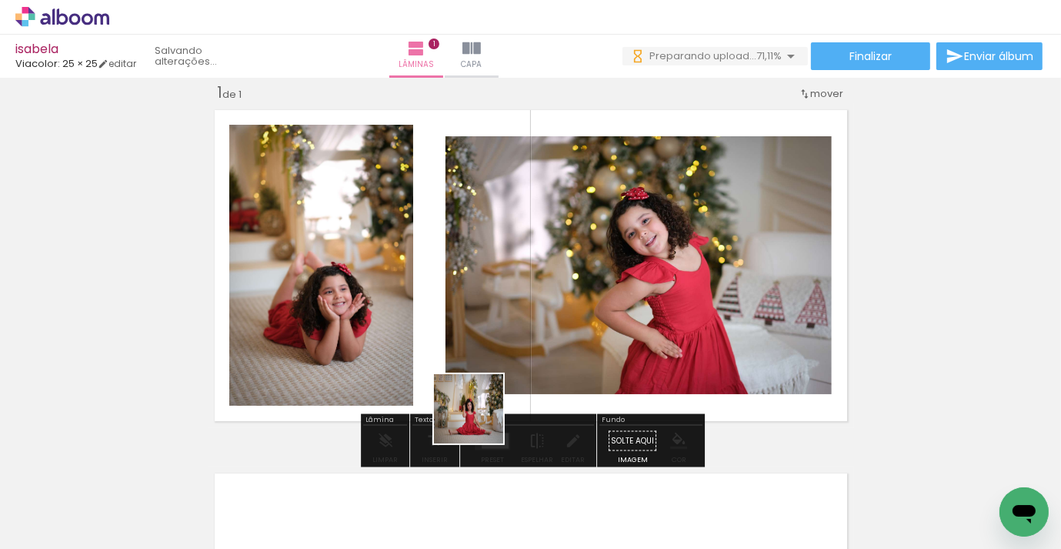
drag, startPoint x: 457, startPoint y: 513, endPoint x: 530, endPoint y: 451, distance: 96.1
click at [473, 378] on quentale-workspace at bounding box center [530, 274] width 1061 height 549
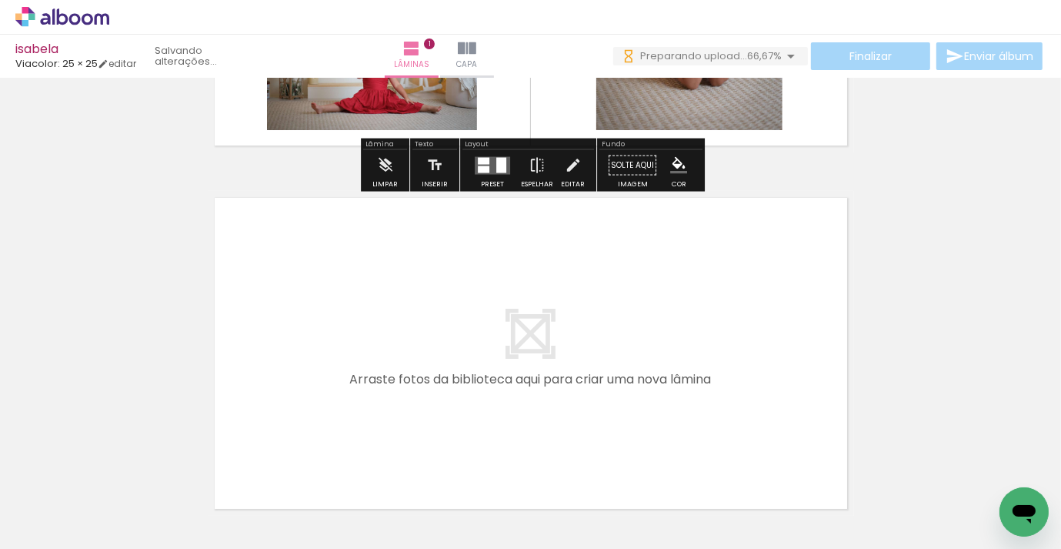
scroll to position [299, 0]
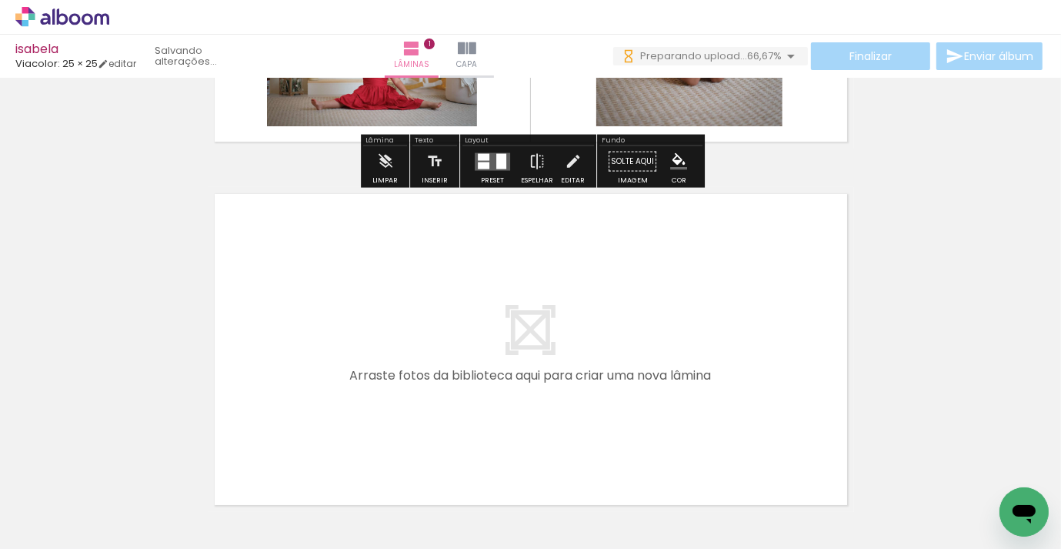
drag, startPoint x: 628, startPoint y: 483, endPoint x: 677, endPoint y: 469, distance: 50.7
click at [634, 382] on quentale-workspace at bounding box center [530, 274] width 1061 height 549
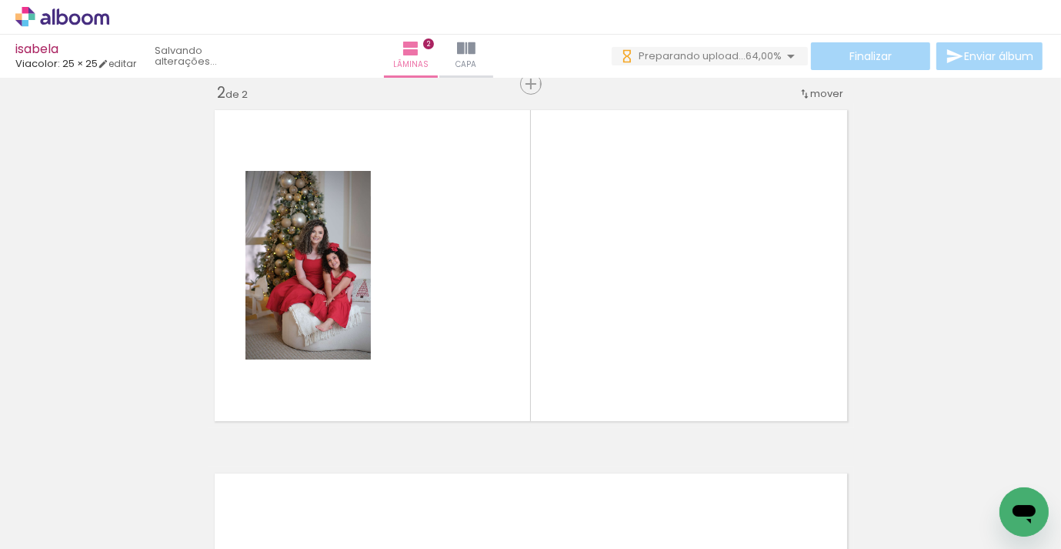
scroll to position [0, 0]
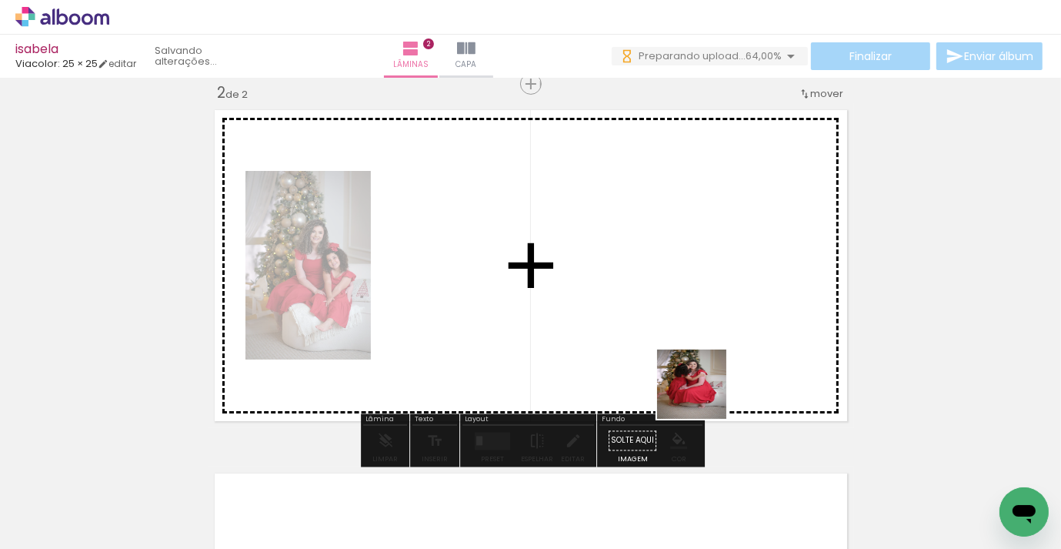
drag, startPoint x: 714, startPoint y: 500, endPoint x: 175, endPoint y: 509, distance: 538.1
click at [703, 379] on quentale-workspace at bounding box center [530, 274] width 1061 height 549
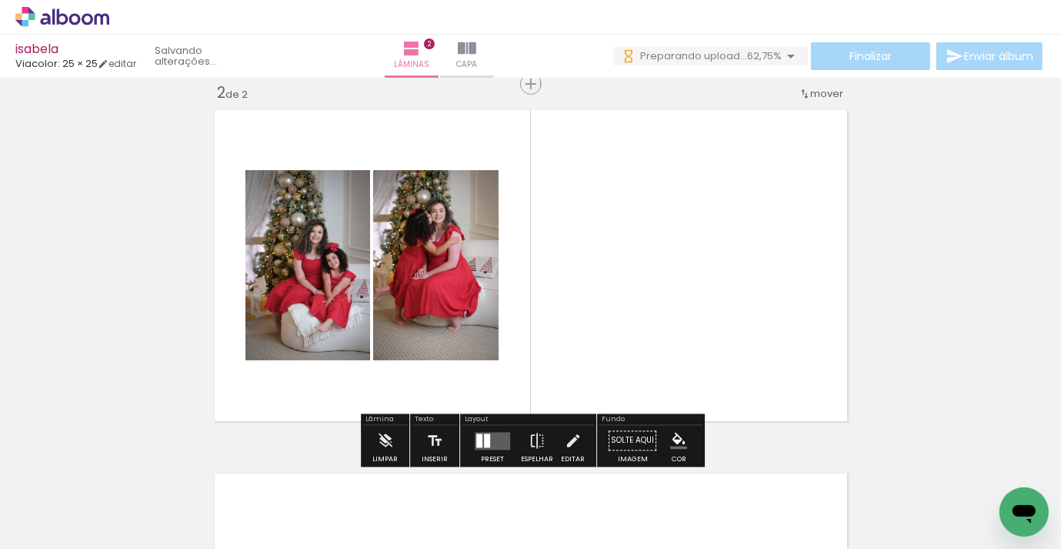
click at [69, 500] on input "Todas as fotos" at bounding box center [43, 502] width 58 height 13
click at [0, 0] on slot "Não utilizadas" at bounding box center [0, 0] width 0 height 0
type input "Não utilizadas"
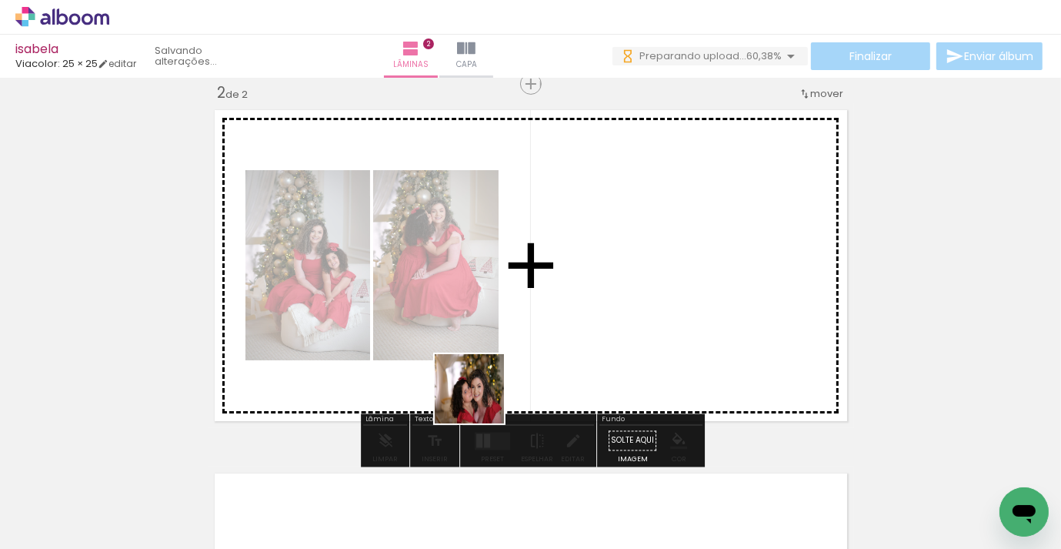
drag, startPoint x: 399, startPoint y: 496, endPoint x: 499, endPoint y: 452, distance: 108.6
click at [506, 346] on quentale-workspace at bounding box center [530, 274] width 1061 height 549
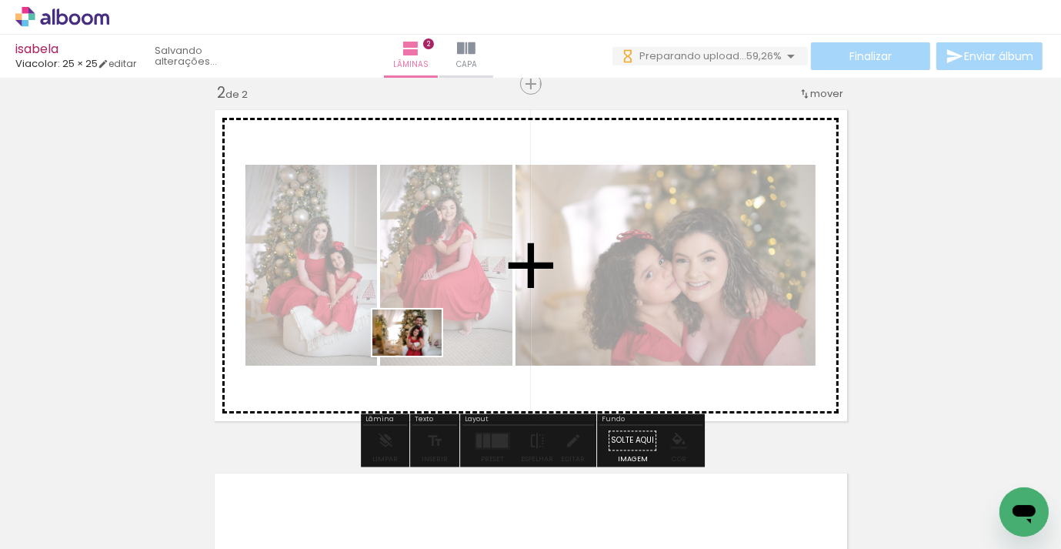
drag, startPoint x: 391, startPoint y: 471, endPoint x: 419, endPoint y: 356, distance: 118.7
click at [419, 356] on quentale-workspace at bounding box center [530, 274] width 1061 height 549
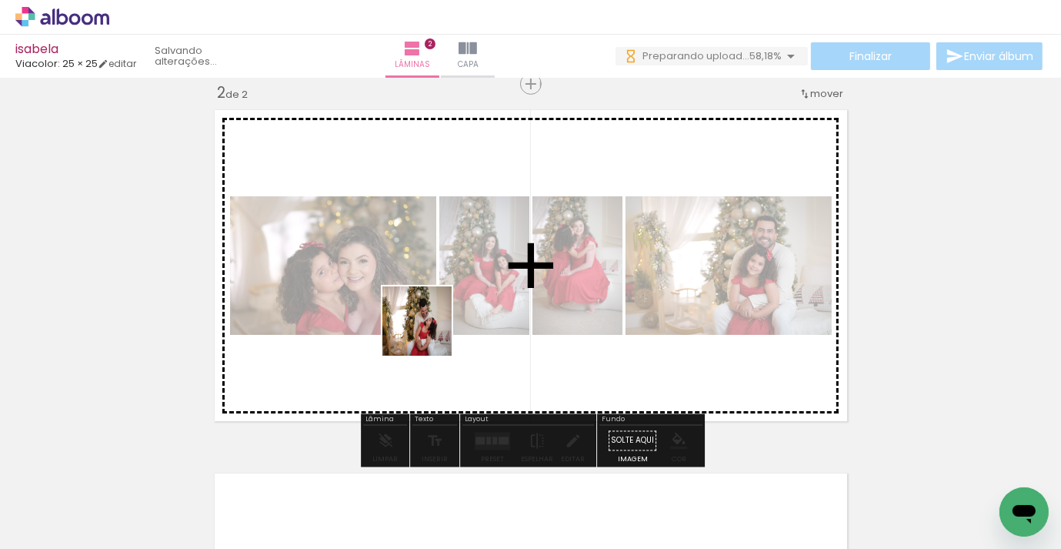
drag, startPoint x: 382, startPoint y: 506, endPoint x: 429, endPoint y: 333, distance: 179.4
click at [429, 333] on quentale-workspace at bounding box center [530, 274] width 1061 height 549
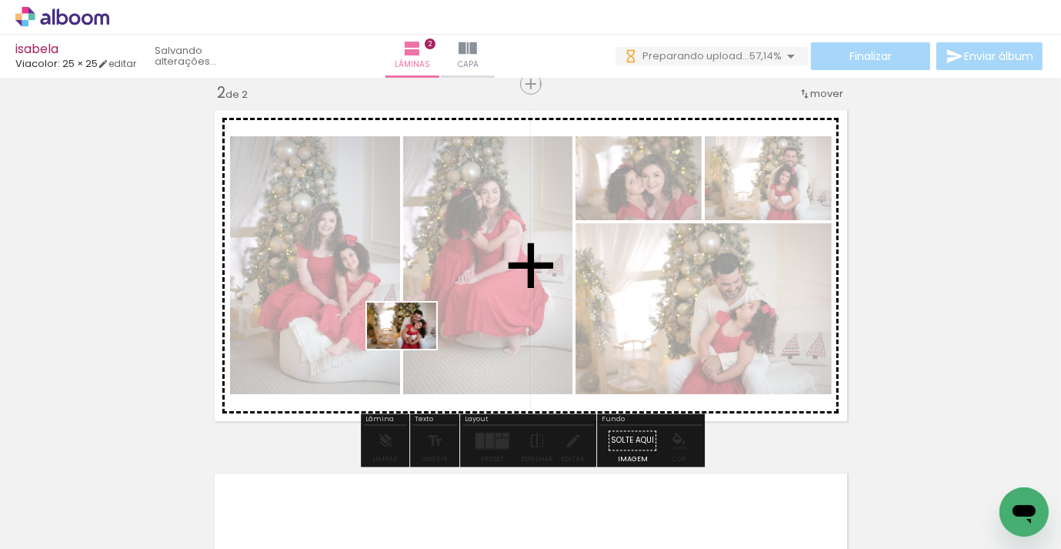
drag, startPoint x: 365, startPoint y: 507, endPoint x: 419, endPoint y: 500, distance: 54.3
click at [413, 349] on quentale-workspace at bounding box center [530, 274] width 1061 height 549
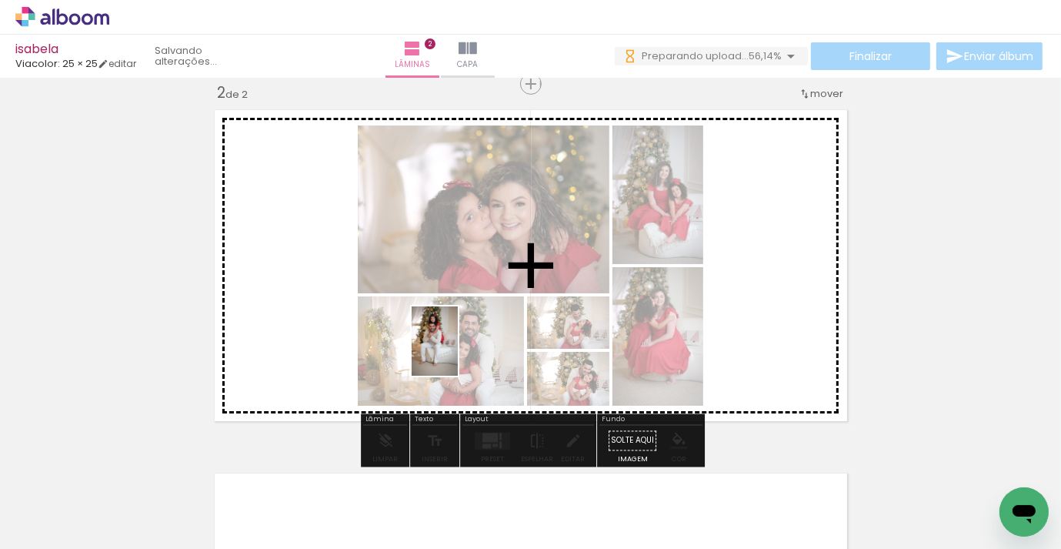
drag, startPoint x: 376, startPoint y: 498, endPoint x: 458, endPoint y: 353, distance: 167.2
click at [458, 353] on quentale-workspace at bounding box center [530, 274] width 1061 height 549
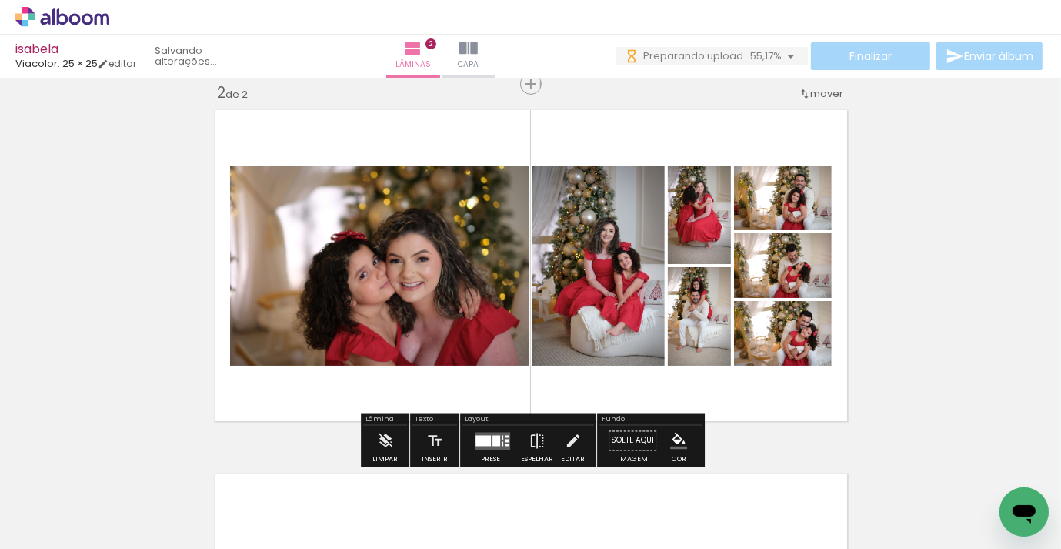
click at [493, 444] on div at bounding box center [497, 440] width 8 height 11
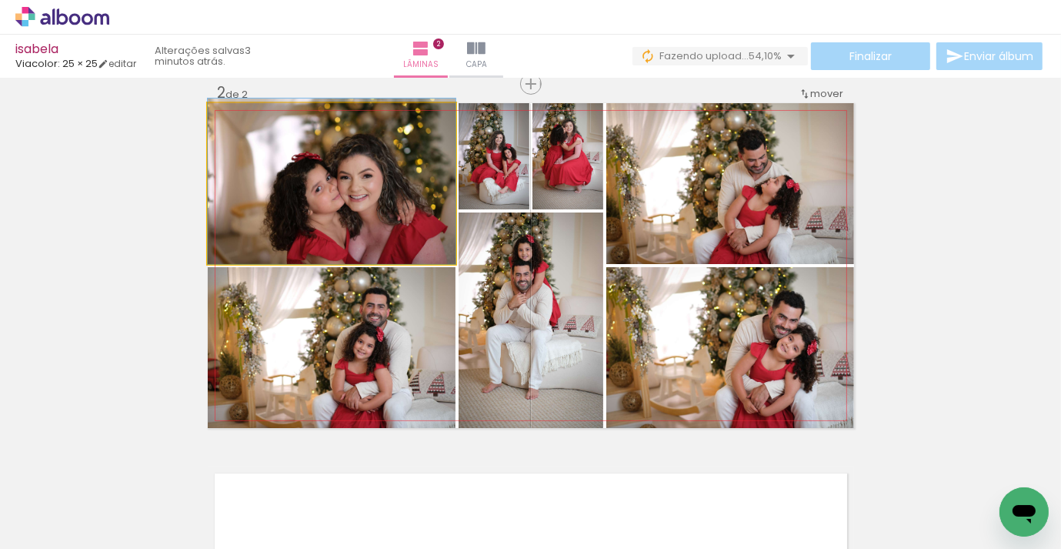
drag, startPoint x: 346, startPoint y: 214, endPoint x: 324, endPoint y: 204, distance: 23.8
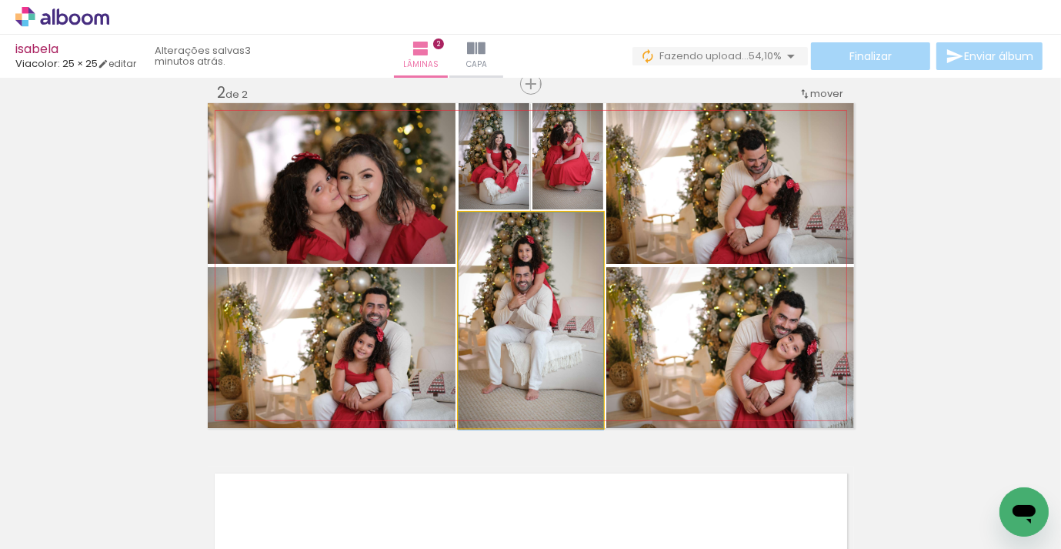
drag, startPoint x: 556, startPoint y: 314, endPoint x: 556, endPoint y: 341, distance: 26.9
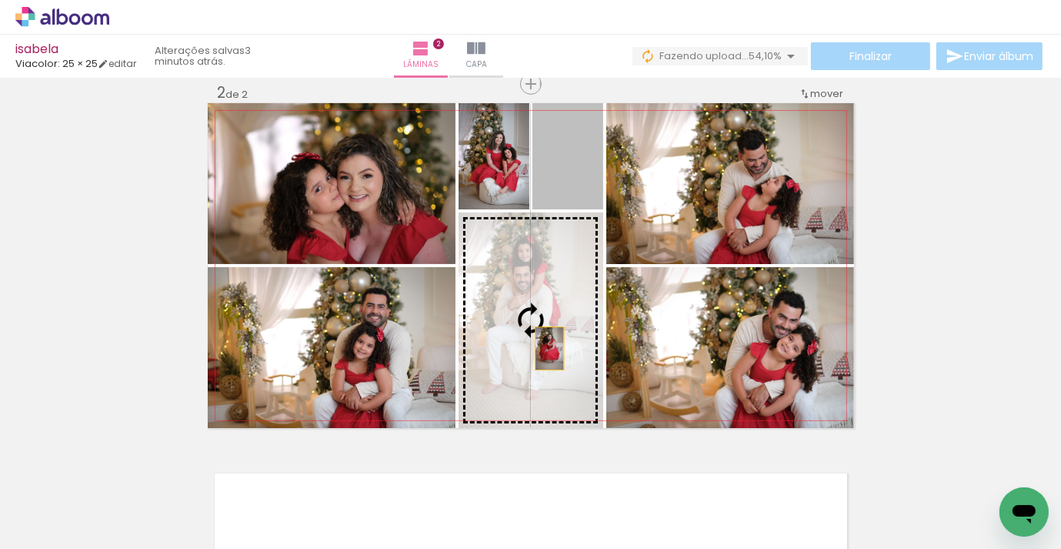
drag, startPoint x: 570, startPoint y: 187, endPoint x: 550, endPoint y: 348, distance: 162.2
click at [0, 0] on slot at bounding box center [0, 0] width 0 height 0
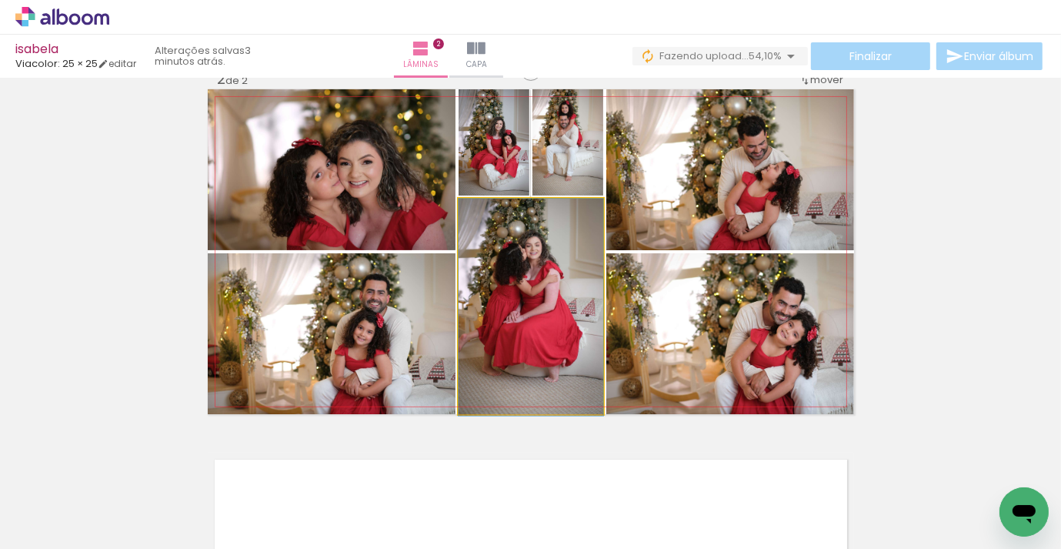
drag, startPoint x: 580, startPoint y: 317, endPoint x: 580, endPoint y: 327, distance: 10.0
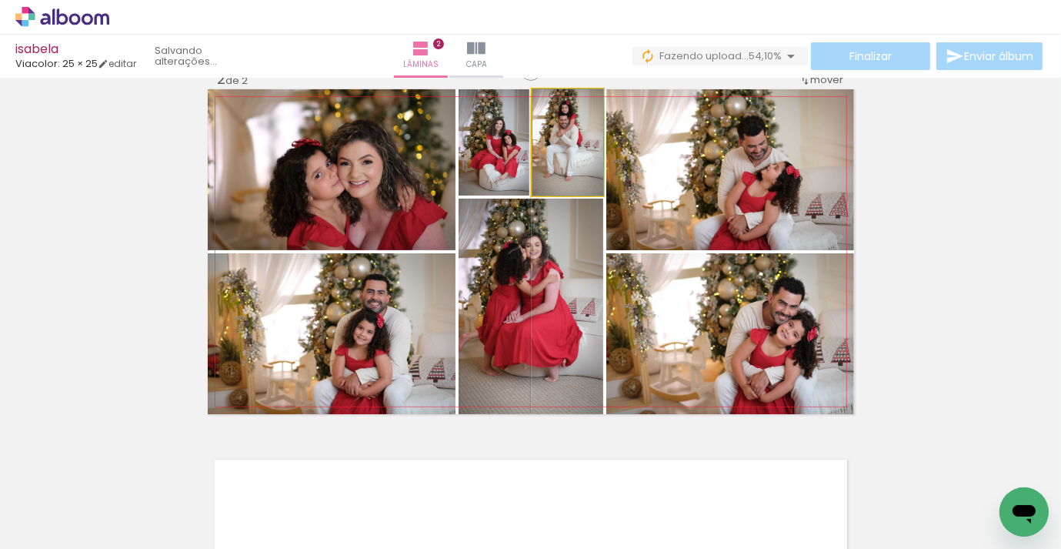
drag, startPoint x: 587, startPoint y: 141, endPoint x: 585, endPoint y: 165, distance: 24.7
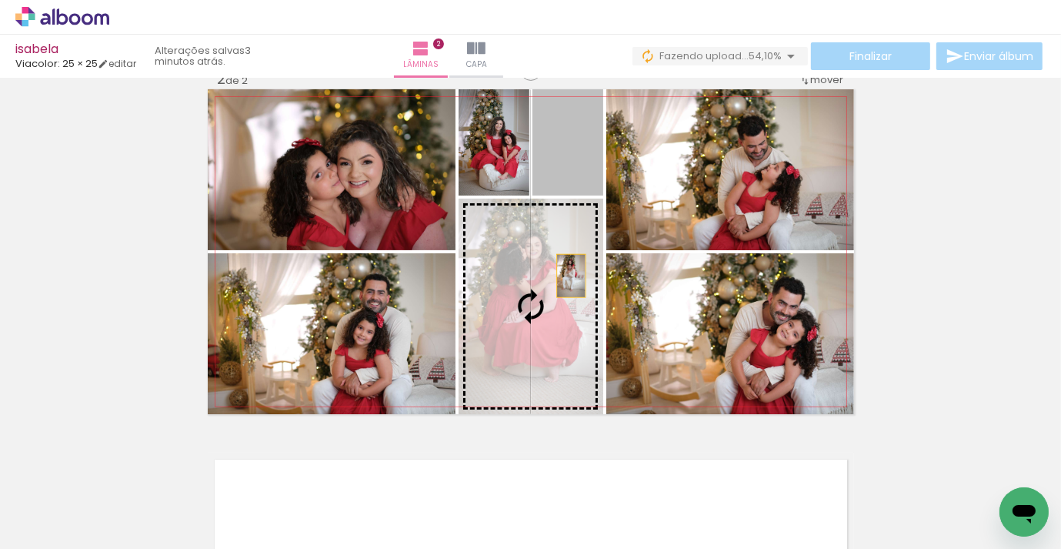
drag, startPoint x: 584, startPoint y: 162, endPoint x: 571, endPoint y: 276, distance: 113.9
click at [0, 0] on slot at bounding box center [0, 0] width 0 height 0
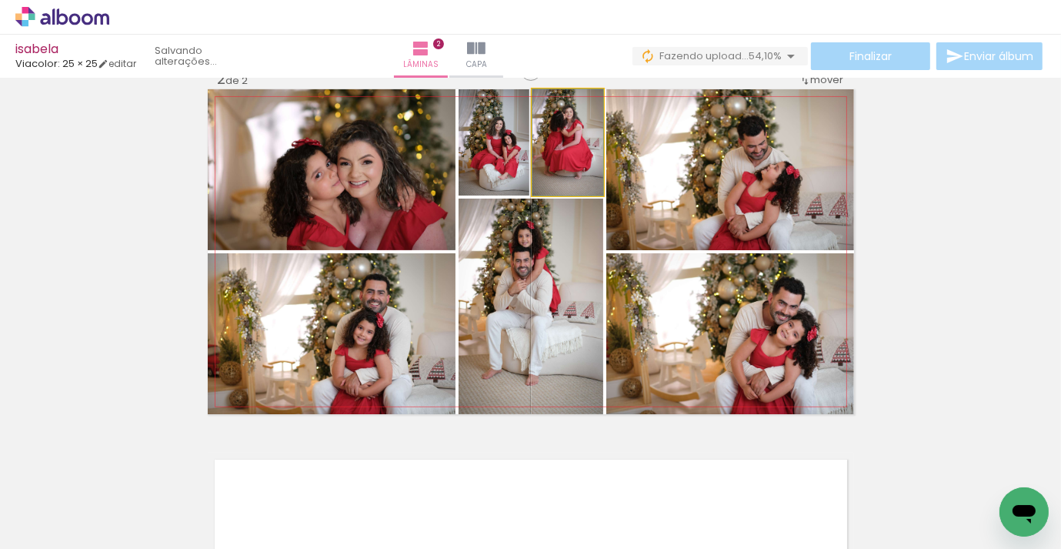
drag, startPoint x: 577, startPoint y: 169, endPoint x: 589, endPoint y: 169, distance: 12.3
click at [576, 197] on quentale-layouter at bounding box center [531, 251] width 647 height 325
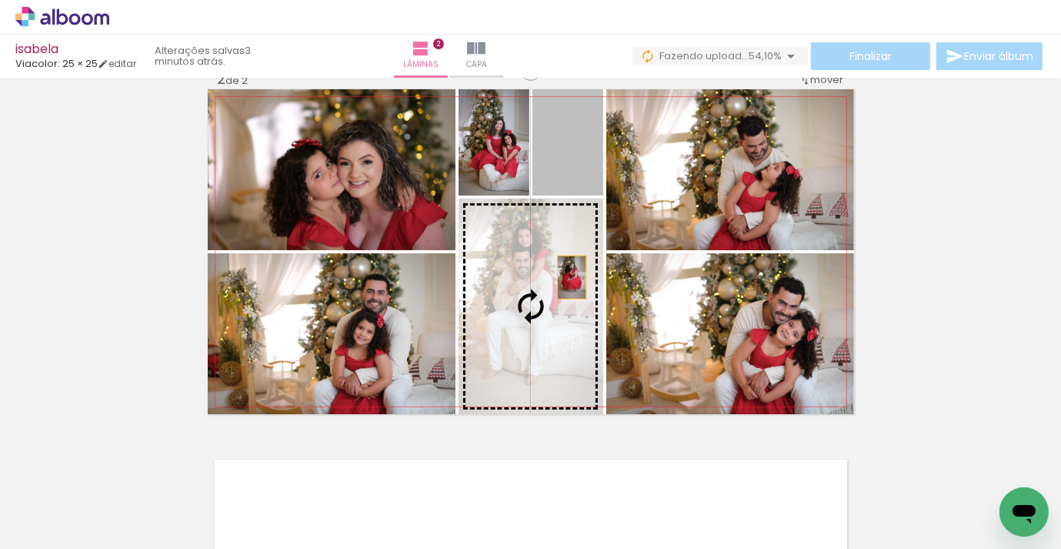
drag, startPoint x: 573, startPoint y: 165, endPoint x: 570, endPoint y: 278, distance: 113.2
click at [0, 0] on slot at bounding box center [0, 0] width 0 height 0
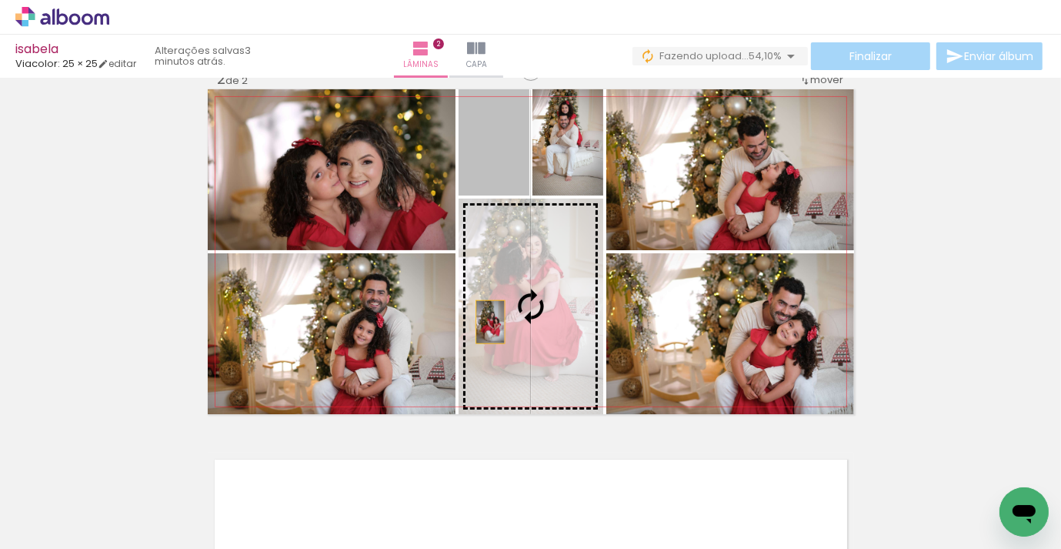
drag, startPoint x: 502, startPoint y: 175, endPoint x: 490, endPoint y: 332, distance: 156.7
click at [0, 0] on slot at bounding box center [0, 0] width 0 height 0
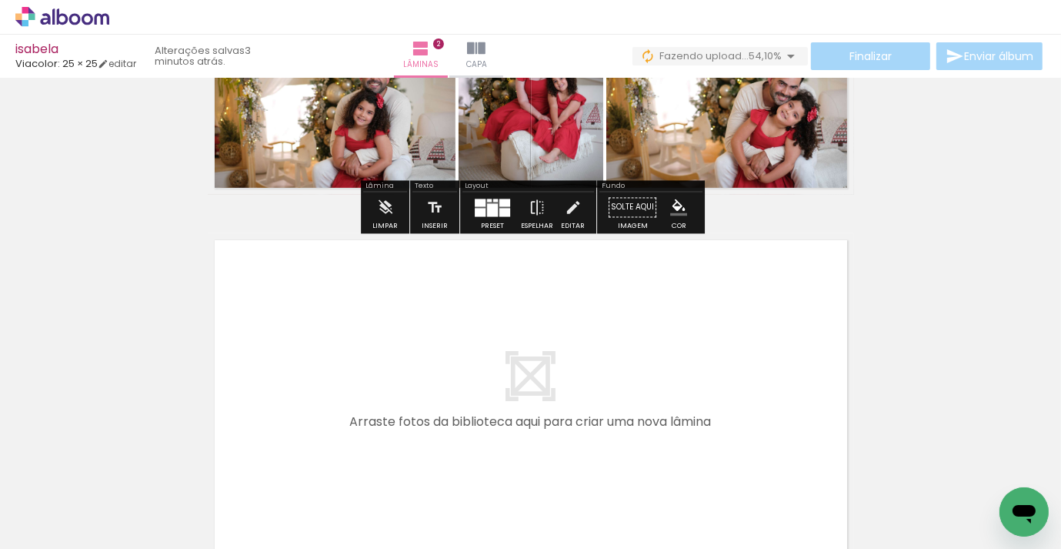
scroll to position [618, 0]
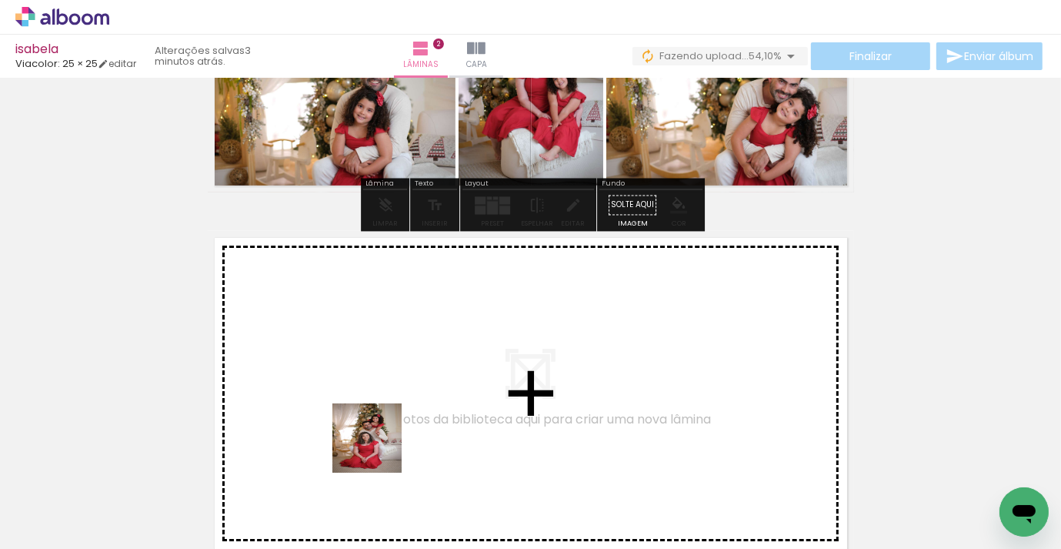
drag, startPoint x: 366, startPoint y: 491, endPoint x: 390, endPoint y: 388, distance: 106.0
click at [390, 388] on quentale-workspace at bounding box center [530, 274] width 1061 height 549
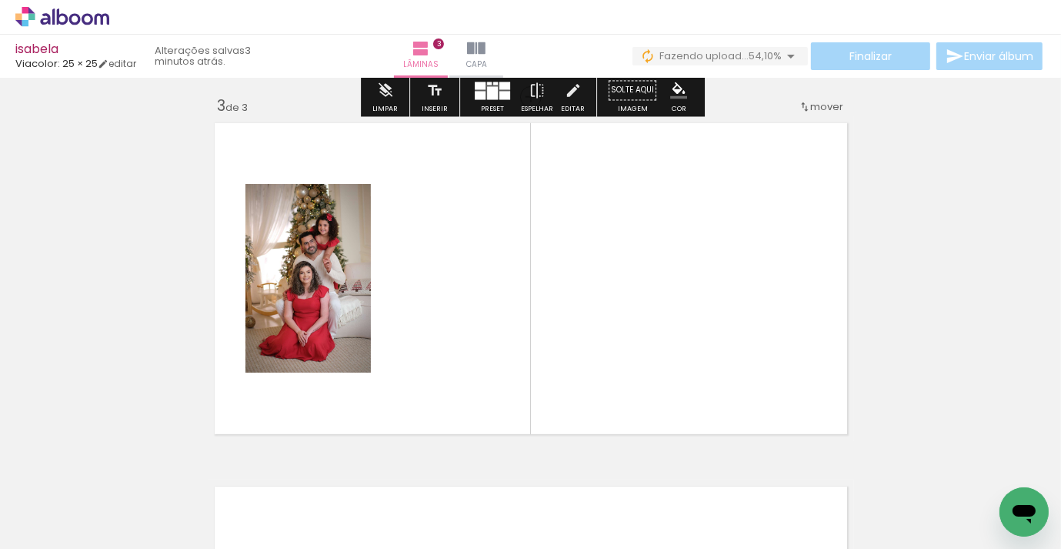
scroll to position [746, 0]
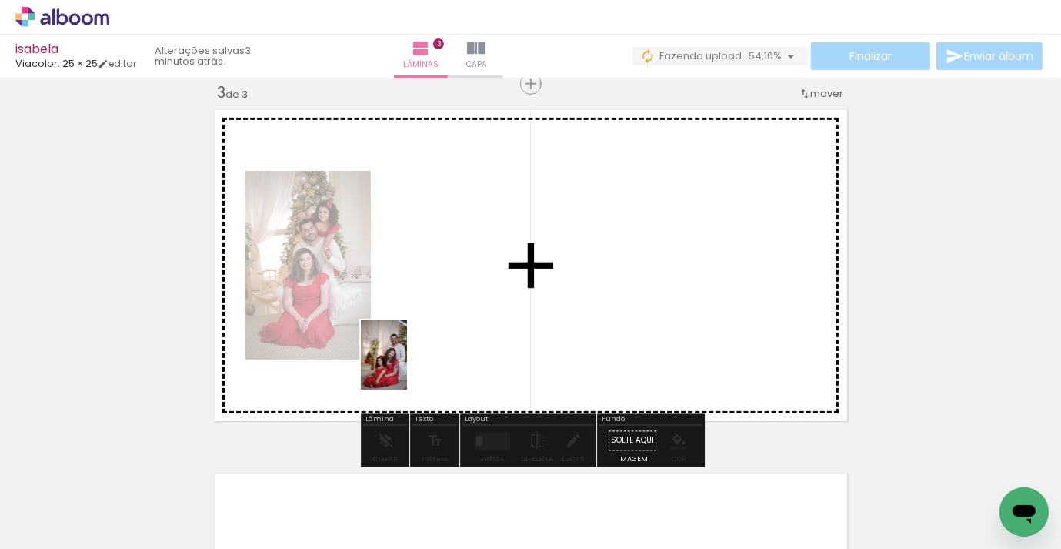
drag, startPoint x: 373, startPoint y: 496, endPoint x: 408, endPoint y: 436, distance: 69.7
click at [407, 366] on quentale-workspace at bounding box center [530, 274] width 1061 height 549
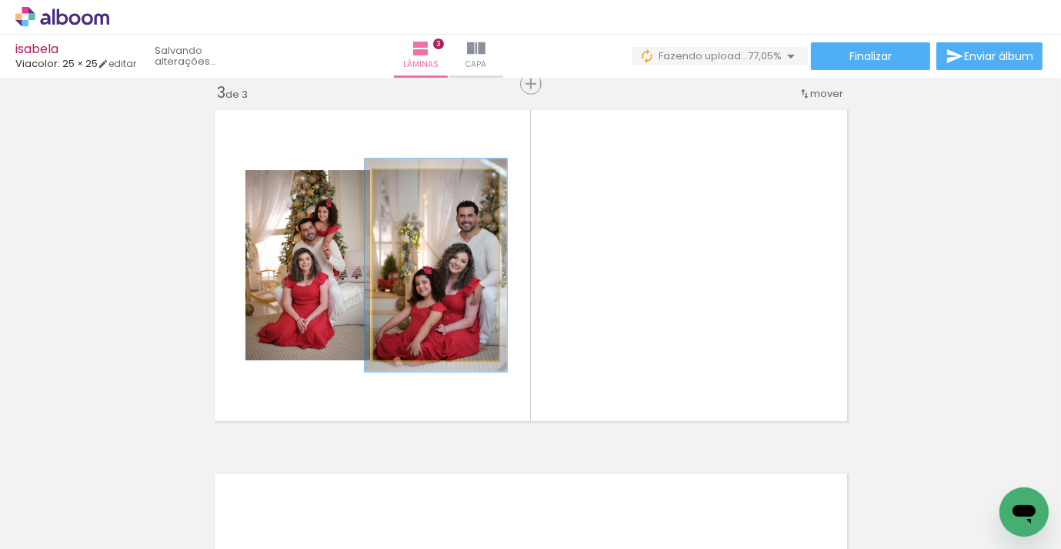
type paper-slider "112"
click at [422, 186] on div at bounding box center [415, 186] width 25 height 25
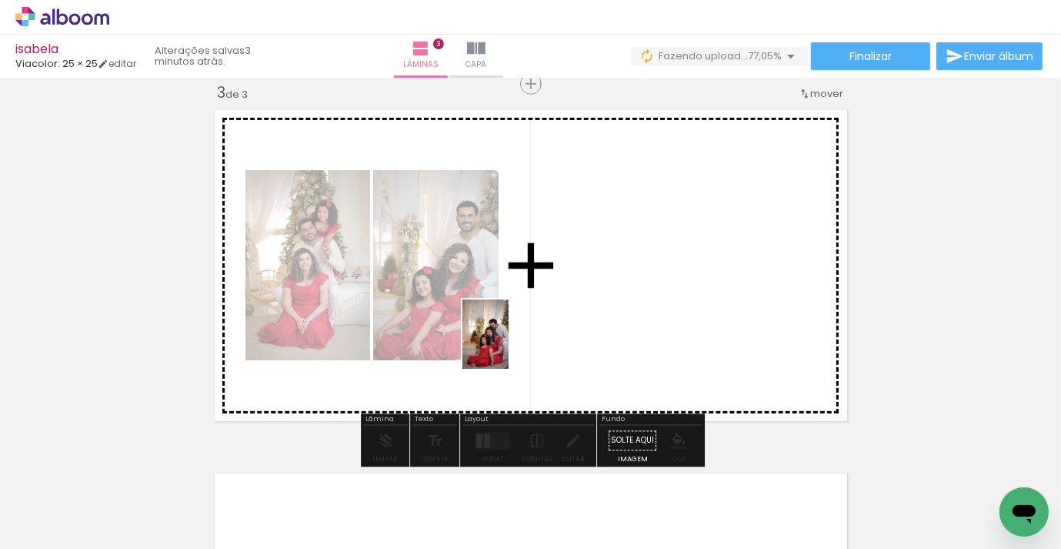
drag, startPoint x: 369, startPoint y: 504, endPoint x: 509, endPoint y: 345, distance: 212.2
click at [509, 345] on quentale-workspace at bounding box center [530, 274] width 1061 height 549
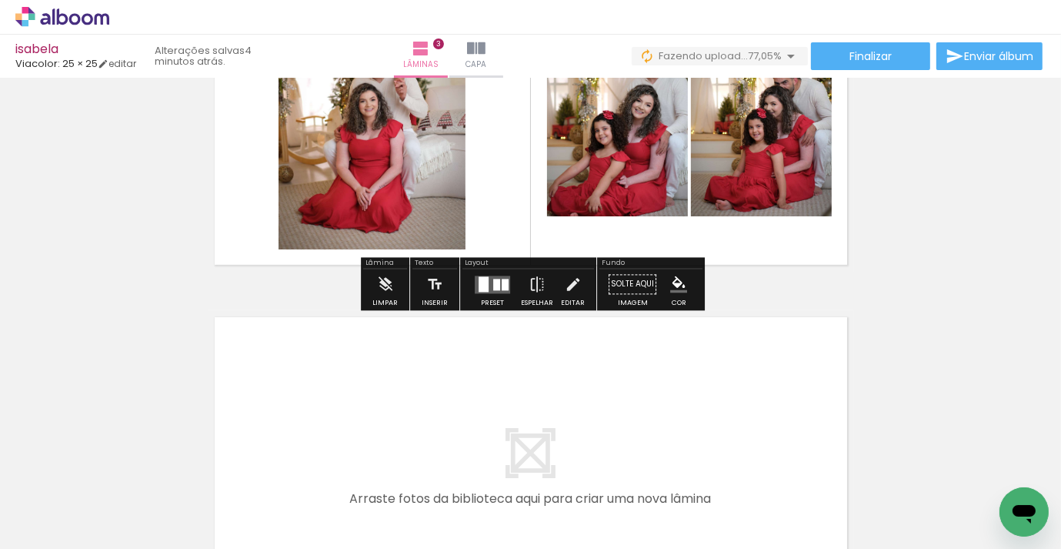
scroll to position [905, 0]
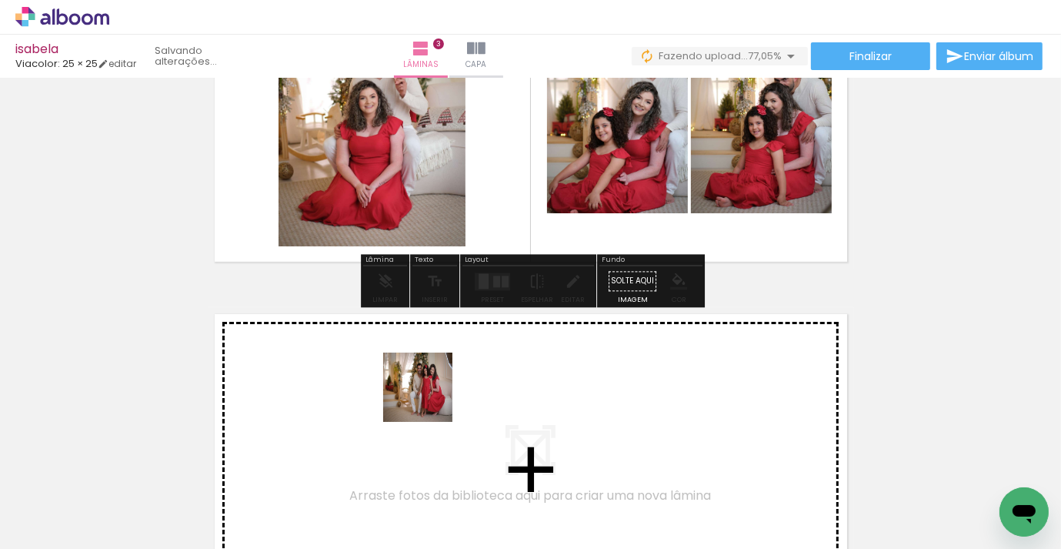
drag, startPoint x: 375, startPoint y: 486, endPoint x: 438, endPoint y: 388, distance: 117.0
click at [438, 388] on quentale-workspace at bounding box center [530, 274] width 1061 height 549
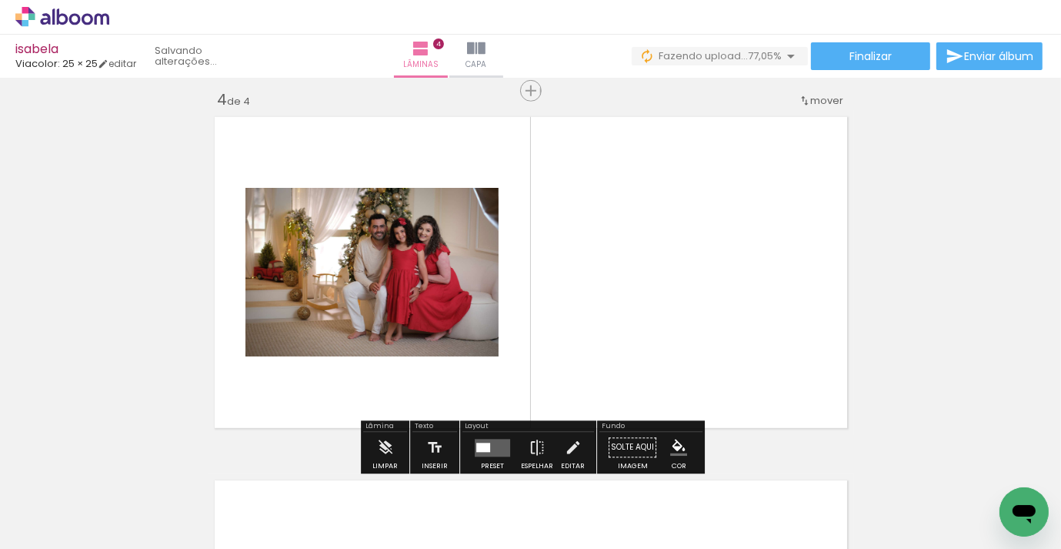
scroll to position [1109, 0]
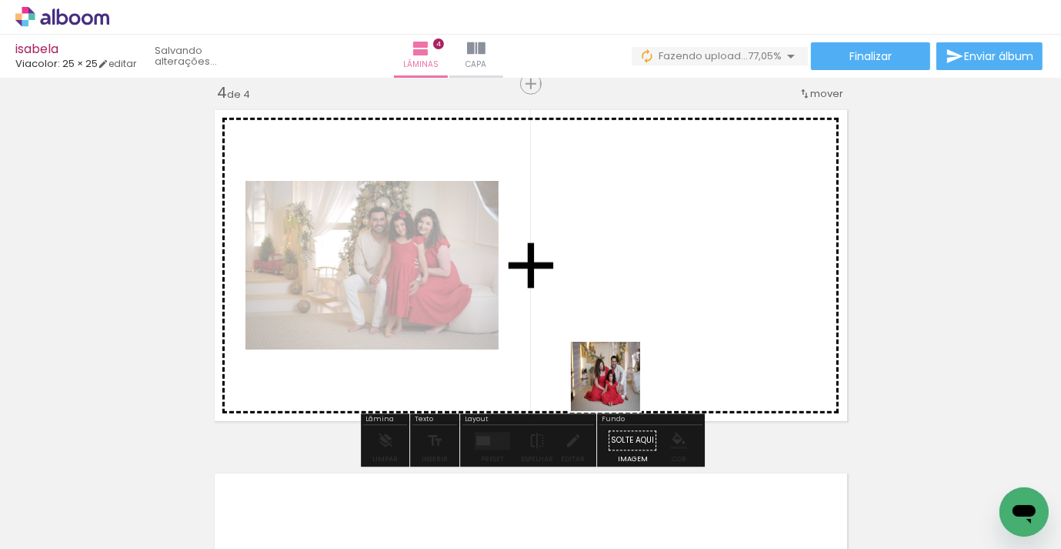
drag, startPoint x: 617, startPoint y: 423, endPoint x: 625, endPoint y: 329, distance: 94.2
click at [625, 329] on quentale-workspace at bounding box center [530, 274] width 1061 height 549
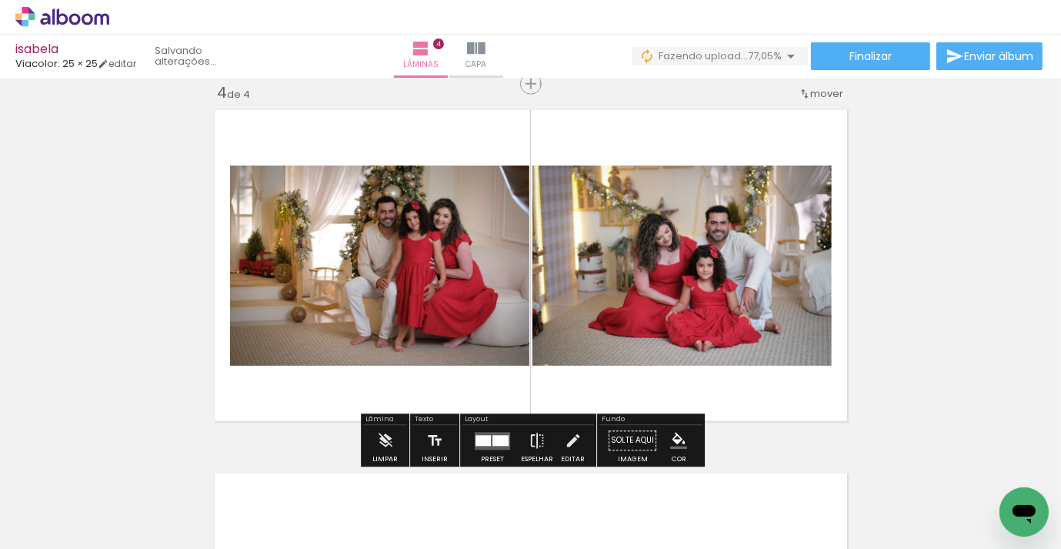
scroll to position [1108, 0]
